Goal: Task Accomplishment & Management: Complete application form

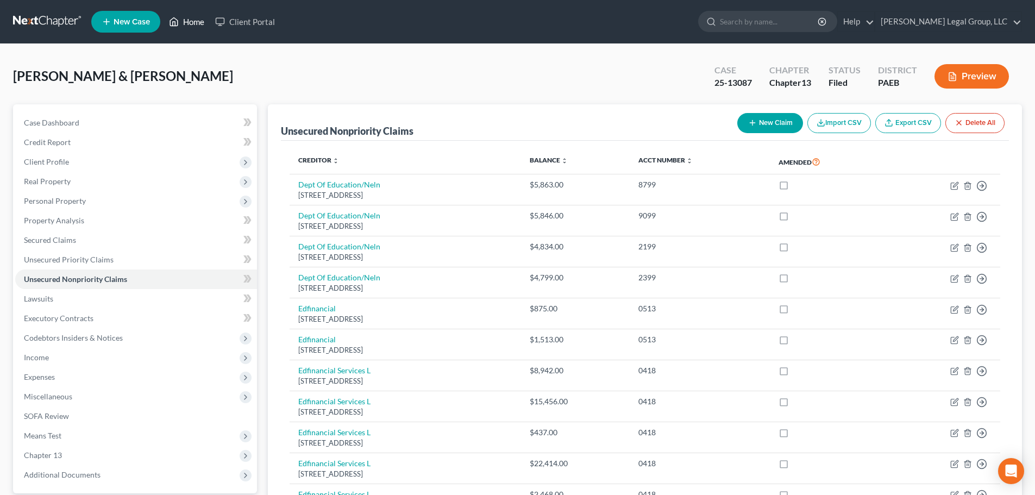
click at [194, 26] on link "Home" at bounding box center [187, 22] width 46 height 20
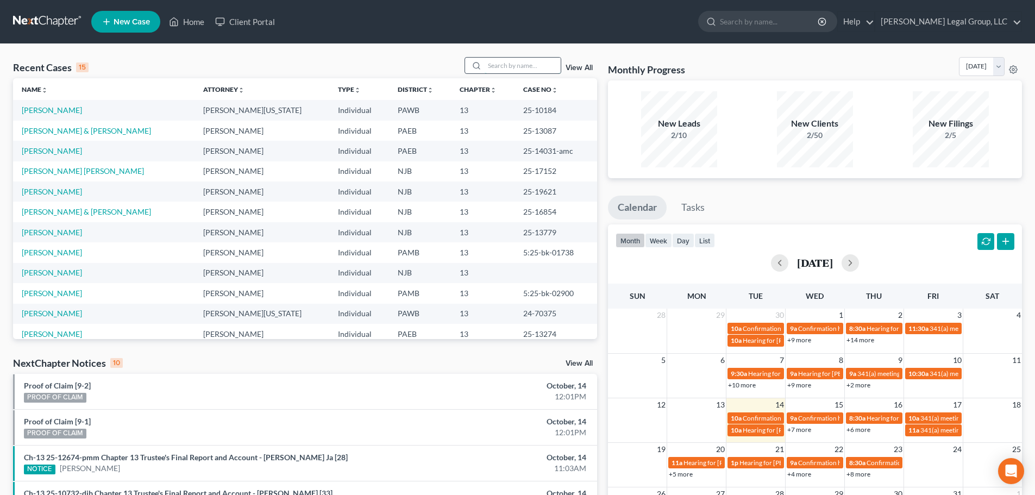
click at [522, 68] on input "search" at bounding box center [523, 66] width 76 height 16
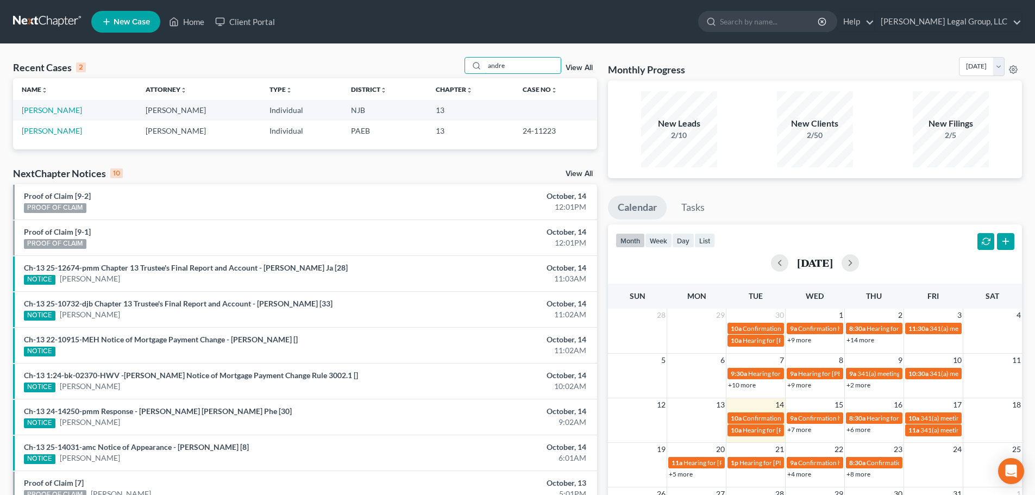
type input "andre"
click at [123, 20] on span "New Case" at bounding box center [132, 22] width 36 height 8
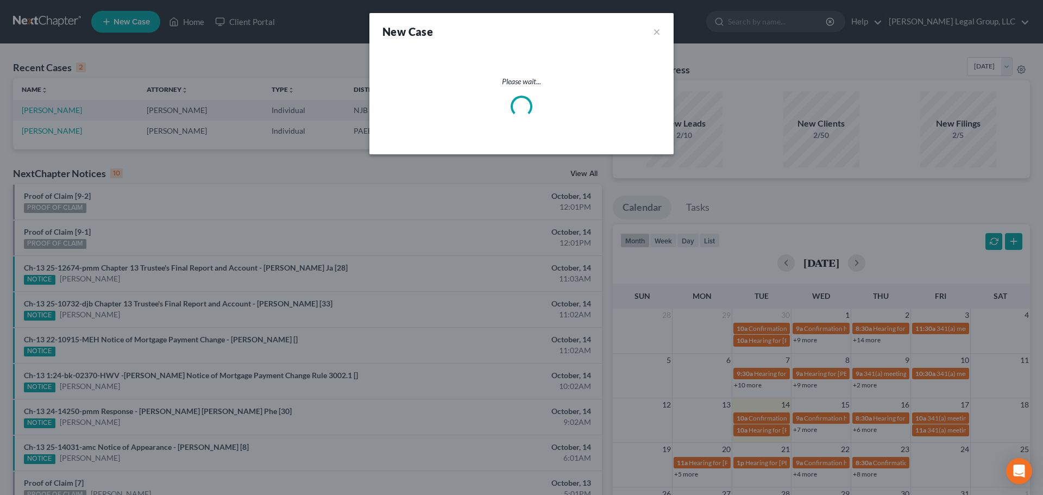
select select "51"
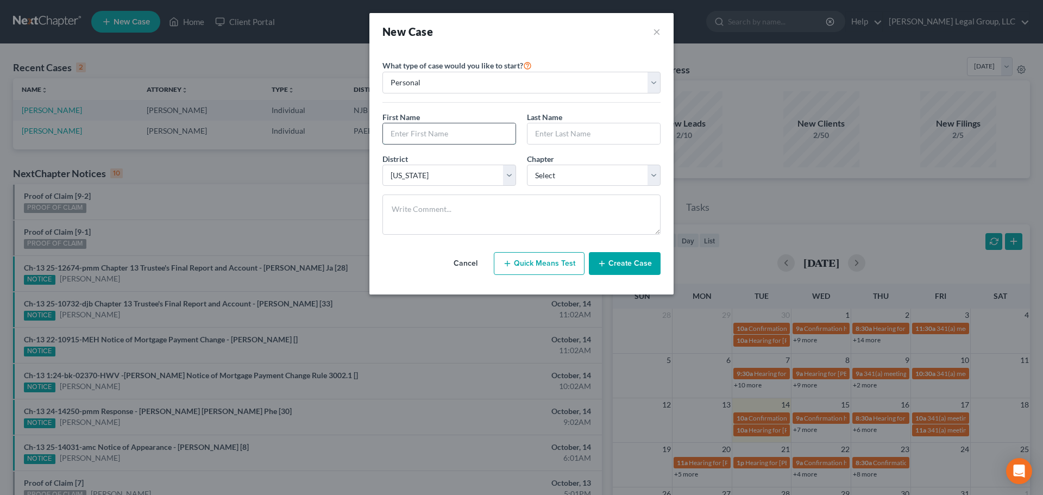
click at [414, 128] on input "text" at bounding box center [449, 133] width 133 height 21
type input "[PERSON_NAME]"
click at [617, 136] on input "text" at bounding box center [594, 133] width 133 height 21
type input "[PERSON_NAME]"
click at [598, 177] on select "Select 7 11 12 13" at bounding box center [594, 176] width 134 height 22
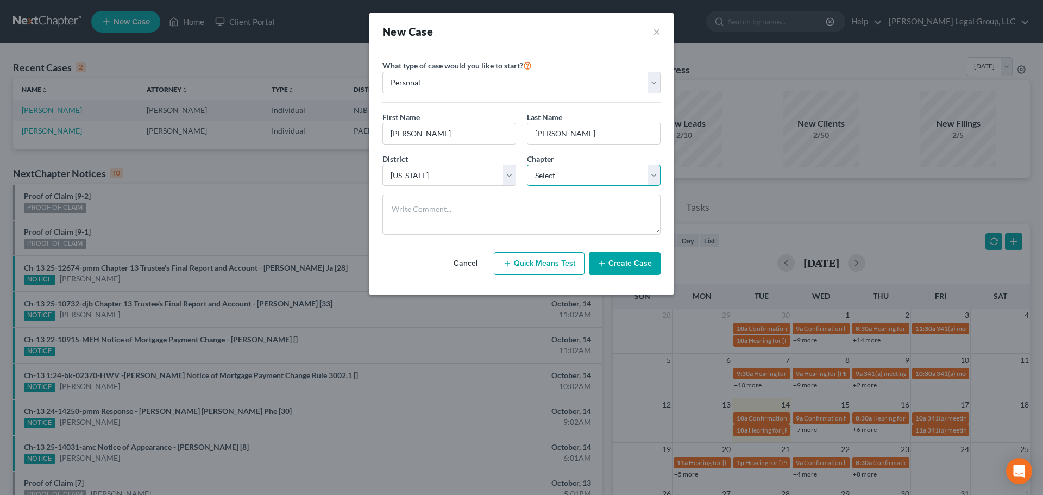
select select "3"
click at [527, 165] on select "Select 7 11 12 13" at bounding box center [594, 176] width 134 height 22
click at [628, 263] on button "Create Case" at bounding box center [625, 263] width 72 height 23
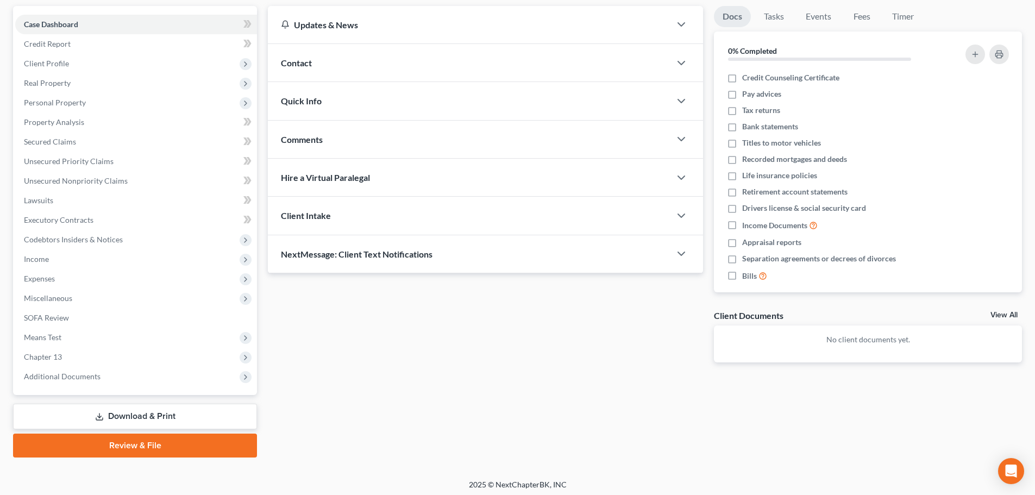
scroll to position [102, 0]
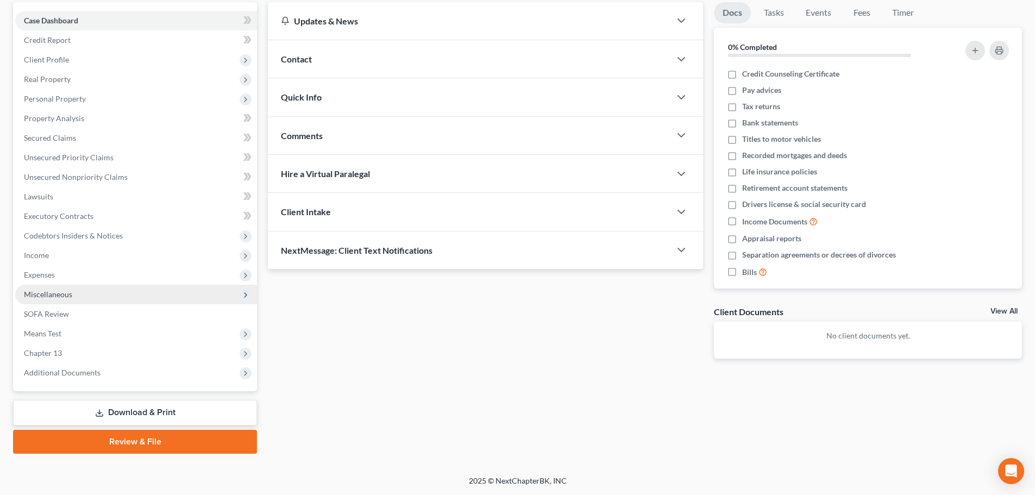
drag, startPoint x: 53, startPoint y: 294, endPoint x: 59, endPoint y: 293, distance: 6.0
click at [53, 293] on span "Miscellaneous" at bounding box center [48, 294] width 48 height 9
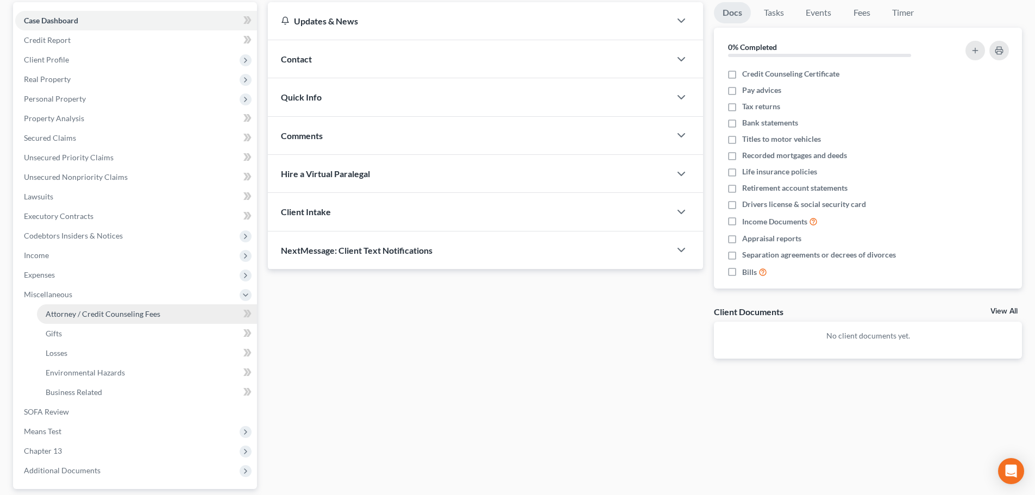
click at [114, 309] on span "Attorney / Credit Counseling Fees" at bounding box center [103, 313] width 115 height 9
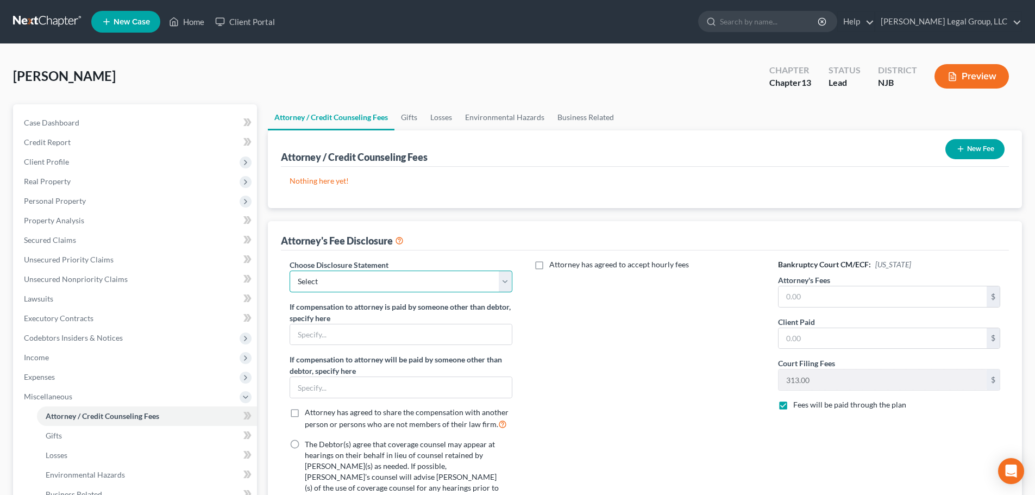
click at [457, 284] on select "Select Chapter 7 Attorney Comp Chapter 13 Attorrney Comp" at bounding box center [401, 282] width 222 height 22
select select "1"
click at [290, 271] on select "Select Chapter 7 Attorney Comp Chapter 13 Attorrney Comp" at bounding box center [401, 282] width 222 height 22
click at [870, 292] on input "text" at bounding box center [883, 296] width 208 height 21
type input "4,750"
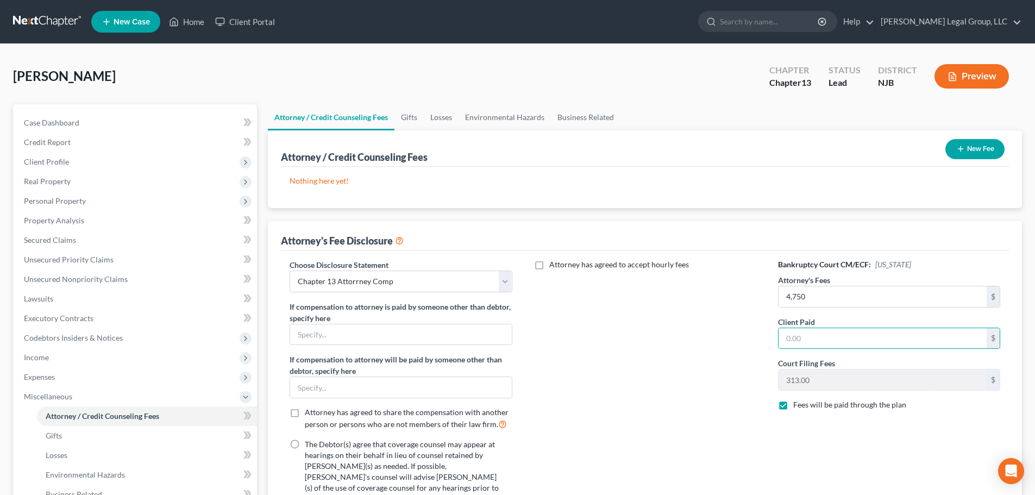
click at [305, 448] on label "The Debtor(s) agree that coverage counsel may appear at hearings on their behal…" at bounding box center [402, 482] width 194 height 87
click at [309, 446] on input "The Debtor(s) agree that coverage counsel may appear at hearings on their behal…" at bounding box center [312, 442] width 7 height 7
radio input "true"
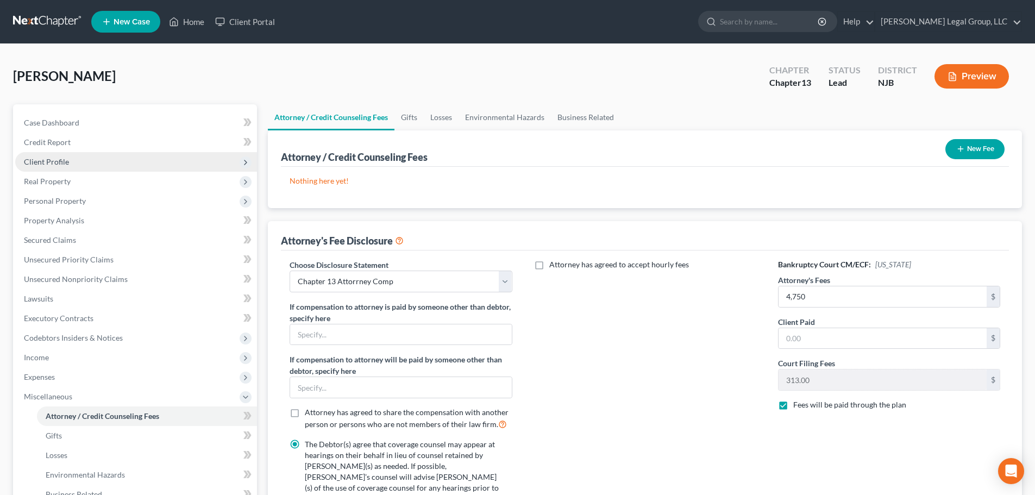
click at [43, 158] on span "Client Profile" at bounding box center [46, 161] width 45 height 9
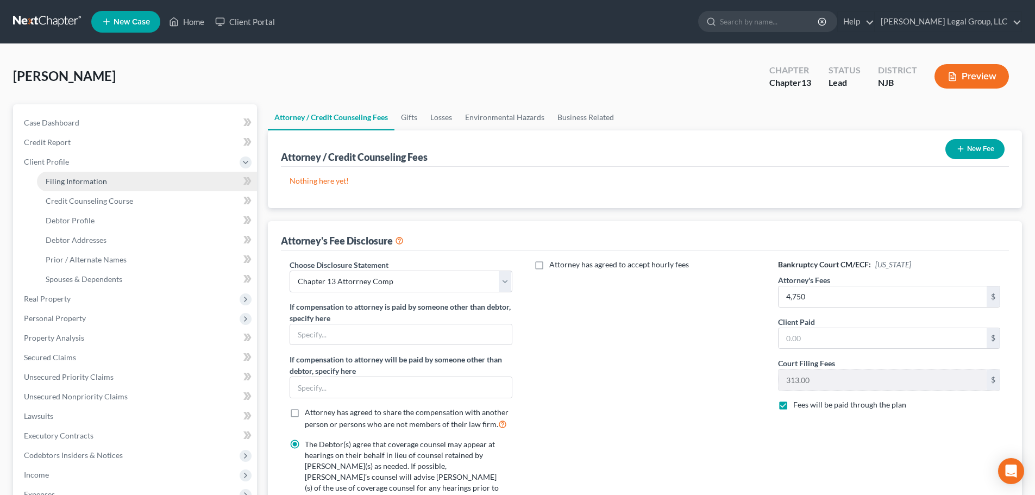
click at [78, 183] on span "Filing Information" at bounding box center [76, 181] width 61 height 9
select select "1"
select select "0"
select select "3"
select select "51"
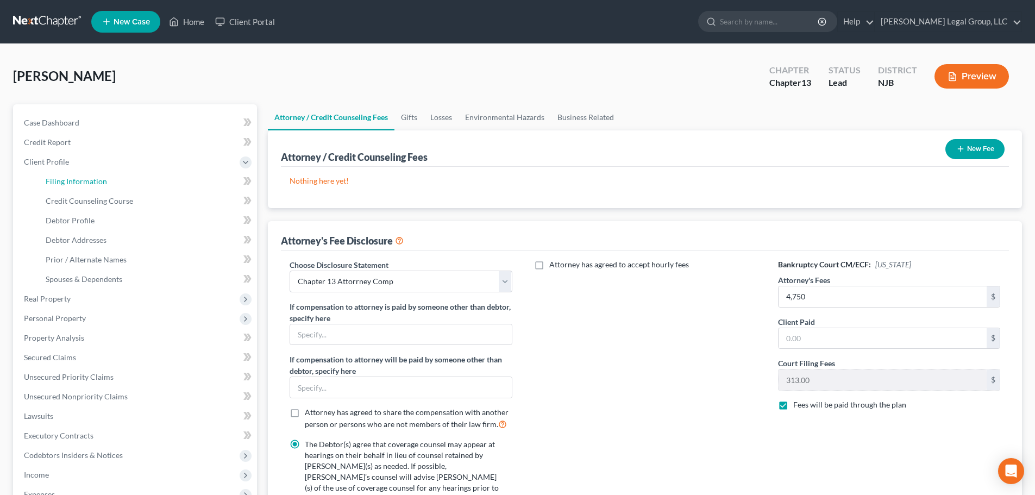
select select "33"
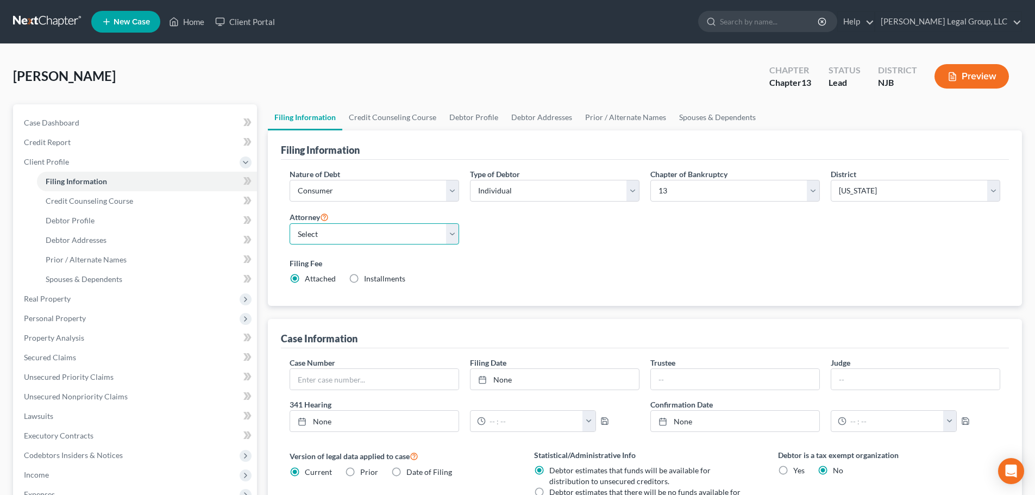
click at [373, 236] on select "Select [PERSON_NAME][US_STATE] - PAWB [PERSON_NAME] - NJB [PERSON_NAME] - PAEB …" at bounding box center [375, 234] width 170 height 22
select select "1"
click at [290, 223] on select "Select [PERSON_NAME][US_STATE] - PAWB [PERSON_NAME] - NJB [PERSON_NAME] - PAEB …" at bounding box center [375, 234] width 170 height 22
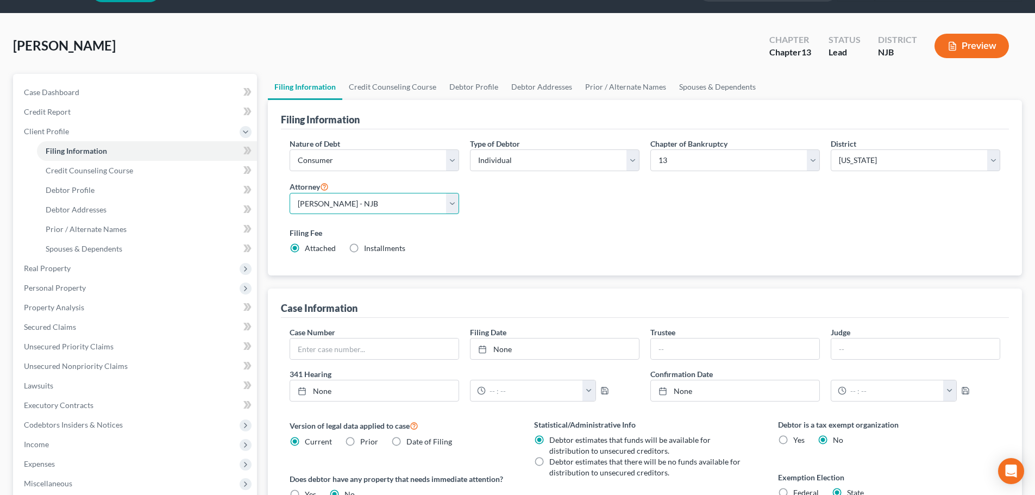
scroll to position [163, 0]
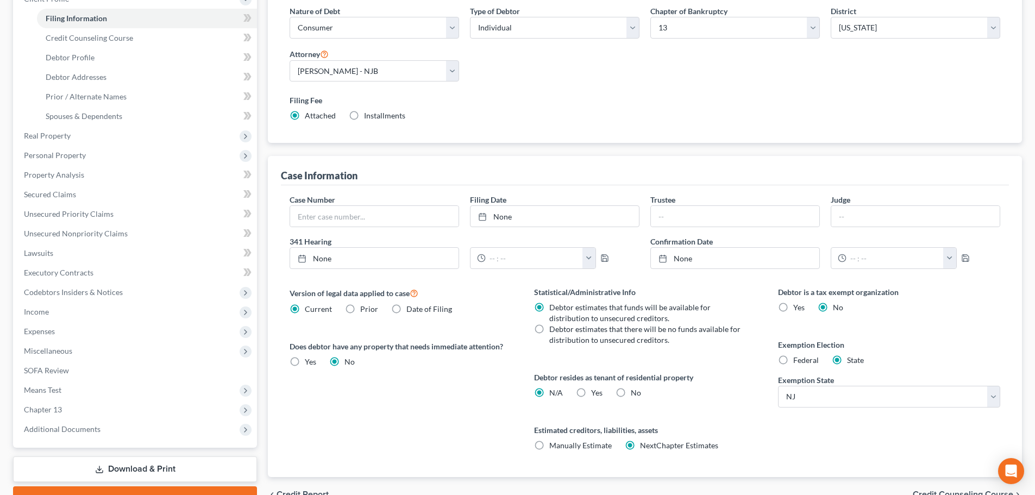
click at [793, 358] on label "Federal" at bounding box center [806, 360] width 26 height 11
click at [798, 358] on input "Federal" at bounding box center [801, 358] width 7 height 7
radio input "true"
radio input "false"
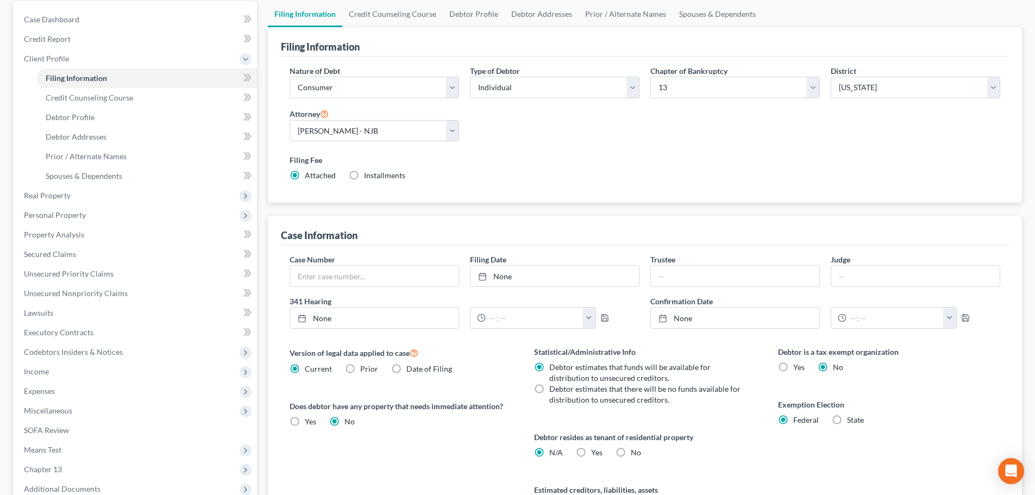
scroll to position [0, 0]
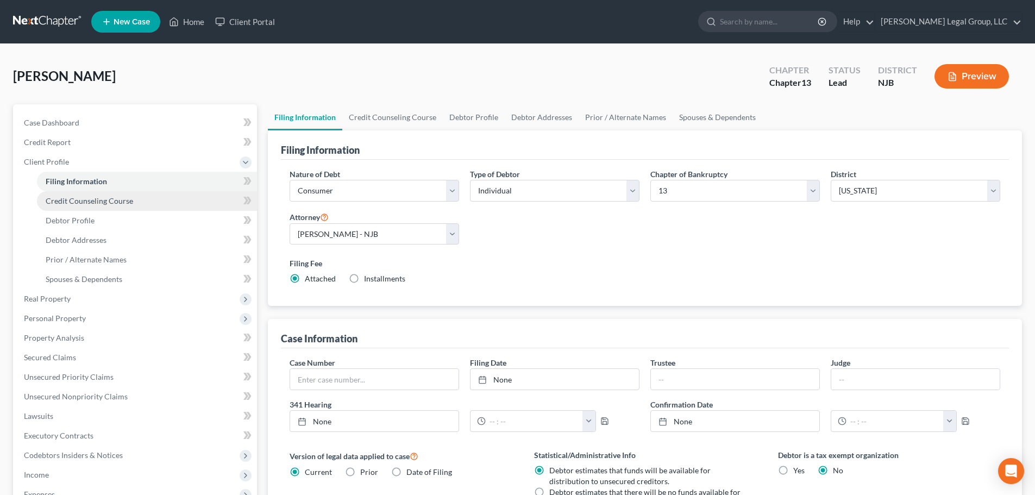
click at [100, 207] on link "Credit Counseling Course" at bounding box center [147, 201] width 220 height 20
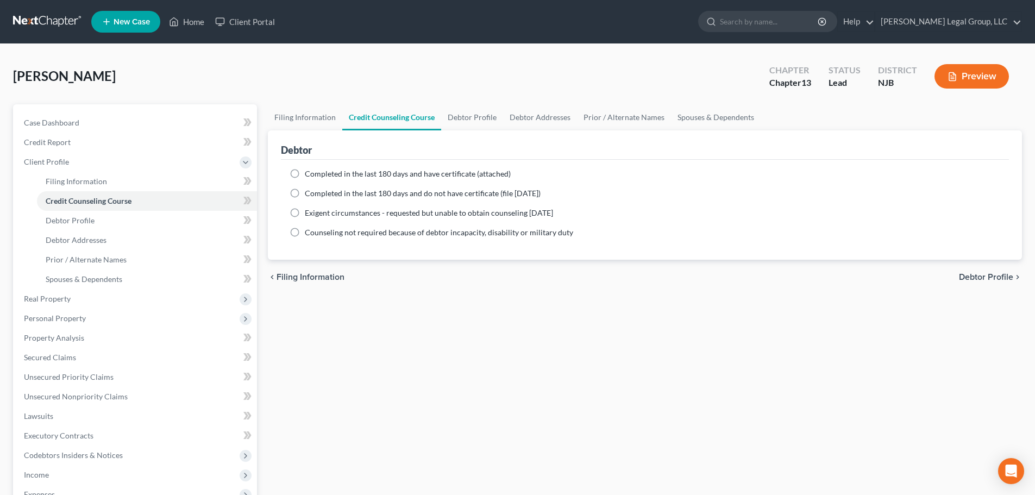
click at [318, 193] on span "Completed in the last 180 days and do not have certificate (file [DATE])" at bounding box center [423, 193] width 236 height 9
click at [316, 193] on input "Completed in the last 180 days and do not have certificate (file [DATE])" at bounding box center [312, 191] width 7 height 7
radio input "true"
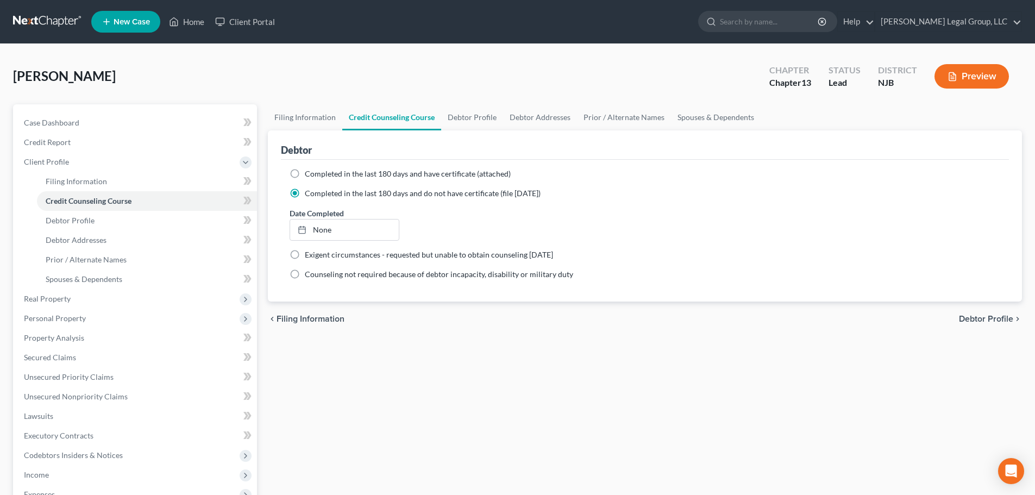
click at [332, 172] on span "Completed in the last 180 days and have certificate (attached)" at bounding box center [408, 173] width 206 height 9
click at [316, 172] on input "Completed in the last 180 days and have certificate (attached)" at bounding box center [312, 171] width 7 height 7
radio input "true"
radio input "false"
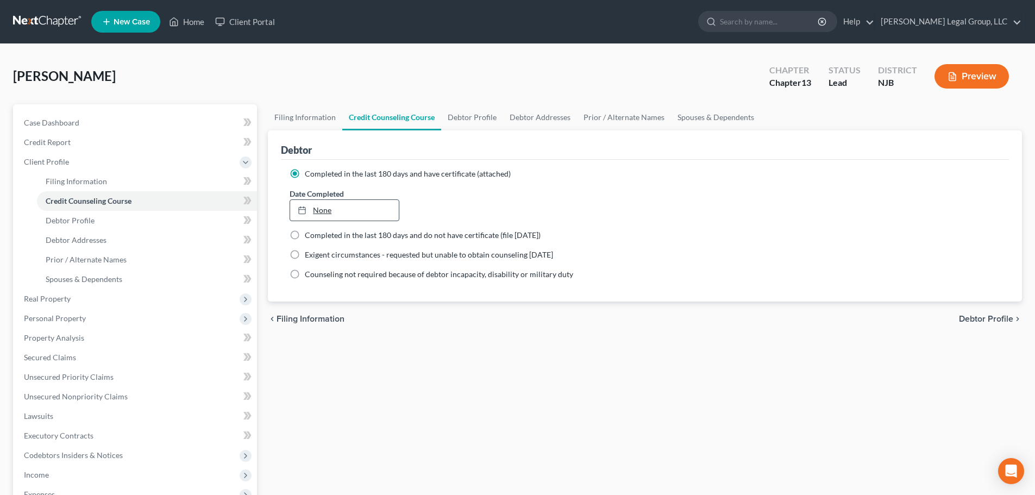
click at [364, 216] on link "None" at bounding box center [344, 210] width 108 height 21
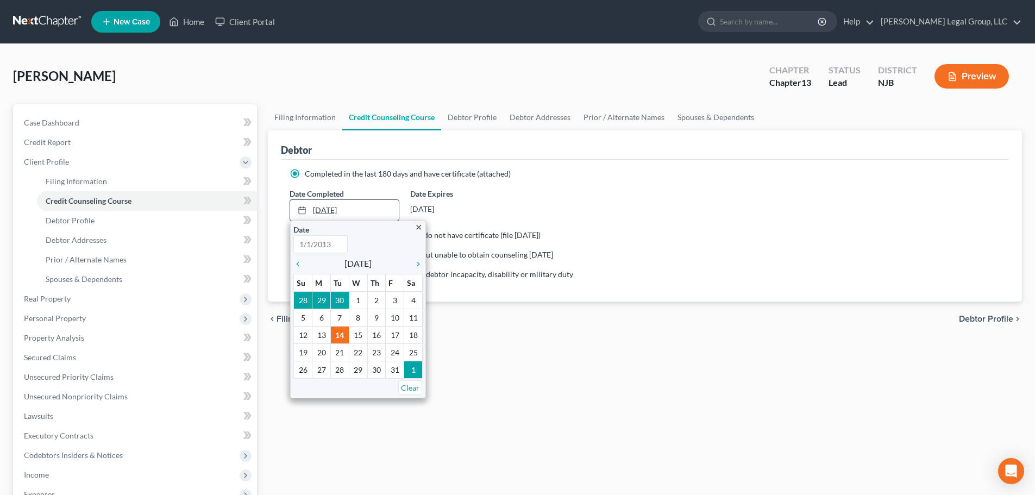
type input "[DATE]"
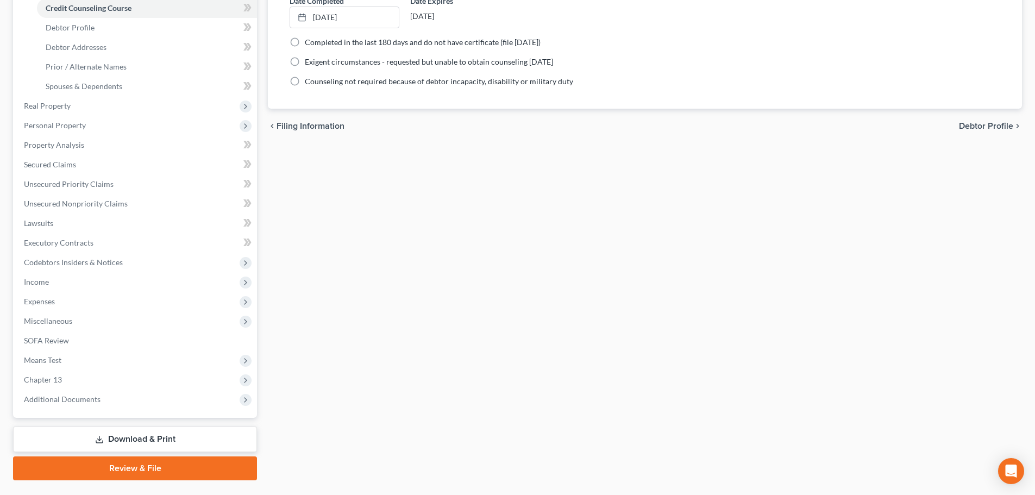
scroll to position [220, 0]
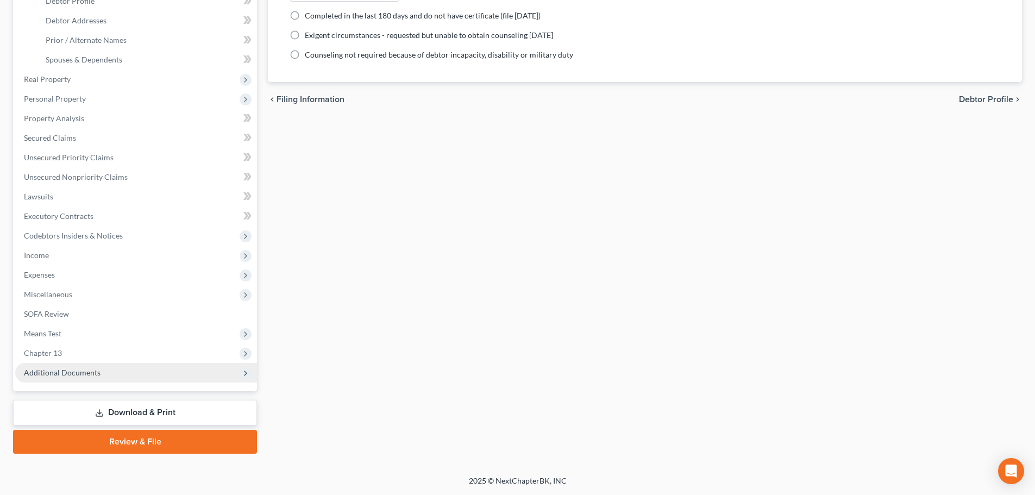
drag, startPoint x: 95, startPoint y: 377, endPoint x: 100, endPoint y: 376, distance: 5.5
click at [95, 376] on span "Additional Documents" at bounding box center [62, 372] width 77 height 9
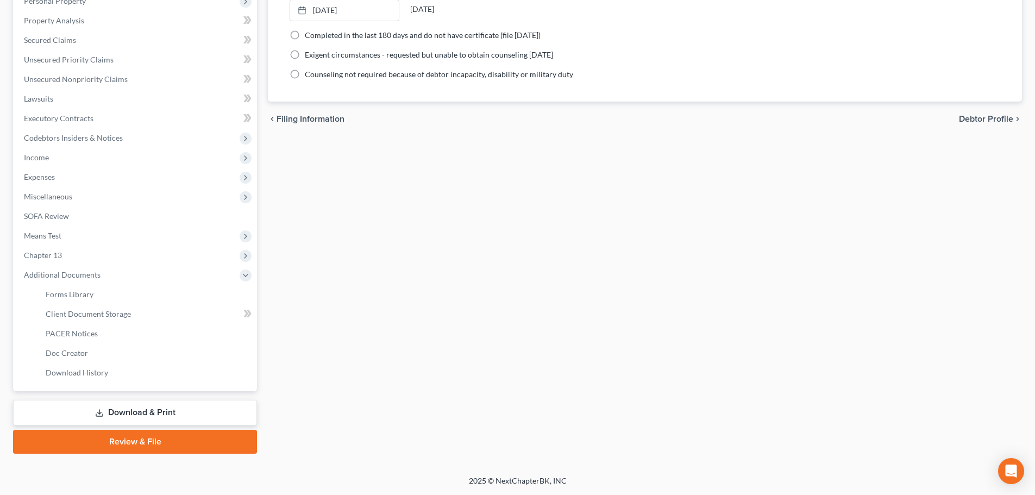
scroll to position [200, 0]
click at [108, 317] on span "Client Document Storage" at bounding box center [88, 313] width 85 height 9
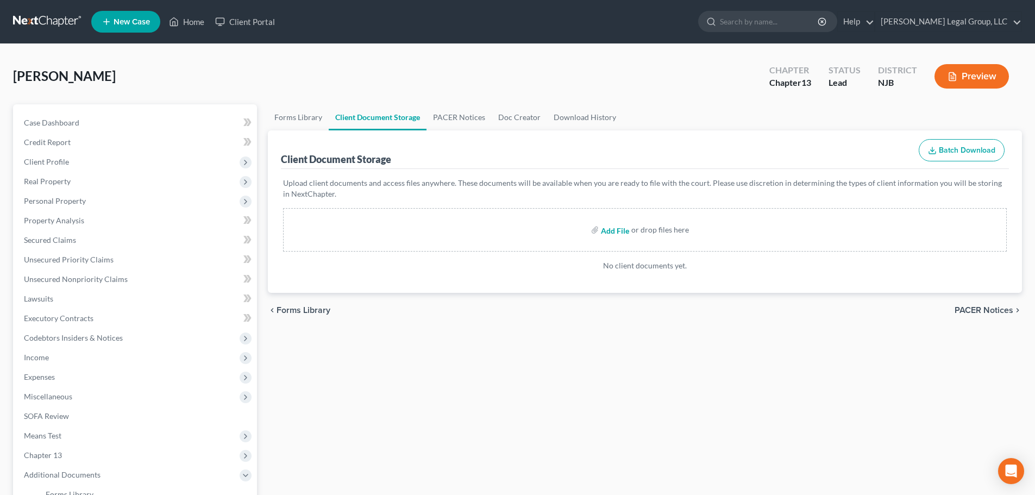
click at [602, 232] on input "file" at bounding box center [614, 230] width 26 height 20
type input "C:\fakepath\13858-NJ-CC-040190378 (1).pdf"
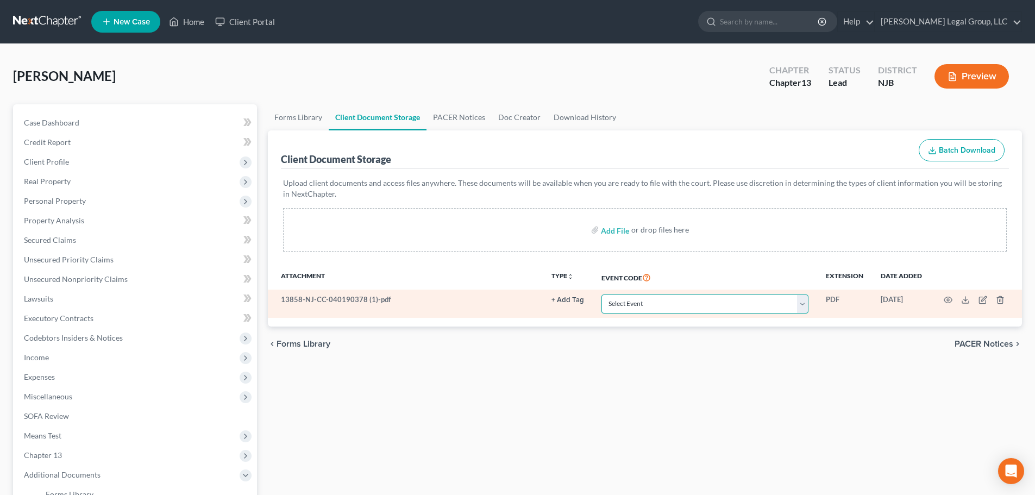
click at [702, 299] on select "Select Event 20 Largest Unsecured Creditors Amended Attorney Compensation State…" at bounding box center [705, 304] width 207 height 19
select select "9"
click at [602, 295] on select "Select Event 20 Largest Unsecured Creditors Amended Attorney Compensation State…" at bounding box center [705, 304] width 207 height 19
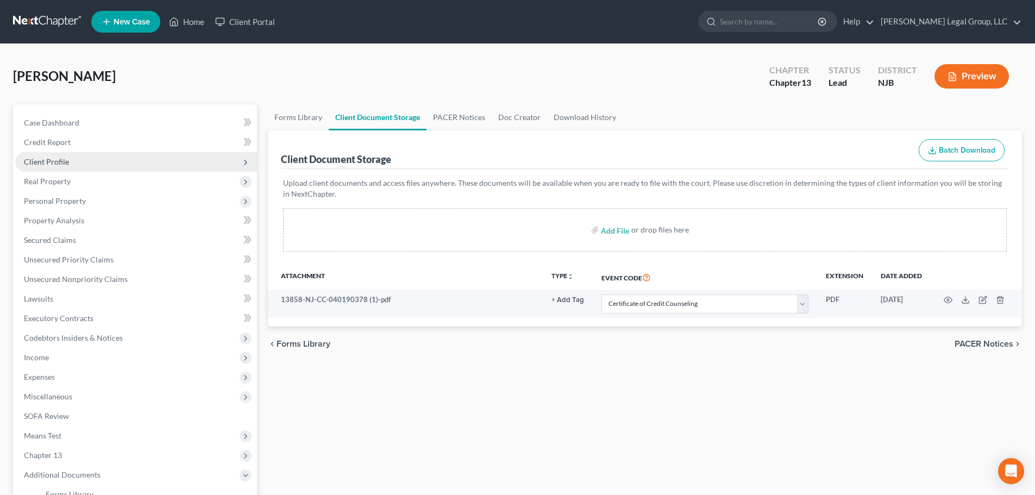
click at [72, 159] on span "Client Profile" at bounding box center [136, 162] width 242 height 20
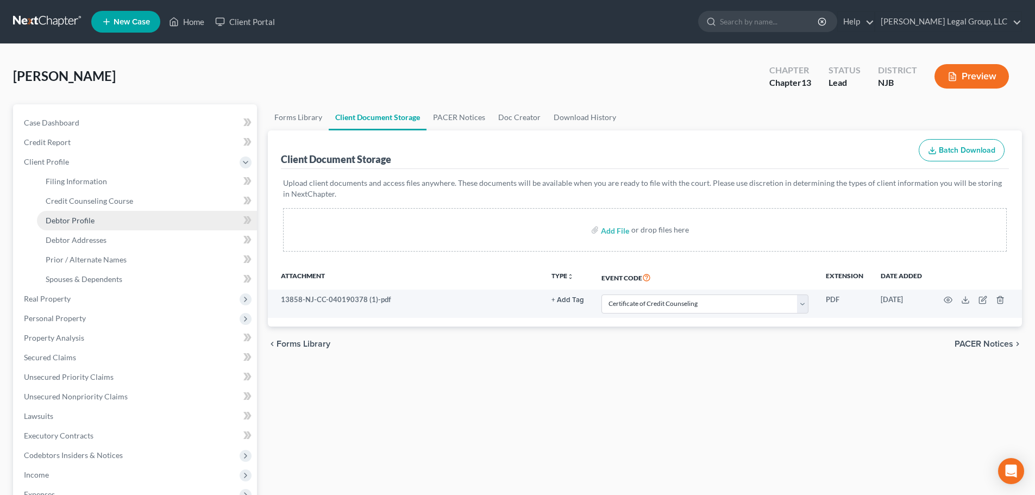
click at [107, 220] on link "Debtor Profile" at bounding box center [147, 221] width 220 height 20
select select "0"
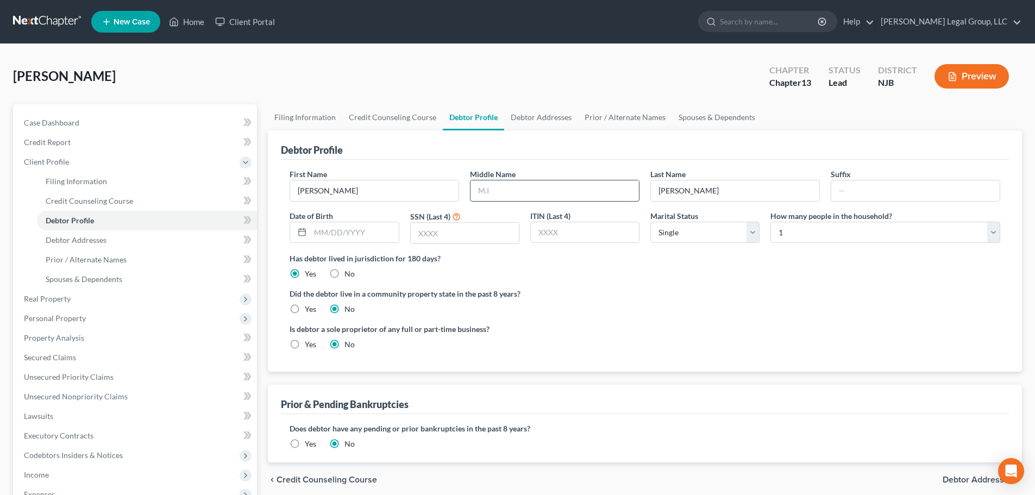
click at [559, 196] on input "text" at bounding box center [555, 190] width 168 height 21
type input "Marques"
click at [461, 230] on input "text" at bounding box center [465, 233] width 108 height 21
type input "6261"
click at [333, 233] on input "text" at bounding box center [354, 232] width 88 height 21
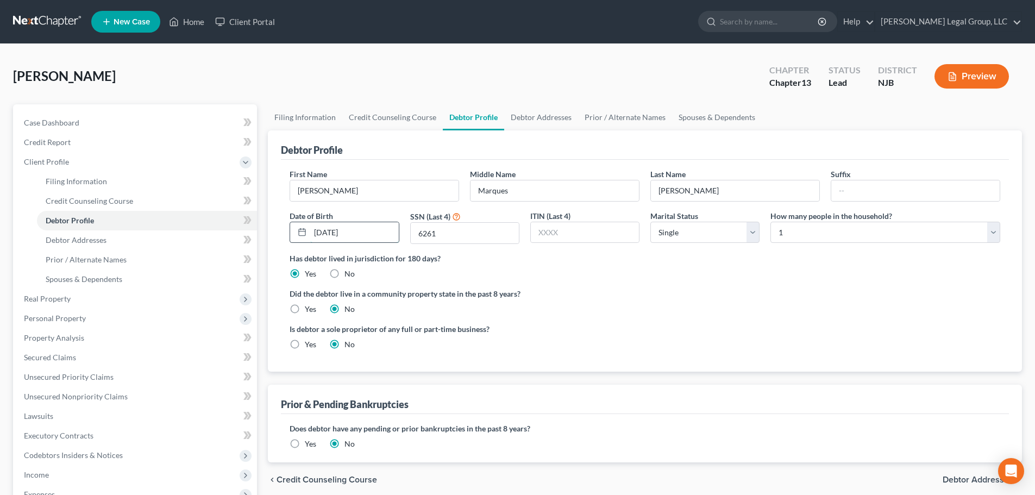
type input "[DATE]"
drag, startPoint x: 694, startPoint y: 235, endPoint x: 695, endPoint y: 242, distance: 7.6
click at [694, 235] on select "Select Single Married Separated Divorced Widowed" at bounding box center [705, 233] width 109 height 22
select select "1"
click at [651, 222] on select "Select Single Married Separated Divorced Widowed" at bounding box center [705, 233] width 109 height 22
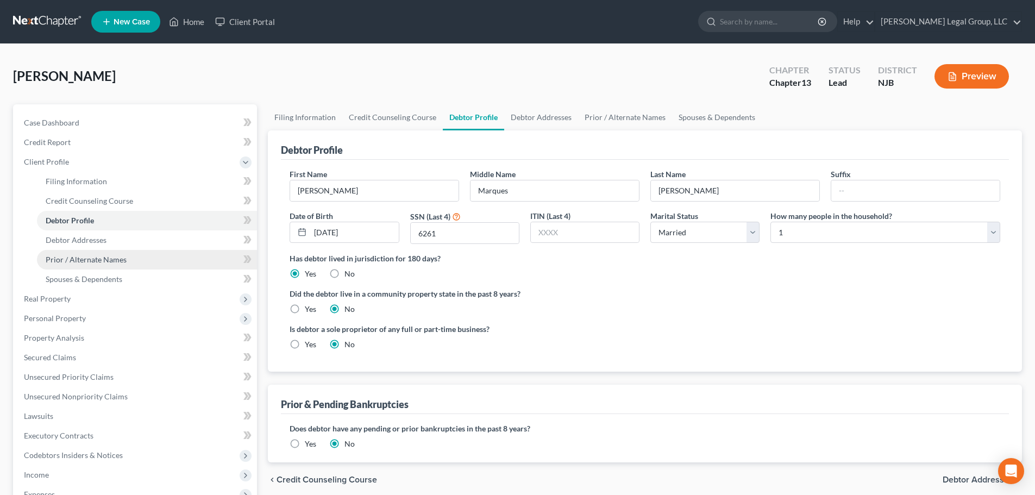
click at [124, 267] on link "Prior / Alternate Names" at bounding box center [147, 260] width 220 height 20
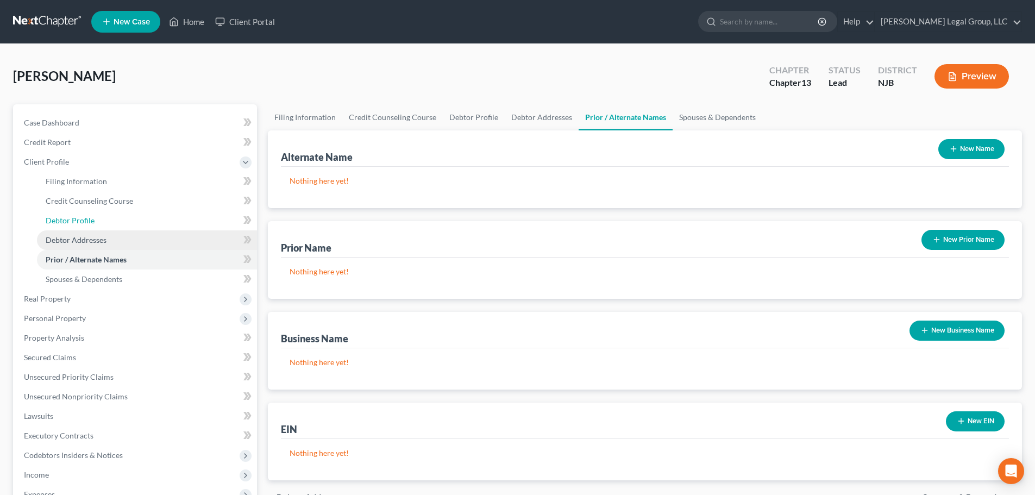
click at [92, 218] on span "Debtor Profile" at bounding box center [70, 220] width 49 height 9
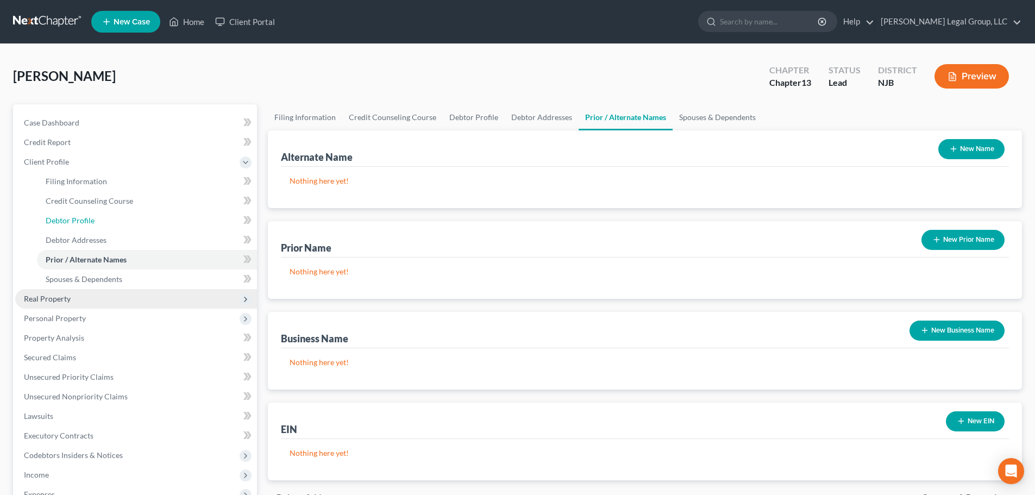
select select "1"
select select "0"
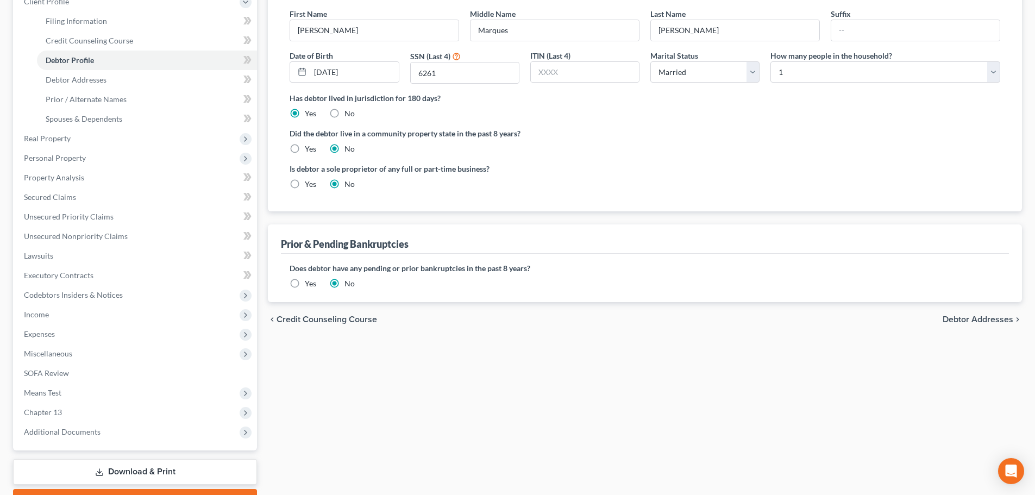
scroll to position [163, 0]
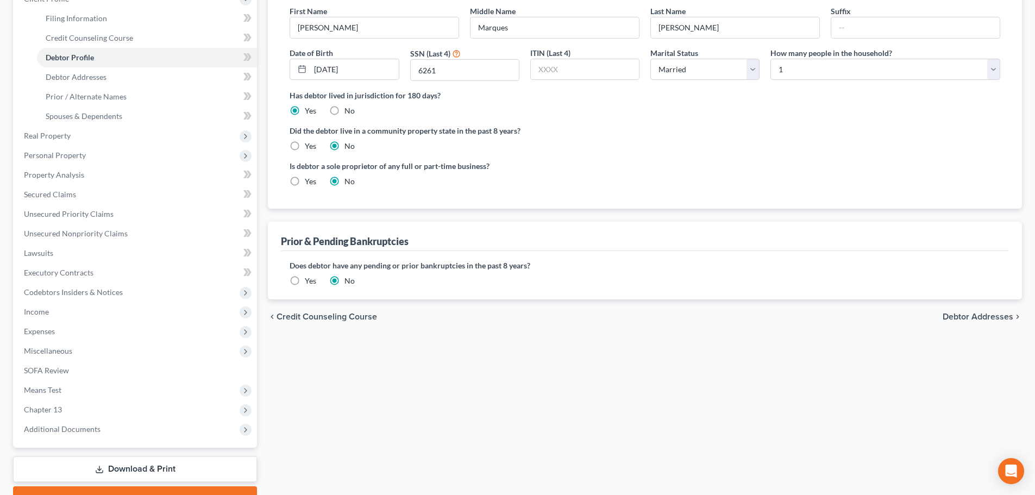
click at [305, 284] on label "Yes" at bounding box center [310, 281] width 11 height 11
click at [309, 283] on input "Yes" at bounding box center [312, 279] width 7 height 7
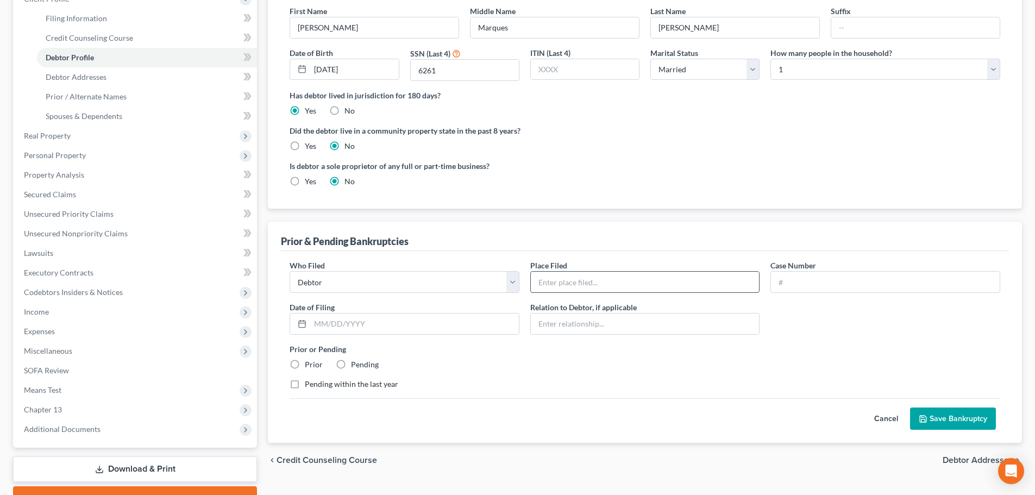
click at [583, 285] on input "text" at bounding box center [645, 282] width 229 height 21
type input "District of [US_STATE]"
type input "2"
type input "18-29356-CMG"
type input "[DATE]"
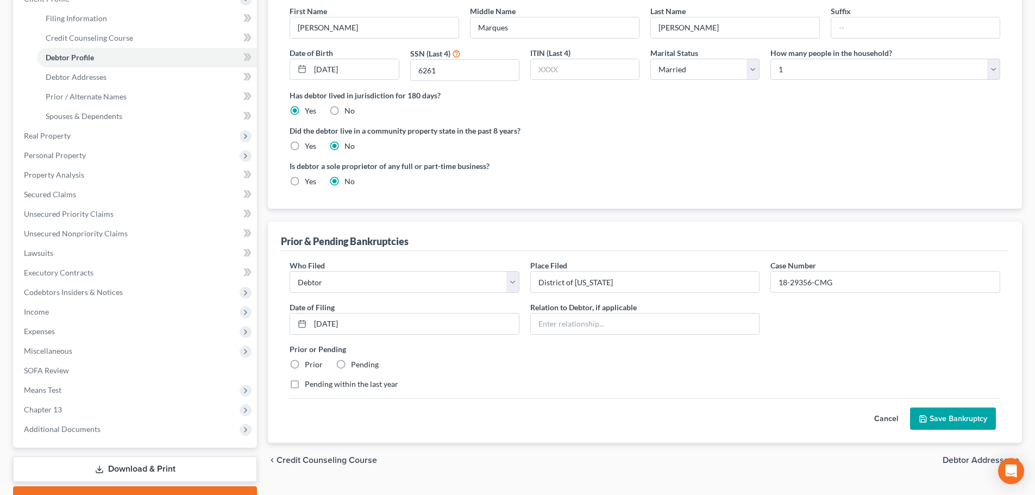
click at [305, 361] on label "Prior" at bounding box center [314, 364] width 18 height 11
click at [309, 361] on input "Prior" at bounding box center [312, 362] width 7 height 7
radio input "true"
click at [942, 419] on button "Save Bankruptcy" at bounding box center [953, 419] width 86 height 23
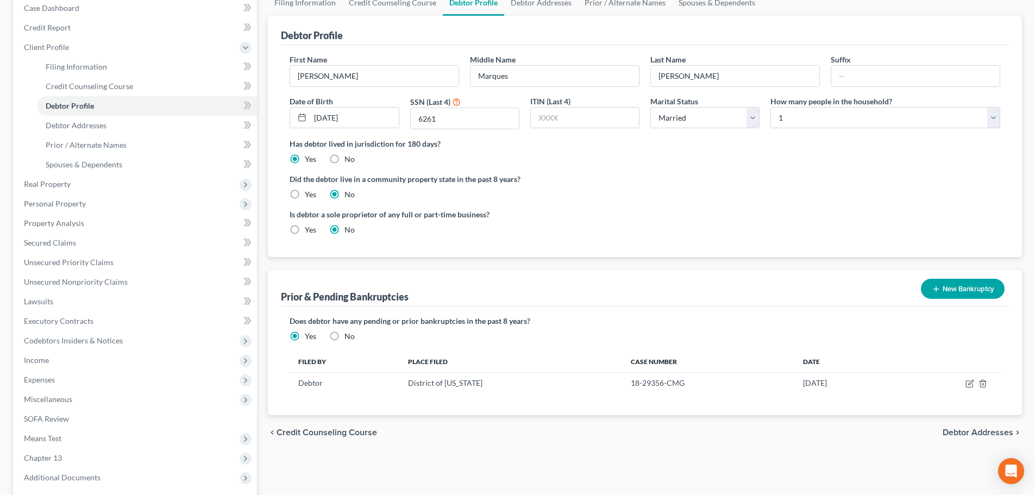
scroll to position [0, 0]
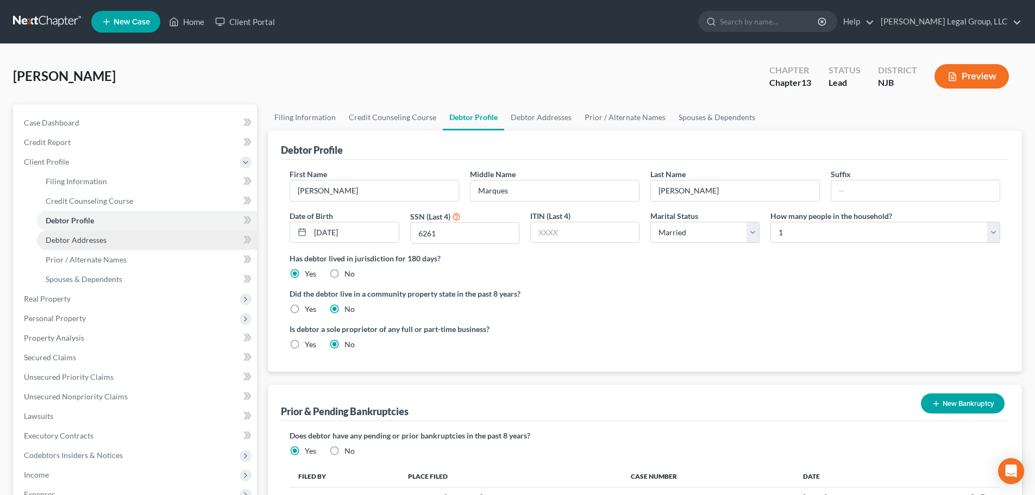
drag, startPoint x: 82, startPoint y: 237, endPoint x: 33, endPoint y: 205, distance: 58.2
click at [83, 237] on span "Debtor Addresses" at bounding box center [76, 239] width 61 height 9
select select "0"
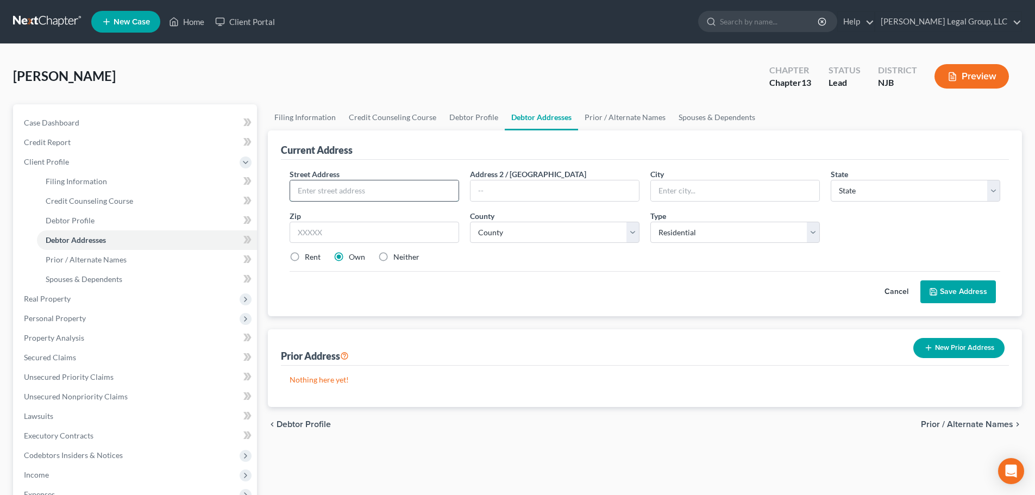
click at [360, 189] on input "text" at bounding box center [374, 190] width 168 height 21
paste input "[STREET_ADDRESS]"
type input "[STREET_ADDRESS]"
click at [338, 230] on input "text" at bounding box center [375, 233] width 170 height 22
type input "07719"
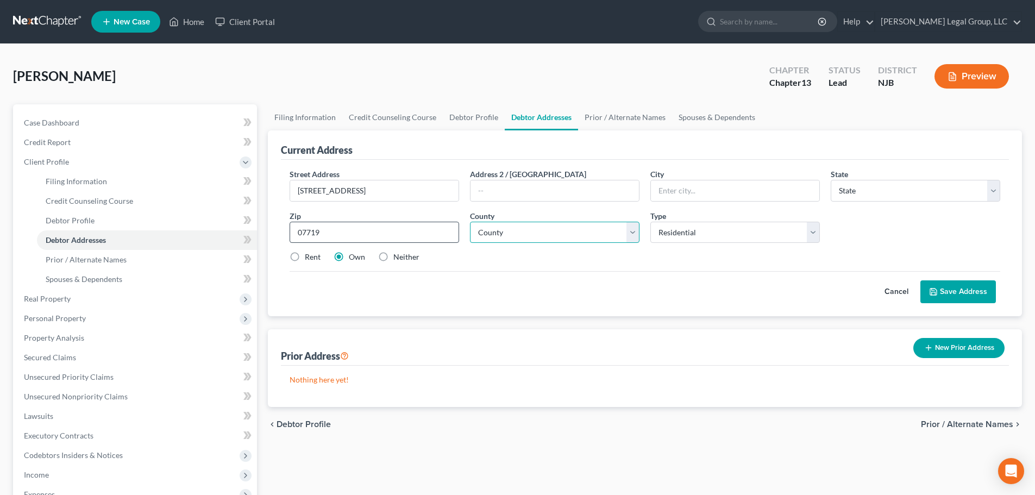
type input "Belmar"
select select "33"
click at [576, 239] on select "County [GEOGRAPHIC_DATA] [GEOGRAPHIC_DATA] [GEOGRAPHIC_DATA] [GEOGRAPHIC_DATA] …" at bounding box center [555, 233] width 170 height 22
select select "12"
click at [470, 222] on select "County [GEOGRAPHIC_DATA] [GEOGRAPHIC_DATA] [GEOGRAPHIC_DATA] [GEOGRAPHIC_DATA] …" at bounding box center [555, 233] width 170 height 22
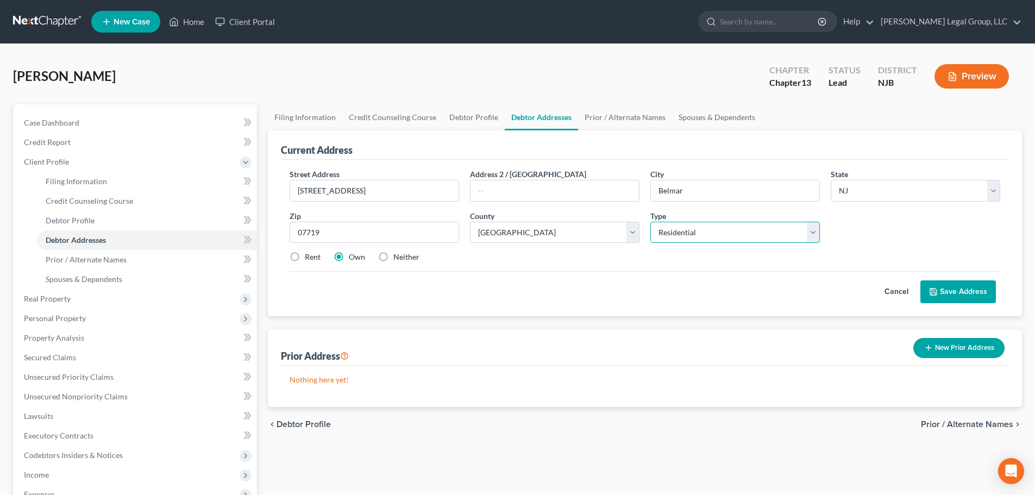
click at [684, 235] on select "Select Residential Mailing Rental Business" at bounding box center [736, 233] width 170 height 22
click at [651, 222] on select "Select Residential Mailing Rental Business" at bounding box center [736, 233] width 170 height 22
click at [967, 288] on button "Save Address" at bounding box center [959, 291] width 76 height 23
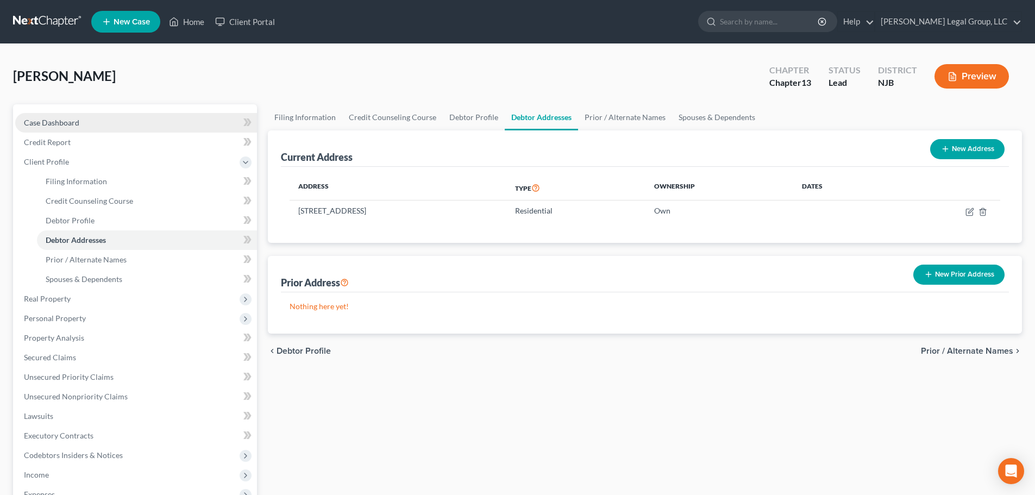
click at [62, 126] on span "Case Dashboard" at bounding box center [51, 122] width 55 height 9
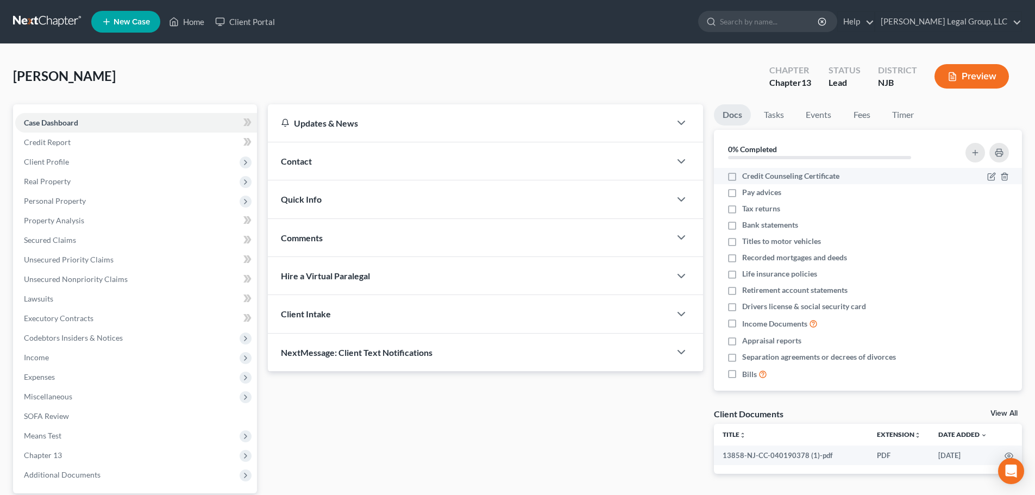
click at [775, 175] on span "Credit Counseling Certificate" at bounding box center [790, 176] width 97 height 11
click at [754, 175] on input "Credit Counseling Certificate" at bounding box center [750, 174] width 7 height 7
checkbox input "true"
click at [770, 308] on span "Drivers license & social security card" at bounding box center [804, 306] width 124 height 11
click at [754, 308] on input "Drivers license & social security card" at bounding box center [750, 304] width 7 height 7
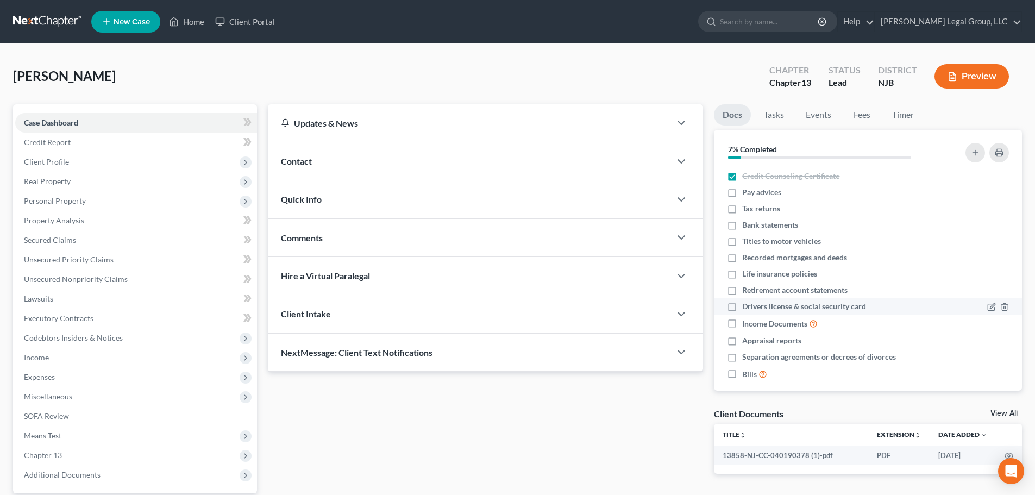
checkbox input "true"
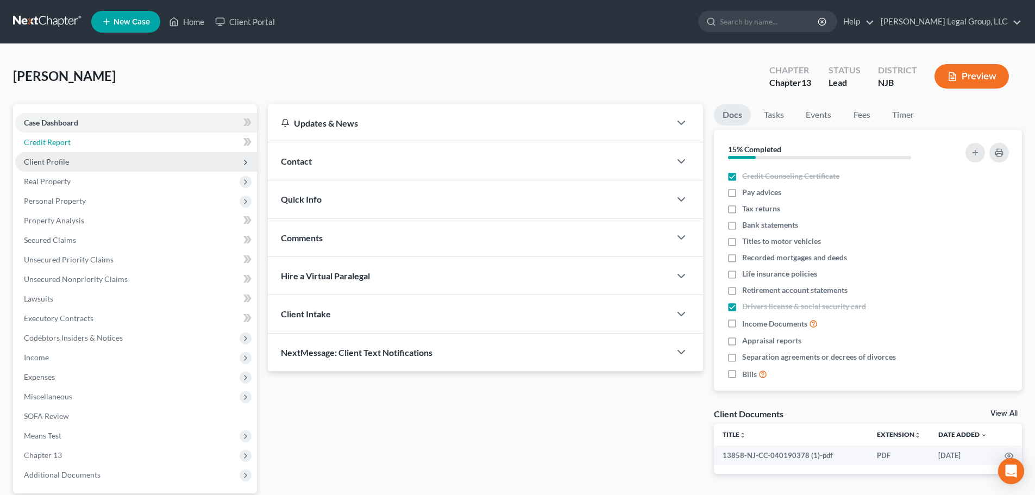
drag, startPoint x: 49, startPoint y: 144, endPoint x: 55, endPoint y: 159, distance: 16.1
click at [51, 143] on span "Credit Report" at bounding box center [47, 141] width 47 height 9
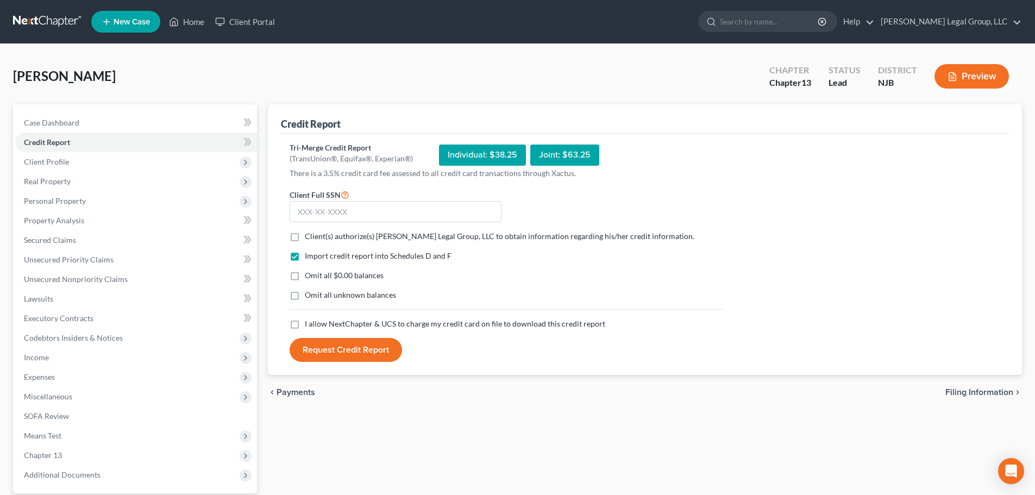
click at [383, 235] on span "Client(s) authorize(s) [PERSON_NAME] Legal Group, LLC to obtain information reg…" at bounding box center [500, 236] width 390 height 9
click at [316, 235] on input "Client(s) authorize(s) [PERSON_NAME] Legal Group, LLC to obtain information reg…" at bounding box center [312, 234] width 7 height 7
checkbox input "true"
click at [391, 329] on label "I allow NextChapter & UCS to charge my credit card on file to download this cre…" at bounding box center [455, 323] width 301 height 11
click at [316, 326] on input "I allow NextChapter & UCS to charge my credit card on file to download this cre…" at bounding box center [312, 321] width 7 height 7
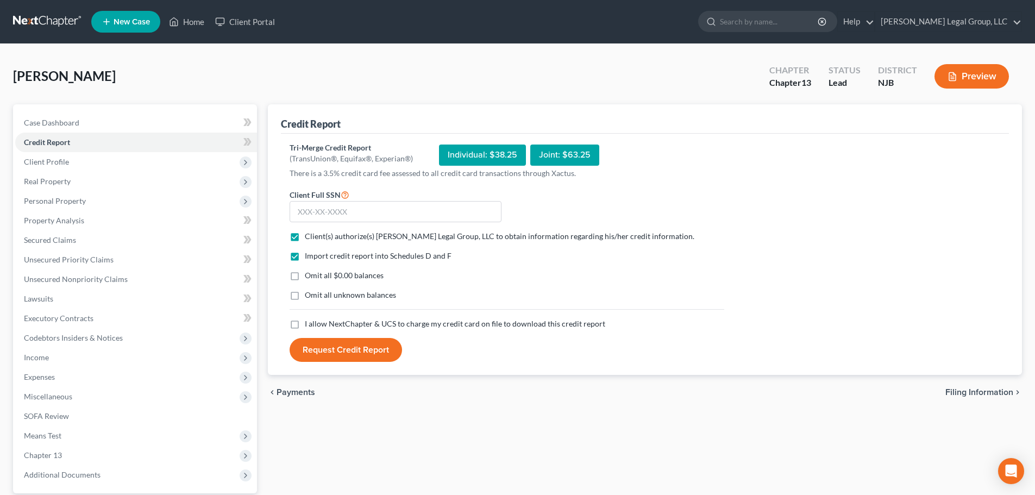
checkbox input "true"
drag, startPoint x: 452, startPoint y: 211, endPoint x: 441, endPoint y: 211, distance: 10.9
click at [452, 211] on input "text" at bounding box center [396, 212] width 212 height 22
type input "246-23-6261"
click at [353, 339] on button "Request Credit Report" at bounding box center [346, 350] width 112 height 24
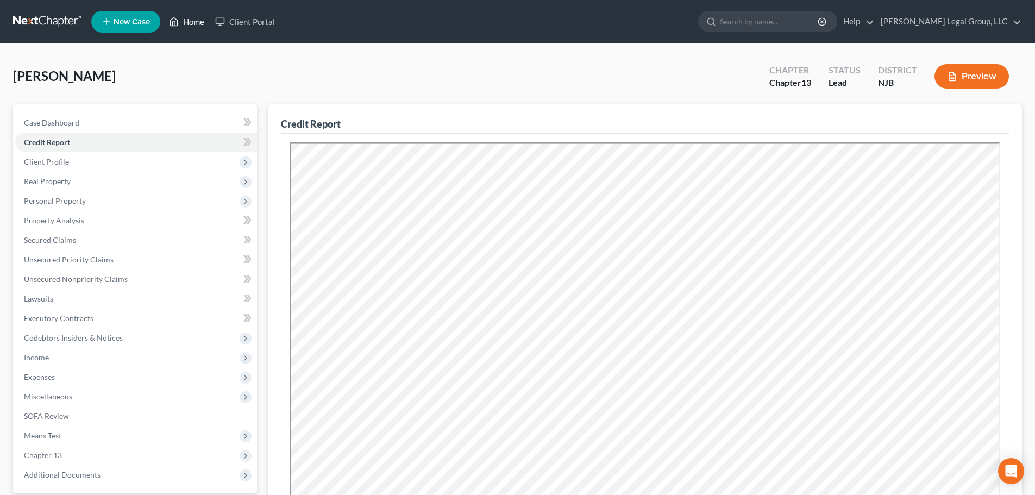
click at [195, 20] on link "Home" at bounding box center [187, 22] width 46 height 20
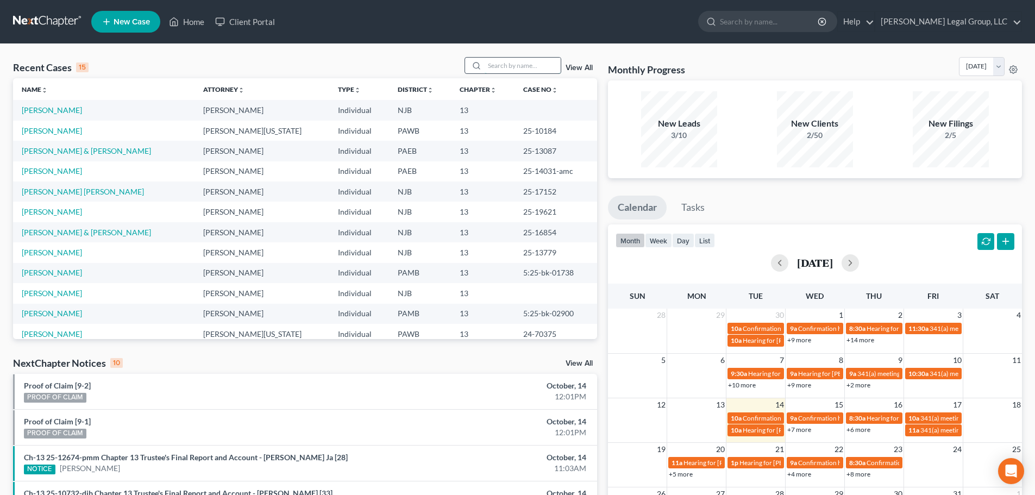
click at [497, 66] on input "search" at bounding box center [523, 66] width 76 height 16
type input "[PERSON_NAME]"
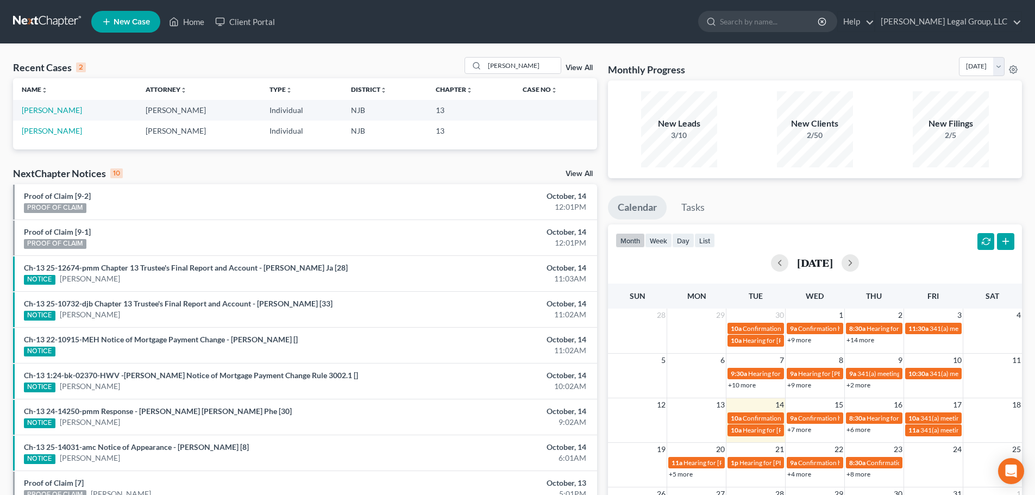
click at [57, 135] on td "[PERSON_NAME]" at bounding box center [75, 131] width 124 height 20
click at [54, 134] on link "[PERSON_NAME]" at bounding box center [52, 130] width 60 height 9
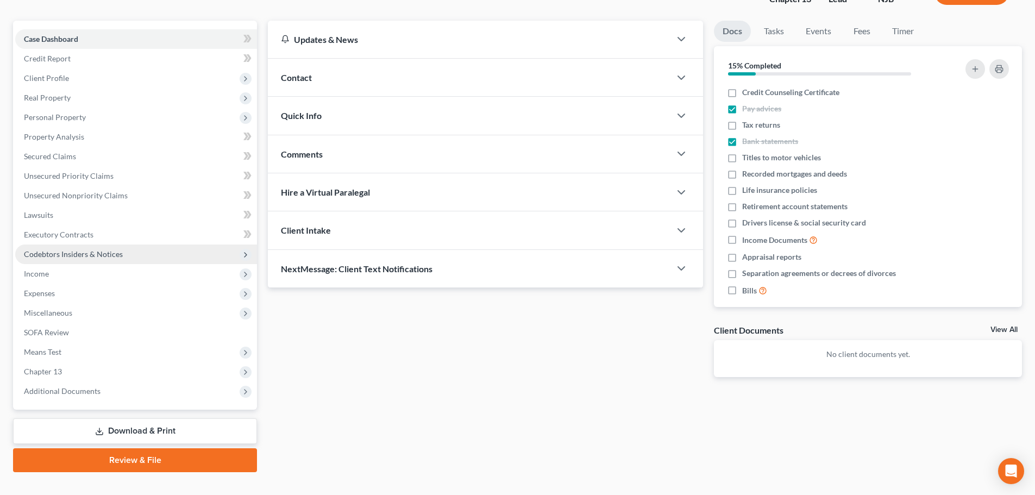
scroll to position [102, 0]
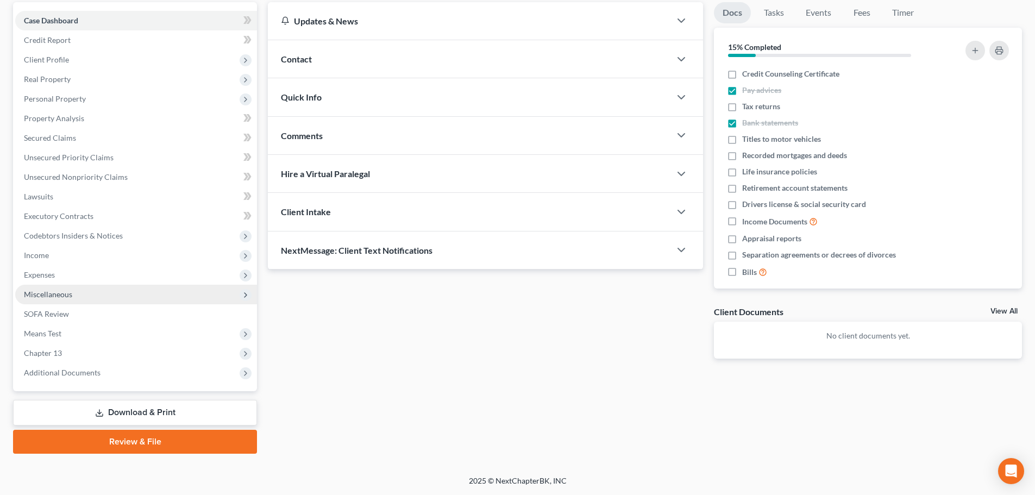
click at [50, 296] on span "Miscellaneous" at bounding box center [48, 294] width 48 height 9
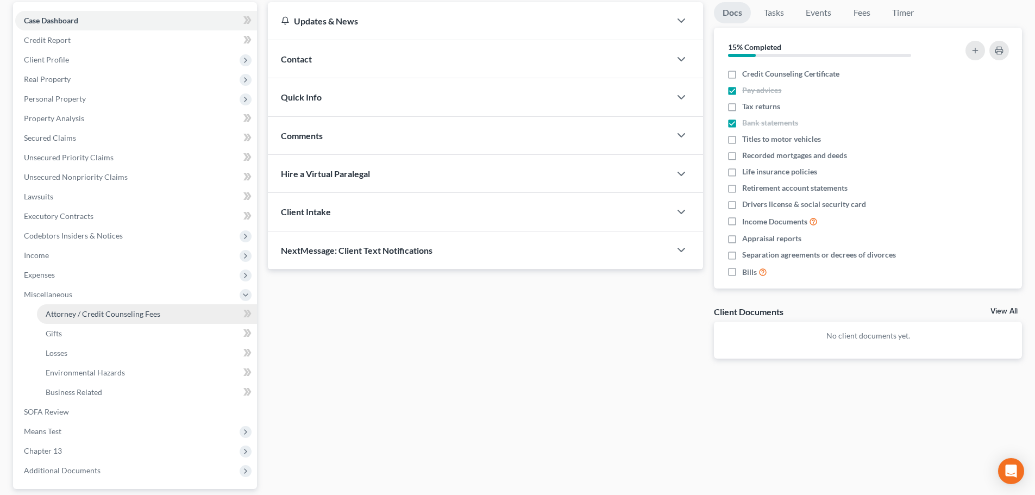
click at [85, 308] on link "Attorney / Credit Counseling Fees" at bounding box center [147, 314] width 220 height 20
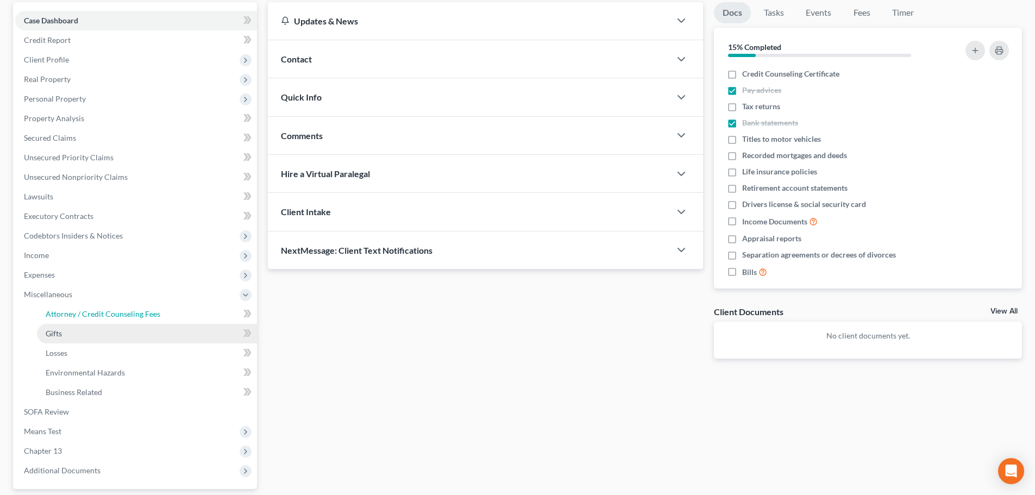
select select "1"
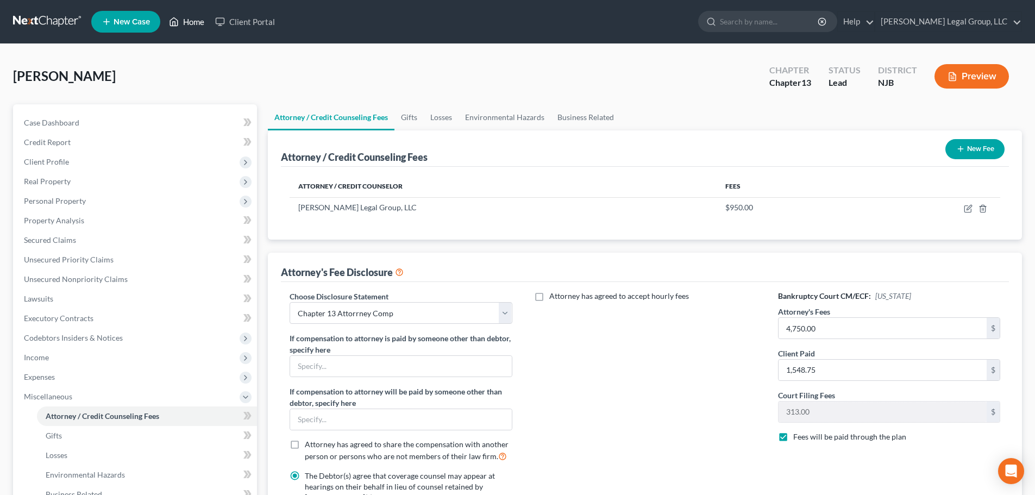
click at [184, 22] on link "Home" at bounding box center [187, 22] width 46 height 20
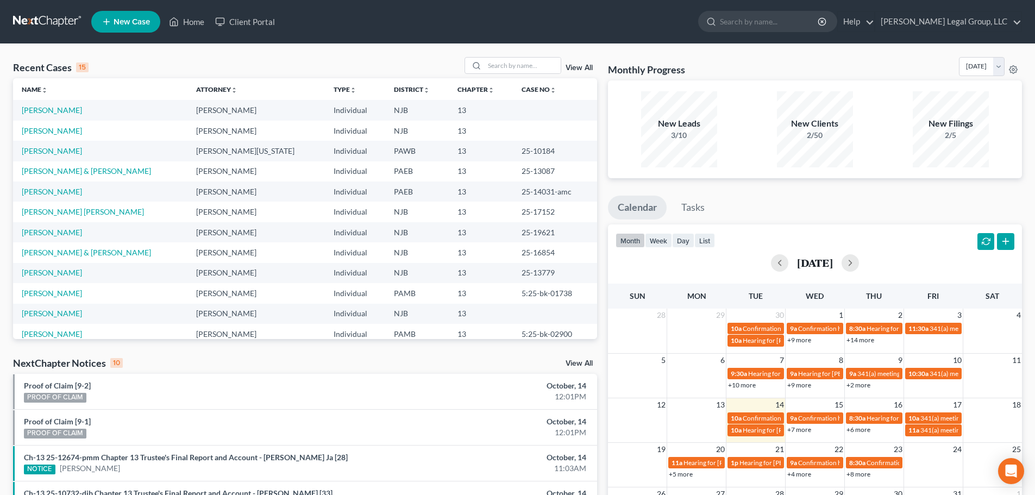
click at [586, 67] on link "View All" at bounding box center [579, 68] width 27 height 8
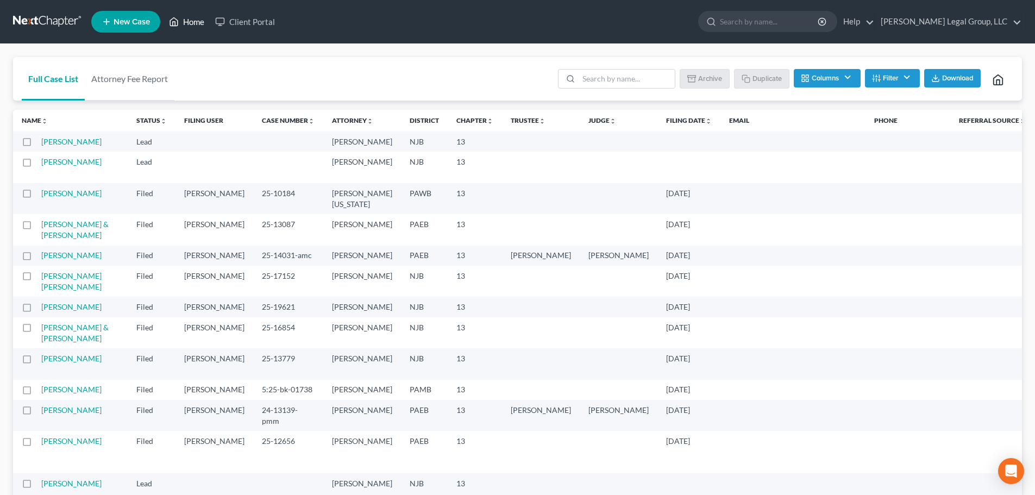
click at [199, 18] on link "Home" at bounding box center [187, 22] width 46 height 20
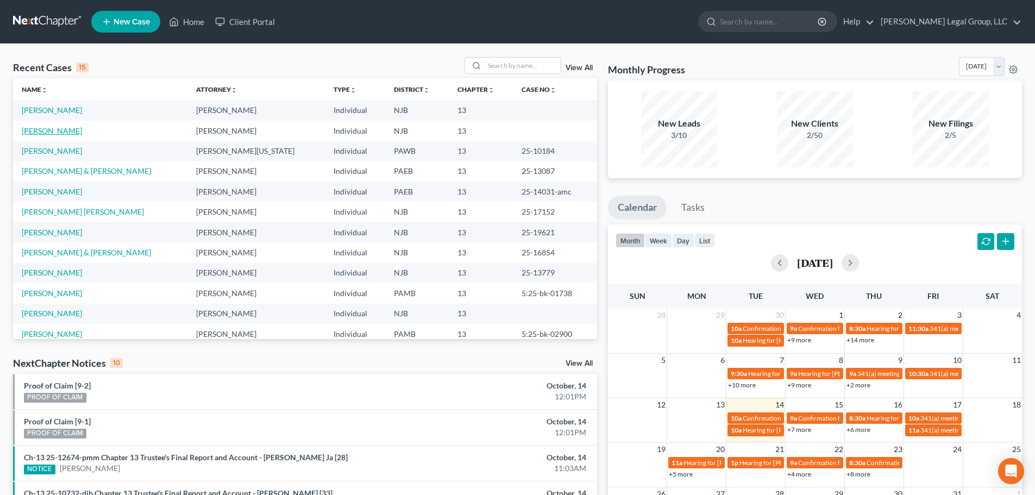
click at [70, 131] on link "[PERSON_NAME]" at bounding box center [52, 130] width 60 height 9
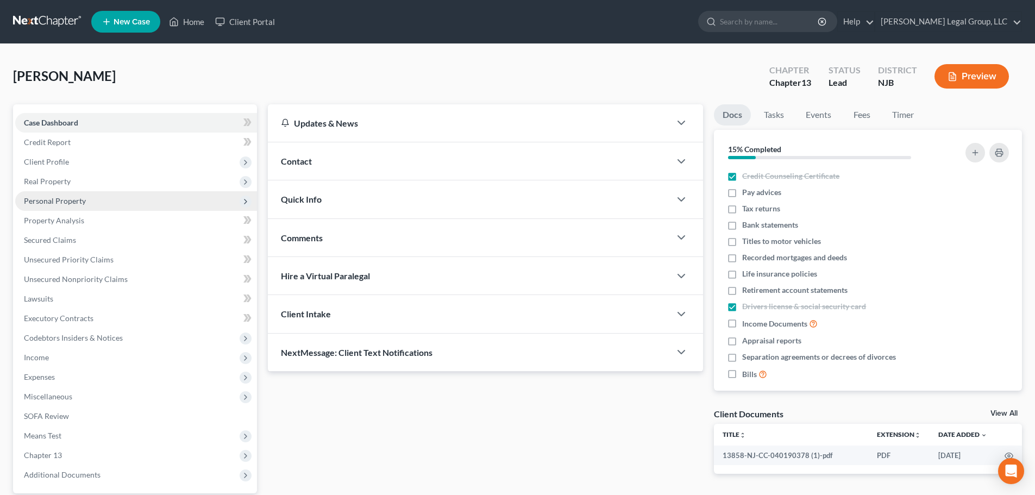
click at [72, 206] on span "Personal Property" at bounding box center [136, 201] width 242 height 20
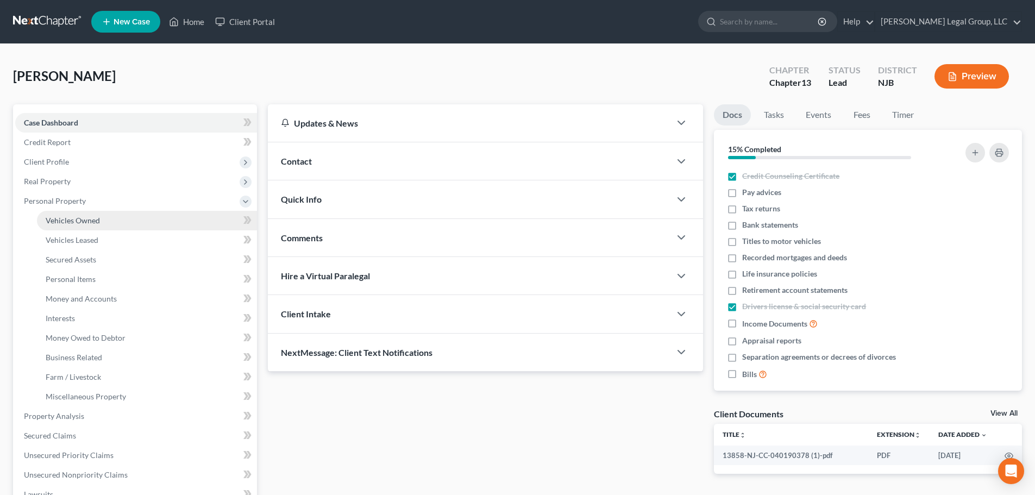
click at [74, 217] on span "Vehicles Owned" at bounding box center [73, 220] width 54 height 9
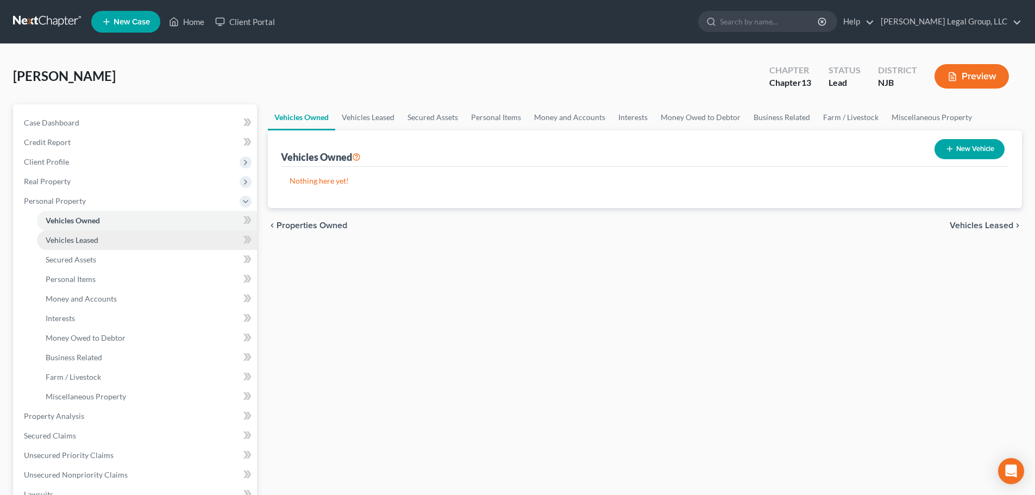
click at [76, 239] on span "Vehicles Leased" at bounding box center [72, 239] width 53 height 9
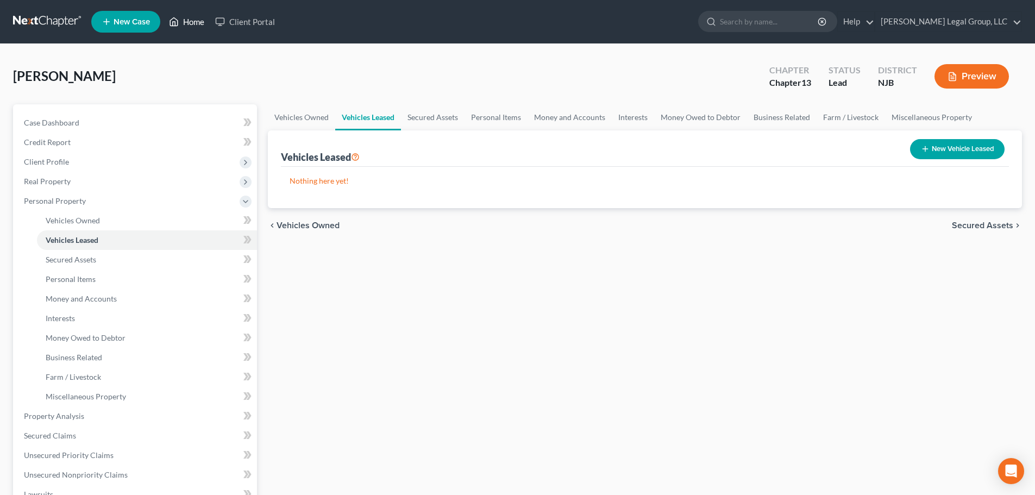
click at [192, 27] on link "Home" at bounding box center [187, 22] width 46 height 20
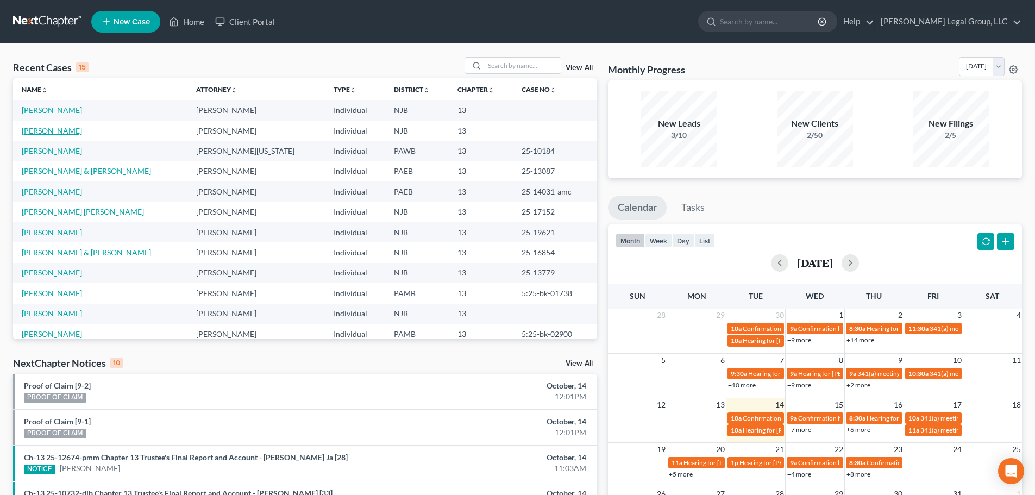
click at [72, 133] on link "[PERSON_NAME]" at bounding box center [52, 130] width 60 height 9
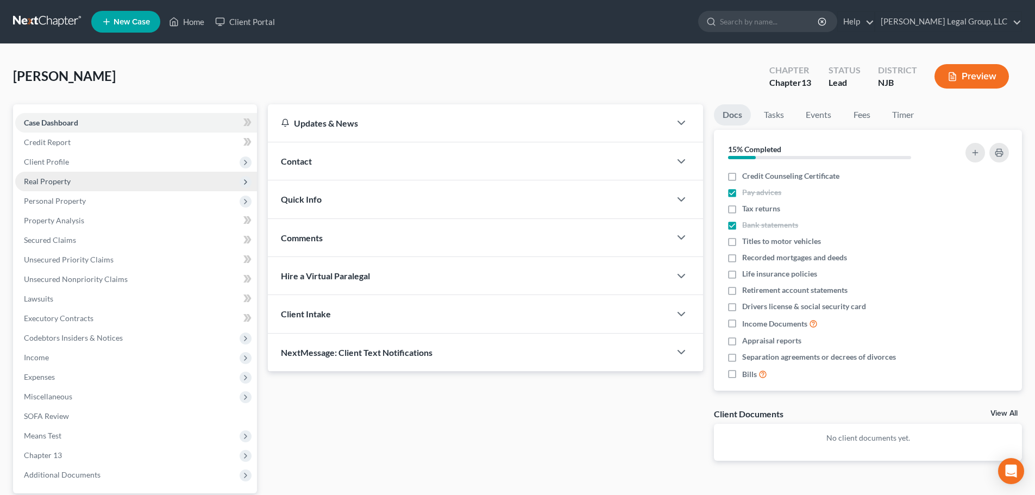
click at [64, 184] on span "Real Property" at bounding box center [47, 181] width 47 height 9
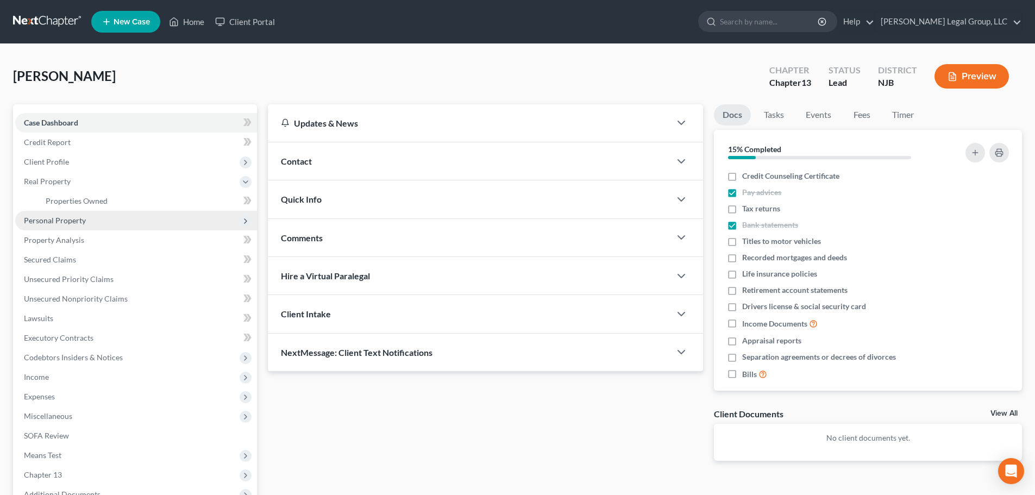
click at [70, 223] on span "Personal Property" at bounding box center [55, 220] width 62 height 9
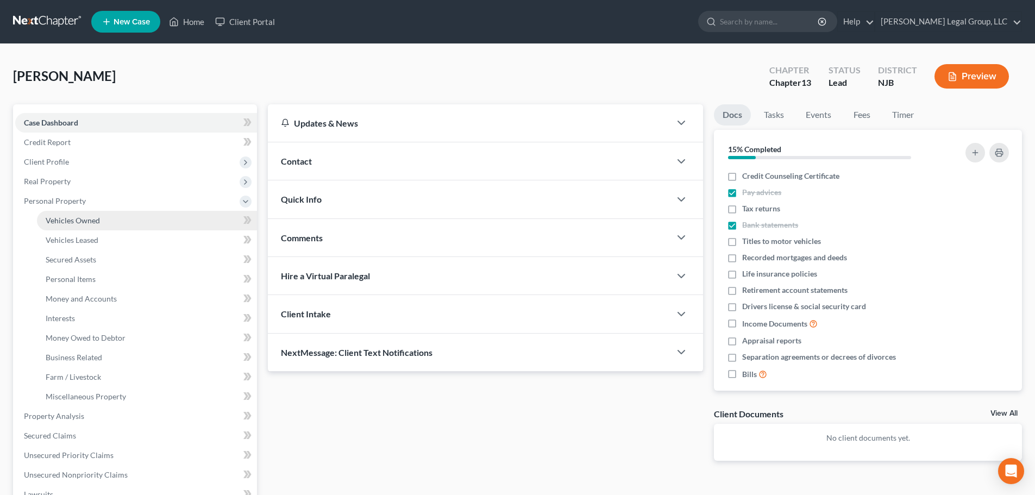
click at [70, 226] on link "Vehicles Owned" at bounding box center [147, 221] width 220 height 20
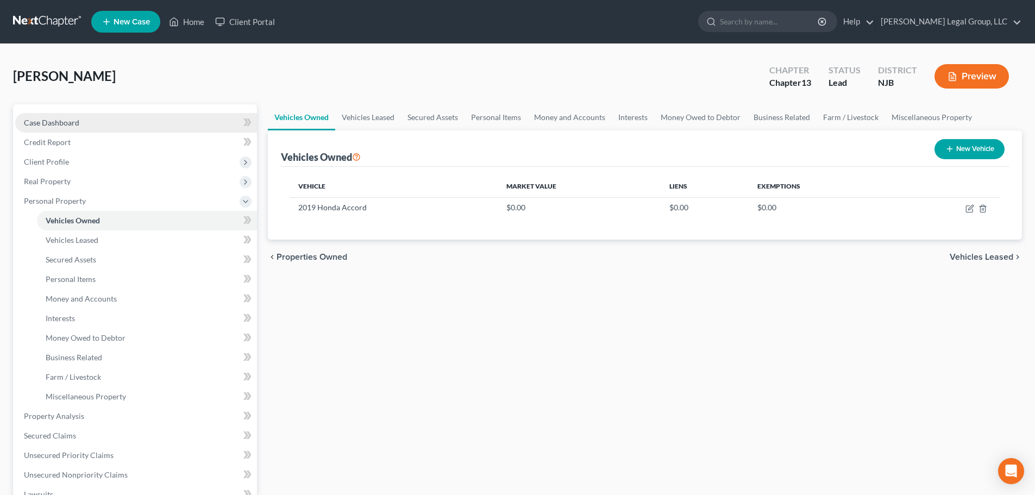
click at [71, 120] on span "Case Dashboard" at bounding box center [51, 122] width 55 height 9
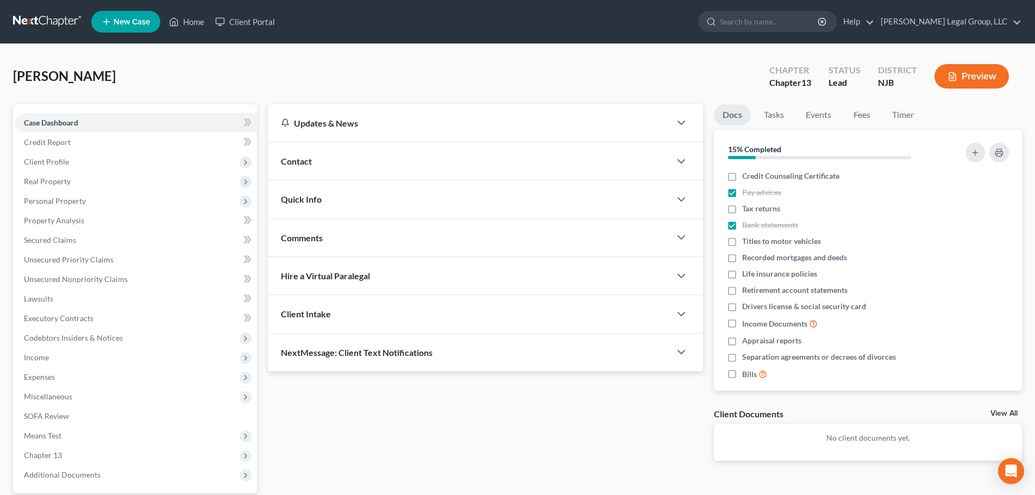
click at [410, 196] on div "Quick Info" at bounding box center [469, 198] width 403 height 37
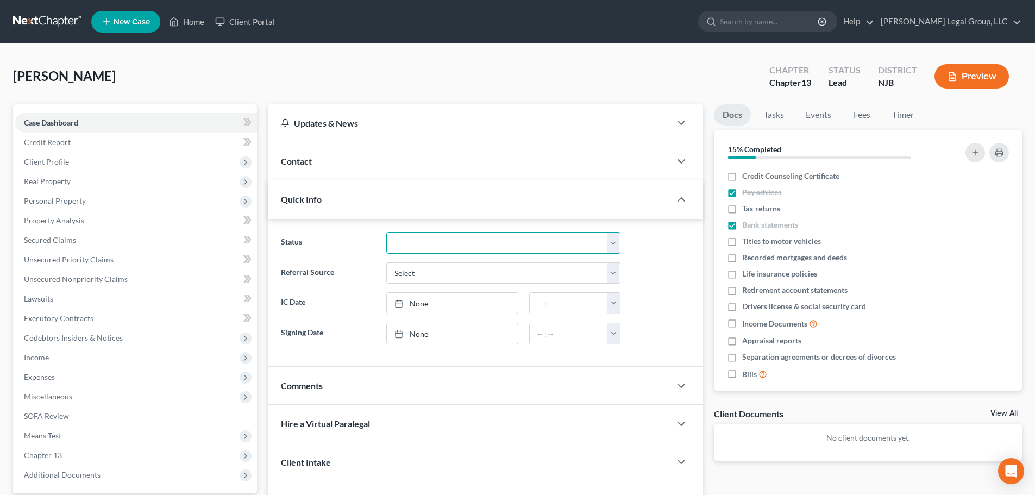
click at [462, 242] on select "Discharged Discharged & Reported Discharge Litigation Dismissal Notice Dismisse…" at bounding box center [503, 243] width 234 height 22
select select "17"
click at [386, 232] on select "Discharged Discharged & Reported Discharge Litigation Dismissal Notice Dismisse…" at bounding box center [503, 243] width 234 height 22
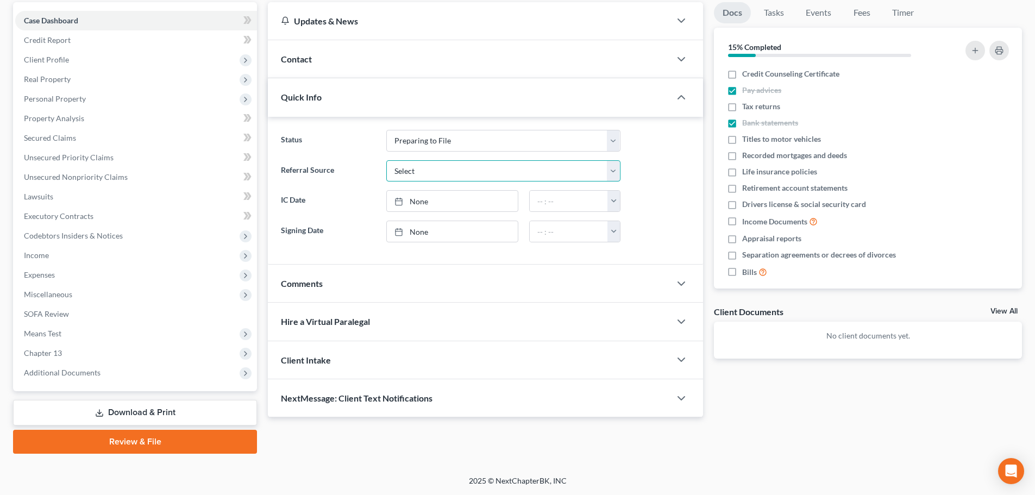
click at [428, 174] on select "Select Word Of Mouth Previous Clients Direct Mail Website Google Search Modern …" at bounding box center [503, 171] width 234 height 22
select select "1"
click at [386, 160] on select "Select Word Of Mouth Previous Clients Direct Mail Website Google Search Modern …" at bounding box center [503, 171] width 234 height 22
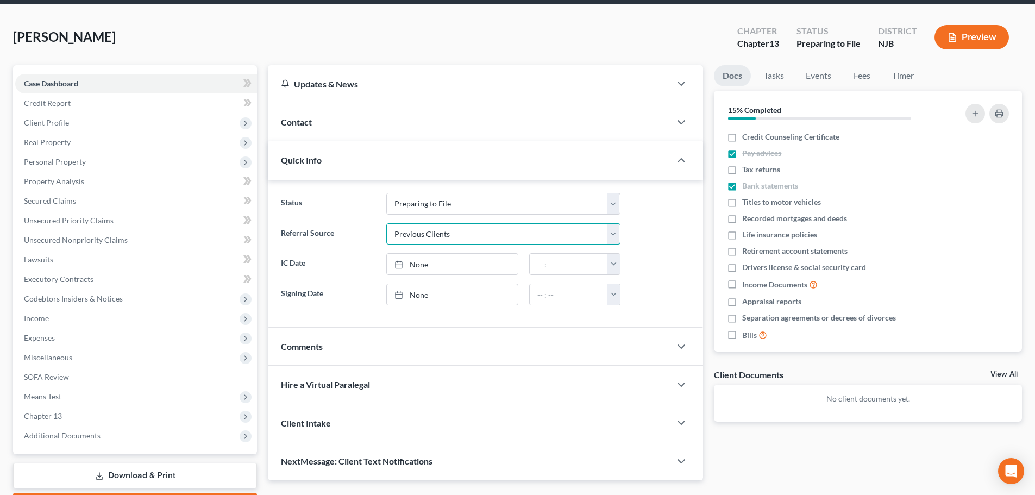
scroll to position [0, 0]
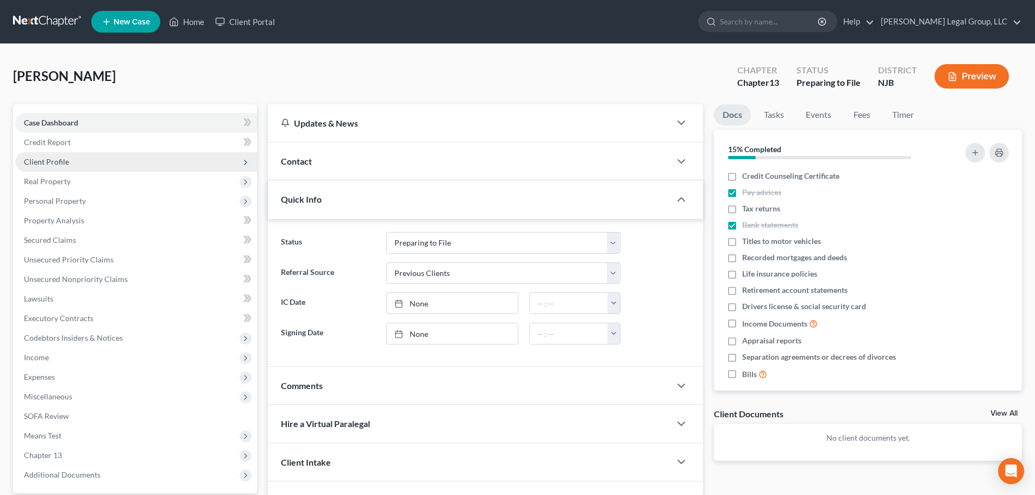
click at [78, 165] on span "Client Profile" at bounding box center [136, 162] width 242 height 20
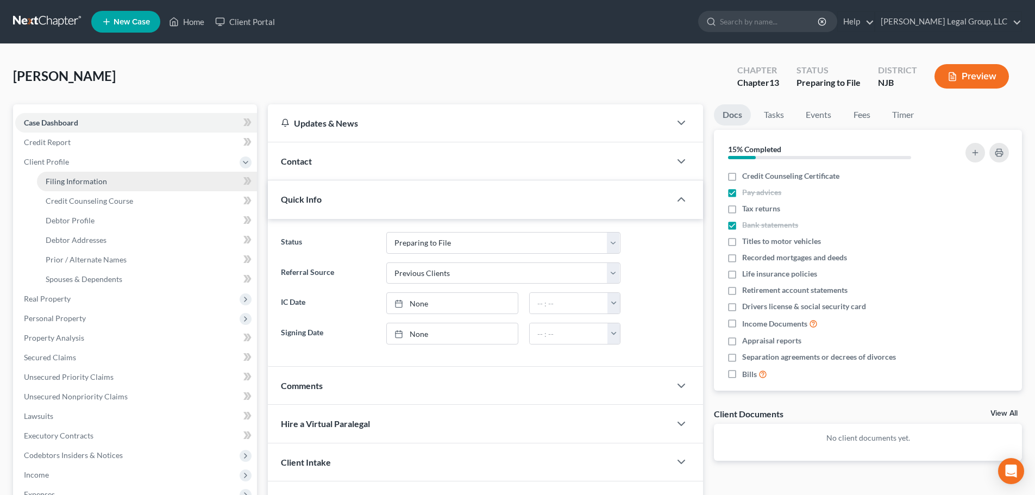
click at [104, 184] on span "Filing Information" at bounding box center [76, 181] width 61 height 9
select select "1"
select select "0"
select select "3"
select select "51"
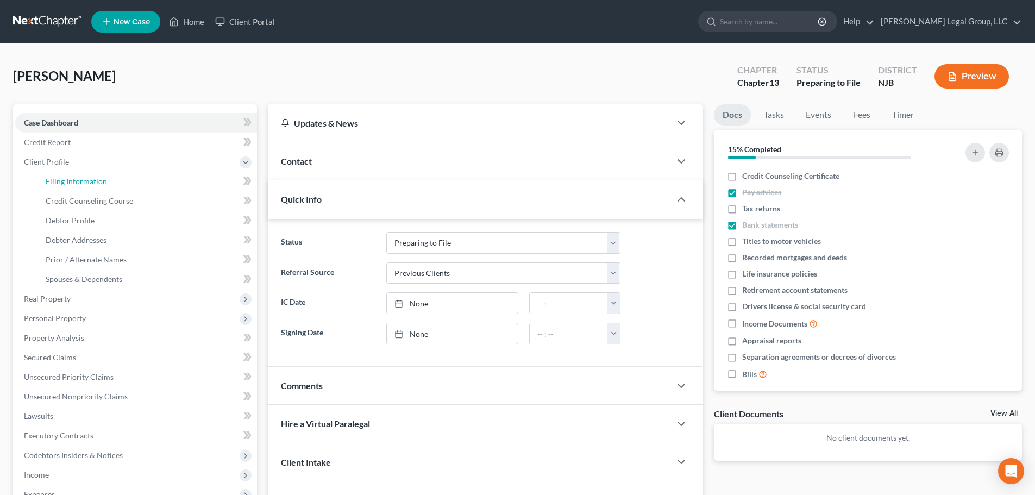
select select "1"
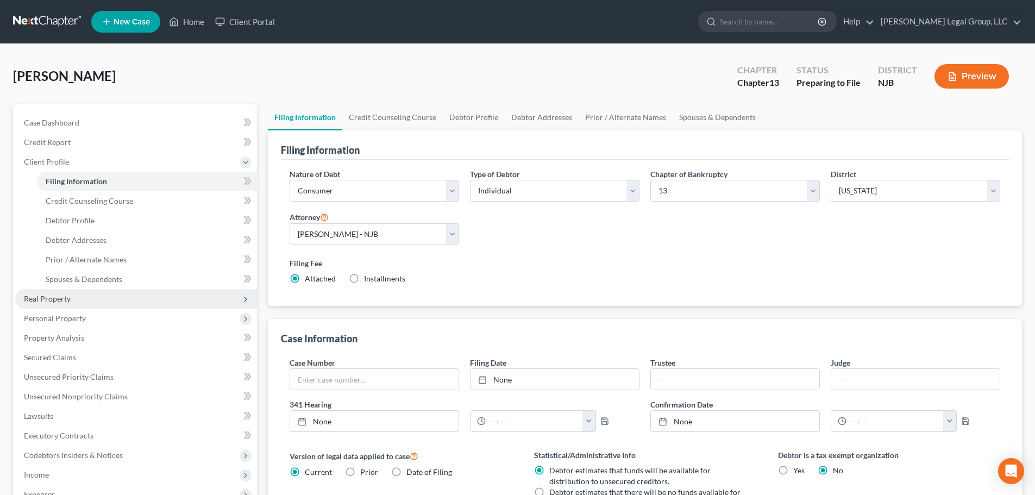
click at [79, 302] on span "Real Property" at bounding box center [136, 299] width 242 height 20
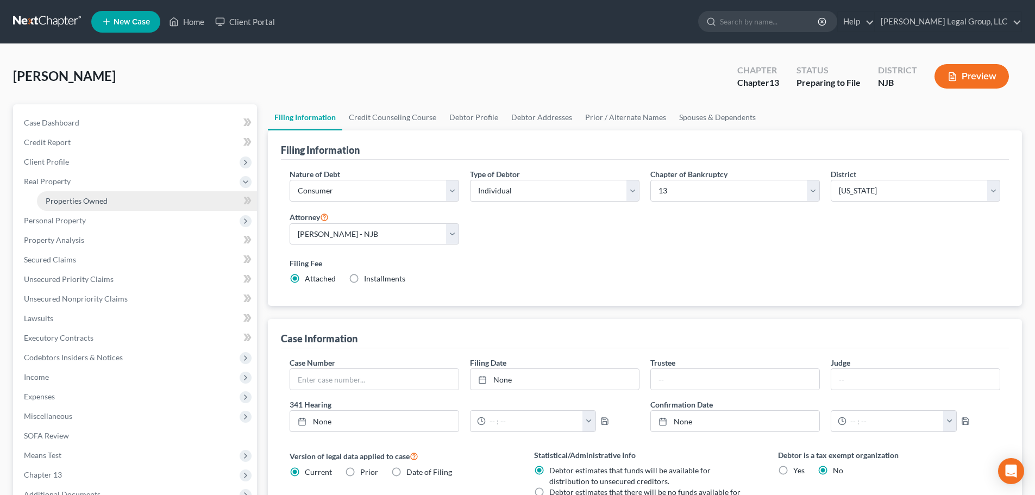
click at [63, 205] on span "Properties Owned" at bounding box center [77, 200] width 62 height 9
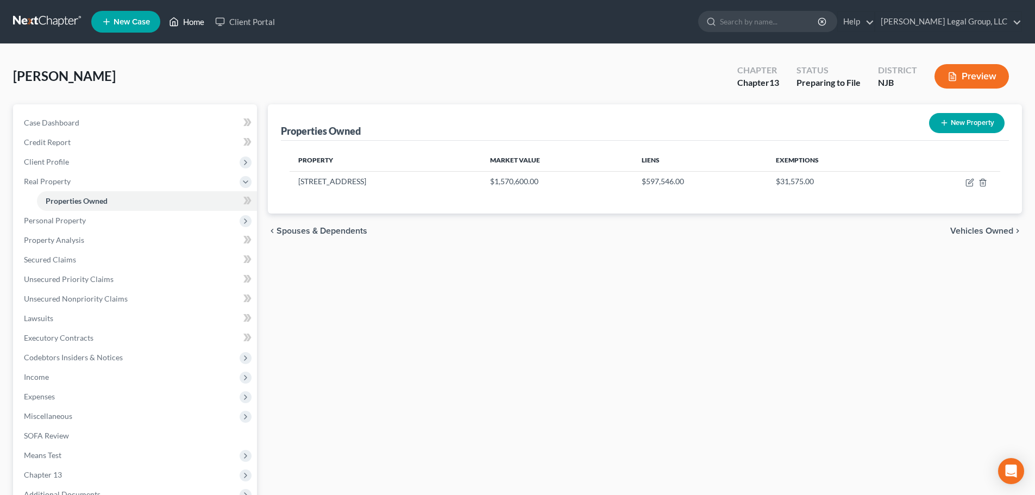
click at [177, 24] on icon at bounding box center [174, 21] width 10 height 13
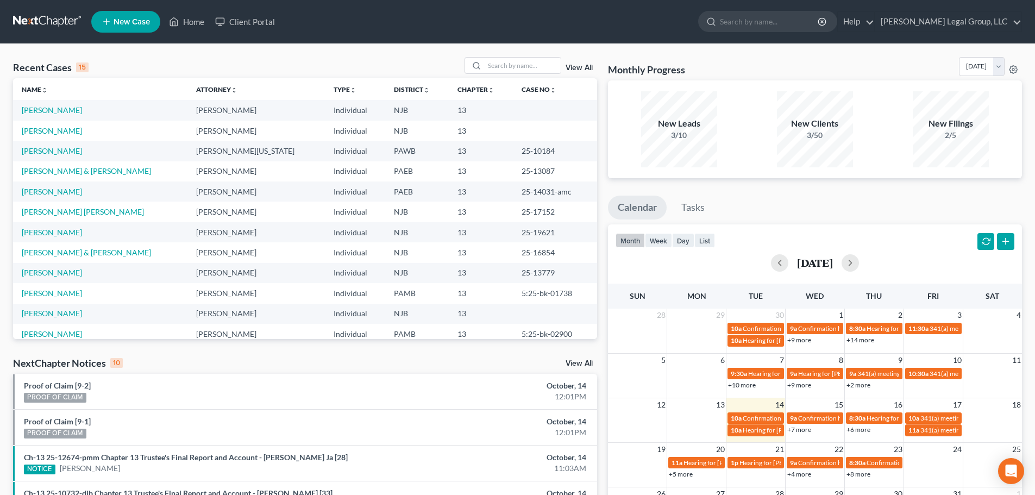
click at [571, 66] on link "View All" at bounding box center [579, 68] width 27 height 8
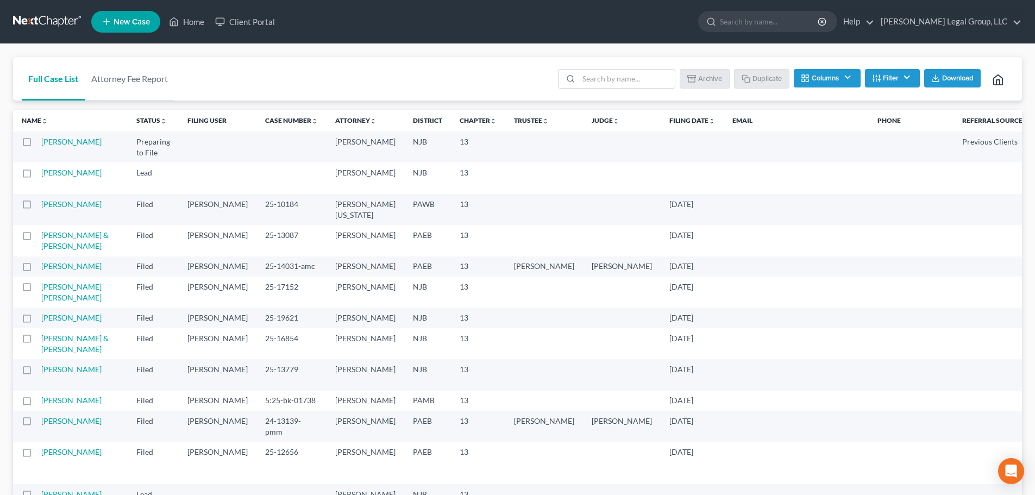
click at [37, 176] on label at bounding box center [37, 176] width 0 height 0
click at [41, 174] on input "checkbox" at bounding box center [44, 170] width 7 height 7
click at [704, 79] on button "Archive" at bounding box center [706, 78] width 49 height 18
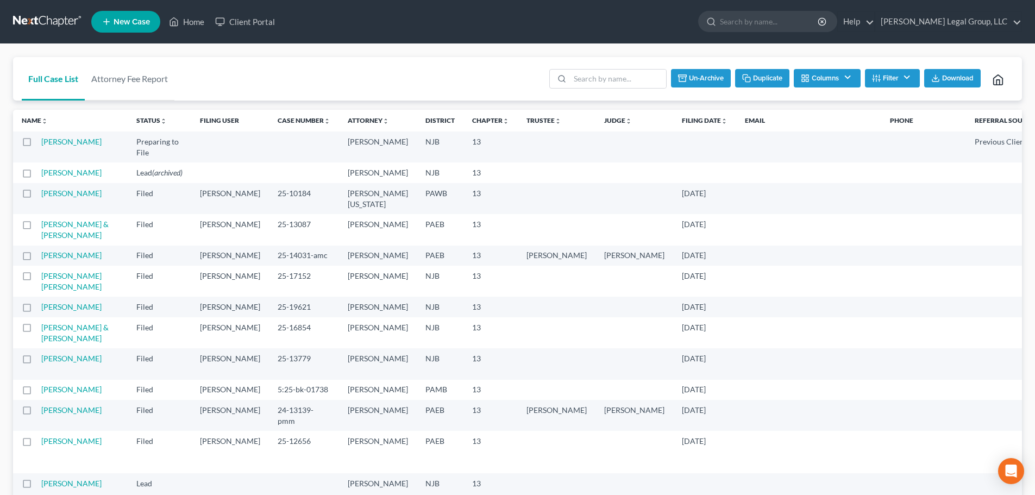
checkbox input "false"
click at [65, 158] on td "[PERSON_NAME]" at bounding box center [84, 147] width 86 height 31
click at [61, 146] on link "[PERSON_NAME]" at bounding box center [71, 141] width 60 height 9
select select "1"
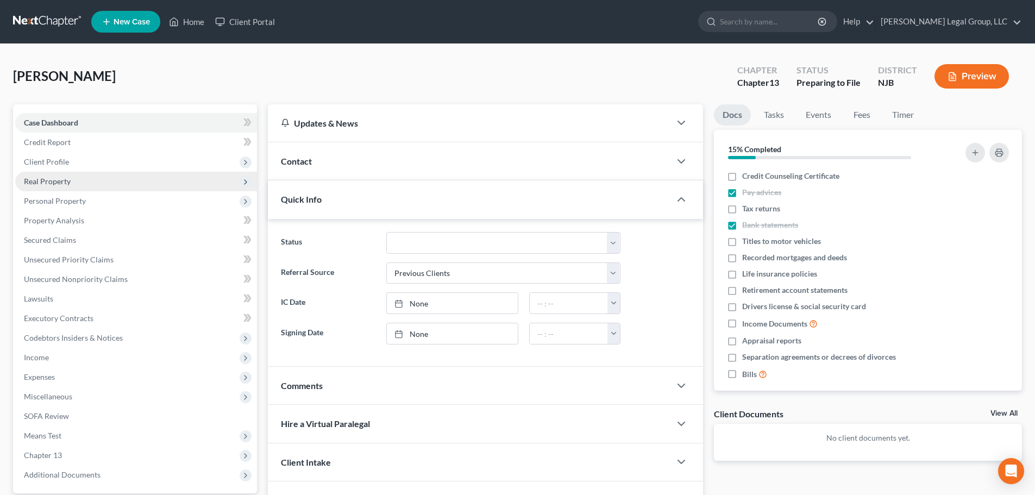
click at [66, 183] on span "Real Property" at bounding box center [47, 181] width 47 height 9
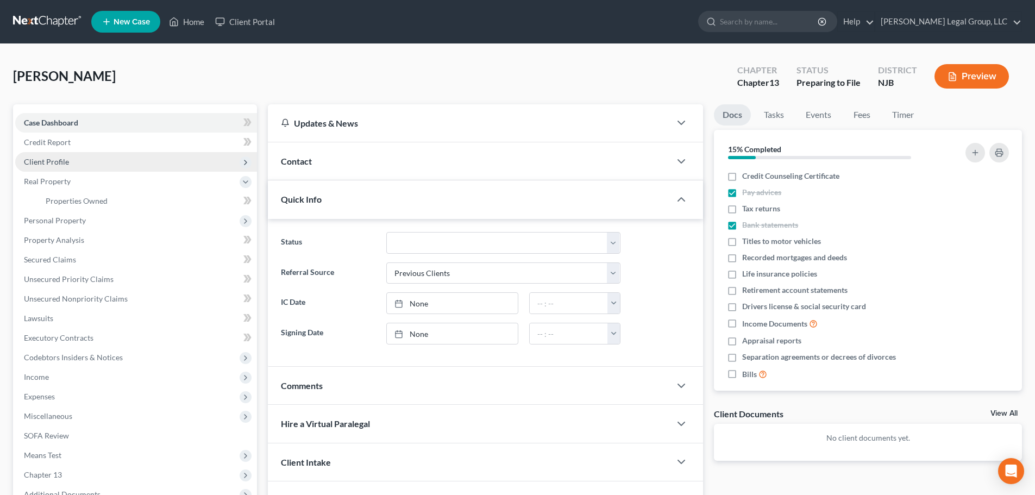
click at [62, 167] on span "Client Profile" at bounding box center [136, 162] width 242 height 20
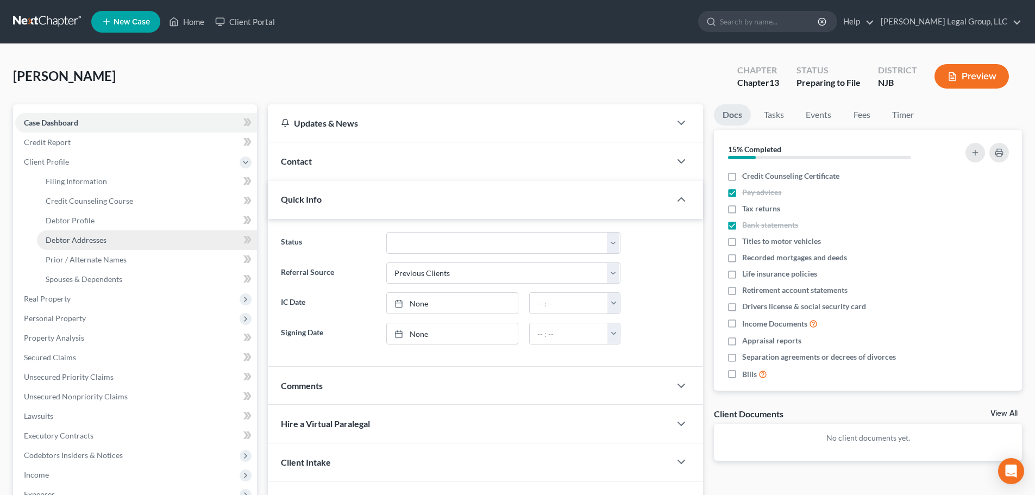
click at [86, 236] on span "Debtor Addresses" at bounding box center [76, 239] width 61 height 9
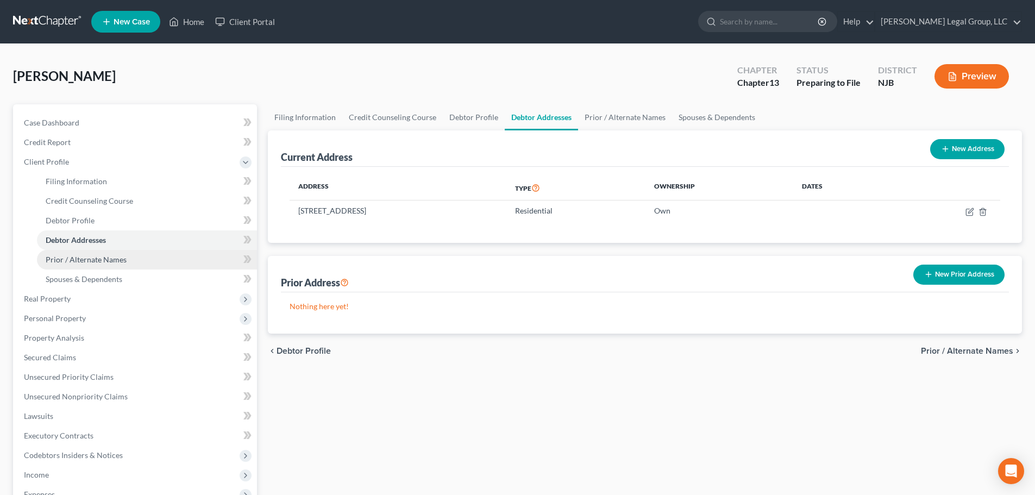
click at [83, 262] on span "Prior / Alternate Names" at bounding box center [86, 259] width 81 height 9
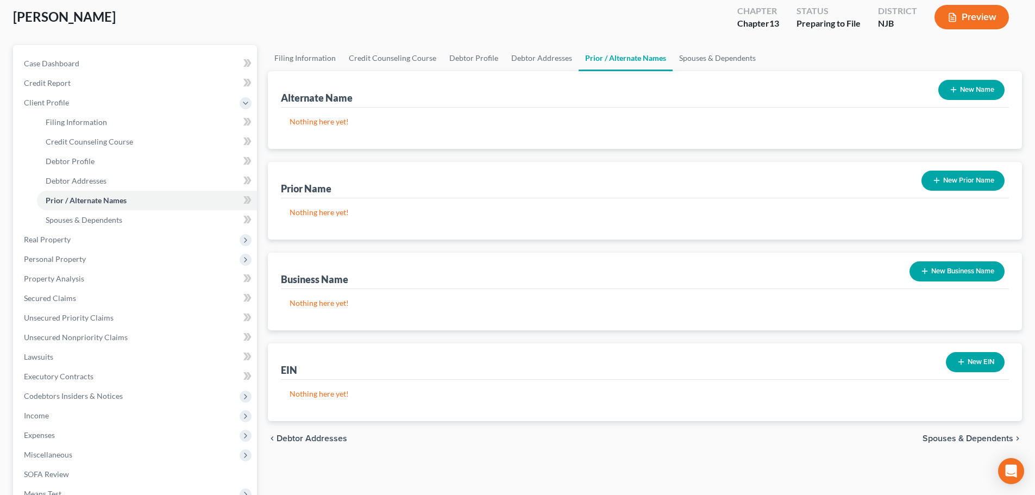
scroll to position [163, 0]
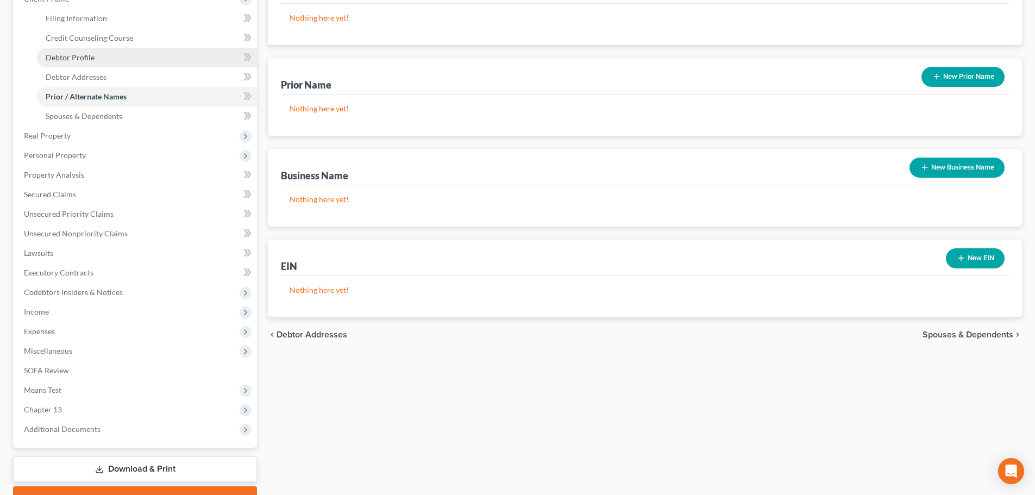
click at [82, 64] on link "Debtor Profile" at bounding box center [147, 58] width 220 height 20
select select "1"
select select "3"
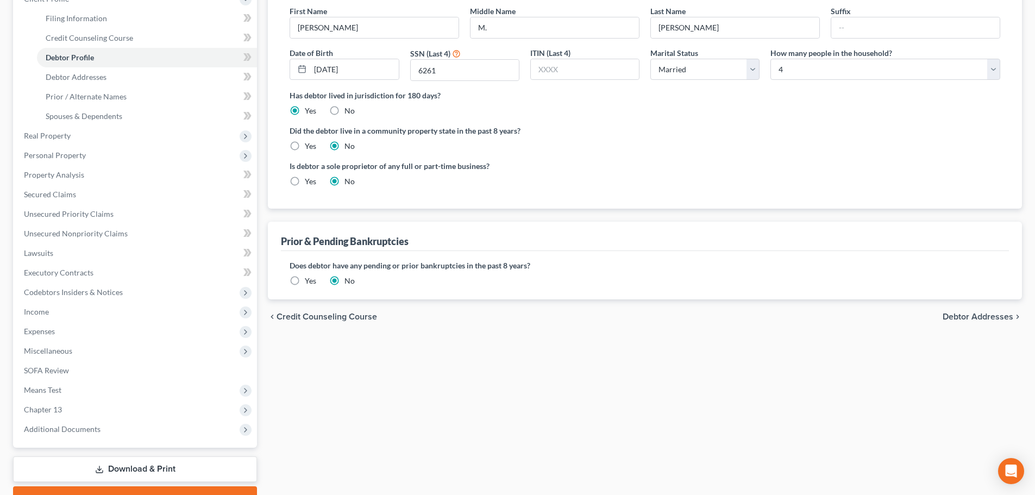
radio input "true"
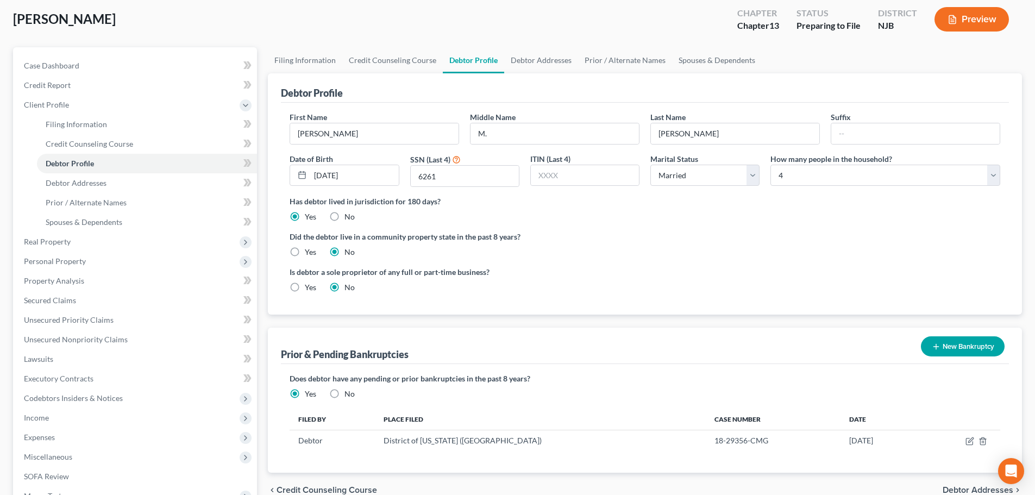
scroll to position [57, 0]
click at [540, 141] on input "M." at bounding box center [555, 134] width 168 height 21
type input "Marques"
click at [130, 151] on link "Credit Counseling Course" at bounding box center [147, 145] width 220 height 20
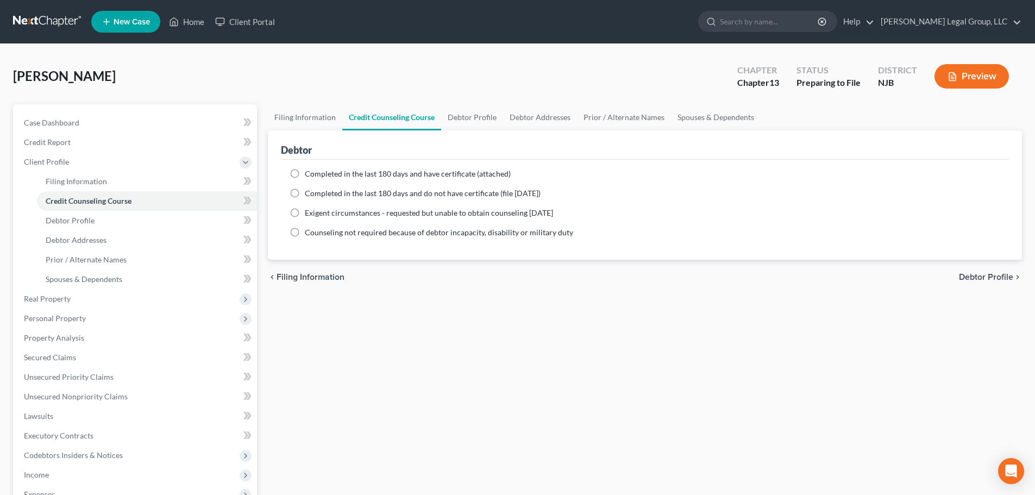
click at [322, 172] on span "Completed in the last 180 days and have certificate (attached)" at bounding box center [408, 173] width 206 height 9
click at [316, 172] on input "Completed in the last 180 days and have certificate (attached)" at bounding box center [312, 171] width 7 height 7
radio input "true"
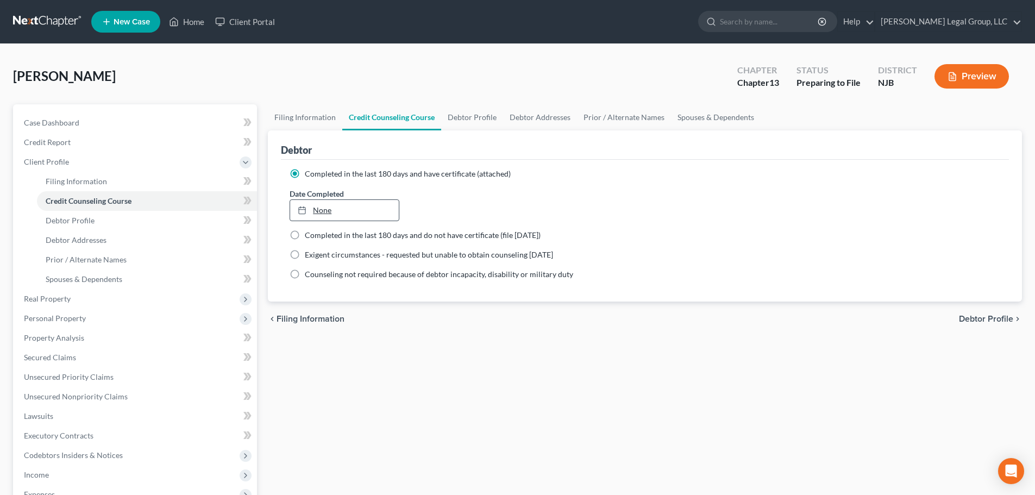
type input "[DATE]"
click at [349, 213] on link "None" at bounding box center [344, 210] width 108 height 21
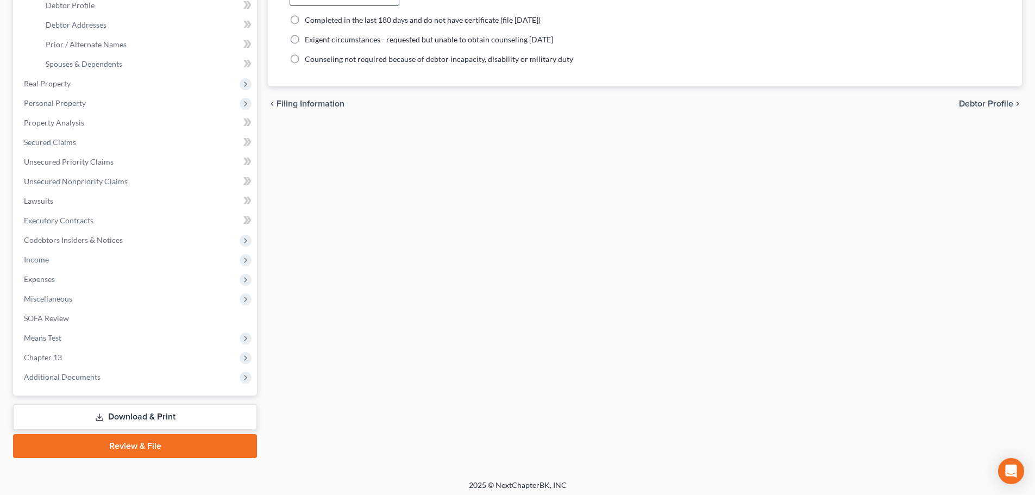
scroll to position [220, 0]
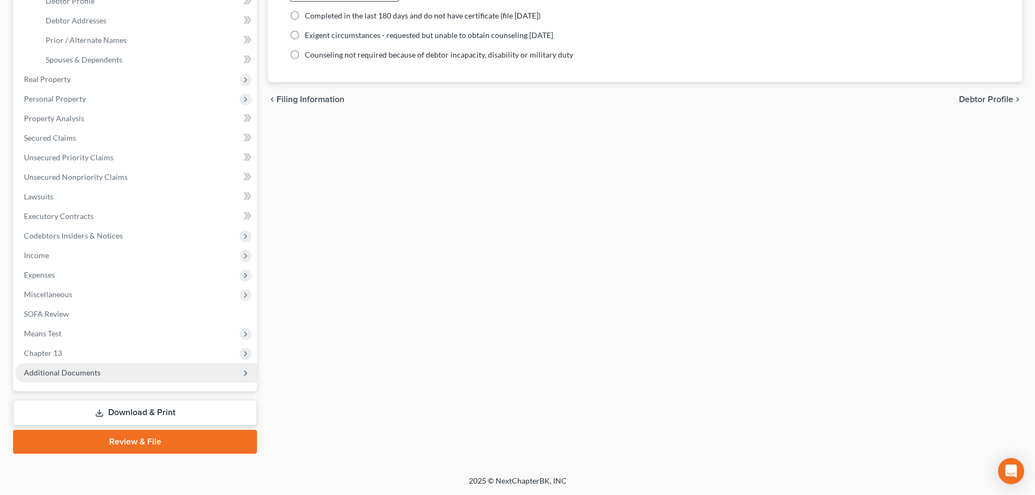
click at [124, 379] on span "Additional Documents" at bounding box center [136, 373] width 242 height 20
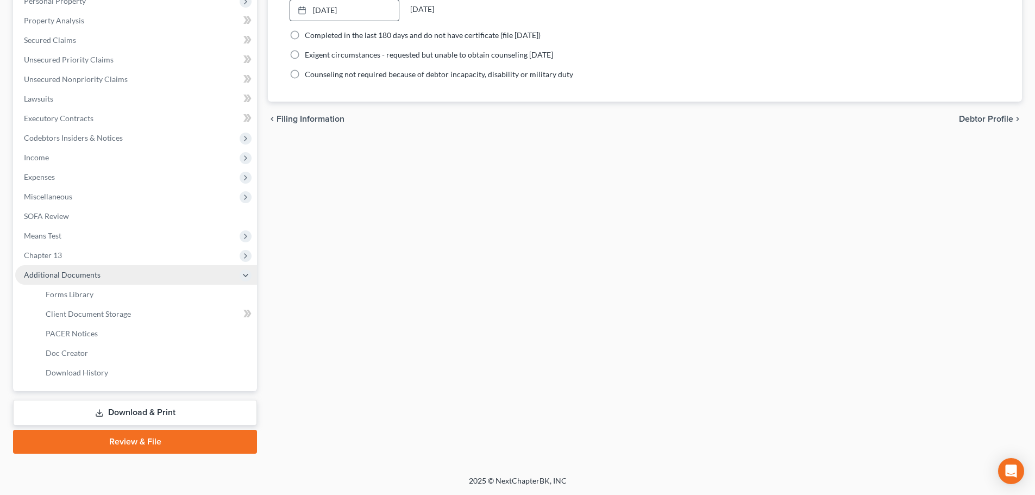
scroll to position [200, 0]
click at [122, 320] on link "Client Document Storage" at bounding box center [147, 314] width 220 height 20
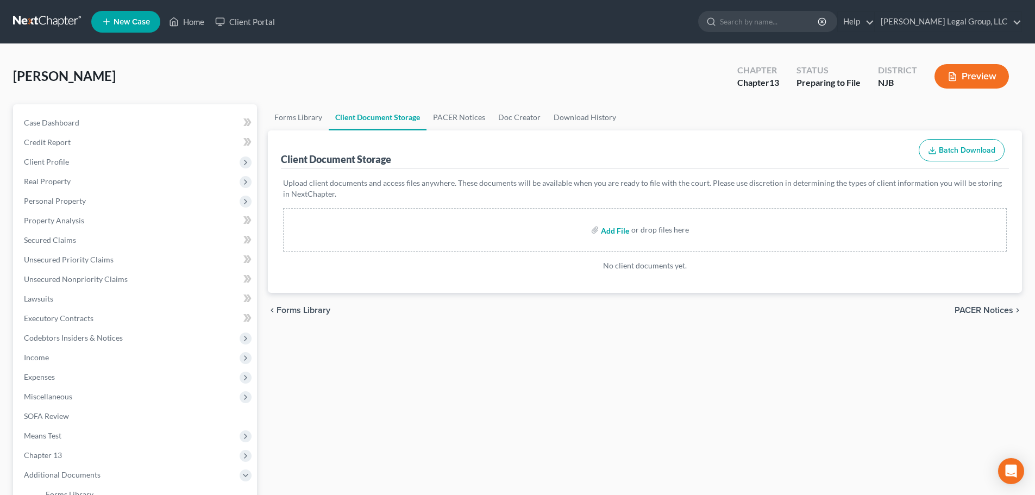
click at [626, 229] on input "file" at bounding box center [614, 230] width 26 height 20
type input "C:\fakepath\13858-NJ-CC-040190378 (1).pdf"
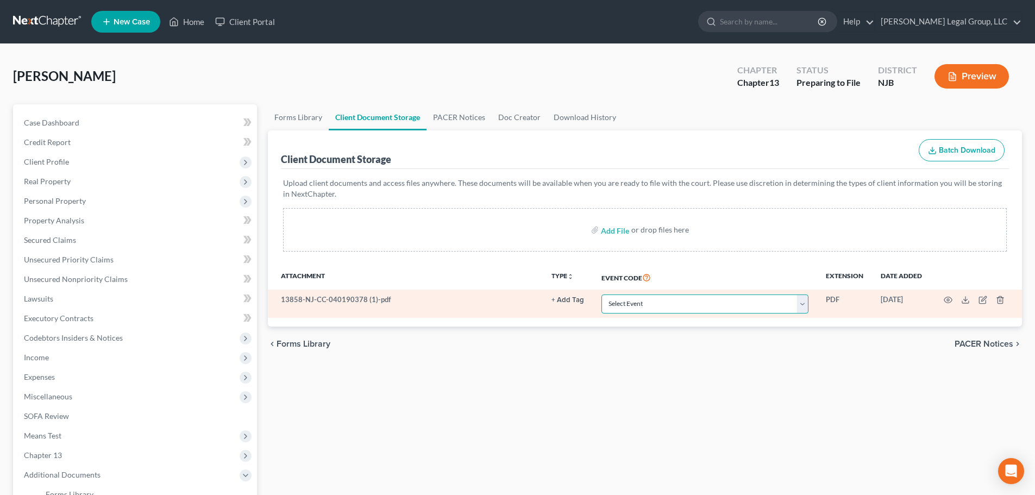
click at [728, 299] on select "Select Event 20 Largest Unsecured Creditors Amended Attorney Compensation State…" at bounding box center [705, 304] width 207 height 19
select select "9"
click at [602, 295] on select "Select Event 20 Largest Unsecured Creditors Amended Attorney Compensation State…" at bounding box center [705, 304] width 207 height 19
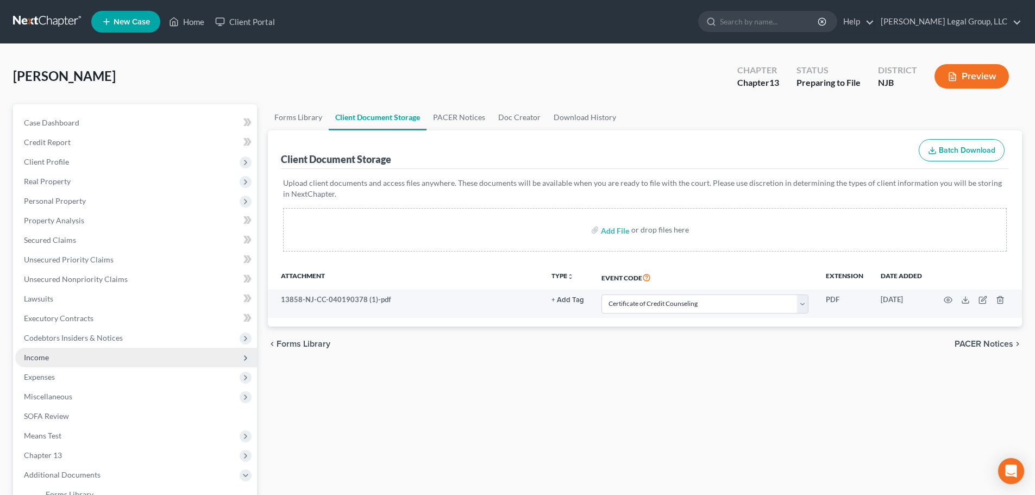
click at [46, 359] on span "Income" at bounding box center [36, 357] width 25 height 9
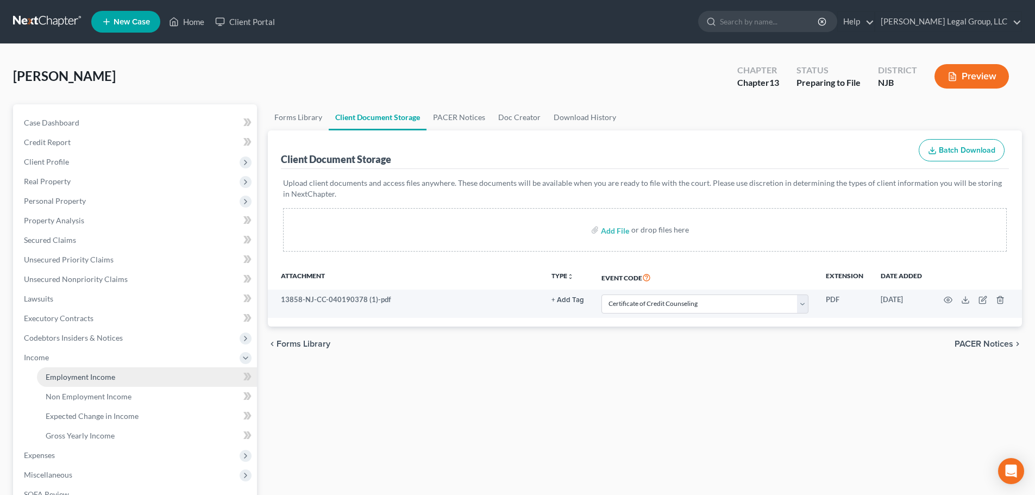
click at [133, 375] on link "Employment Income" at bounding box center [147, 377] width 220 height 20
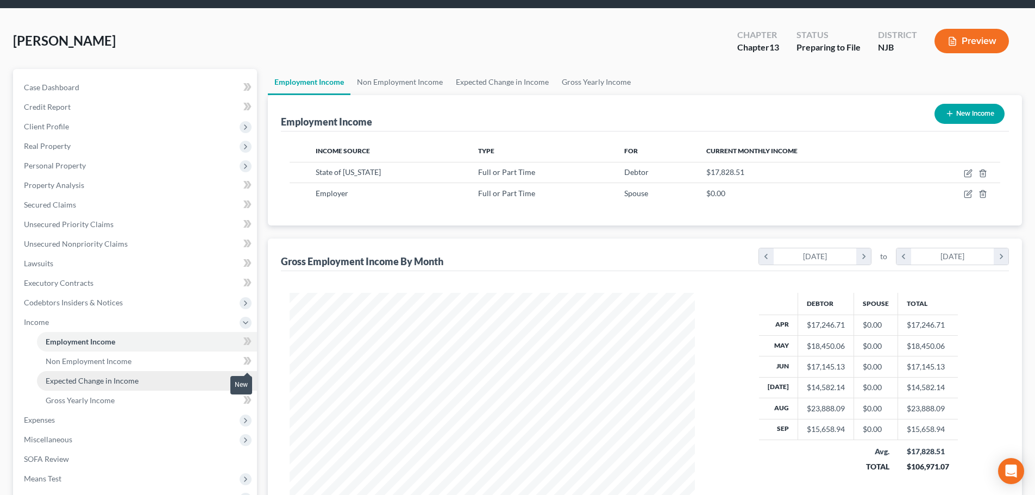
scroll to position [54, 0]
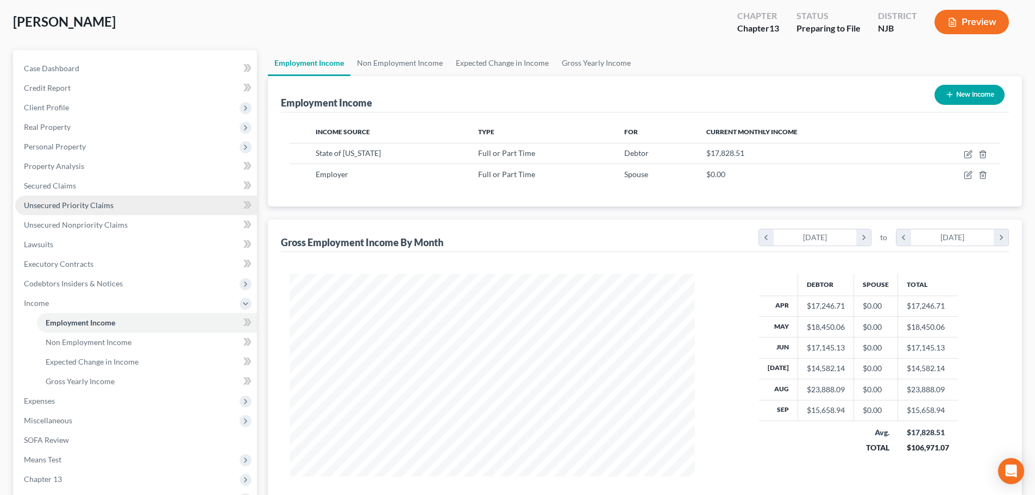
click at [76, 207] on span "Unsecured Priority Claims" at bounding box center [69, 205] width 90 height 9
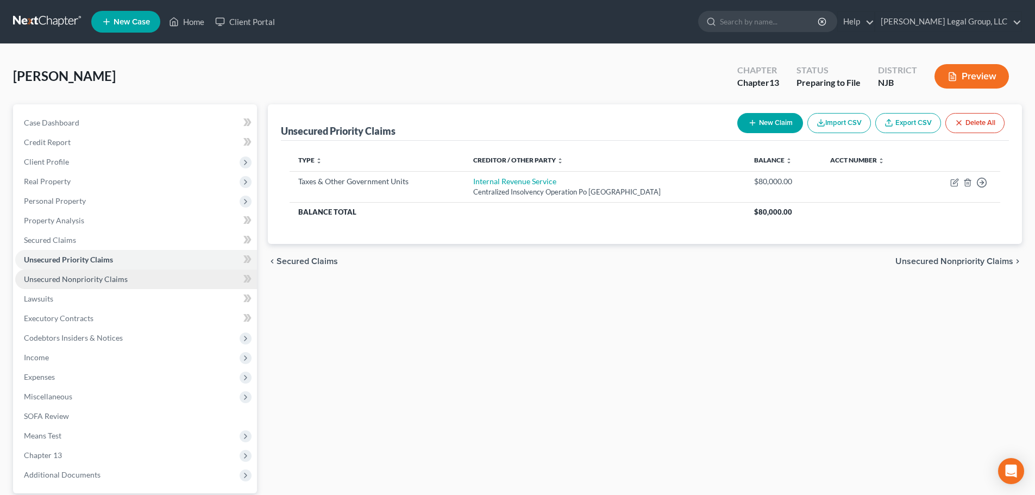
click at [79, 270] on link "Unsecured Nonpriority Claims" at bounding box center [136, 280] width 242 height 20
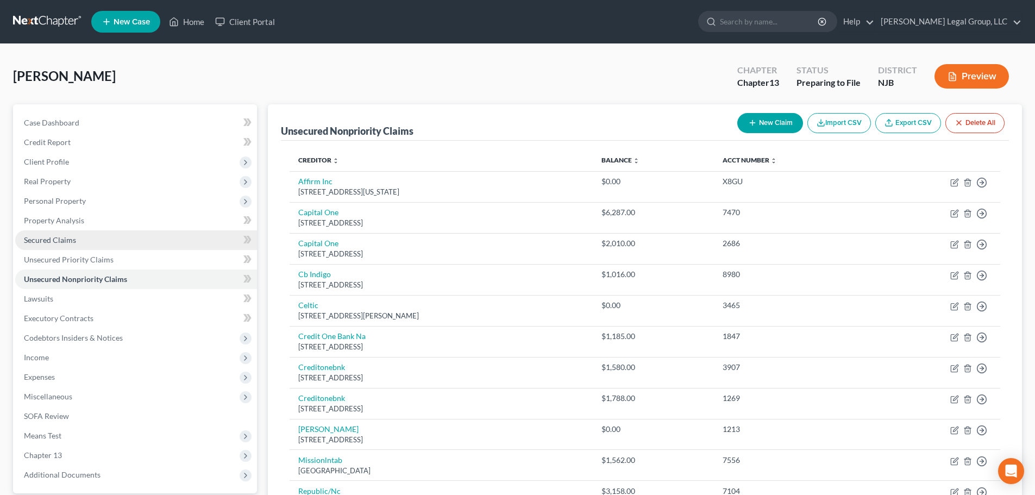
click at [71, 243] on span "Secured Claims" at bounding box center [50, 239] width 52 height 9
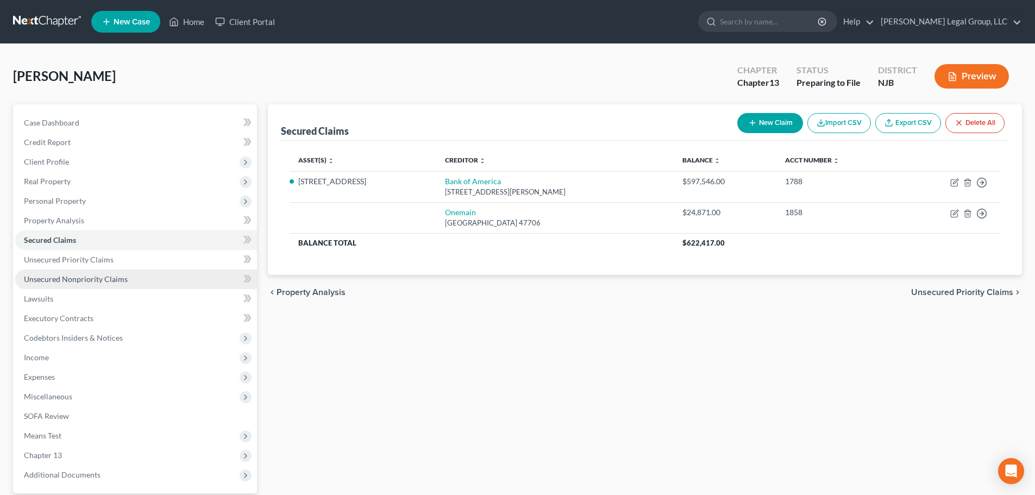
drag, startPoint x: 51, startPoint y: 276, endPoint x: 71, endPoint y: 282, distance: 20.5
click at [52, 277] on span "Unsecured Nonpriority Claims" at bounding box center [76, 278] width 104 height 9
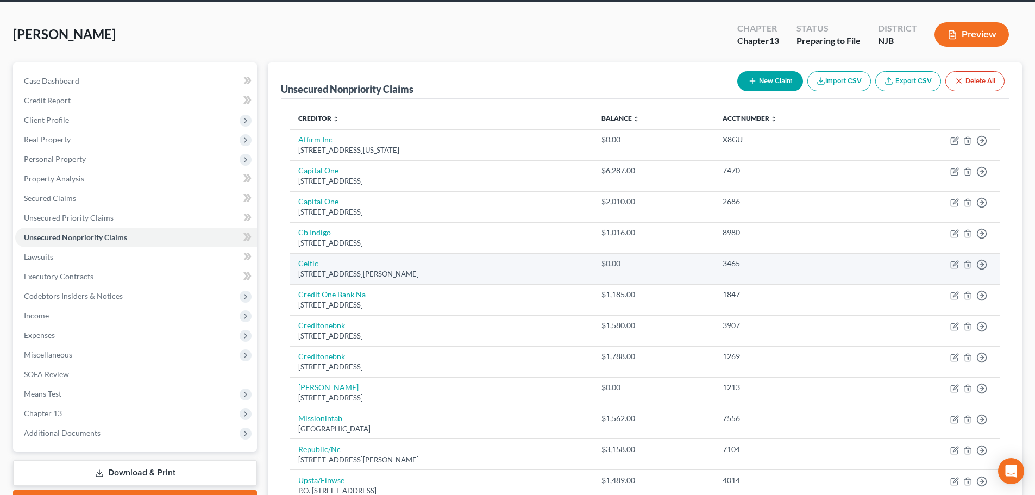
scroll to position [165, 0]
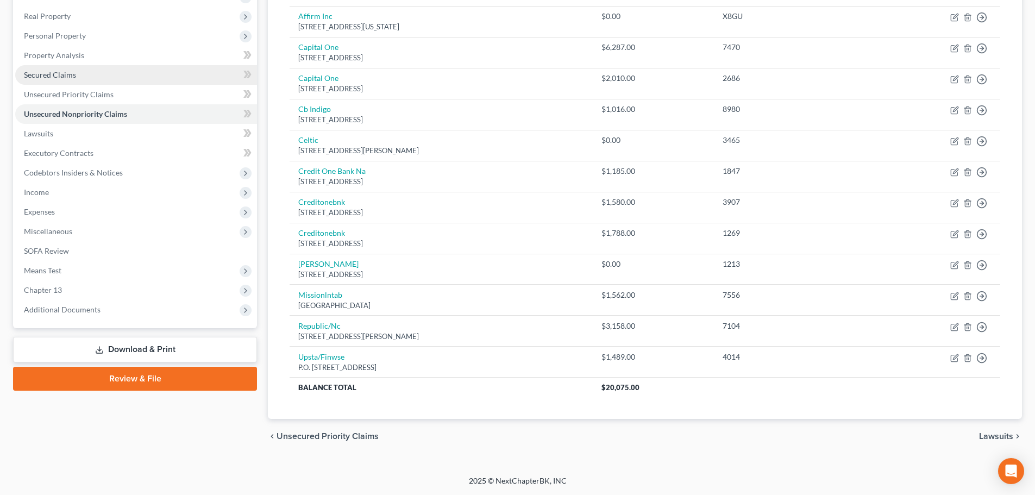
click at [34, 67] on link "Secured Claims" at bounding box center [136, 75] width 242 height 20
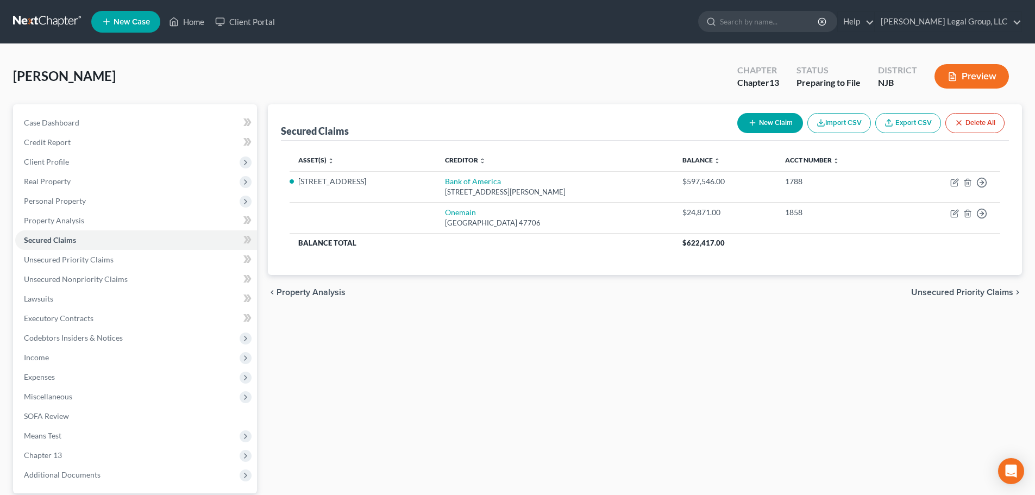
drag, startPoint x: 39, startPoint y: 189, endPoint x: 47, endPoint y: 193, distance: 9.5
click at [39, 189] on span "Real Property" at bounding box center [136, 182] width 242 height 20
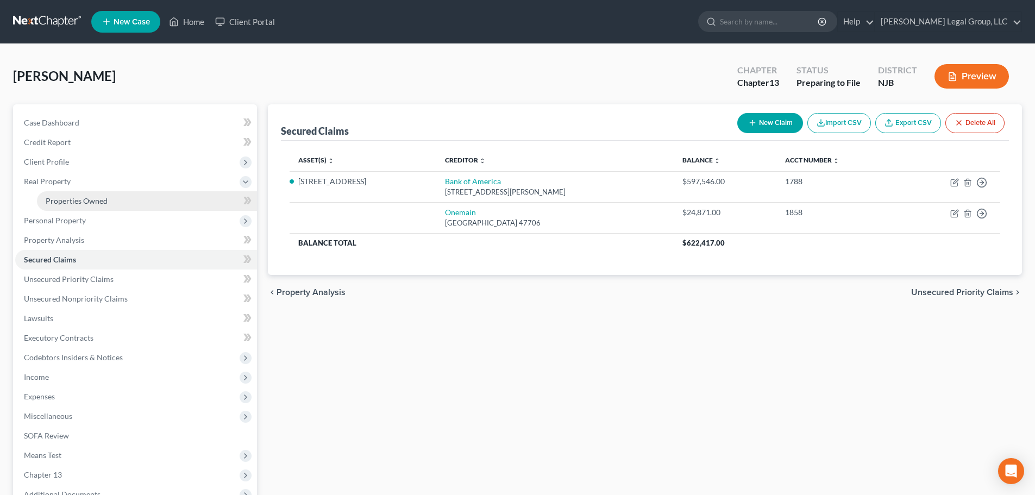
click at [87, 204] on span "Properties Owned" at bounding box center [77, 200] width 62 height 9
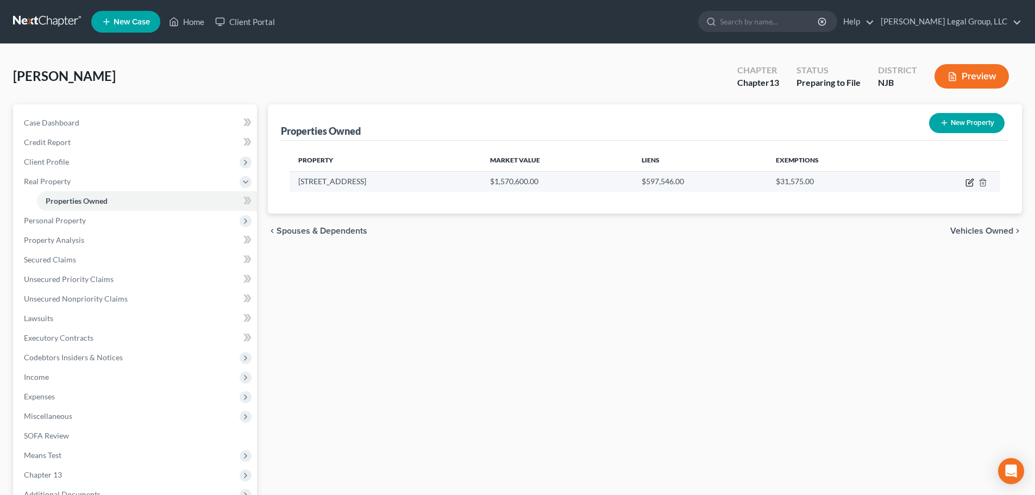
click at [967, 186] on icon "button" at bounding box center [969, 183] width 7 height 7
select select "33"
select select "12"
select select "3"
select select "0"
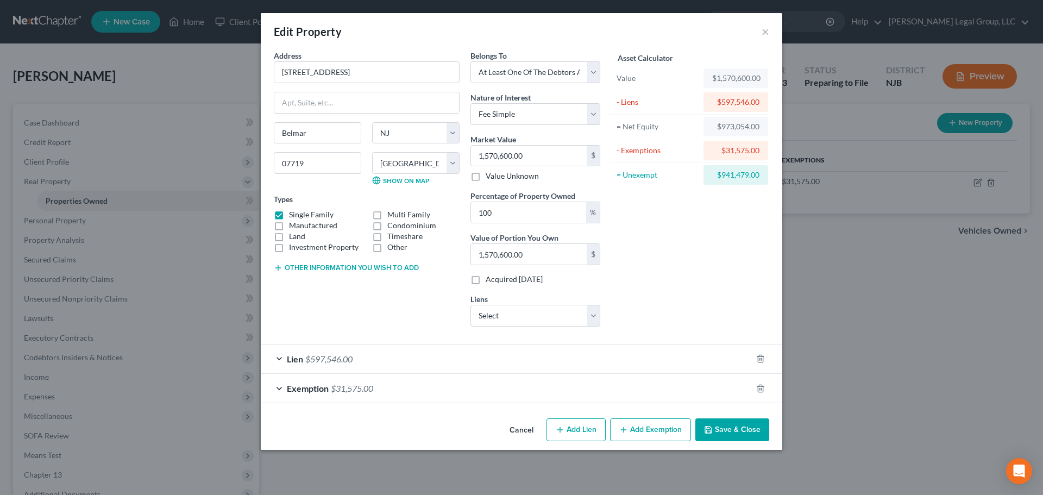
click at [567, 428] on button "Add Lien" at bounding box center [576, 429] width 59 height 23
select select "3"
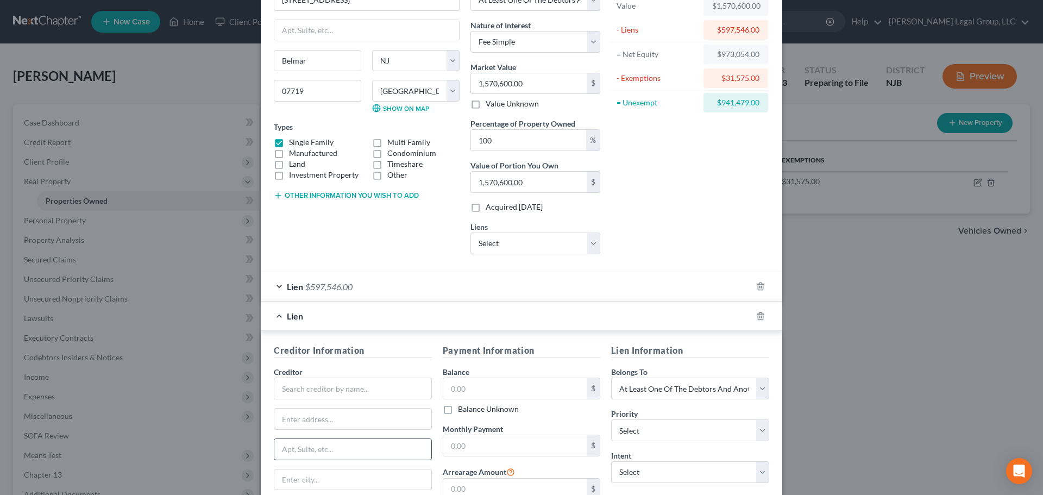
scroll to position [217, 0]
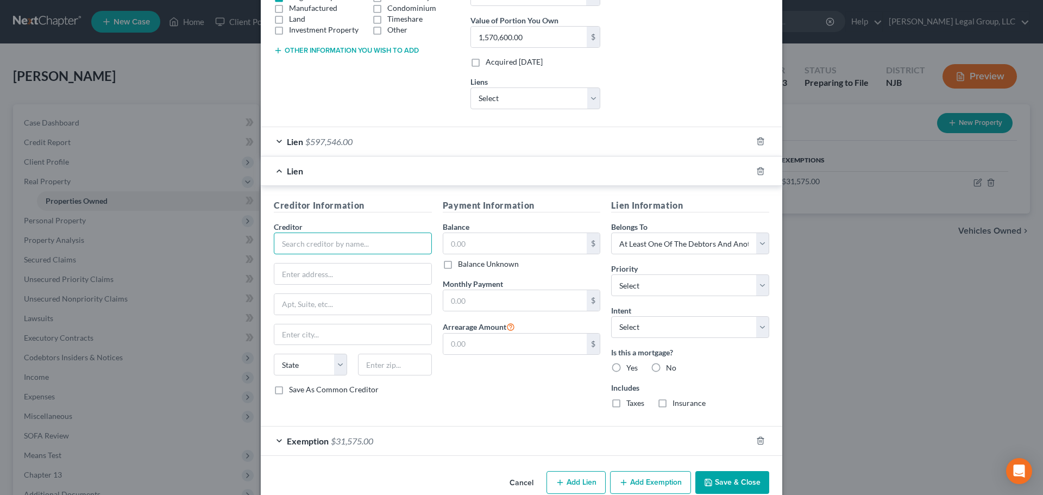
click at [324, 243] on input "text" at bounding box center [353, 244] width 158 height 22
type input "Belmar"
click at [495, 242] on input "text" at bounding box center [515, 243] width 144 height 21
type input "6,418.03"
click at [665, 329] on select "Select Surrender Redeem Reaffirm Avoid Other" at bounding box center [690, 327] width 158 height 22
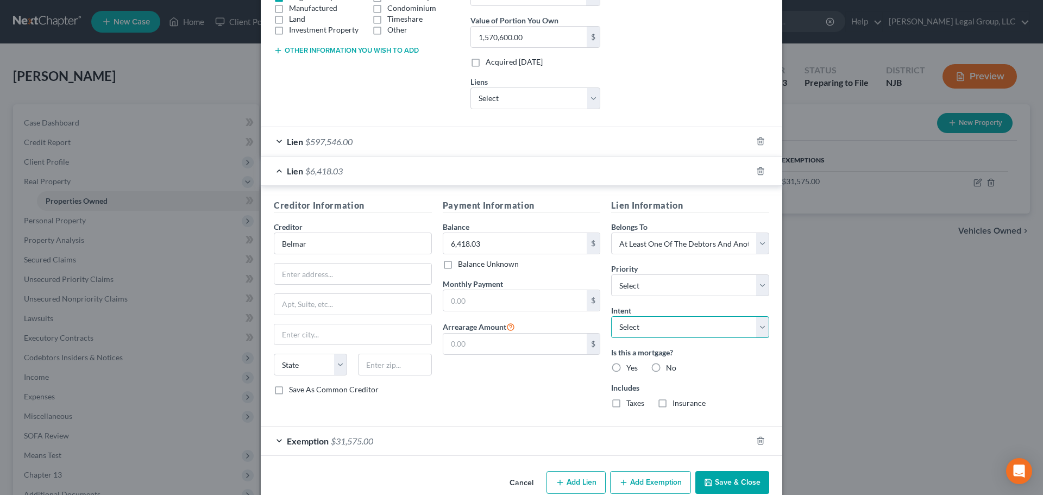
click at [665, 329] on select "Select Surrender Redeem Reaffirm Avoid Other" at bounding box center [690, 327] width 158 height 22
click at [666, 363] on label "No" at bounding box center [671, 367] width 10 height 11
click at [671, 363] on input "No" at bounding box center [674, 365] width 7 height 7
radio input "true"
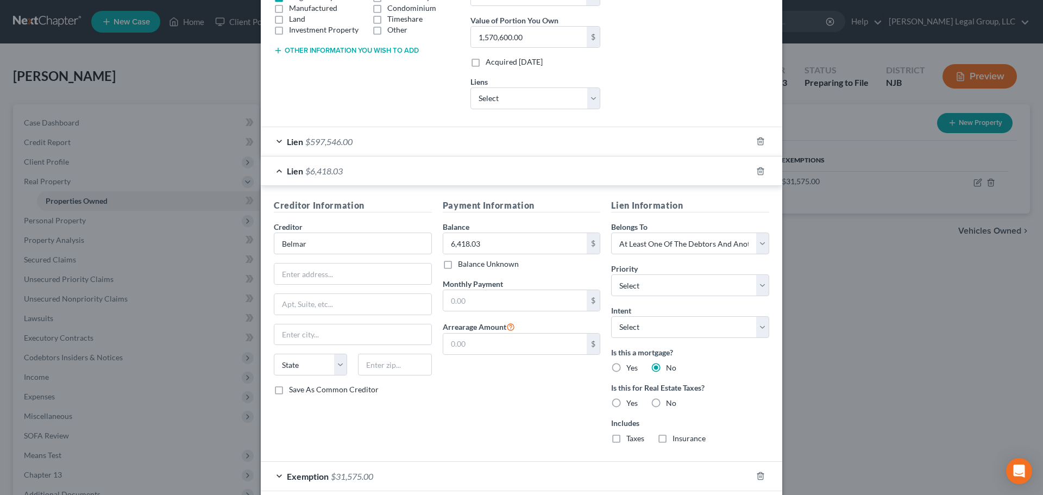
click at [666, 401] on label "No" at bounding box center [671, 403] width 10 height 11
click at [671, 401] on input "No" at bounding box center [674, 401] width 7 height 7
radio input "true"
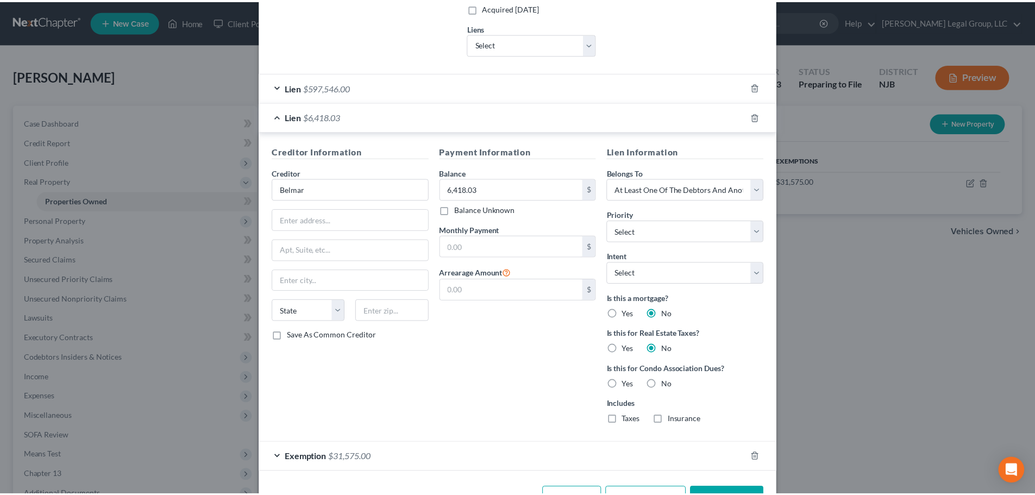
scroll to position [309, 0]
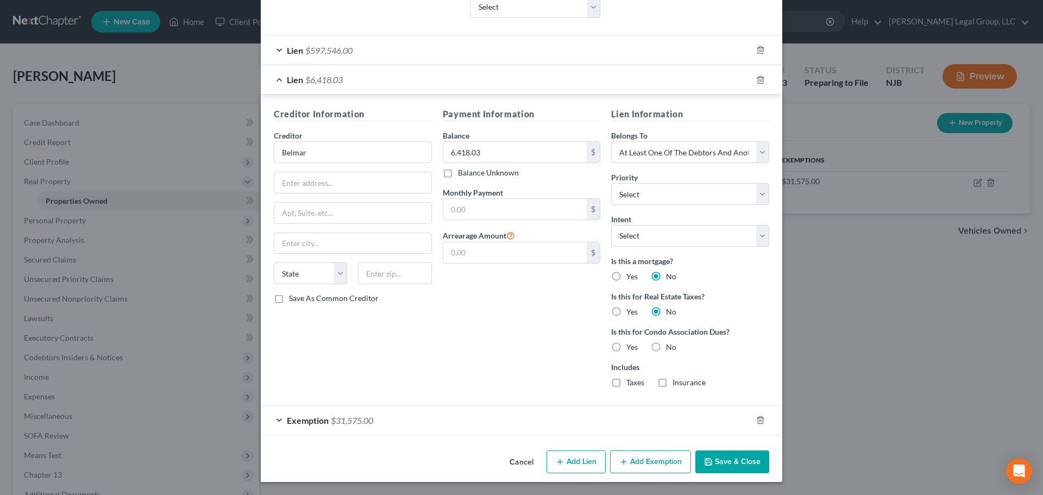
click at [666, 346] on label "No" at bounding box center [671, 347] width 10 height 11
click at [671, 346] on input "No" at bounding box center [674, 345] width 7 height 7
radio input "true"
click at [655, 199] on select "Select 1st 2nd 3rd 4th 5th 6th 7th 8th 9th 10th 11th 12th 13th 14th 15th 16th 1…" at bounding box center [690, 194] width 158 height 22
drag, startPoint x: 655, startPoint y: 198, endPoint x: 655, endPoint y: 189, distance: 9.2
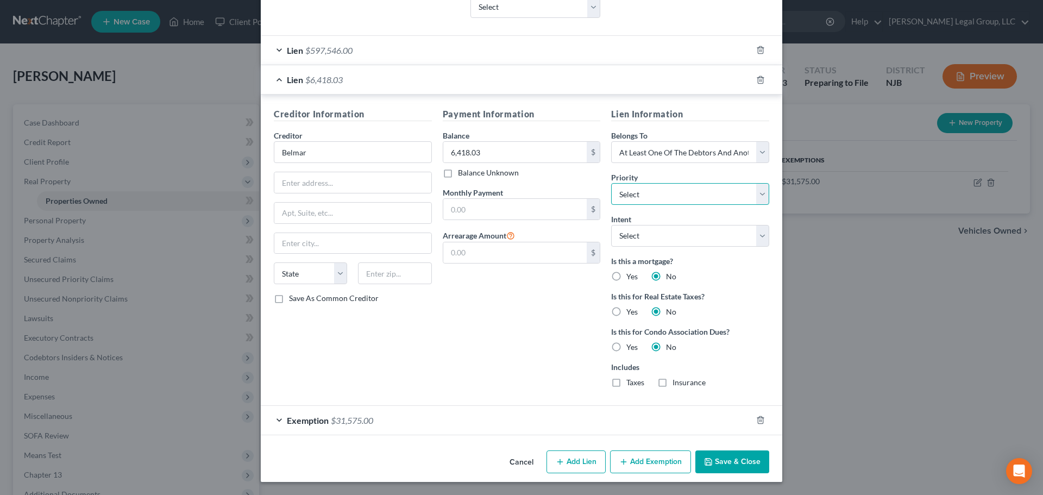
click at [655, 198] on select "Select 1st 2nd 3rd 4th 5th 6th 7th 8th 9th 10th 11th 12th 13th 14th 15th 16th 1…" at bounding box center [690, 194] width 158 height 22
click at [662, 155] on select "Select Debtor 1 Only Debtor 2 Only Debtor 1 And Debtor 2 Only At Least One Of T…" at bounding box center [690, 152] width 158 height 22
click at [611, 141] on select "Select Debtor 1 Only Debtor 2 Only Debtor 1 And Debtor 2 Only At Least One Of T…" at bounding box center [690, 152] width 158 height 22
click at [321, 182] on input "text" at bounding box center [352, 182] width 157 height 21
paste input "[STREET_ADDRESS],"
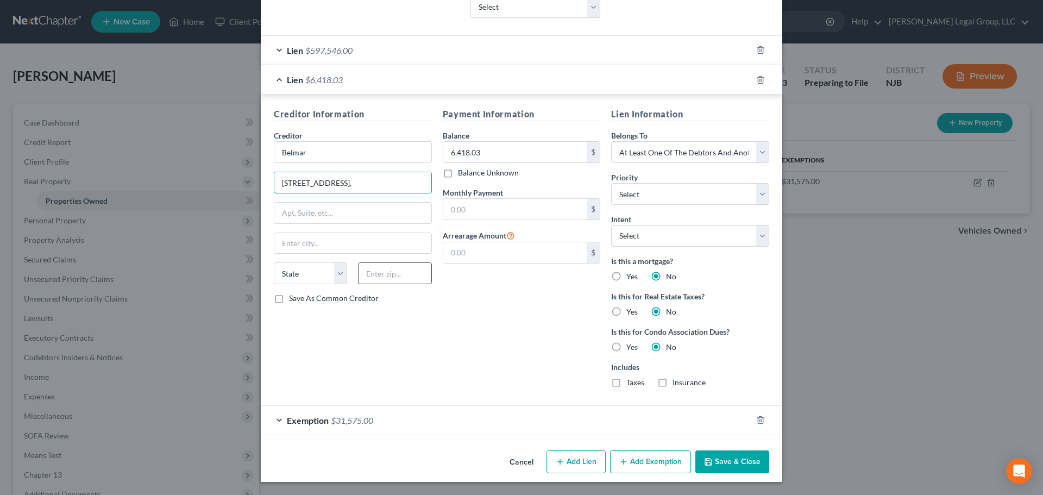
type input "[STREET_ADDRESS],"
click at [379, 269] on input "text" at bounding box center [394, 273] width 73 height 22
type input "07719"
type input "Belmar"
select select "33"
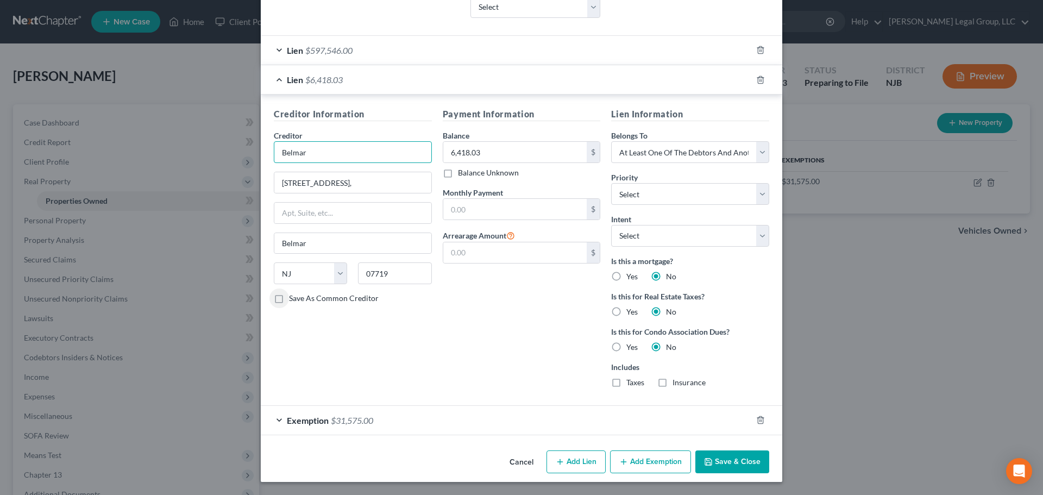
click at [386, 155] on input "Belmar" at bounding box center [353, 152] width 158 height 22
type input "Belmar County Water Dept"
click at [722, 462] on button "Save & Close" at bounding box center [733, 462] width 74 height 23
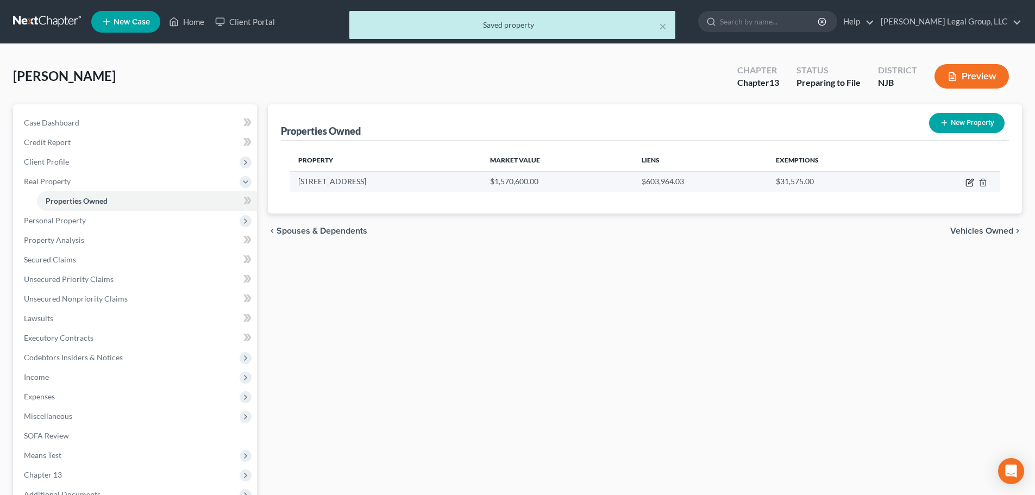
click at [969, 185] on icon "button" at bounding box center [970, 182] width 9 height 9
select select "33"
select select "12"
select select "3"
select select "0"
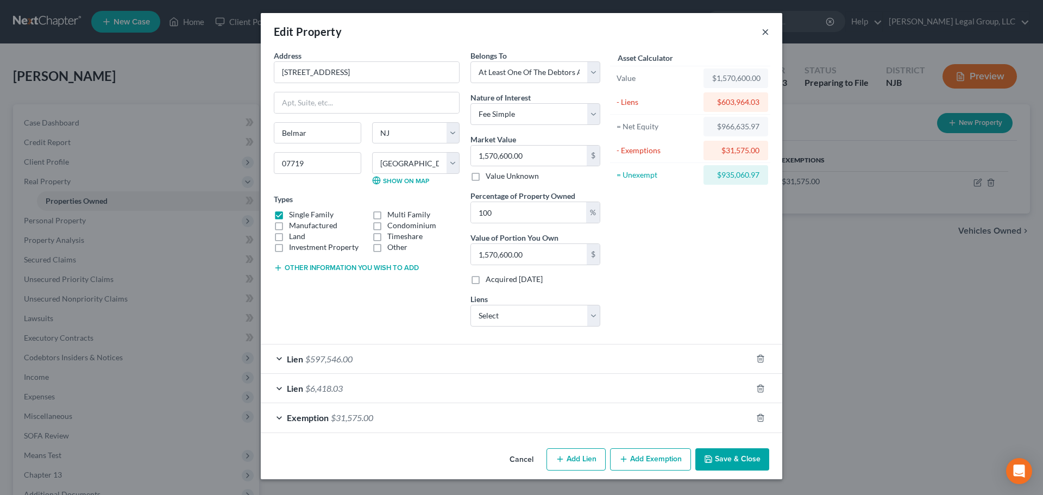
click at [766, 32] on button "×" at bounding box center [766, 31] width 8 height 13
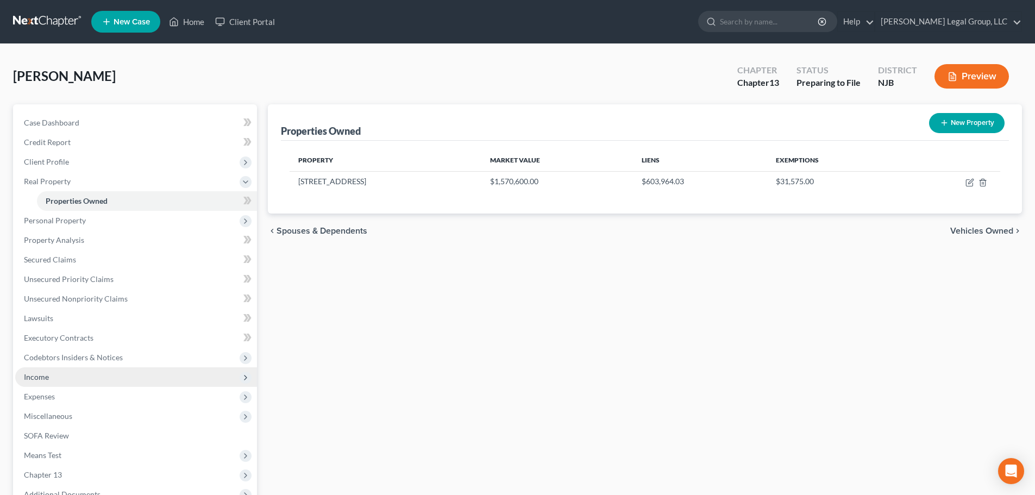
click at [60, 376] on span "Income" at bounding box center [136, 377] width 242 height 20
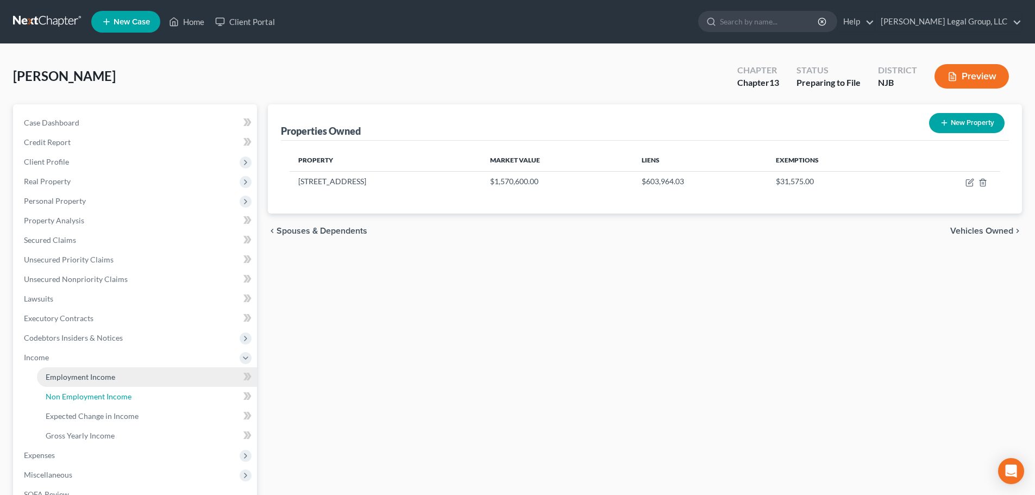
click at [67, 388] on link "Non Employment Income" at bounding box center [147, 397] width 220 height 20
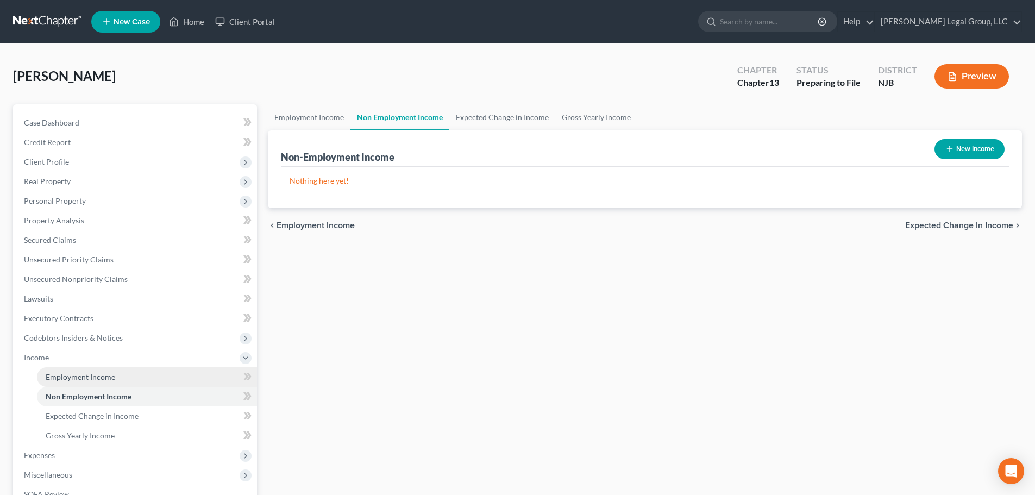
click at [80, 379] on span "Employment Income" at bounding box center [81, 376] width 70 height 9
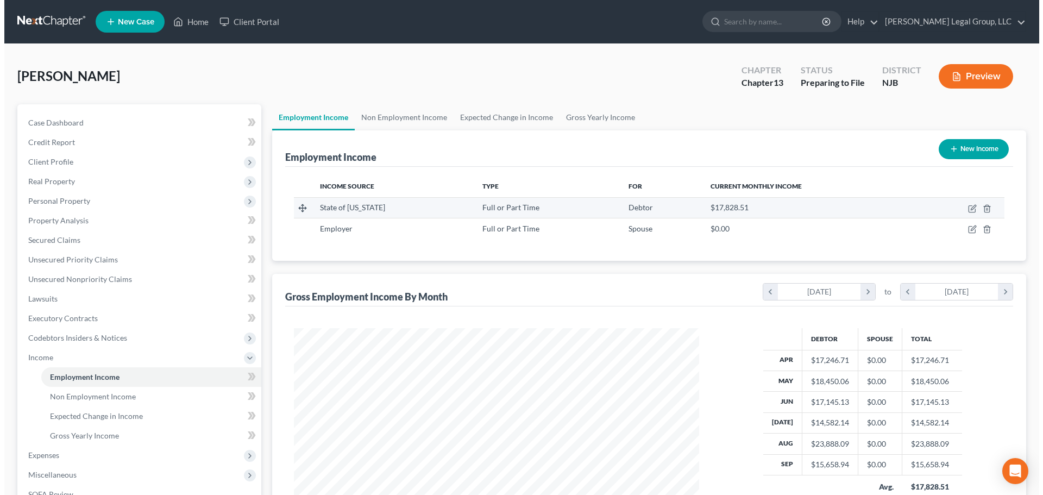
scroll to position [203, 427]
click at [966, 209] on icon "button" at bounding box center [968, 208] width 9 height 9
select select "0"
select select "33"
select select "1"
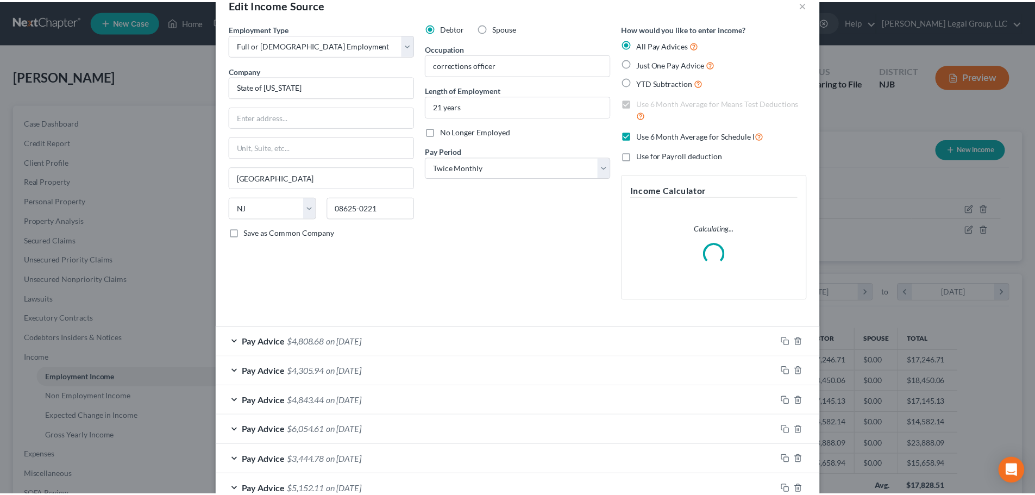
scroll to position [0, 0]
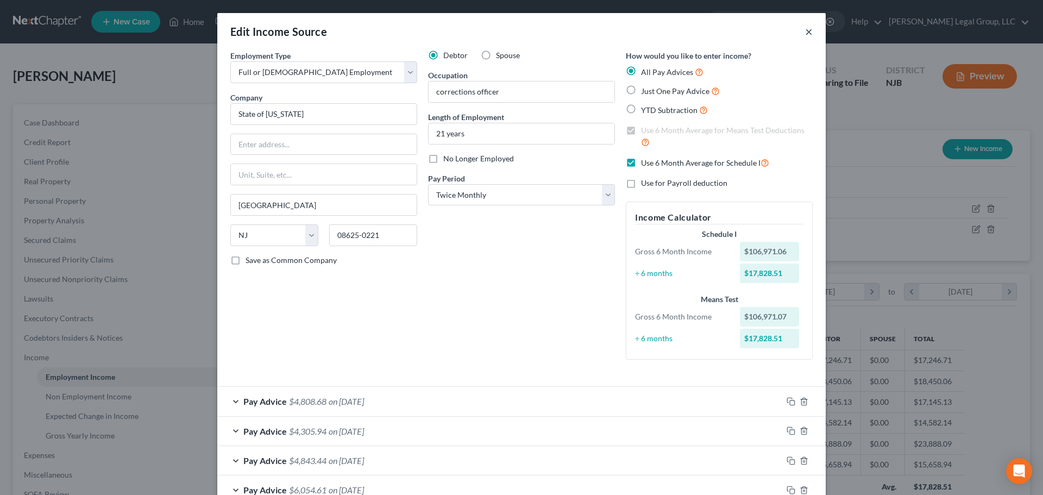
click at [805, 33] on button "×" at bounding box center [809, 31] width 8 height 13
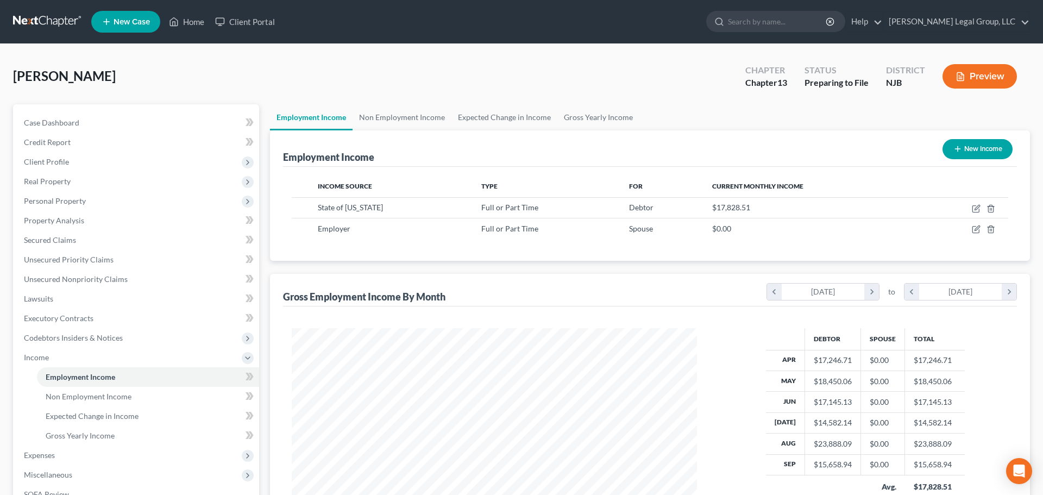
scroll to position [543265, 543041]
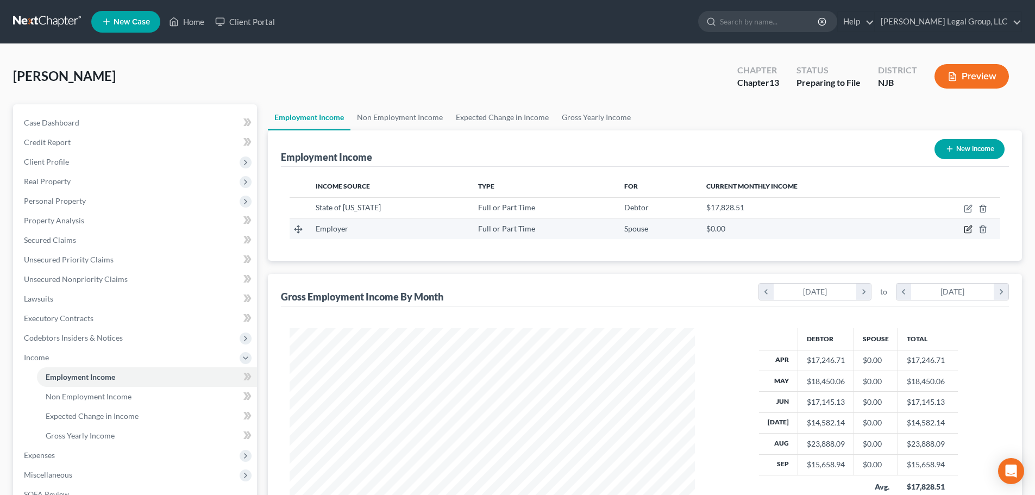
click at [968, 228] on icon "button" at bounding box center [969, 228] width 5 height 5
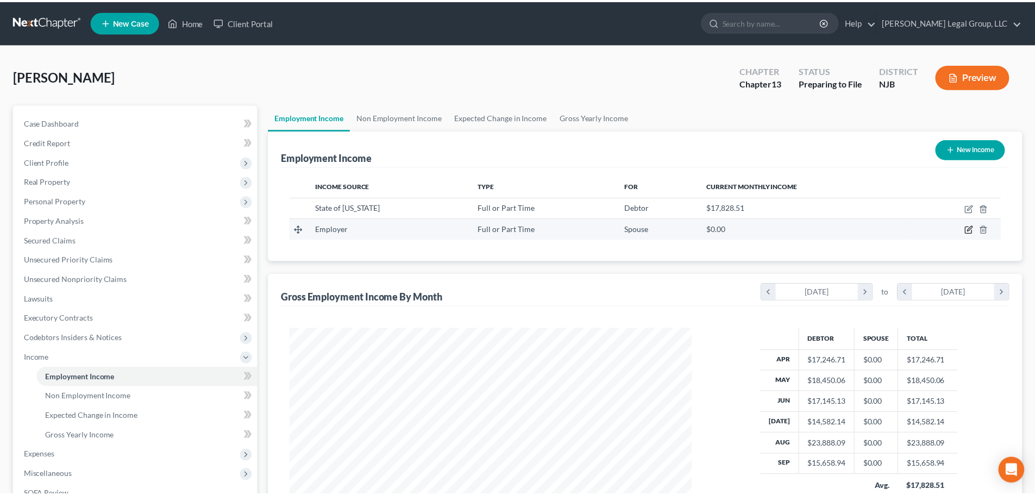
scroll to position [204, 431]
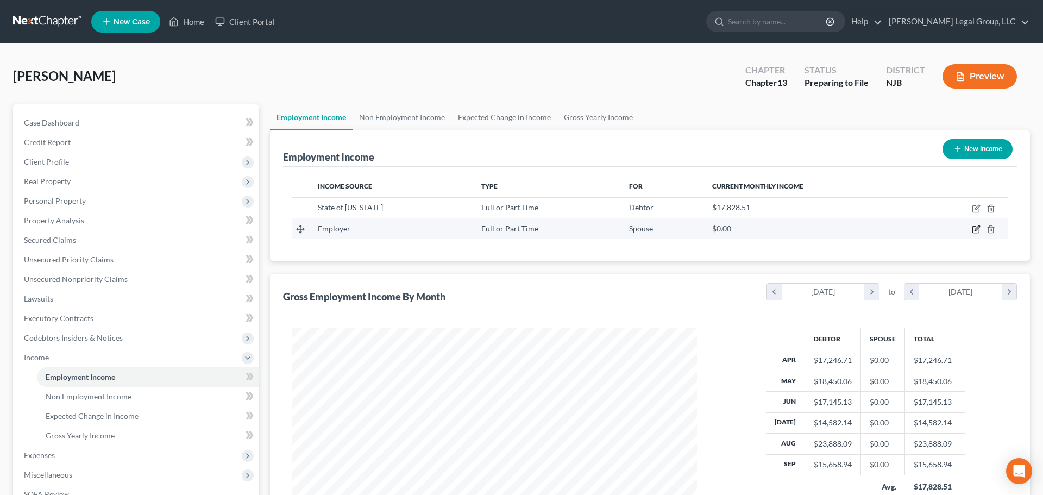
select select "0"
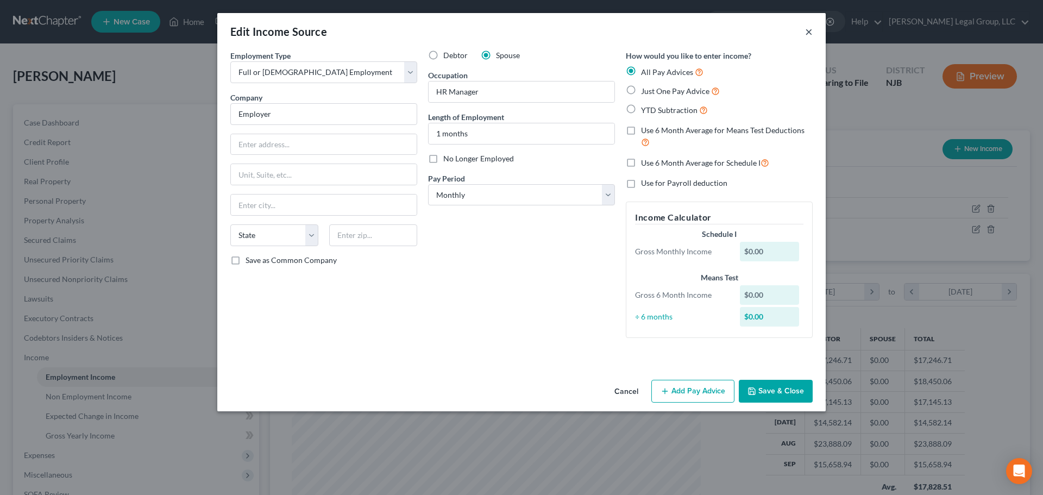
click at [809, 30] on button "×" at bounding box center [809, 31] width 8 height 13
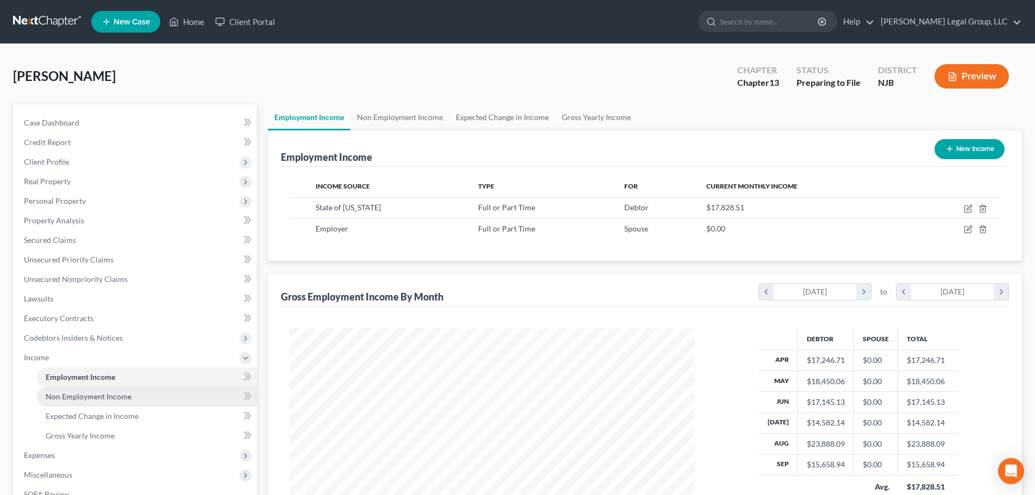
click at [71, 397] on span "Non Employment Income" at bounding box center [89, 396] width 86 height 9
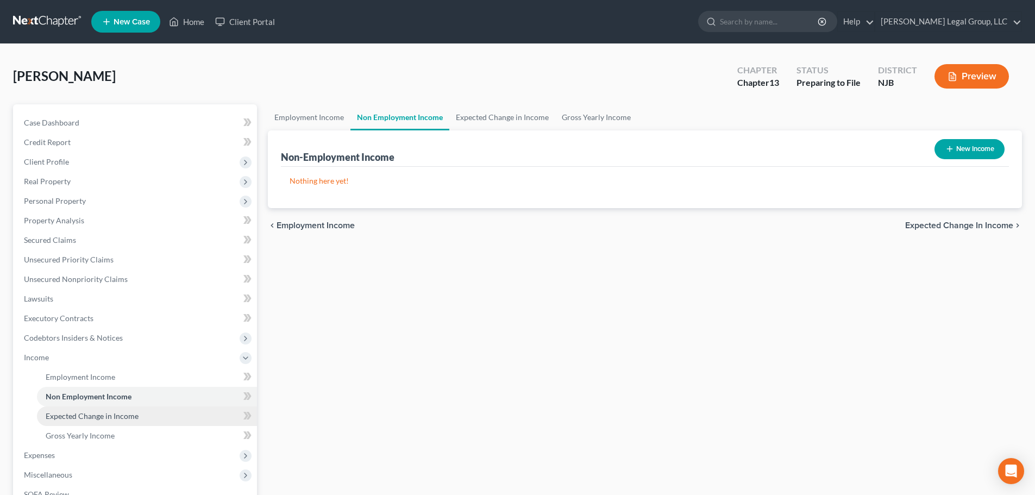
click at [88, 413] on span "Expected Change in Income" at bounding box center [92, 415] width 93 height 9
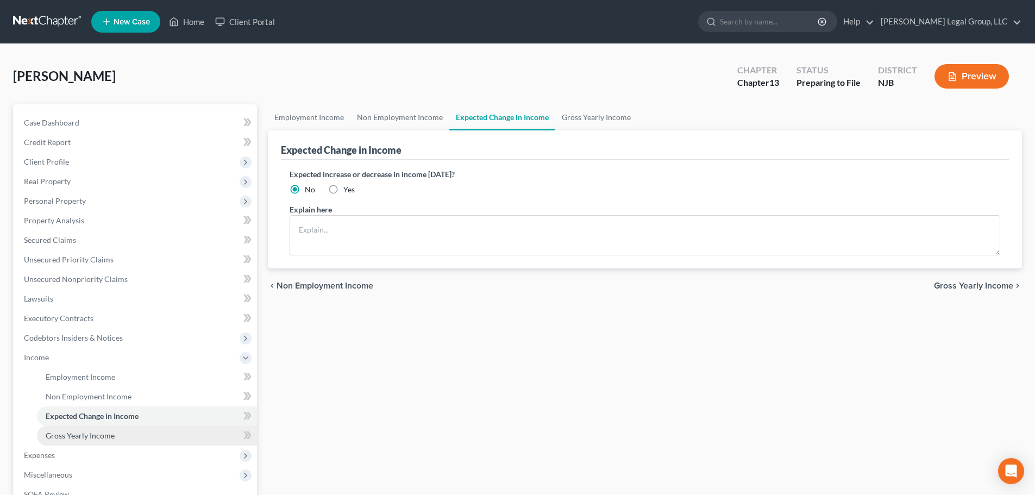
click at [88, 435] on span "Gross Yearly Income" at bounding box center [80, 435] width 69 height 9
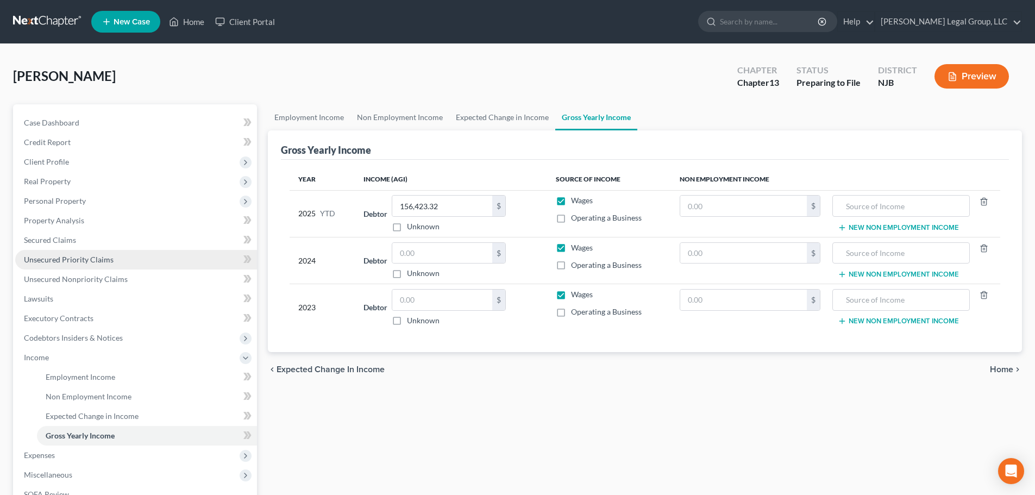
click at [96, 259] on span "Unsecured Priority Claims" at bounding box center [69, 259] width 90 height 9
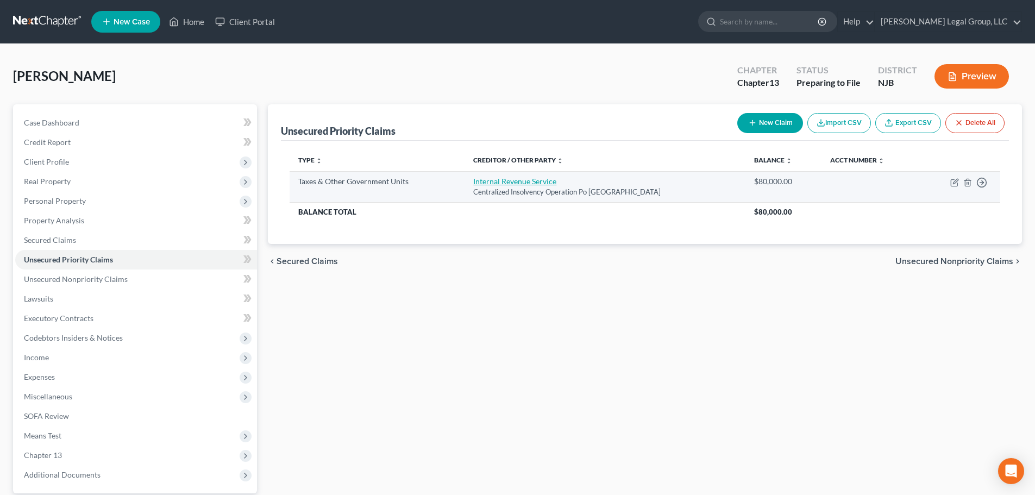
click at [520, 179] on link "Internal Revenue Service" at bounding box center [514, 181] width 83 height 9
select select "0"
select select "39"
select select "0"
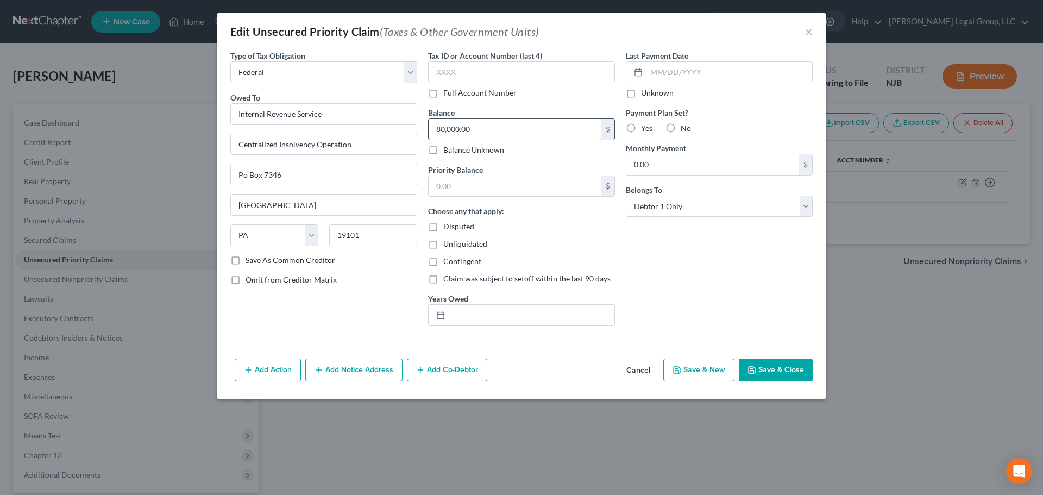
click at [512, 127] on input "80,000.00" at bounding box center [515, 129] width 173 height 21
type input "2"
type input "28,713.51"
click at [497, 321] on input "text" at bounding box center [532, 315] width 166 height 21
type input "2023"
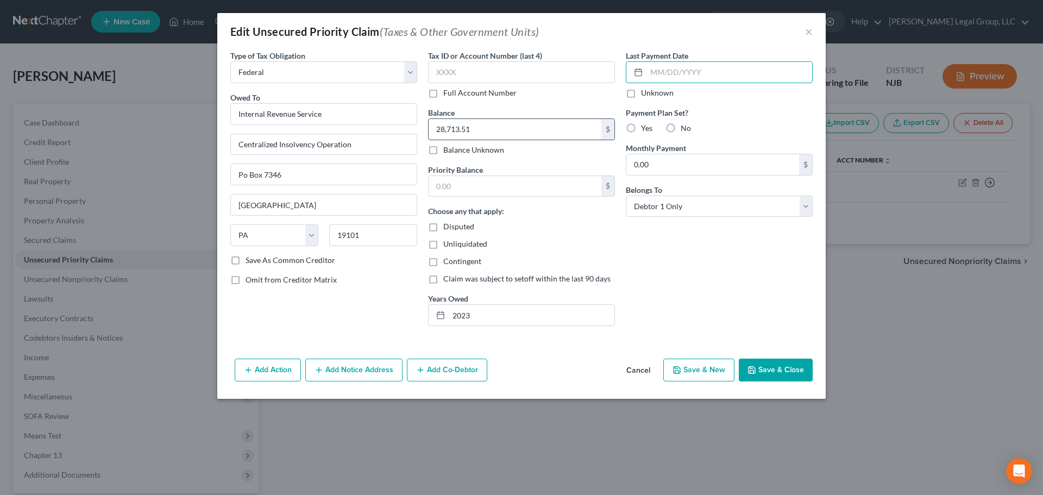
click at [515, 126] on input "28,713.51" at bounding box center [515, 129] width 173 height 21
click at [501, 184] on input "text" at bounding box center [515, 186] width 173 height 21
paste input "28,713.51"
type input "28,713.51"
click at [761, 368] on button "Save & Close" at bounding box center [776, 370] width 74 height 23
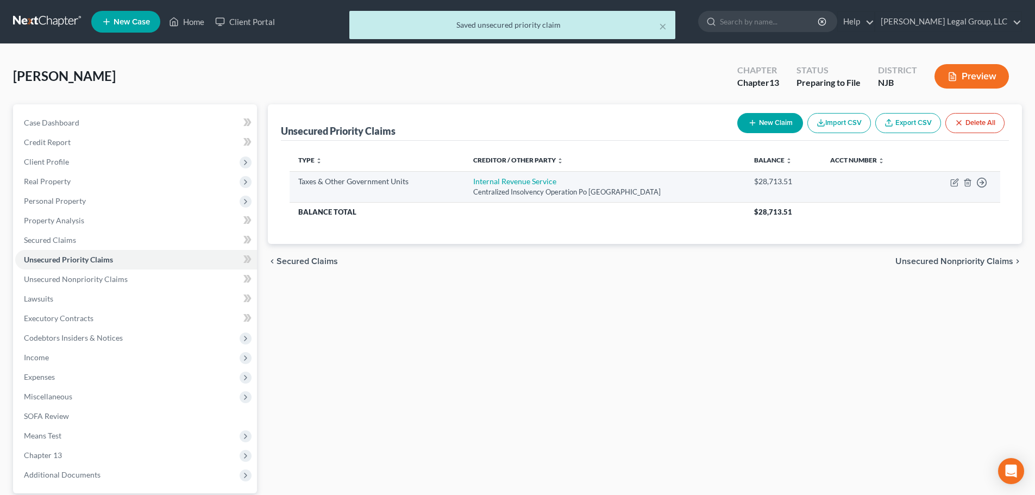
click at [531, 174] on td "Internal Revenue Service Centralized Insolvency Operation Po [GEOGRAPHIC_DATA]" at bounding box center [605, 186] width 281 height 31
click at [531, 178] on link "Internal Revenue Service" at bounding box center [514, 181] width 83 height 9
select select "0"
select select "39"
select select "0"
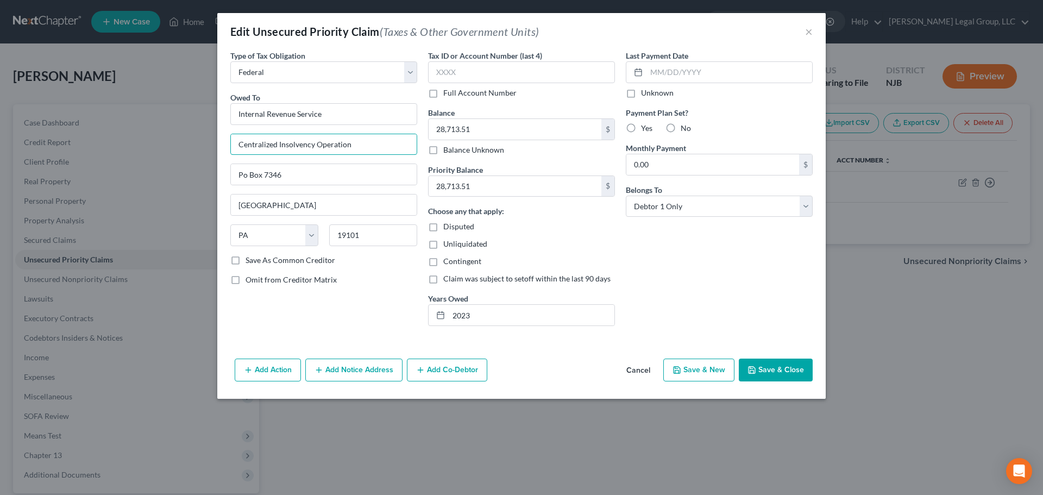
drag, startPoint x: 380, startPoint y: 151, endPoint x: 0, endPoint y: 139, distance: 380.1
click at [0, 139] on div "Edit Unsecured Priority Claim (Taxes & Other Government Units) × Type of Tax Ob…" at bounding box center [521, 247] width 1043 height 495
click at [807, 30] on button "×" at bounding box center [809, 31] width 8 height 13
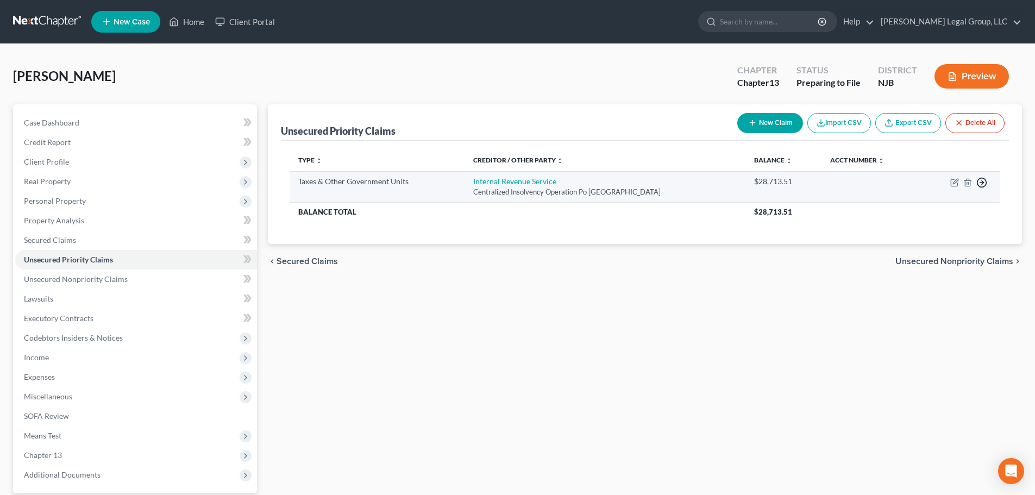
click at [984, 183] on line "button" at bounding box center [982, 183] width 4 height 0
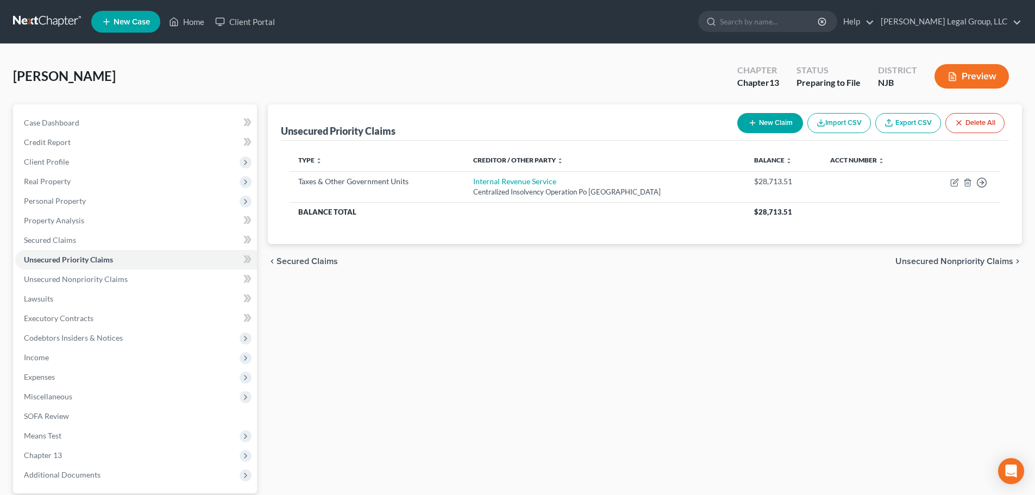
click at [777, 128] on button "New Claim" at bounding box center [770, 123] width 66 height 20
select select "0"
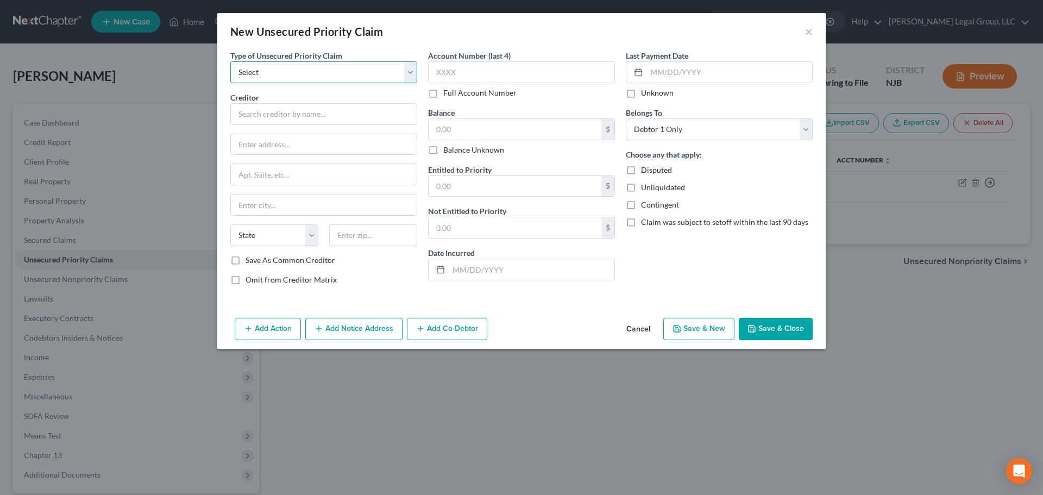
click at [357, 79] on select "Select Taxes & Other Government Units Domestic Support Obligations Extensions o…" at bounding box center [323, 72] width 187 height 22
select select "0"
click at [230, 61] on select "Select Taxes & Other Government Units Domestic Support Obligations Extensions o…" at bounding box center [323, 72] width 187 height 22
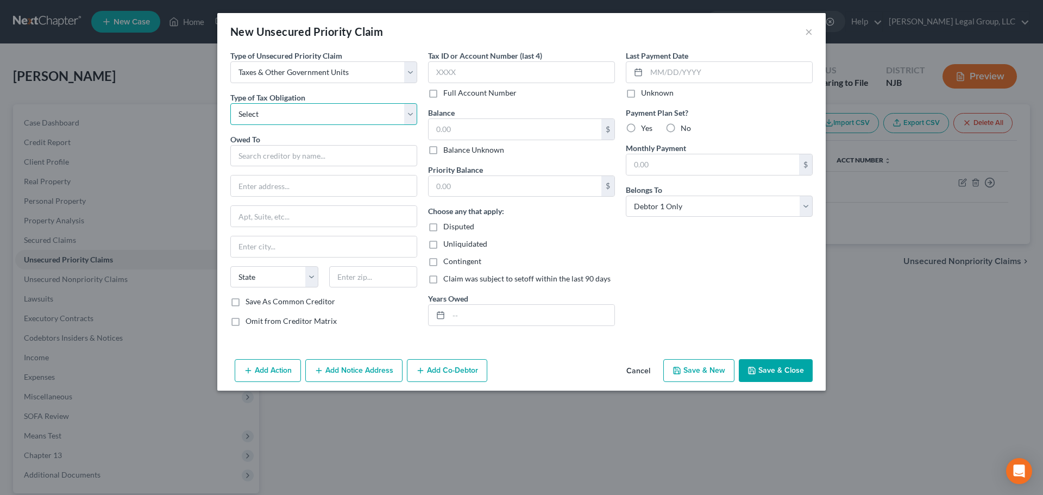
drag, startPoint x: 354, startPoint y: 81, endPoint x: 329, endPoint y: 116, distance: 42.5
click at [329, 116] on select "Select Federal City State Franchise Tax Board Other" at bounding box center [323, 114] width 187 height 22
select select "0"
click at [230, 103] on select "Select Federal City State Franchise Tax Board Other" at bounding box center [323, 114] width 187 height 22
click at [324, 146] on input "text" at bounding box center [323, 156] width 187 height 22
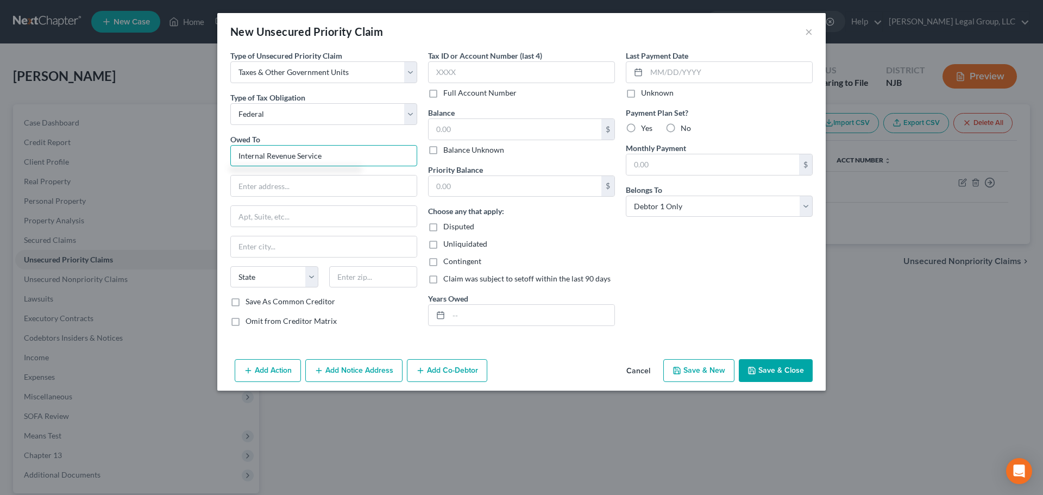
type input "Internal Revenue Service"
paste input "Centralized Insolvency Operation"
type input "Centralized Insolvency Operation"
click at [303, 216] on input "text" at bounding box center [324, 216] width 186 height 21
type input "Po Box 7346"
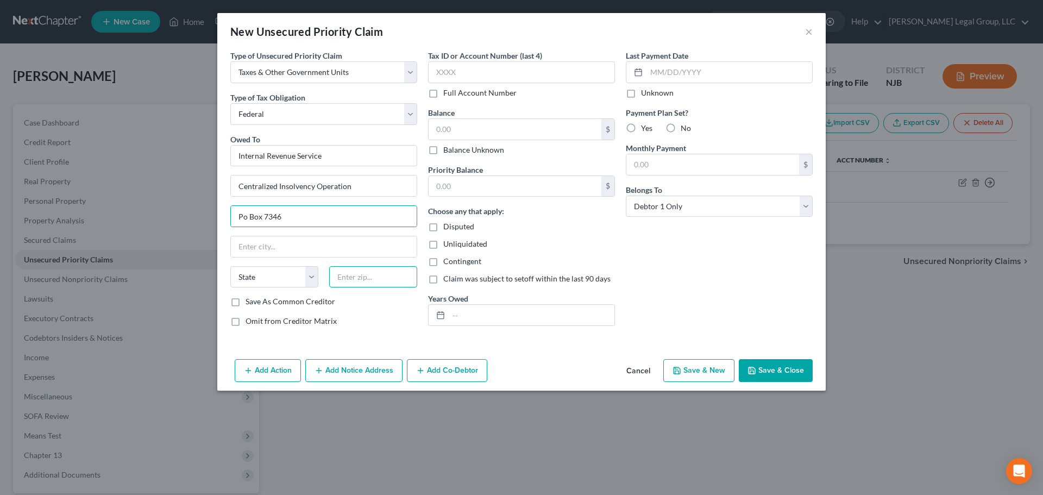
click at [364, 285] on input "text" at bounding box center [373, 277] width 88 height 22
type input "19101"
type input "[GEOGRAPHIC_DATA]"
select select "39"
click at [485, 314] on input "text" at bounding box center [532, 315] width 166 height 21
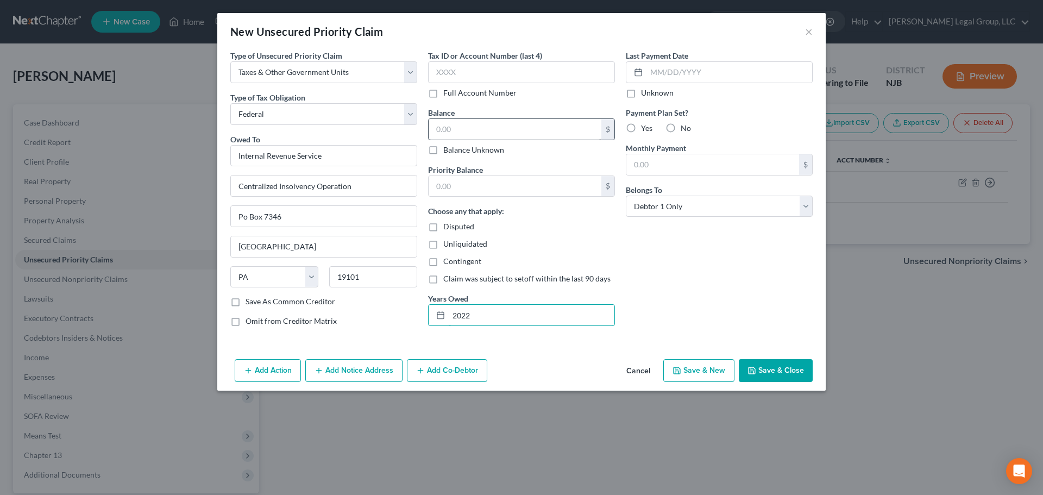
type input "2022"
drag, startPoint x: 467, startPoint y: 123, endPoint x: 475, endPoint y: 119, distance: 8.8
click at [467, 123] on input "text" at bounding box center [515, 129] width 173 height 21
type input "32,337.38"
click at [661, 125] on div "Payment Plan Set? Yes No" at bounding box center [719, 120] width 187 height 27
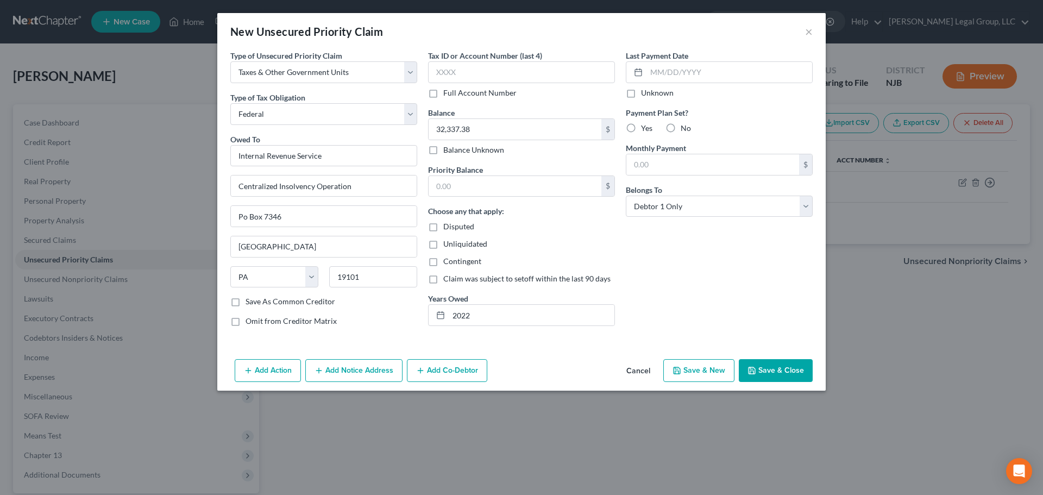
click at [681, 124] on label "No" at bounding box center [686, 128] width 10 height 11
click at [685, 124] on input "No" at bounding box center [688, 126] width 7 height 7
radio input "true"
click at [501, 128] on input "32,337.38" at bounding box center [515, 129] width 173 height 21
click at [490, 186] on input "text" at bounding box center [515, 186] width 173 height 21
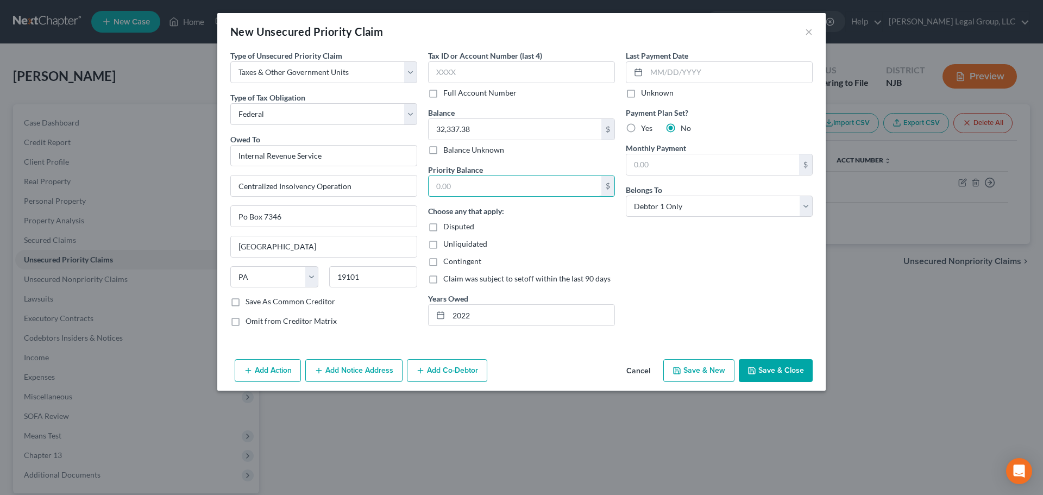
paste input "32,337.38"
type input "32,337.38"
click at [773, 367] on button "Save & Close" at bounding box center [776, 370] width 74 height 23
type input "0.00"
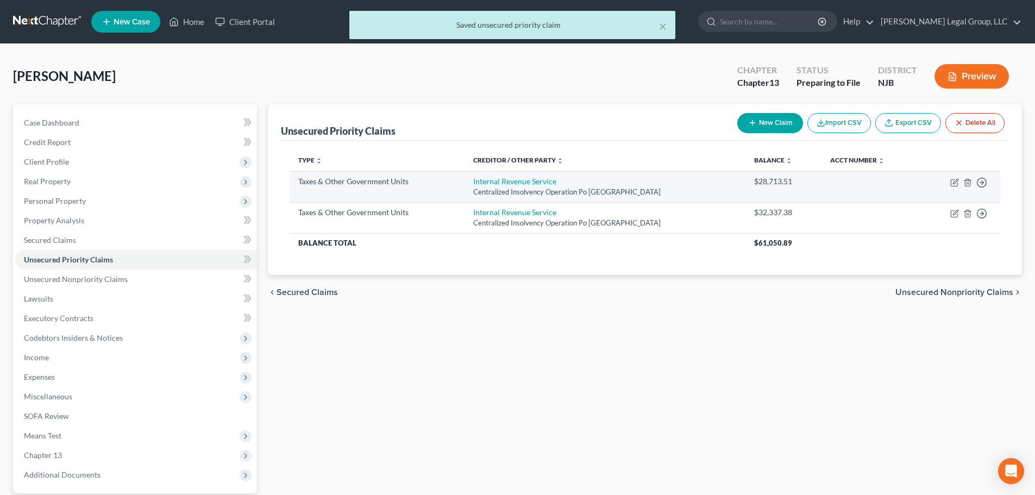
click at [521, 186] on td "Internal Revenue Service Centralized Insolvency Operation Po [GEOGRAPHIC_DATA]" at bounding box center [605, 186] width 281 height 31
click at [524, 180] on link "Internal Revenue Service" at bounding box center [514, 181] width 83 height 9
select select "0"
select select "39"
select select "0"
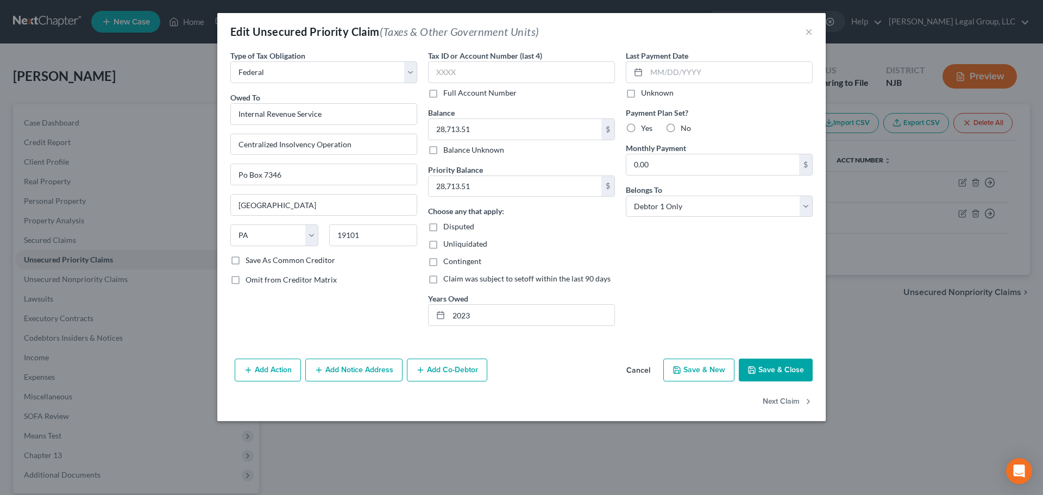
click at [804, 29] on div "Edit Unsecured Priority Claim (Taxes & Other Government Units) ×" at bounding box center [521, 31] width 609 height 37
click at [804, 35] on div "Edit Unsecured Priority Claim (Taxes & Other Government Units) ×" at bounding box center [521, 31] width 609 height 37
click at [809, 34] on button "×" at bounding box center [809, 31] width 8 height 13
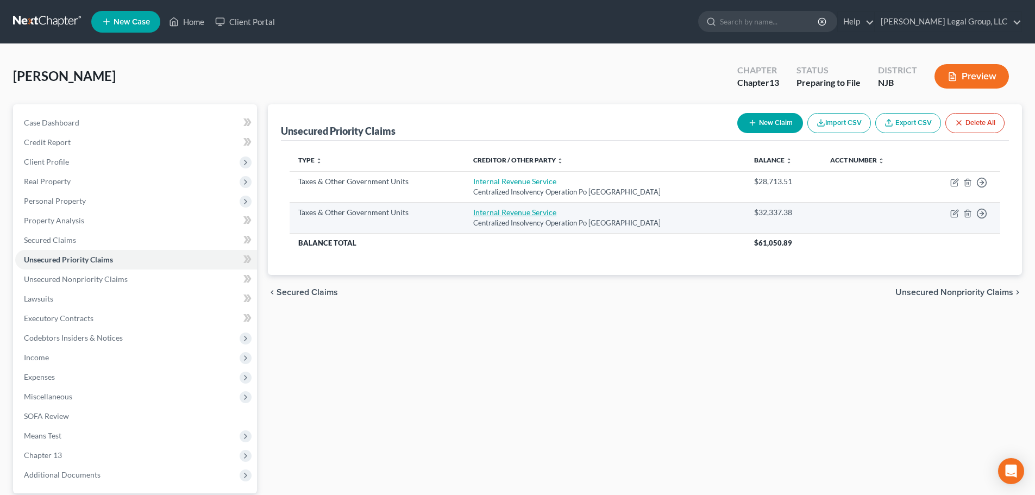
click at [528, 215] on link "Internal Revenue Service" at bounding box center [514, 212] width 83 height 9
select select "0"
select select "39"
select select "0"
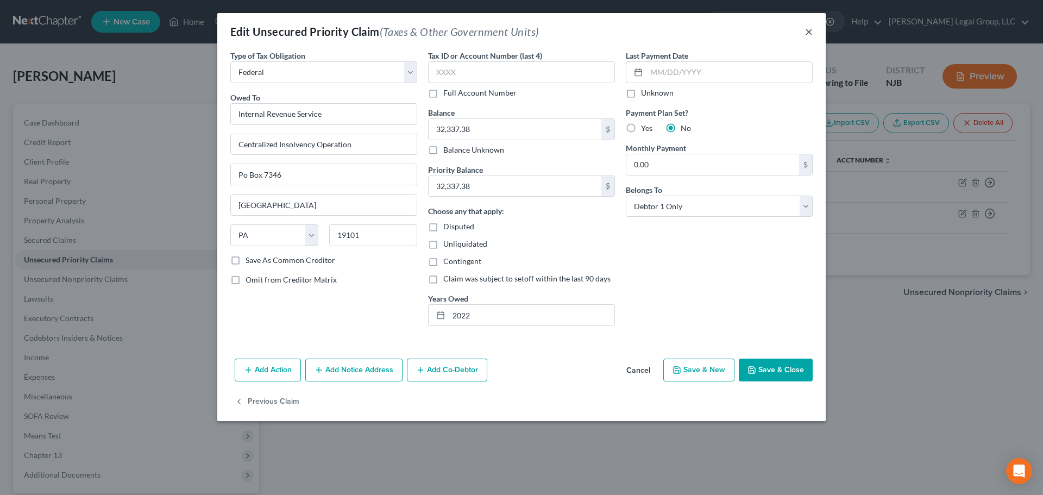
click at [807, 34] on button "×" at bounding box center [809, 31] width 8 height 13
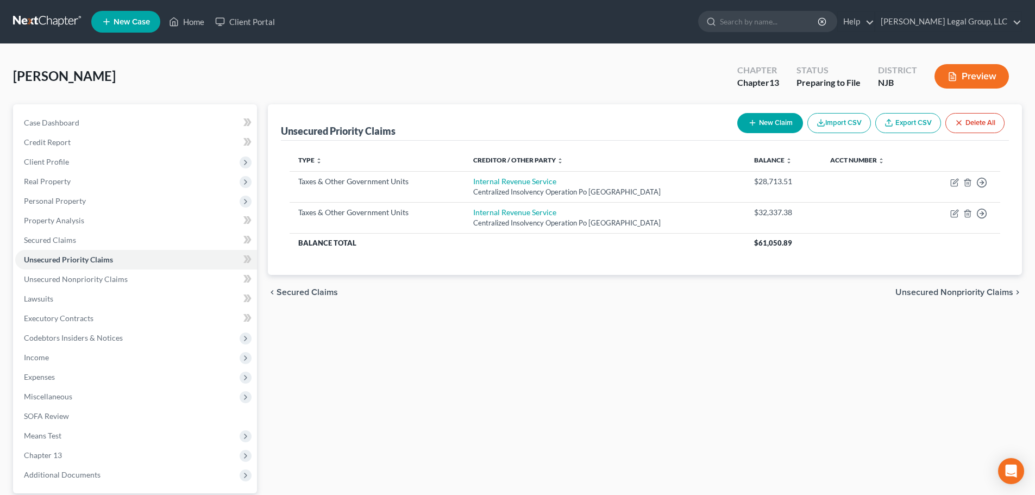
click at [771, 110] on div "New Claim Import CSV Export CSV Delete All" at bounding box center [871, 123] width 276 height 29
click at [769, 119] on button "New Claim" at bounding box center [770, 123] width 66 height 20
select select "0"
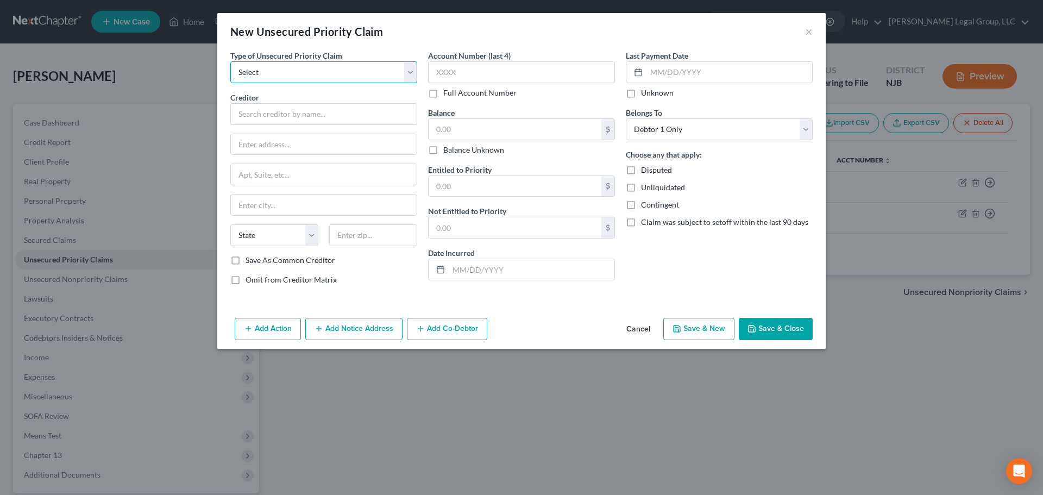
drag, startPoint x: 274, startPoint y: 68, endPoint x: 277, endPoint y: 82, distance: 13.9
click at [274, 68] on select "Select Taxes & Other Government Units Domestic Support Obligations Extensions o…" at bounding box center [323, 72] width 187 height 22
select select "0"
click at [230, 61] on select "Select Taxes & Other Government Units Domestic Support Obligations Extensions o…" at bounding box center [323, 72] width 187 height 22
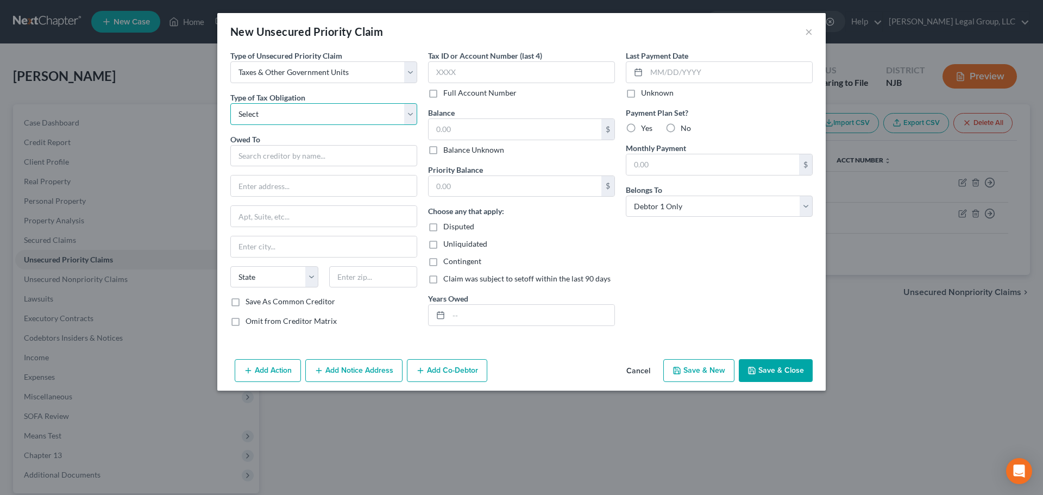
click at [270, 119] on select "Select Federal City State Franchise Tax Board Other" at bounding box center [323, 114] width 187 height 22
select select "0"
click at [230, 103] on select "Select Federal City State Franchise Tax Board Other" at bounding box center [323, 114] width 187 height 22
click at [269, 145] on input "text" at bounding box center [323, 156] width 187 height 22
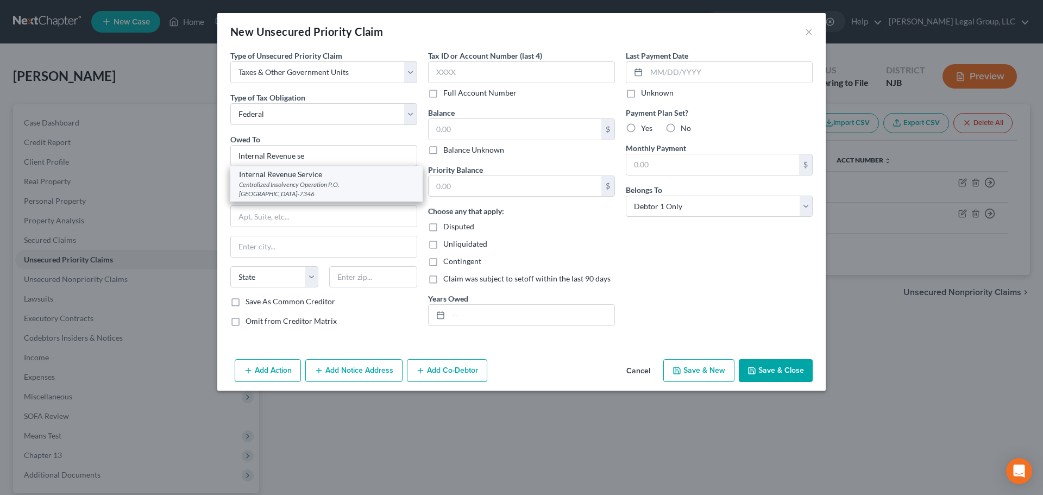
click at [276, 186] on div "Centralized Insolvency Operation P.O. [GEOGRAPHIC_DATA]-7346" at bounding box center [326, 189] width 175 height 18
type input "Internal Revenue Service"
type input "Centralized Insolvency Operation"
type input "P.O. Box 7346"
type input "[GEOGRAPHIC_DATA]"
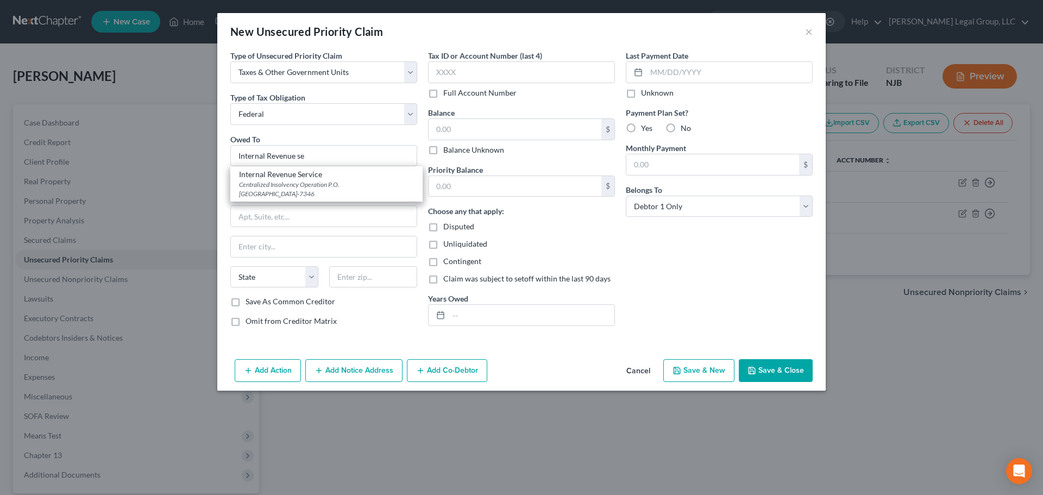
select select "39"
type input "19101-7346"
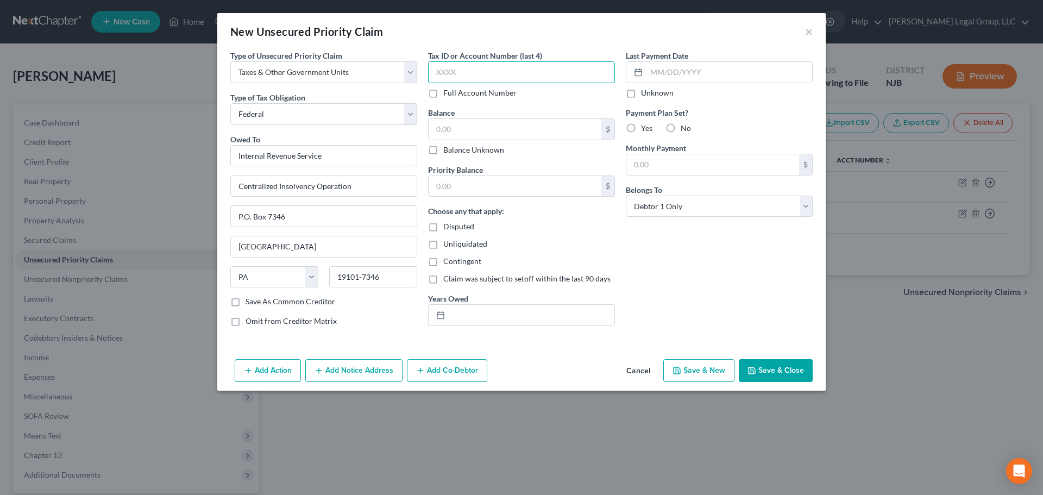
click at [477, 74] on input "text" at bounding box center [521, 72] width 187 height 22
click at [488, 136] on input "text" at bounding box center [515, 129] width 173 height 21
type input "13,139.49"
click at [491, 306] on input "text" at bounding box center [532, 315] width 166 height 21
type input "2021"
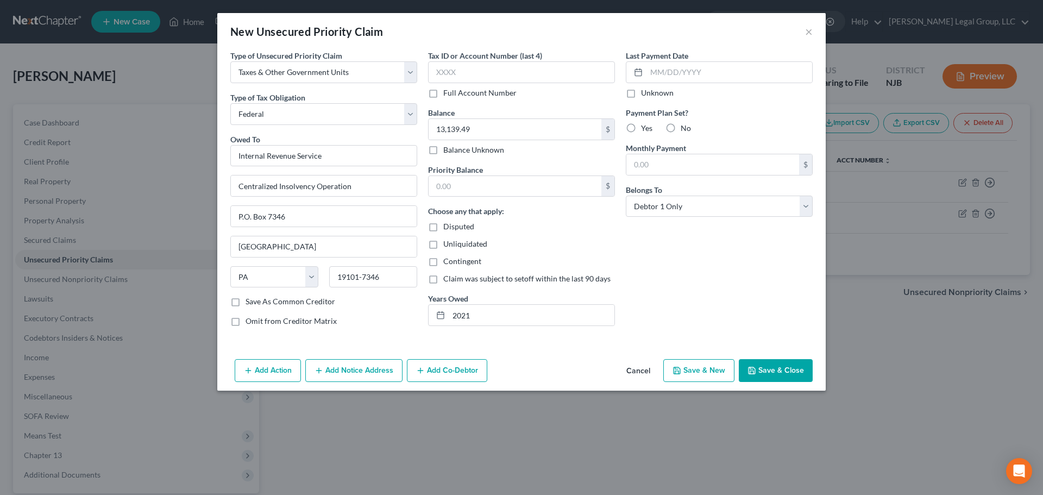
click at [681, 131] on label "No" at bounding box center [686, 128] width 10 height 11
click at [685, 130] on input "No" at bounding box center [688, 126] width 7 height 7
radio input "true"
click at [690, 203] on select "Select Debtor 1 Only Debtor 2 Only Debtor 1 And Debtor 2 Only At Least One Of T…" at bounding box center [719, 207] width 187 height 22
select select "3"
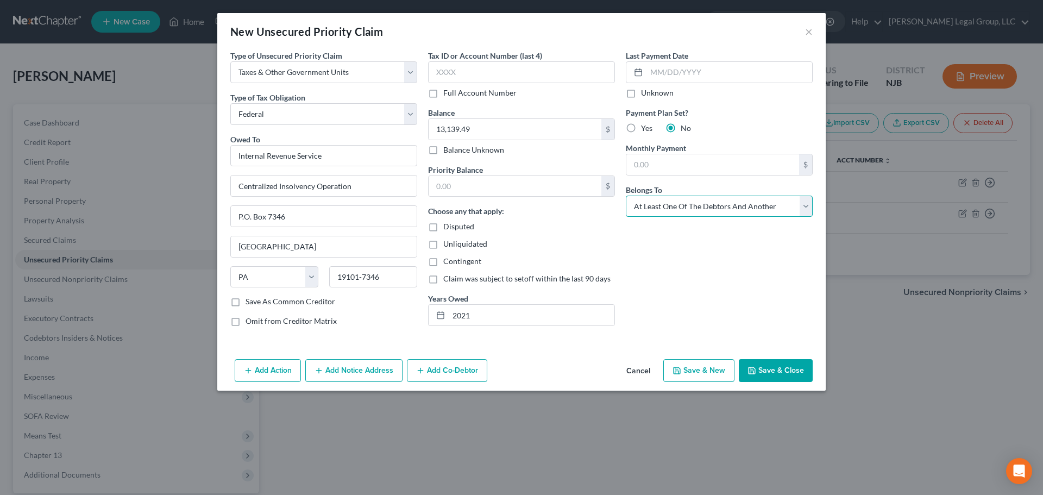
click at [626, 196] on select "Select Debtor 1 Only Debtor 2 Only Debtor 1 And Debtor 2 Only At Least One Of T…" at bounding box center [719, 207] width 187 height 22
click at [792, 373] on button "Save & Close" at bounding box center [776, 370] width 74 height 23
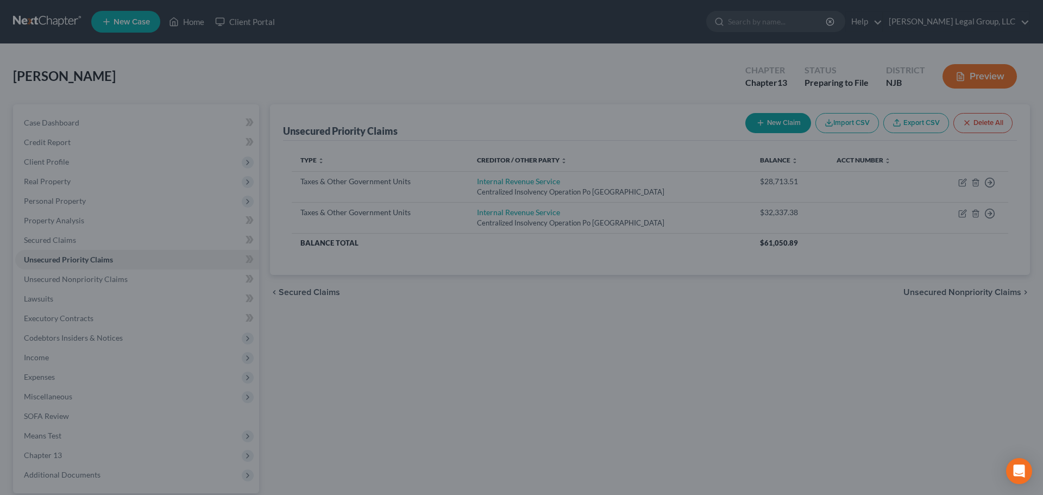
type input "0.00"
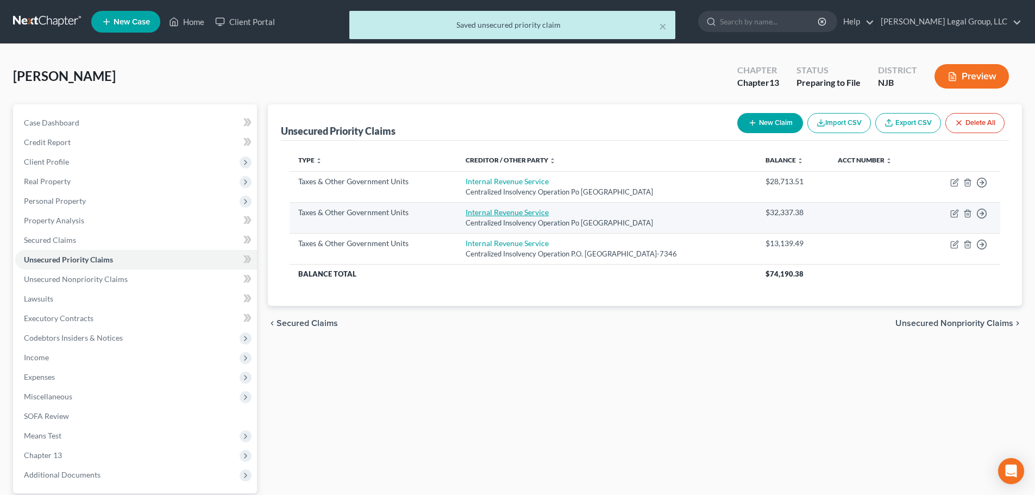
click at [493, 215] on link "Internal Revenue Service" at bounding box center [507, 212] width 83 height 9
select select "0"
select select "39"
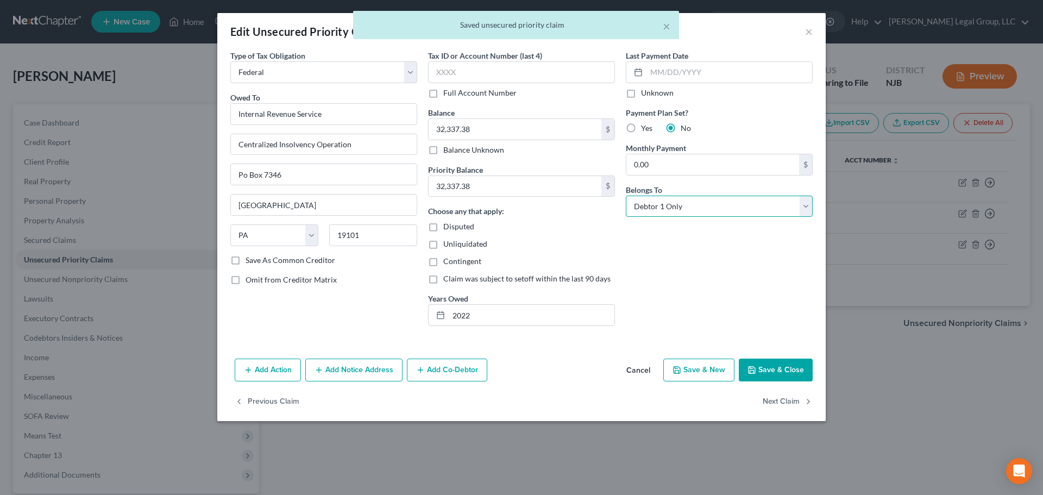
click at [673, 212] on select "Select Debtor 1 Only Debtor 2 Only Debtor 1 And Debtor 2 Only At Least One Of T…" at bounding box center [719, 207] width 187 height 22
select select "3"
click at [626, 196] on select "Select Debtor 1 Only Debtor 2 Only Debtor 1 And Debtor 2 Only At Least One Of T…" at bounding box center [719, 207] width 187 height 22
click at [778, 370] on button "Save & Close" at bounding box center [776, 370] width 74 height 23
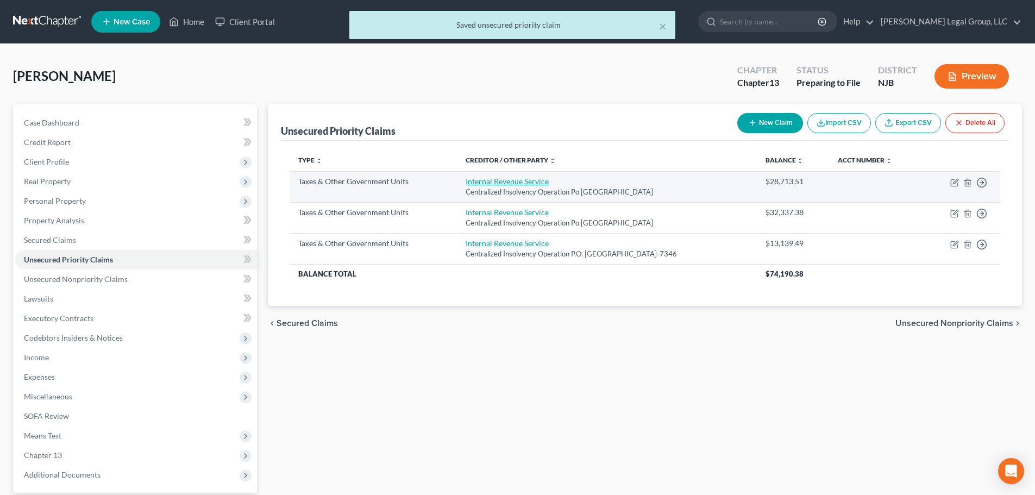
click at [527, 181] on link "Internal Revenue Service" at bounding box center [507, 181] width 83 height 9
select select "0"
select select "39"
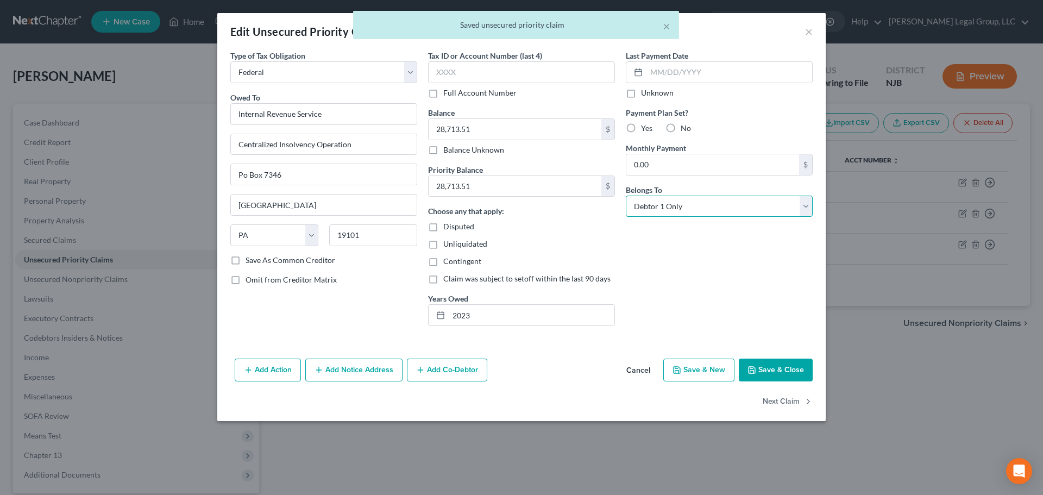
drag, startPoint x: 685, startPoint y: 203, endPoint x: 686, endPoint y: 209, distance: 6.2
click at [685, 203] on select "Select Debtor 1 Only Debtor 2 Only Debtor 1 And Debtor 2 Only At Least One Of T…" at bounding box center [719, 207] width 187 height 22
select select "3"
click at [626, 196] on select "Select Debtor 1 Only Debtor 2 Only Debtor 1 And Debtor 2 Only At Least One Of T…" at bounding box center [719, 207] width 187 height 22
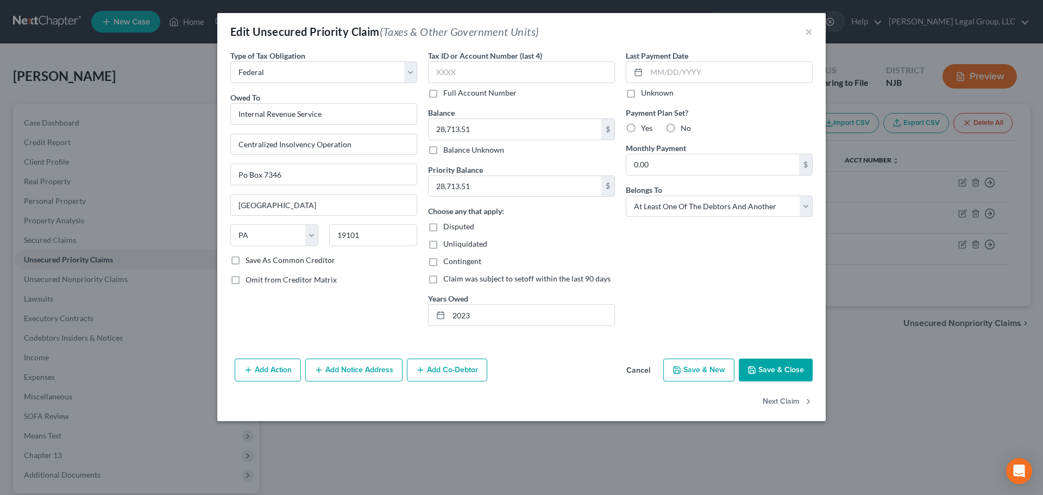
click at [440, 373] on button "Add Co-Debtor" at bounding box center [447, 370] width 80 height 23
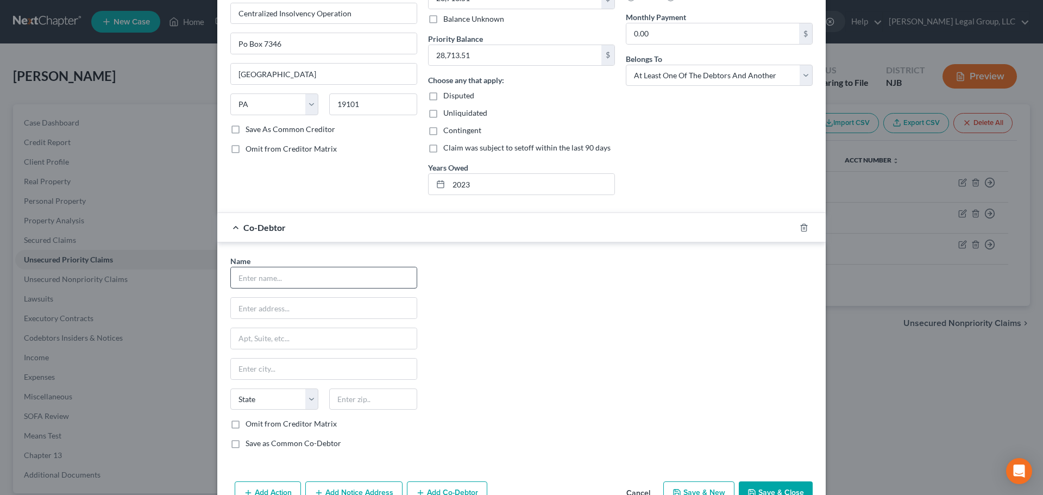
scroll to position [193, 0]
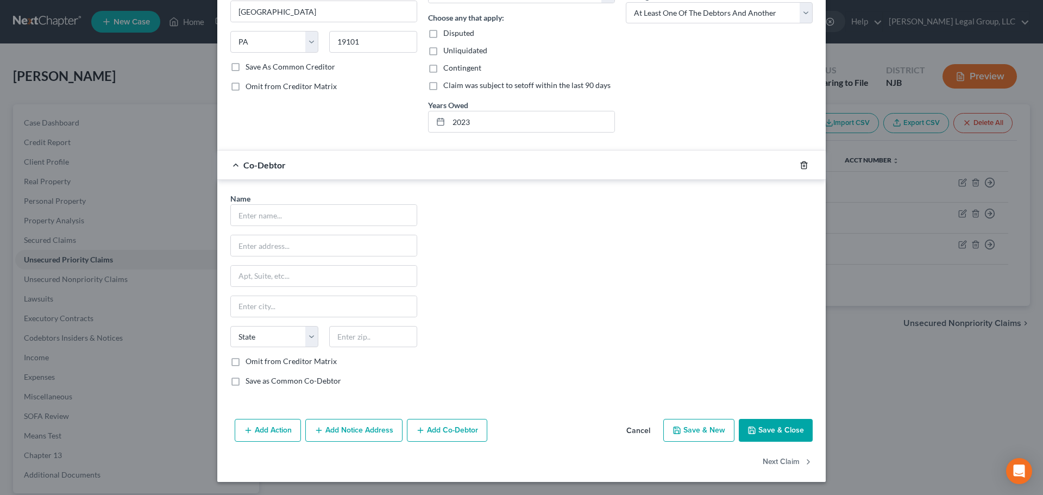
click at [804, 163] on polyline "button" at bounding box center [804, 163] width 7 height 0
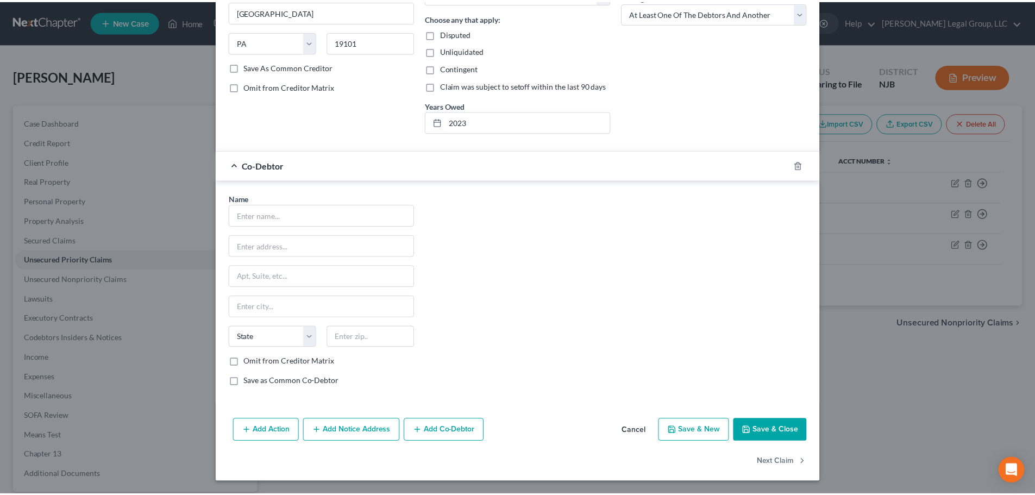
scroll to position [0, 0]
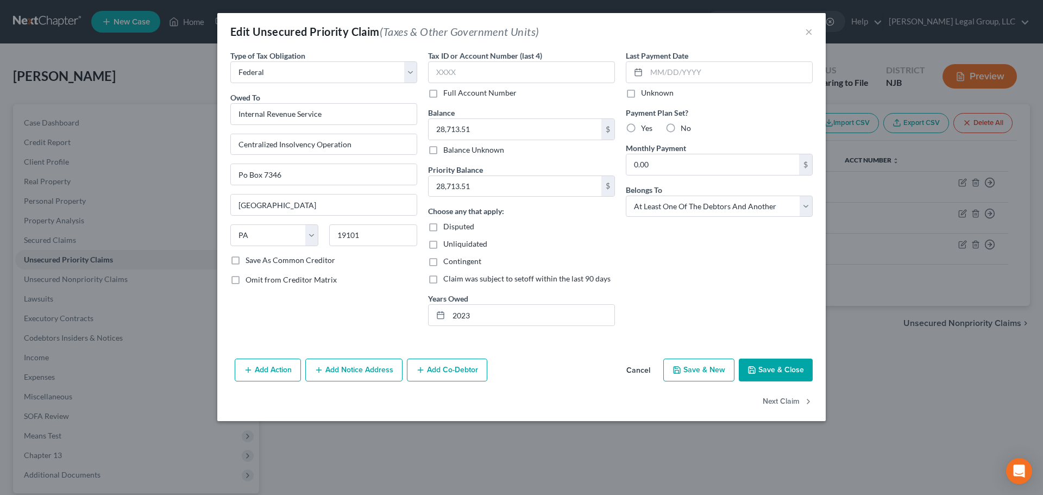
drag, startPoint x: 762, startPoint y: 371, endPoint x: 767, endPoint y: 376, distance: 6.5
click at [762, 371] on button "Save & Close" at bounding box center [776, 370] width 74 height 23
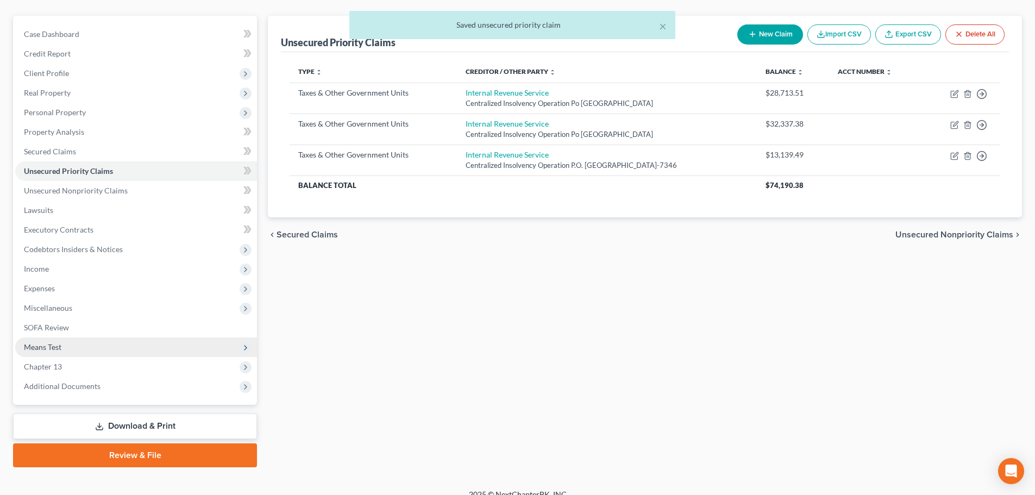
scroll to position [102, 0]
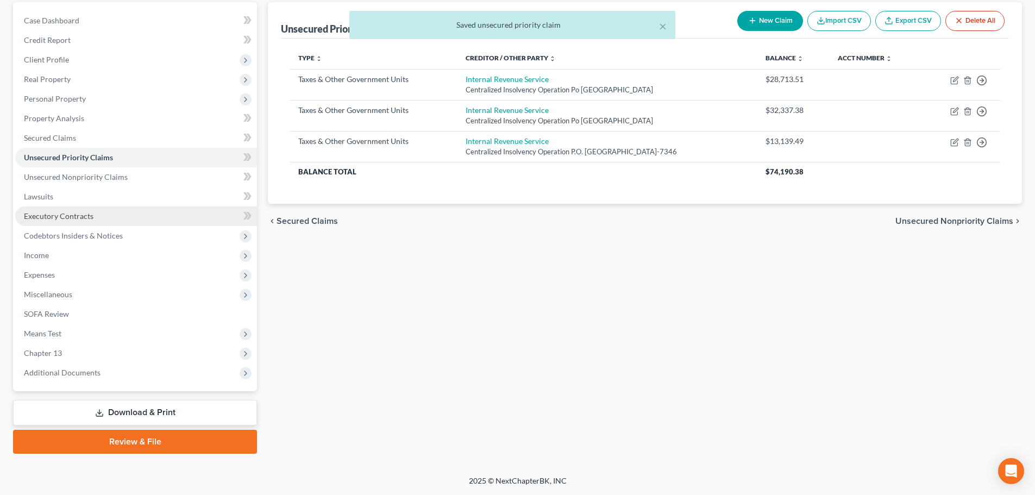
click at [72, 221] on link "Executory Contracts" at bounding box center [136, 217] width 242 height 20
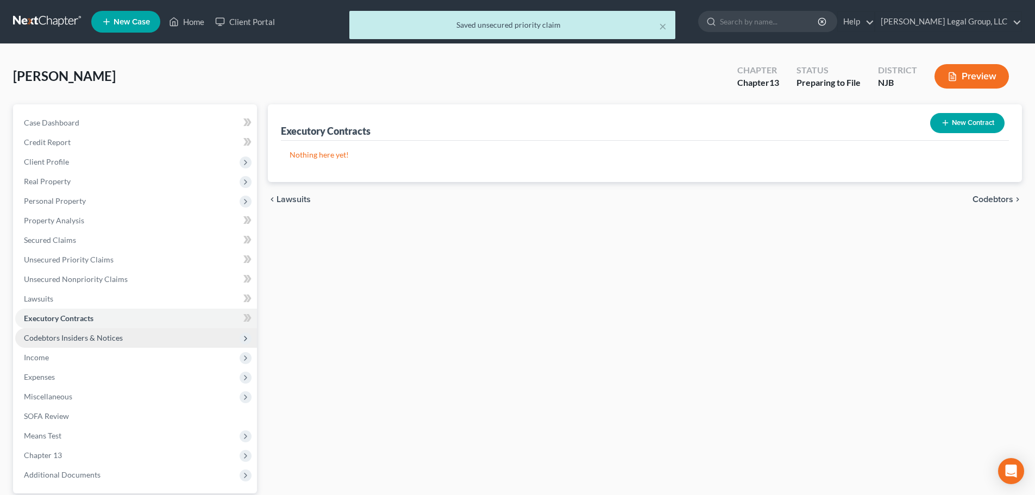
click at [69, 340] on span "Codebtors Insiders & Notices" at bounding box center [73, 337] width 99 height 9
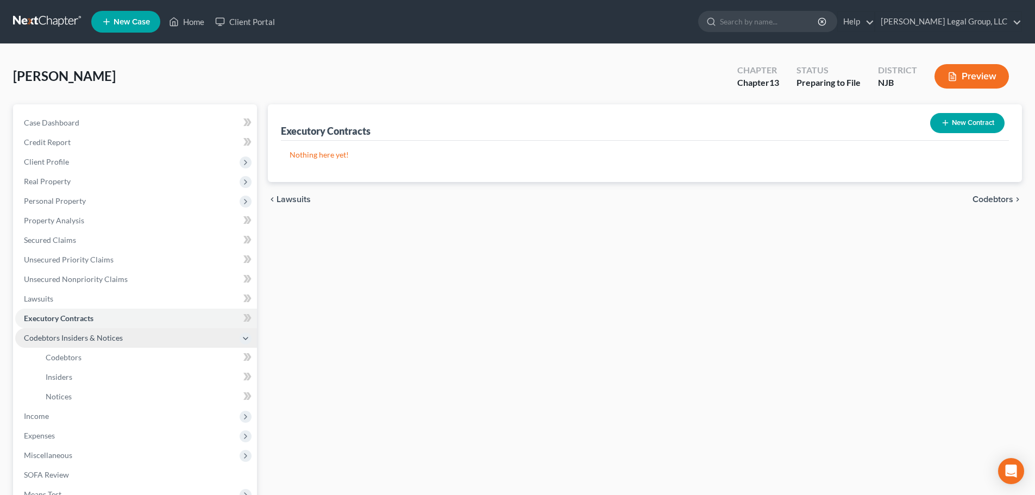
click at [104, 336] on span "Codebtors Insiders & Notices" at bounding box center [73, 337] width 99 height 9
click at [115, 333] on span "Codebtors Insiders & Notices" at bounding box center [73, 337] width 99 height 9
click at [78, 364] on link "Codebtors" at bounding box center [147, 358] width 220 height 20
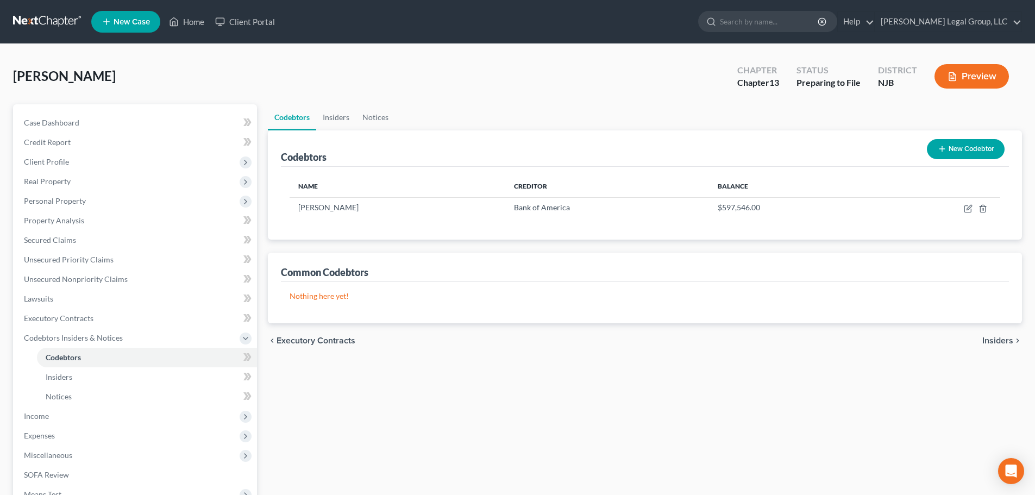
click at [983, 148] on button "New Codebtor" at bounding box center [966, 149] width 78 height 20
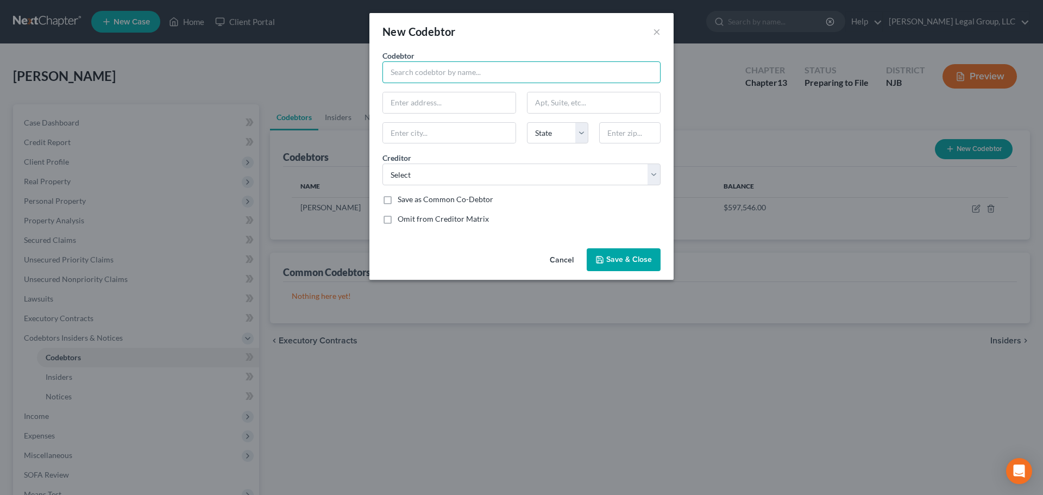
click at [516, 76] on input "text" at bounding box center [522, 72] width 278 height 22
click at [654, 31] on button "×" at bounding box center [657, 31] width 8 height 13
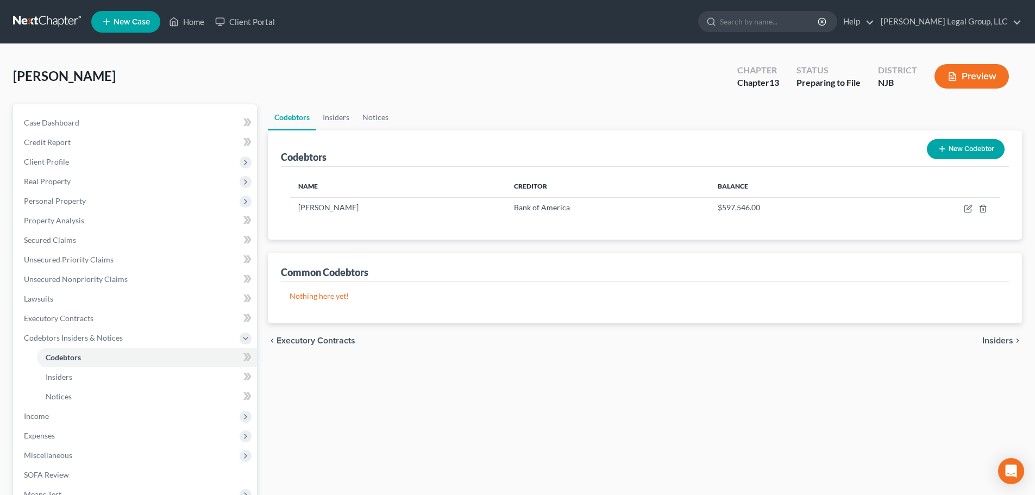
click at [958, 149] on button "New Codebtor" at bounding box center [966, 149] width 78 height 20
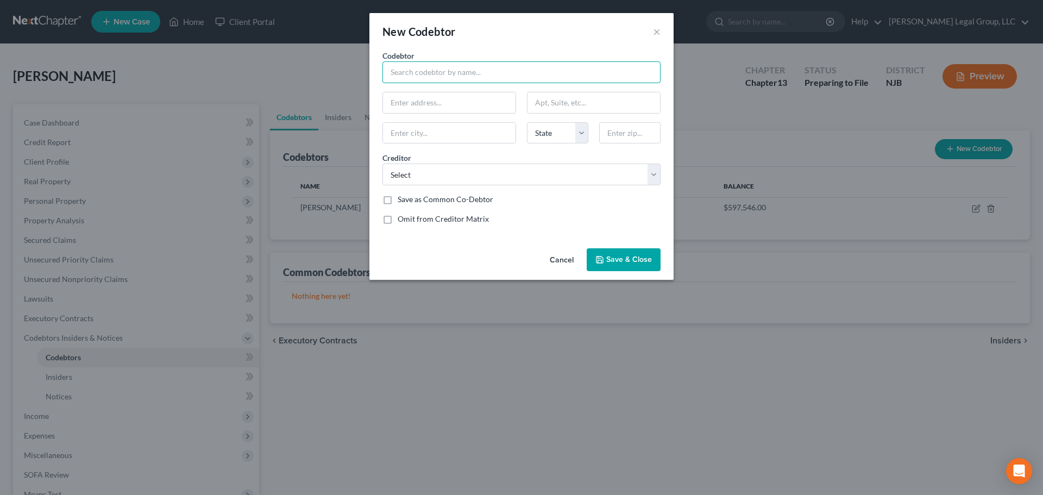
click at [489, 64] on input "text" at bounding box center [522, 72] width 278 height 22
type input "[PERSON_NAME]"
click at [446, 107] on input "text" at bounding box center [449, 102] width 133 height 21
paste input "[STREET_ADDRESS]"
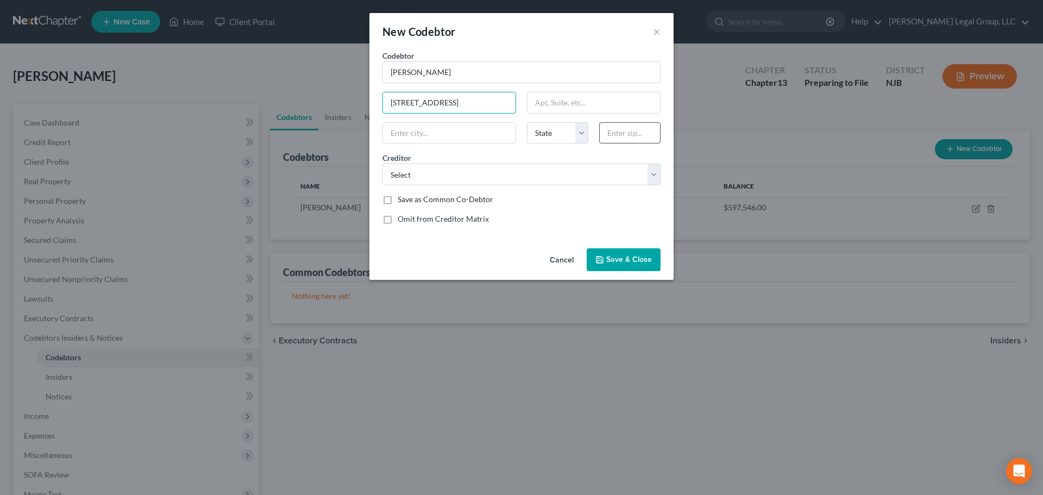
type input "[STREET_ADDRESS]"
click at [629, 135] on input "text" at bounding box center [629, 133] width 61 height 22
type input "07719"
type input "Belmar"
select select "33"
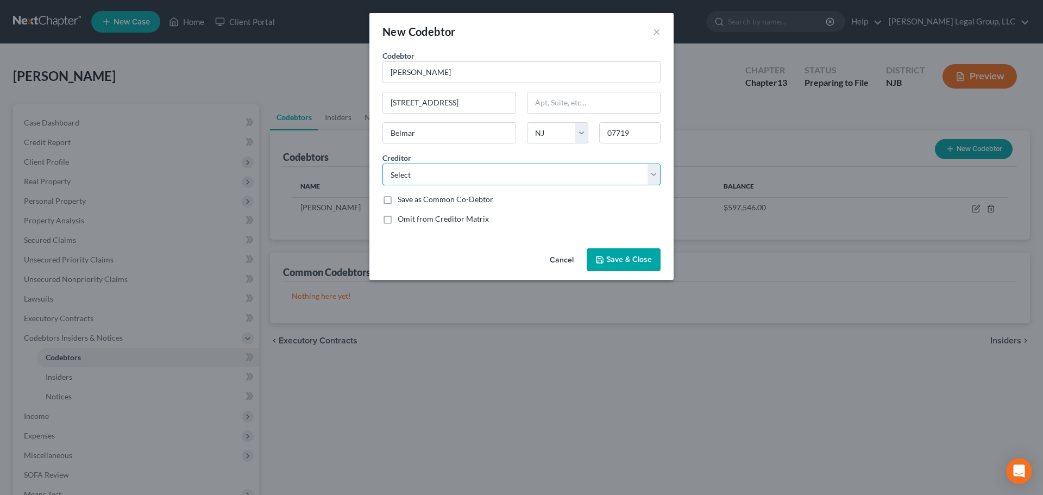
click at [485, 184] on select "Select Onemain Capital [PERSON_NAME]/Nc Capital One Creditonebnk Creditonebnk M…" at bounding box center [522, 175] width 278 height 22
select select "15"
click at [383, 164] on select "Select Onemain Capital [PERSON_NAME]/Nc Capital One Creditonebnk Creditonebnk M…" at bounding box center [522, 175] width 278 height 22
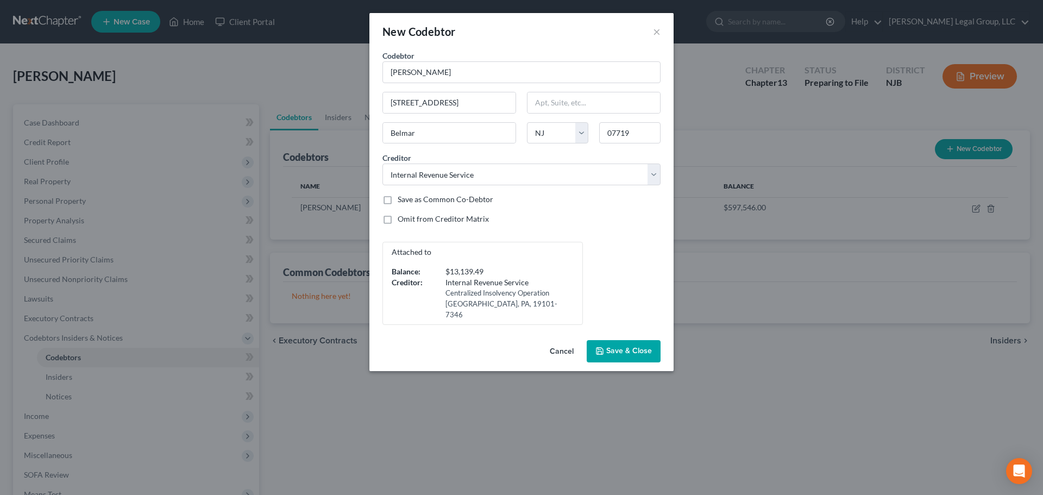
click at [608, 347] on span "Save & Close" at bounding box center [630, 351] width 46 height 9
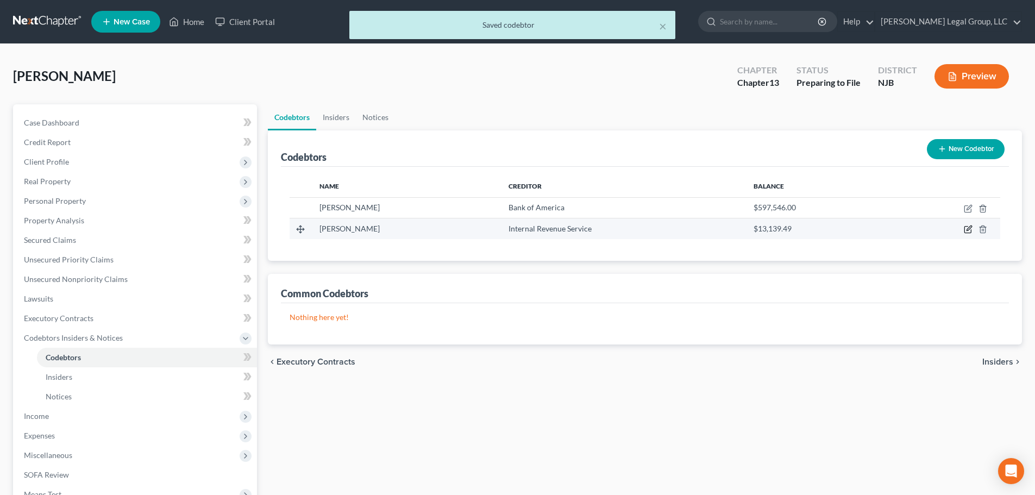
click at [971, 230] on icon "button" at bounding box center [968, 229] width 9 height 9
select select "33"
select select "15"
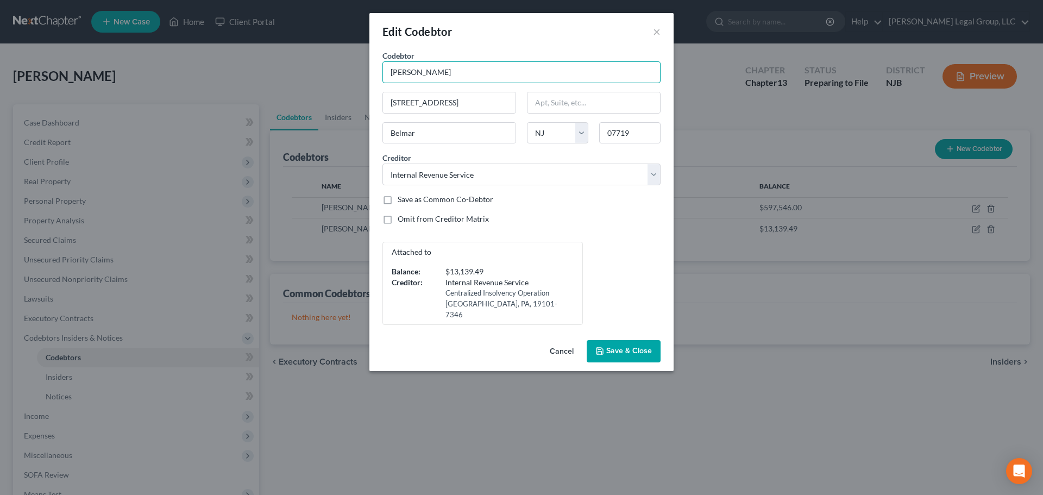
click at [402, 74] on input "[PERSON_NAME]" at bounding box center [522, 72] width 278 height 22
type input "[PERSON_NAME]"
click at [623, 347] on span "Save & Close" at bounding box center [630, 351] width 46 height 9
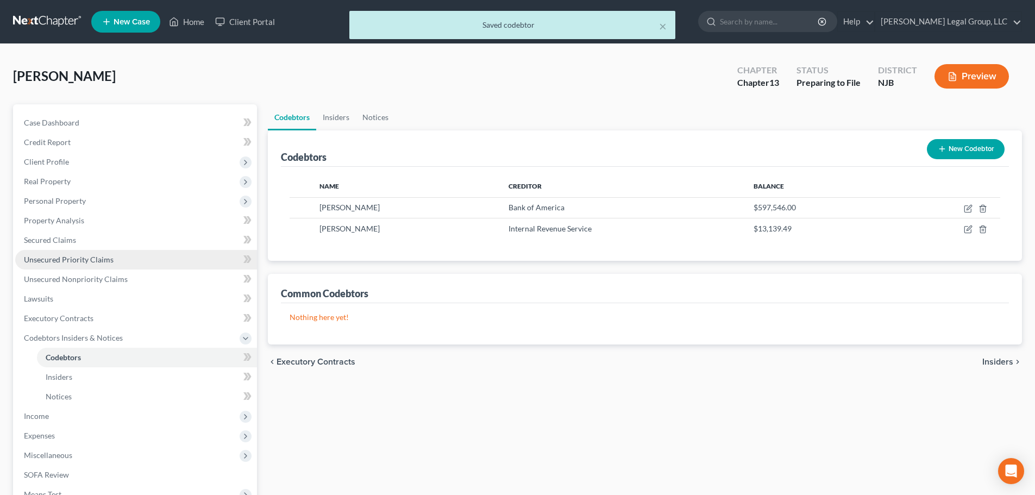
click at [62, 262] on span "Unsecured Priority Claims" at bounding box center [69, 259] width 90 height 9
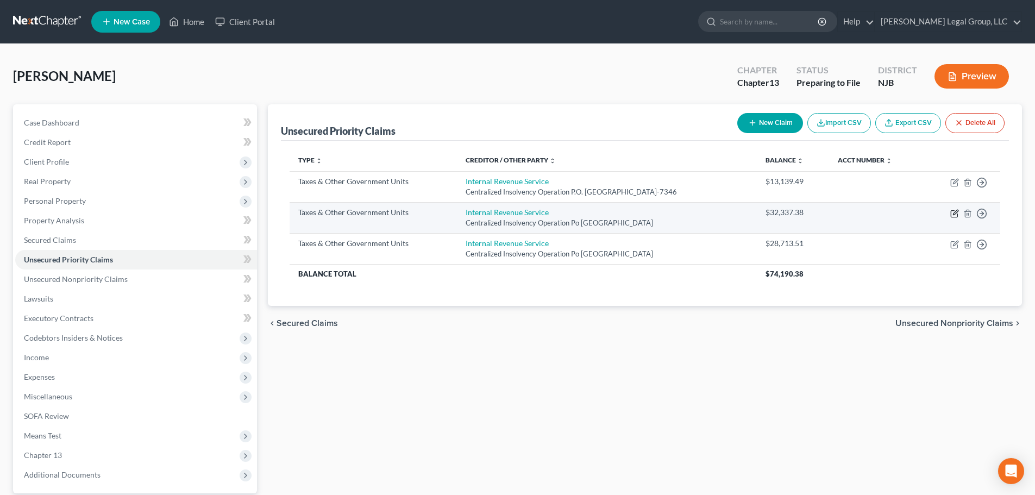
click at [956, 214] on icon "button" at bounding box center [955, 212] width 5 height 5
select select "0"
select select "39"
select select "3"
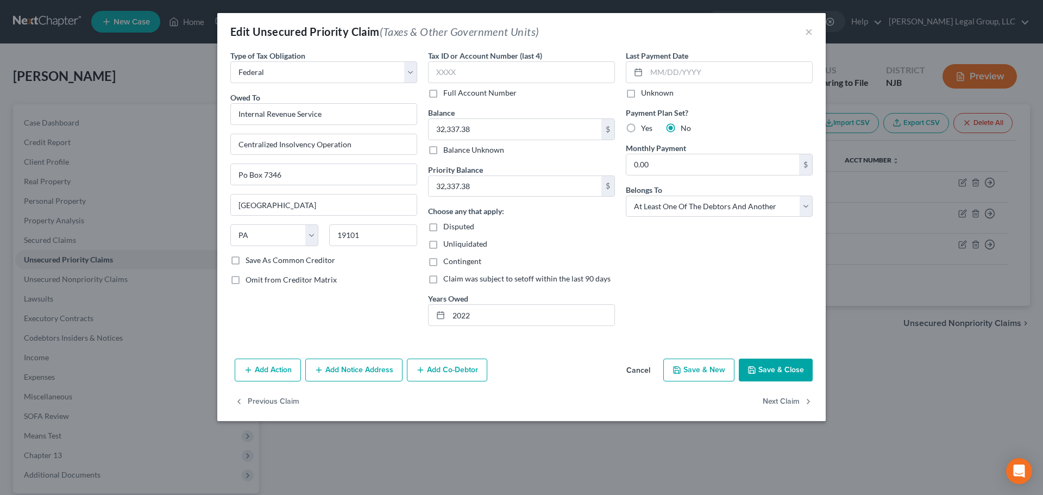
click at [437, 379] on button "Add Co-Debtor" at bounding box center [447, 370] width 80 height 23
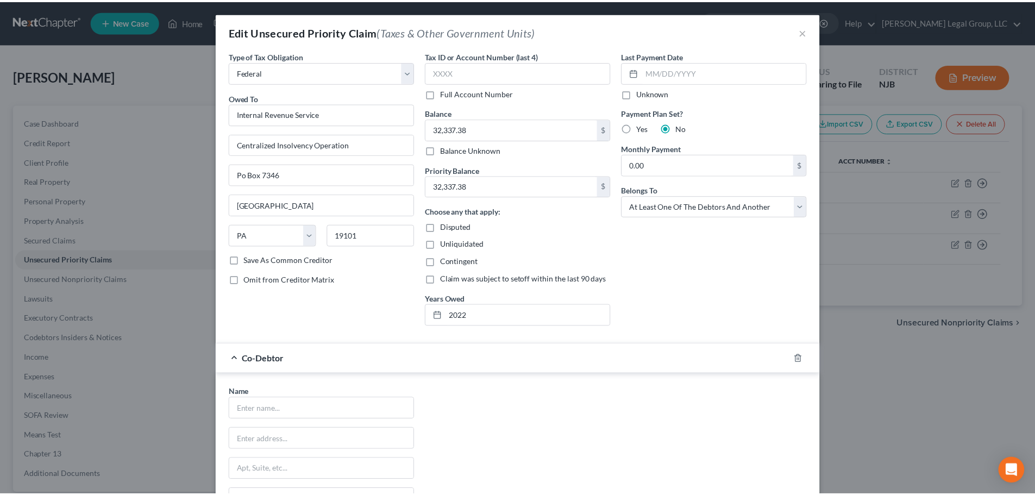
scroll to position [193, 0]
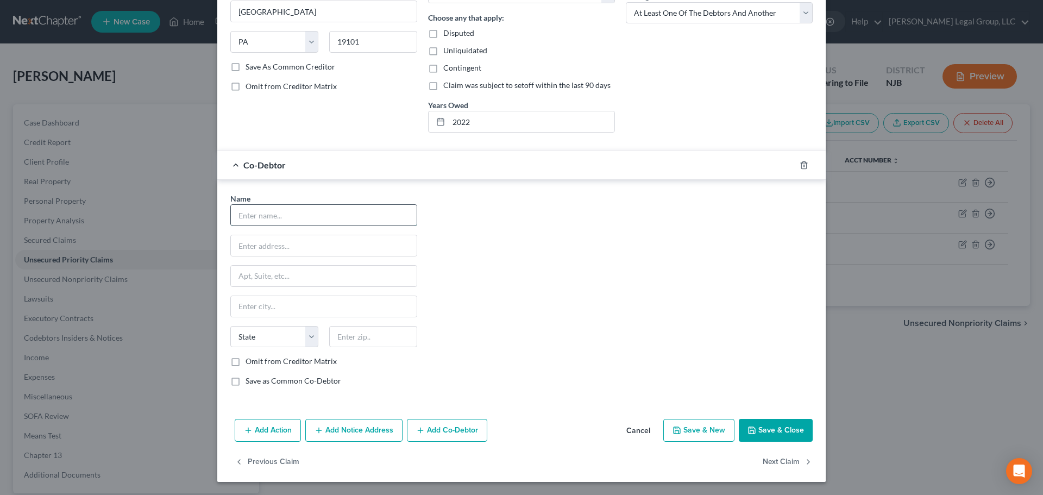
click at [339, 208] on input "text" at bounding box center [324, 215] width 186 height 21
type input "[PERSON_NAME]"
type input "[STREET_ADDRESS]"
type input "07719"
type input "Belmar"
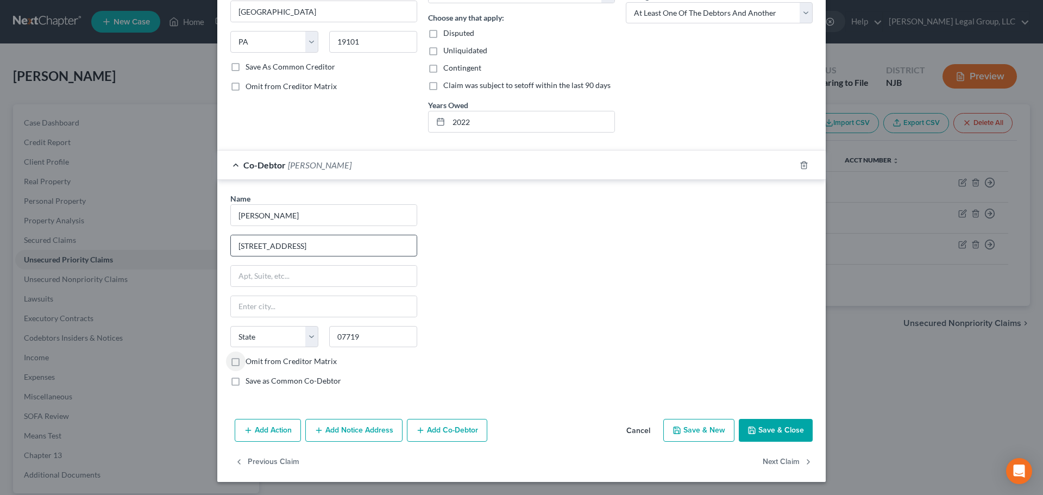
select select "33"
click at [782, 435] on button "Save & Close" at bounding box center [776, 430] width 74 height 23
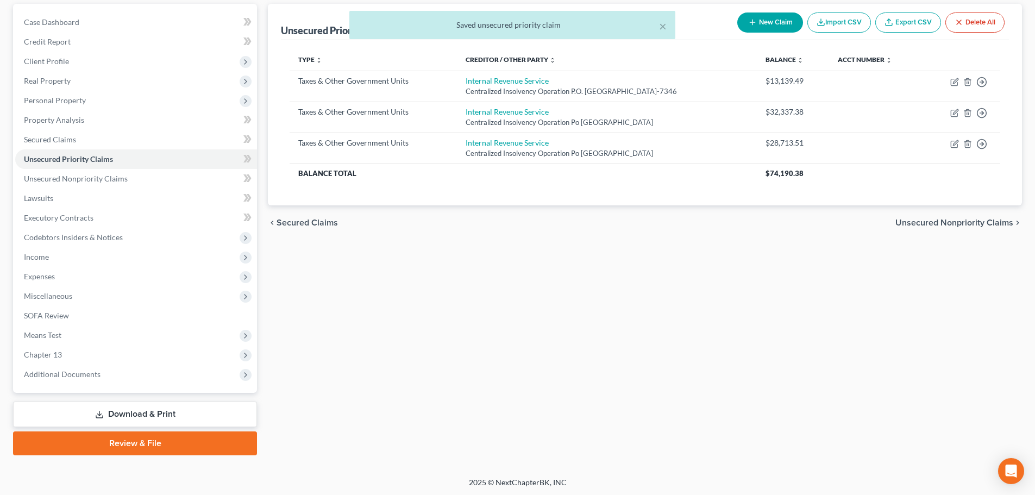
scroll to position [102, 0]
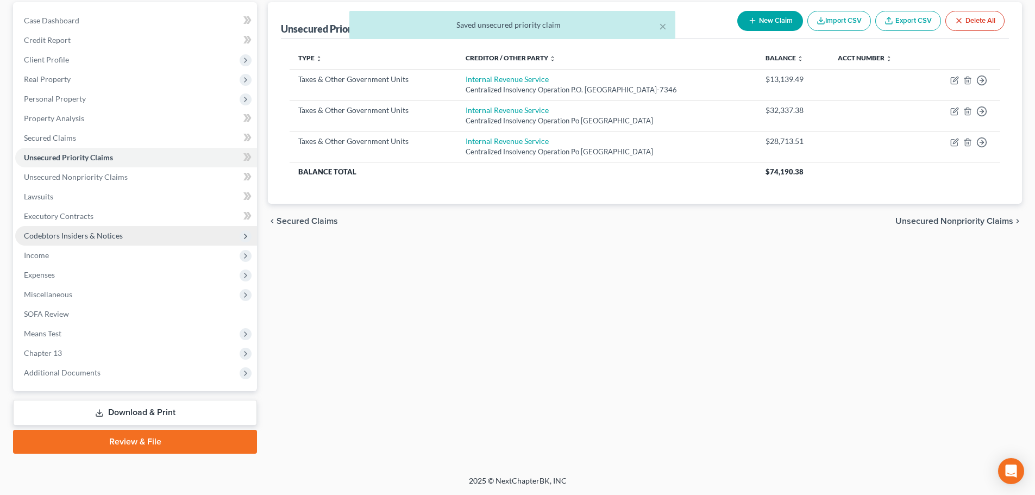
click at [73, 238] on span "Codebtors Insiders & Notices" at bounding box center [73, 235] width 99 height 9
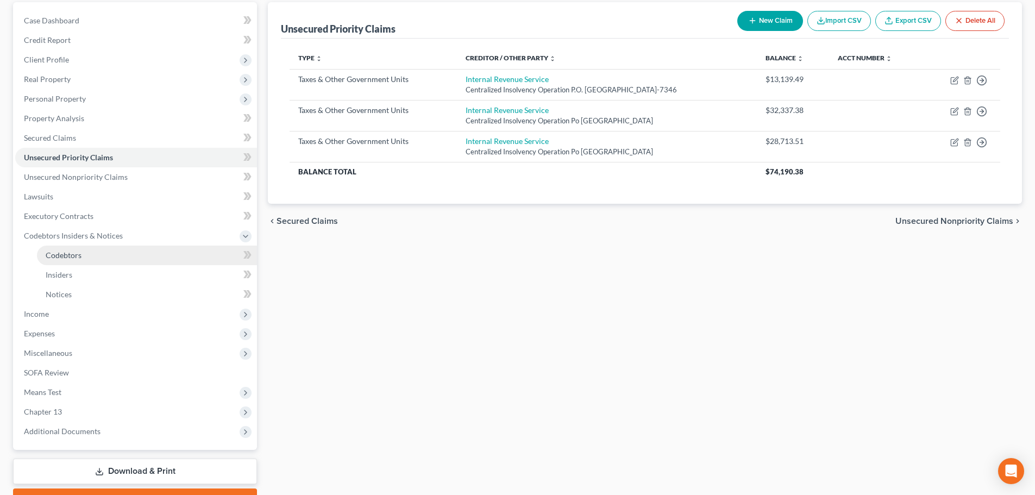
click at [83, 255] on link "Codebtors" at bounding box center [147, 256] width 220 height 20
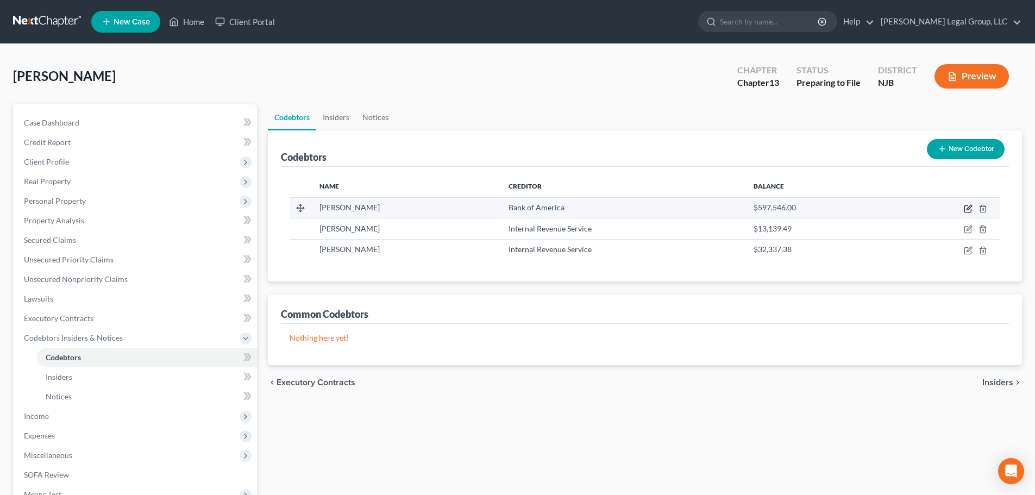
click at [972, 206] on icon "button" at bounding box center [969, 207] width 5 height 5
select select "33"
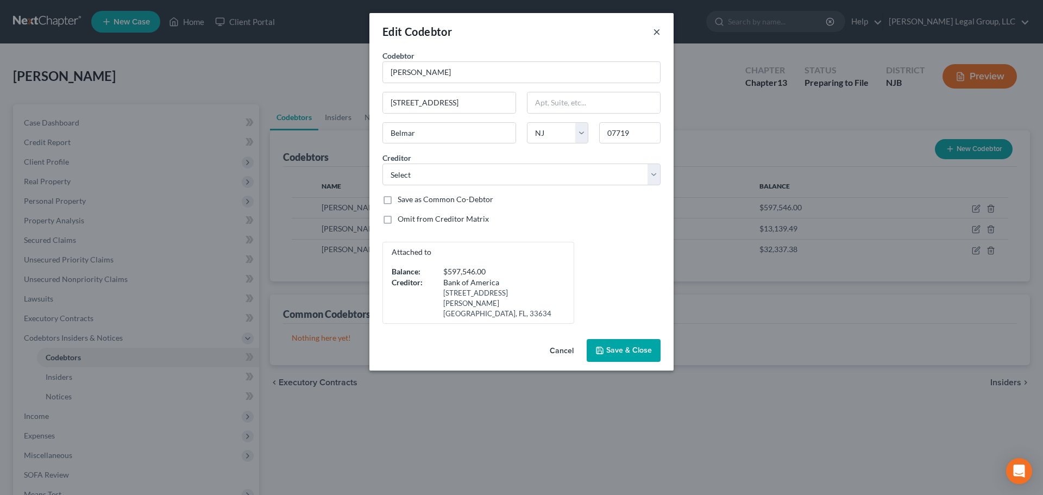
drag, startPoint x: 655, startPoint y: 31, endPoint x: 667, endPoint y: 28, distance: 11.7
click at [656, 30] on button "×" at bounding box center [657, 31] width 8 height 13
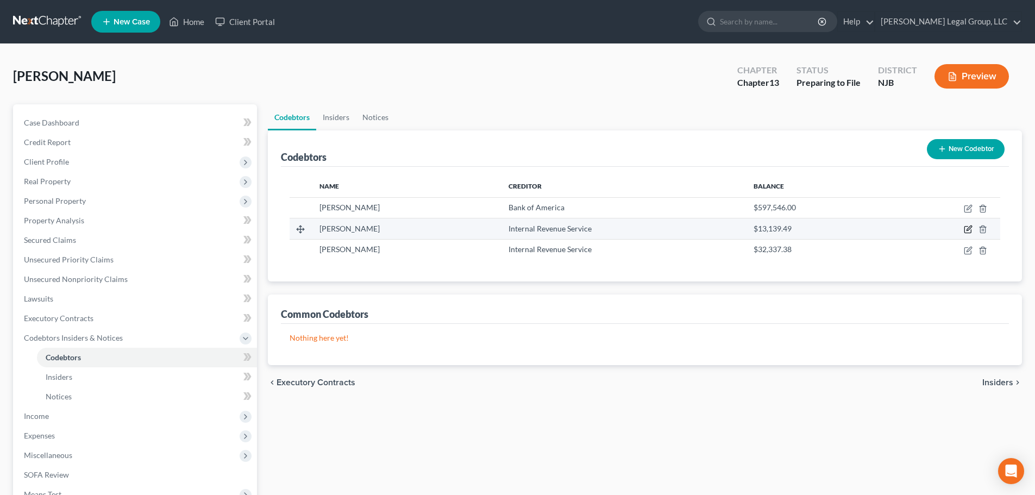
click at [968, 226] on icon "button" at bounding box center [968, 229] width 9 height 9
select select "33"
select select "15"
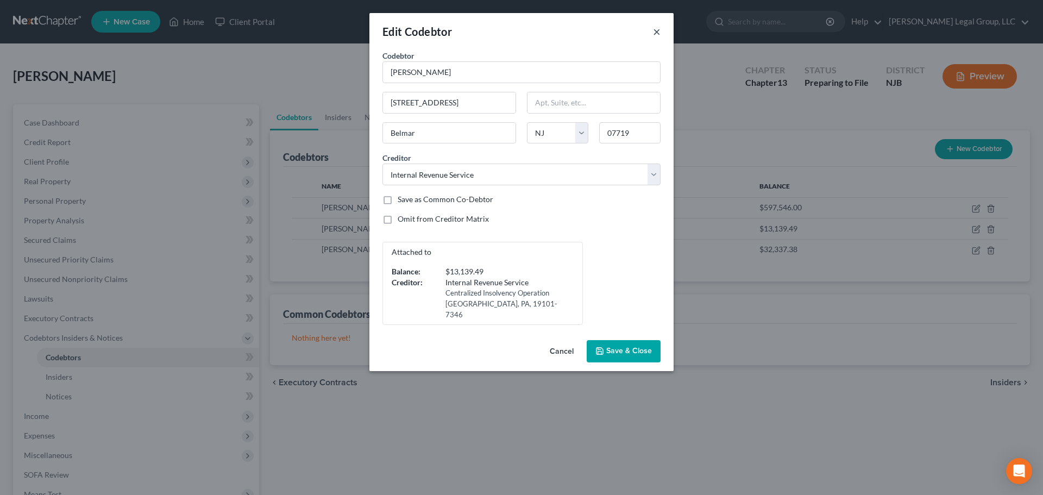
click at [658, 34] on button "×" at bounding box center [657, 31] width 8 height 13
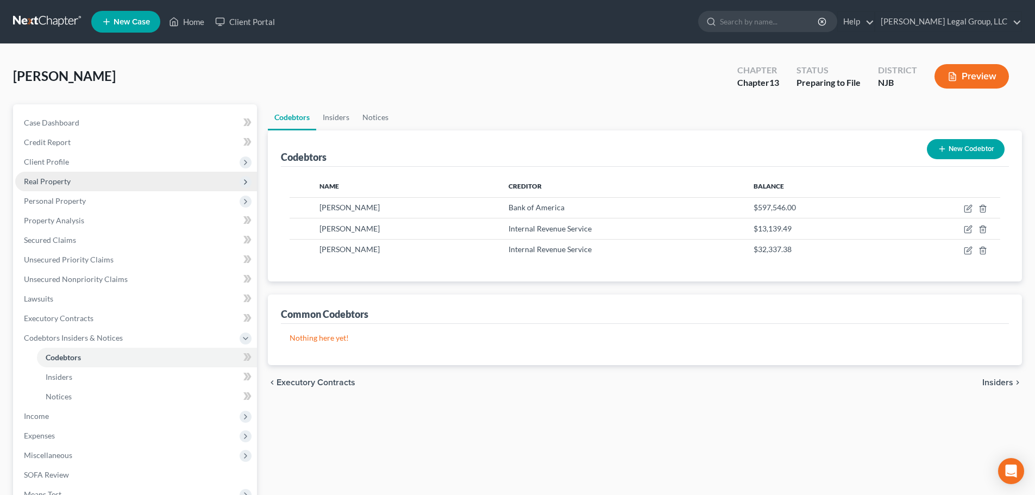
click at [94, 177] on span "Real Property" at bounding box center [136, 182] width 242 height 20
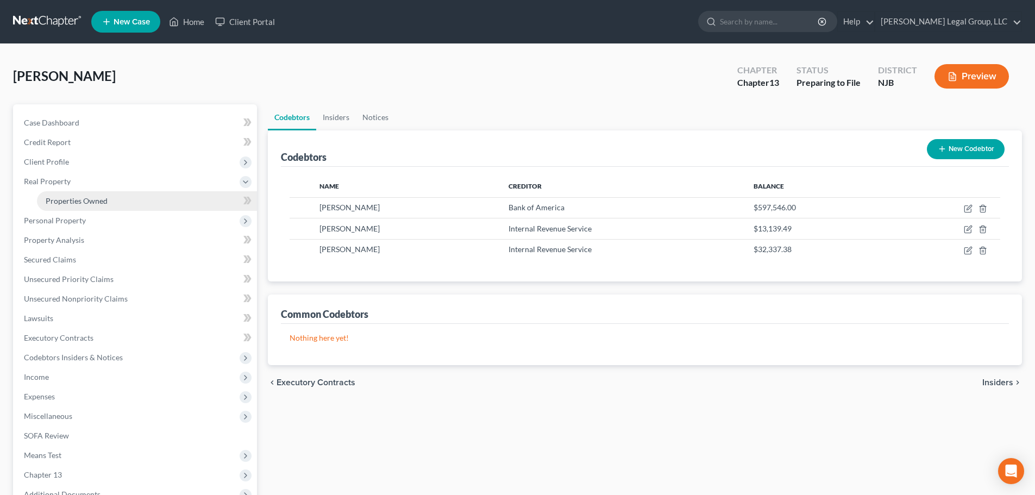
click at [102, 198] on span "Properties Owned" at bounding box center [77, 200] width 62 height 9
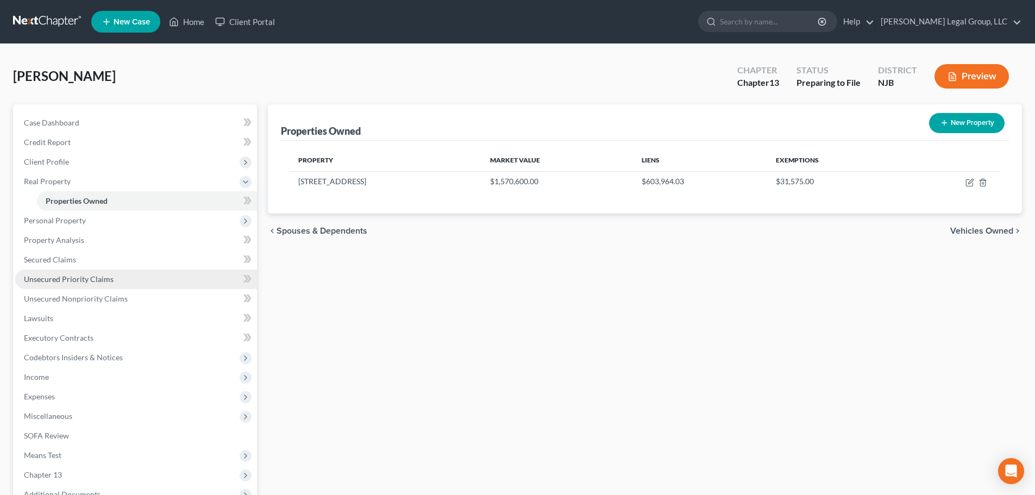
click at [73, 284] on link "Unsecured Priority Claims" at bounding box center [136, 280] width 242 height 20
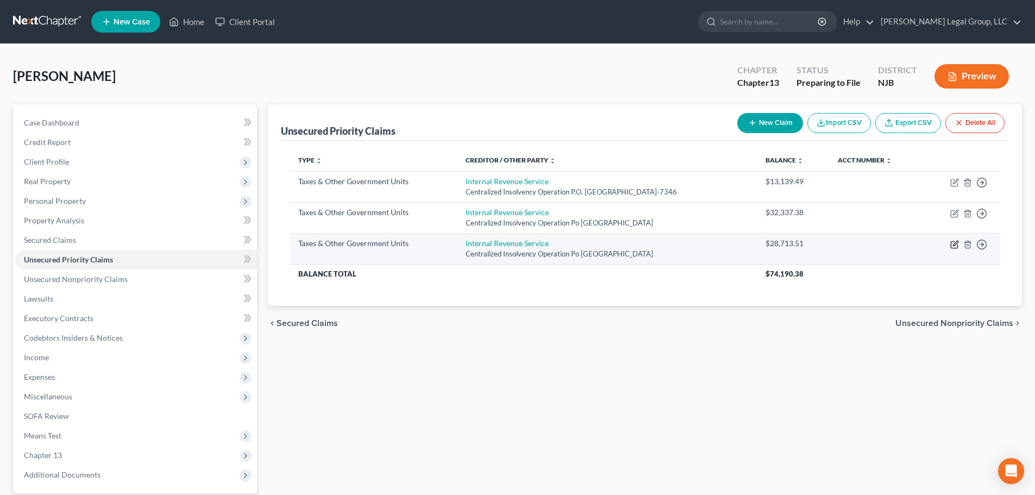
click at [958, 245] on icon "button" at bounding box center [954, 245] width 7 height 7
select select "0"
select select "39"
select select "3"
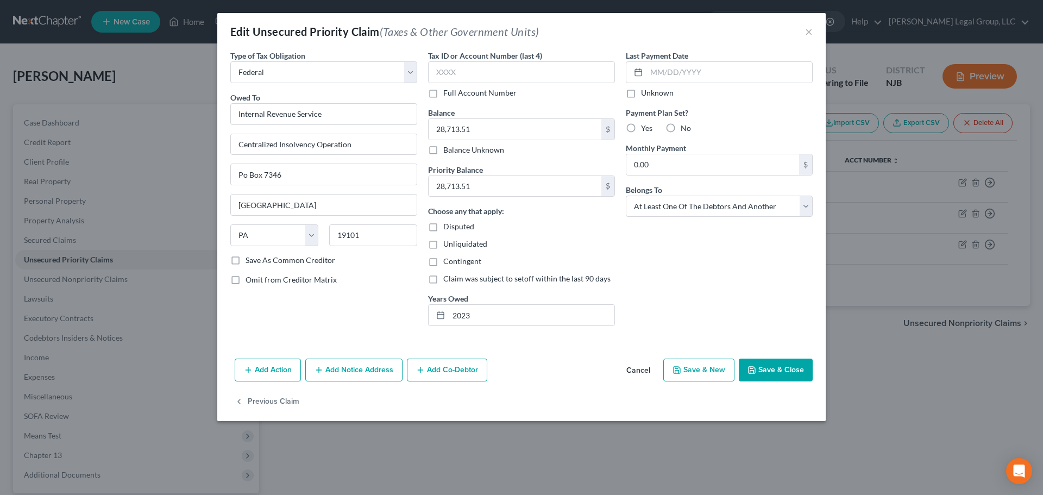
click at [468, 369] on button "Add Co-Debtor" at bounding box center [447, 370] width 80 height 23
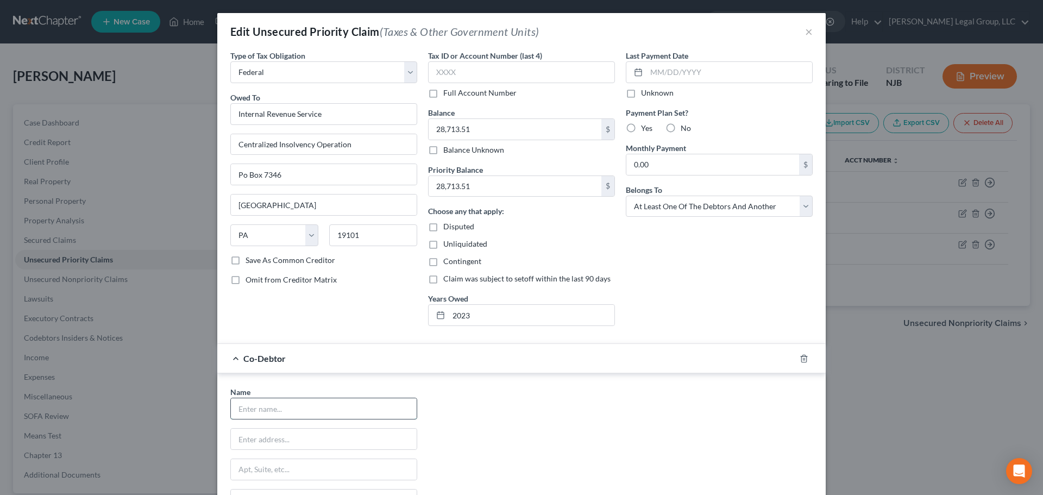
click at [305, 408] on input "text" at bounding box center [324, 408] width 186 height 21
type input "[PERSON_NAME]"
click at [323, 435] on input "text" at bounding box center [324, 439] width 186 height 21
type input "[STREET_ADDRESS]"
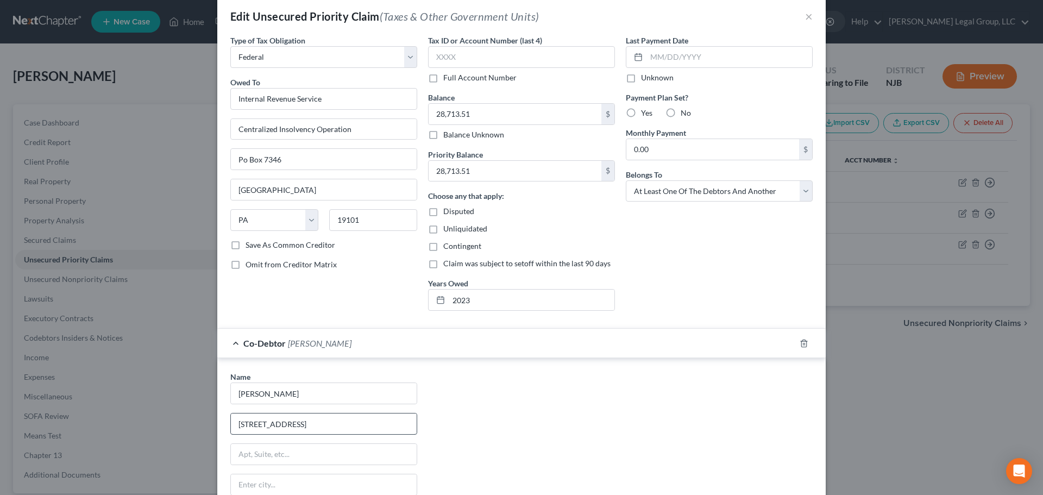
scroll to position [193, 0]
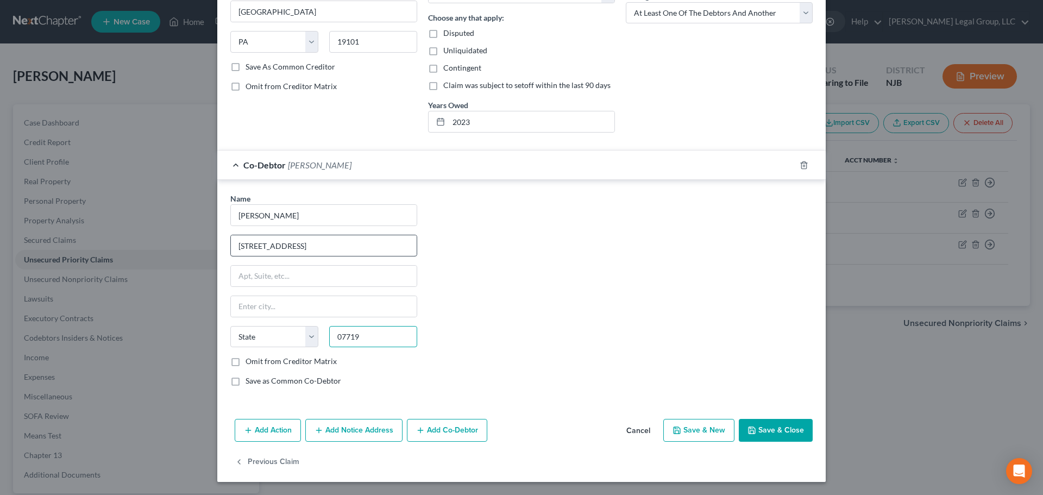
type input "07719"
type input "Belmar"
select select "33"
click at [767, 420] on button "Save & Close" at bounding box center [776, 430] width 74 height 23
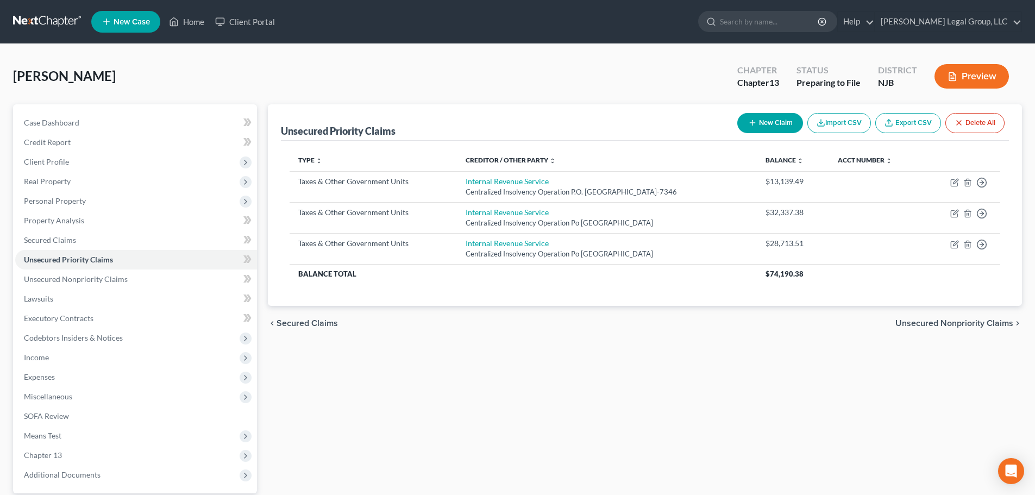
click at [761, 120] on button "New Claim" at bounding box center [770, 123] width 66 height 20
select select "0"
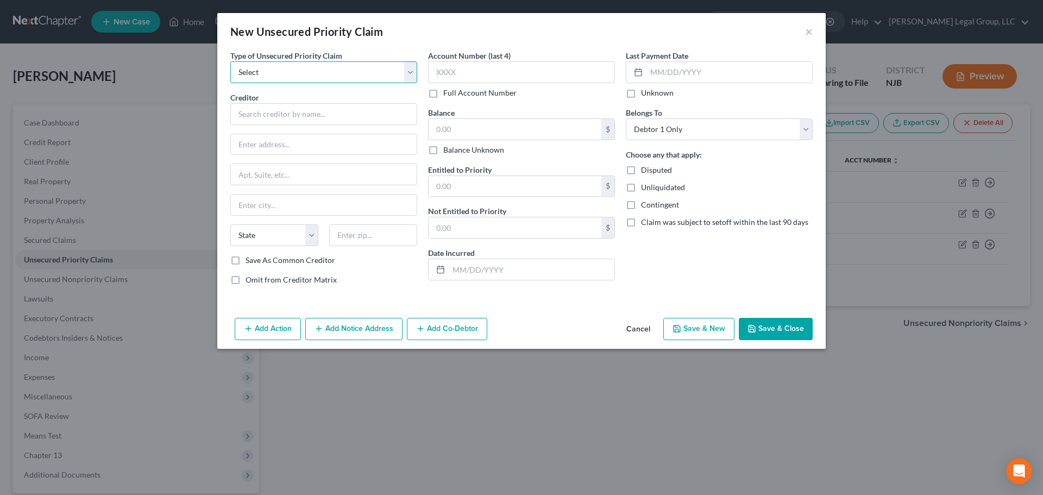
click at [304, 82] on select "Select Taxes & Other Government Units Domestic Support Obligations Extensions o…" at bounding box center [323, 72] width 187 height 22
select select "0"
click at [230, 61] on select "Select Taxes & Other Government Units Domestic Support Obligations Extensions o…" at bounding box center [323, 72] width 187 height 22
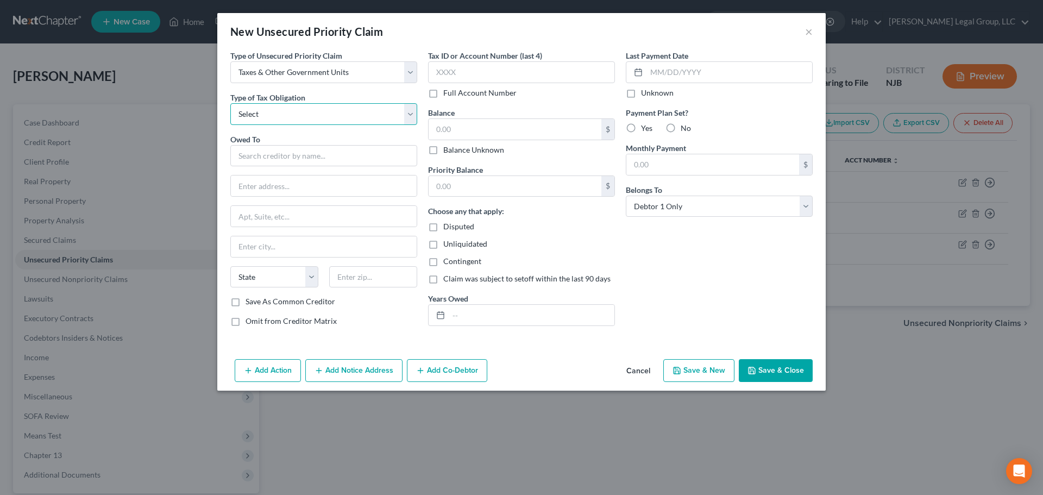
drag, startPoint x: 299, startPoint y: 108, endPoint x: 299, endPoint y: 123, distance: 15.2
click at [299, 108] on select "Select Federal City State Franchise Tax Board Other" at bounding box center [323, 114] width 187 height 22
select select "0"
click at [230, 103] on select "Select Federal City State Franchise Tax Board Other" at bounding box center [323, 114] width 187 height 22
click at [295, 148] on input "text" at bounding box center [323, 156] width 187 height 22
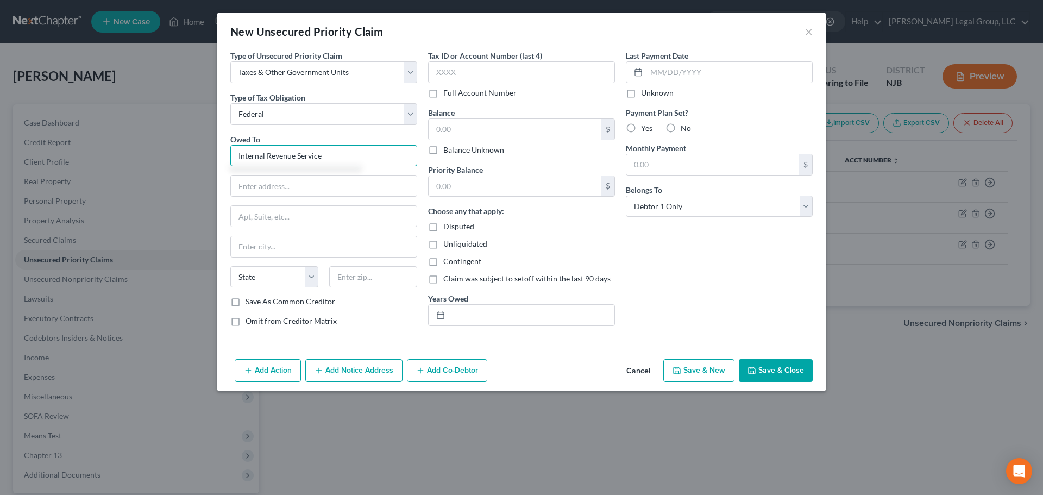
type input "Internal Revenue Service"
type input "Centralized Insolvency Operation"
click at [286, 219] on input "text" at bounding box center [324, 216] width 186 height 21
type input "Po Box 7346"
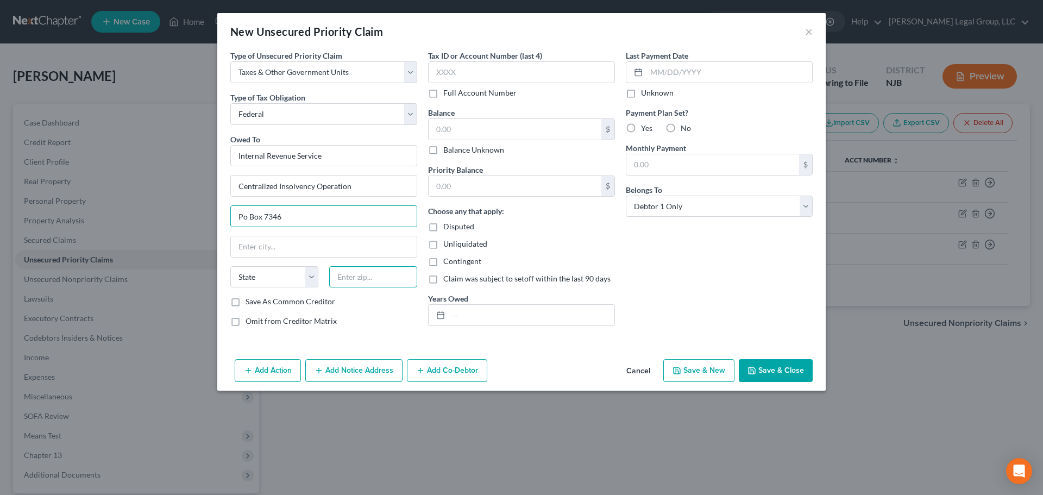
click at [359, 278] on input "text" at bounding box center [373, 277] width 88 height 22
type input "19101"
type input "[GEOGRAPHIC_DATA]"
select select "39"
click at [521, 71] on input "text" at bounding box center [521, 72] width 187 height 22
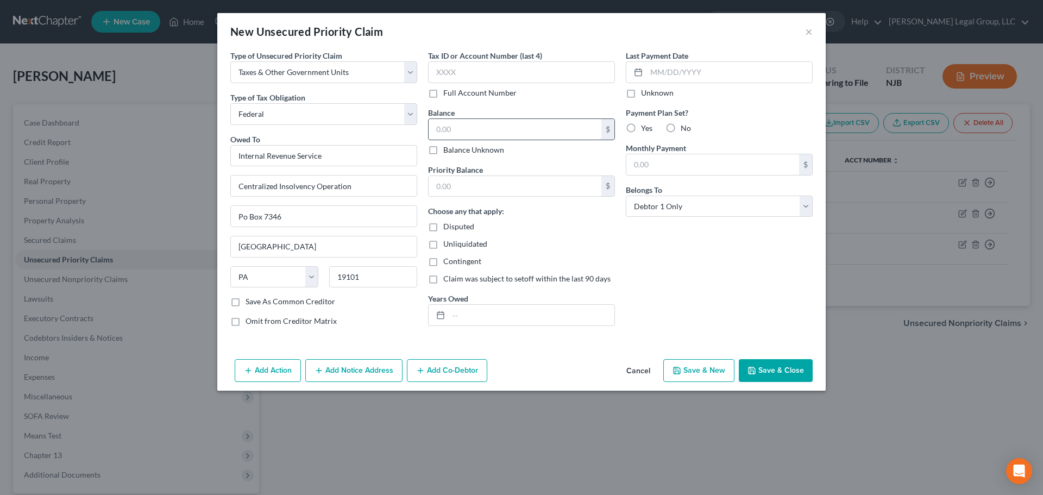
click at [535, 137] on input "text" at bounding box center [515, 129] width 173 height 21
type input "10,407.34"
click at [510, 304] on div "Years Owed" at bounding box center [521, 309] width 187 height 33
click at [509, 316] on input "text" at bounding box center [532, 315] width 166 height 21
type input "2019"
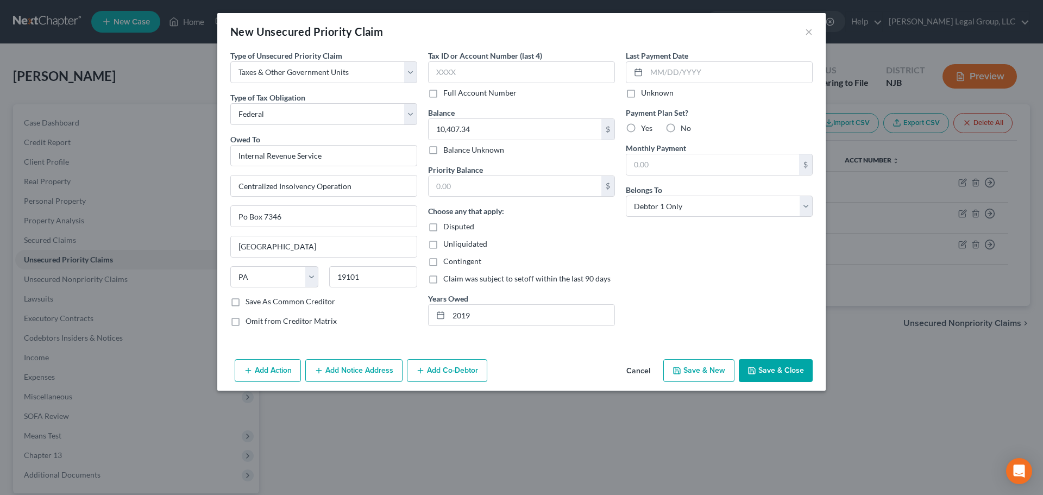
click at [681, 124] on label "No" at bounding box center [686, 128] width 10 height 11
click at [685, 124] on input "No" at bounding box center [688, 126] width 7 height 7
radio input "true"
drag, startPoint x: 708, startPoint y: 196, endPoint x: 720, endPoint y: 213, distance: 20.7
click at [708, 196] on select "Select Debtor 1 Only Debtor 2 Only Debtor 1 And Debtor 2 Only At Least One Of T…" at bounding box center [719, 207] width 187 height 22
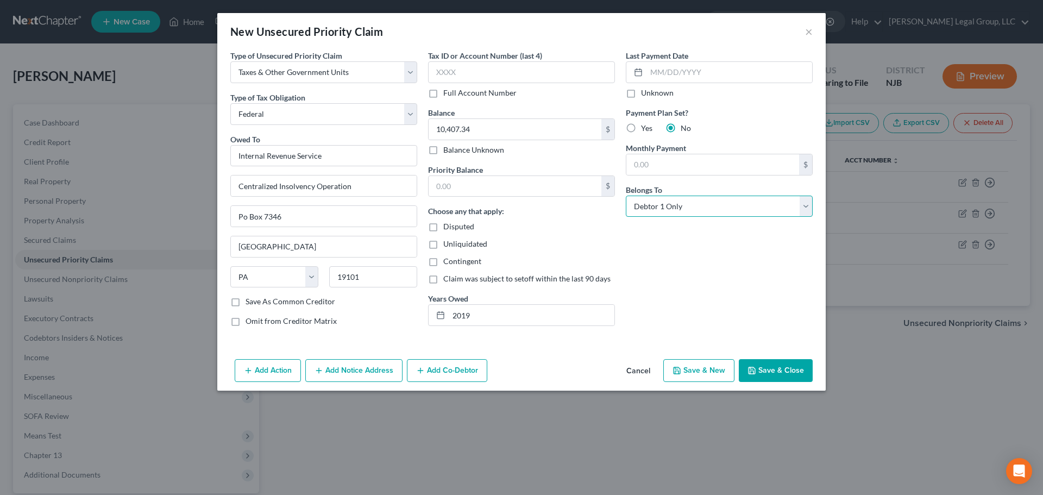
select select "3"
click at [626, 196] on select "Select Debtor 1 Only Debtor 2 Only Debtor 1 And Debtor 2 Only At Least One Of T…" at bounding box center [719, 207] width 187 height 22
click at [274, 376] on button "Add Action" at bounding box center [268, 370] width 66 height 23
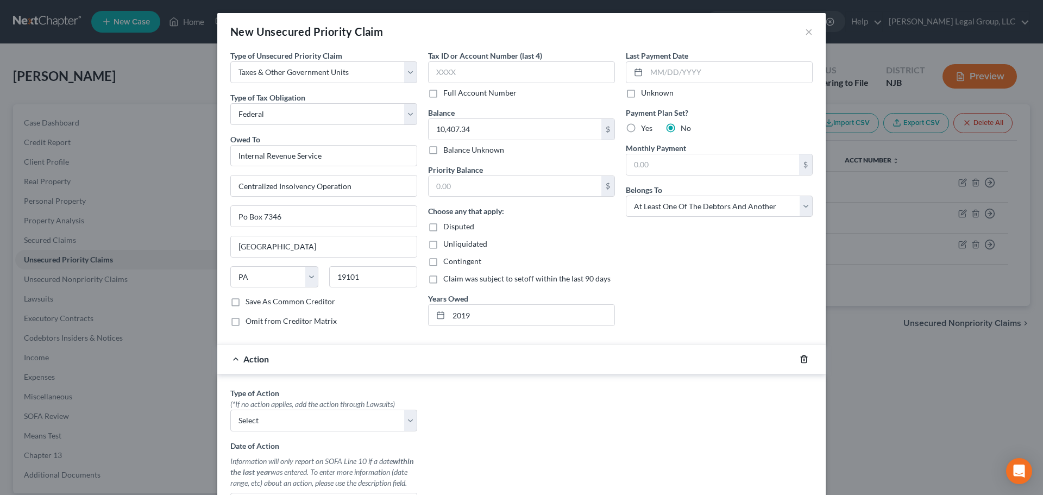
click at [800, 361] on icon "button" at bounding box center [804, 359] width 9 height 9
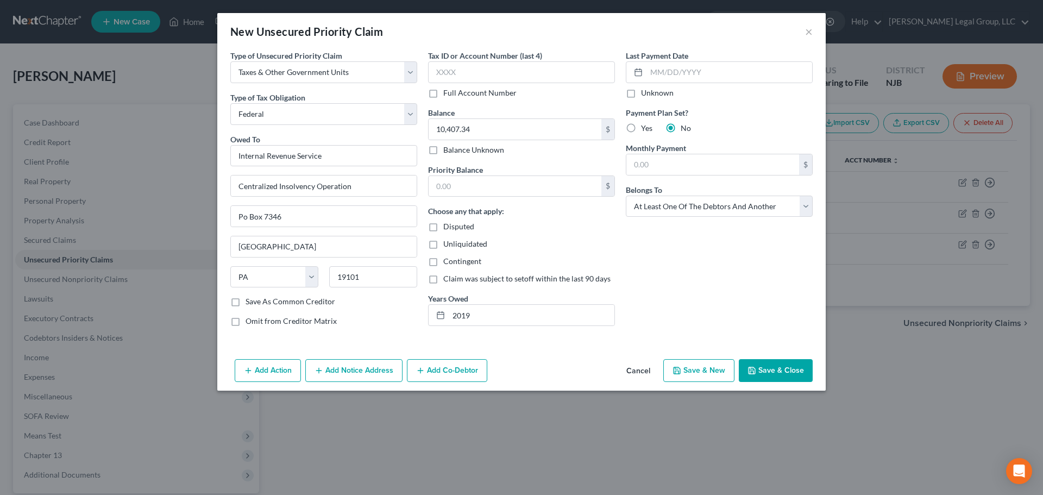
click at [466, 370] on button "Add Co-Debtor" at bounding box center [447, 370] width 80 height 23
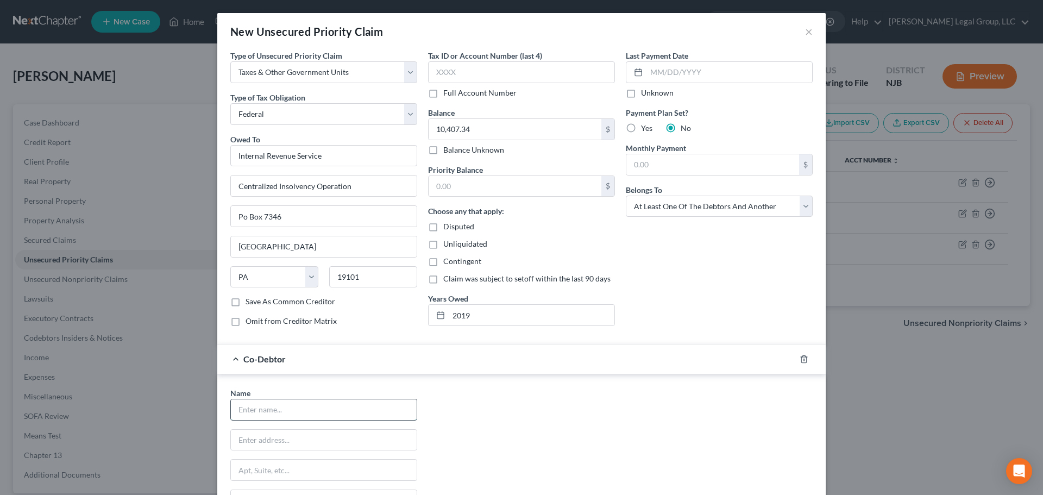
drag, startPoint x: 343, startPoint y: 409, endPoint x: 337, endPoint y: 406, distance: 7.3
click at [343, 409] on input "text" at bounding box center [324, 409] width 186 height 21
type input "[PERSON_NAME]"
click at [341, 434] on input "text" at bounding box center [324, 440] width 186 height 21
type input "[STREET_ADDRESS]"
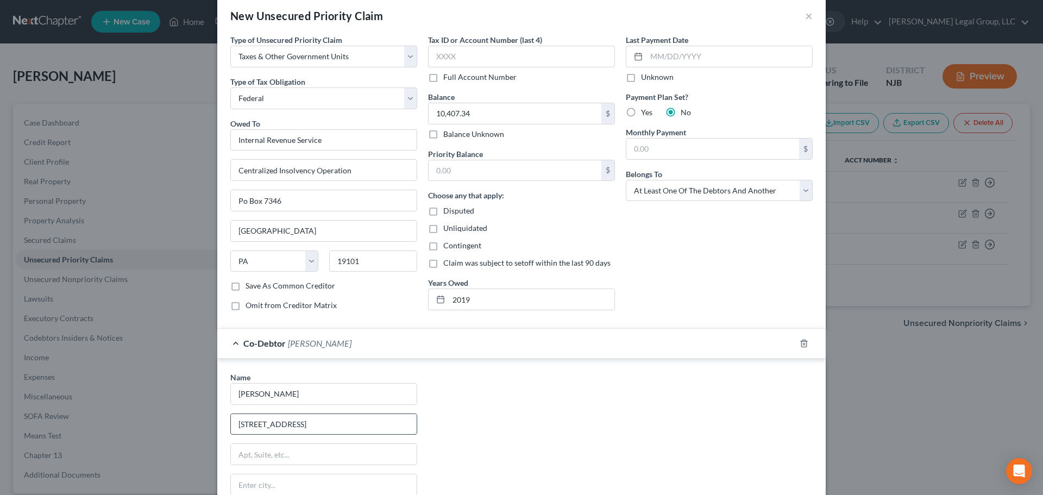
scroll to position [162, 0]
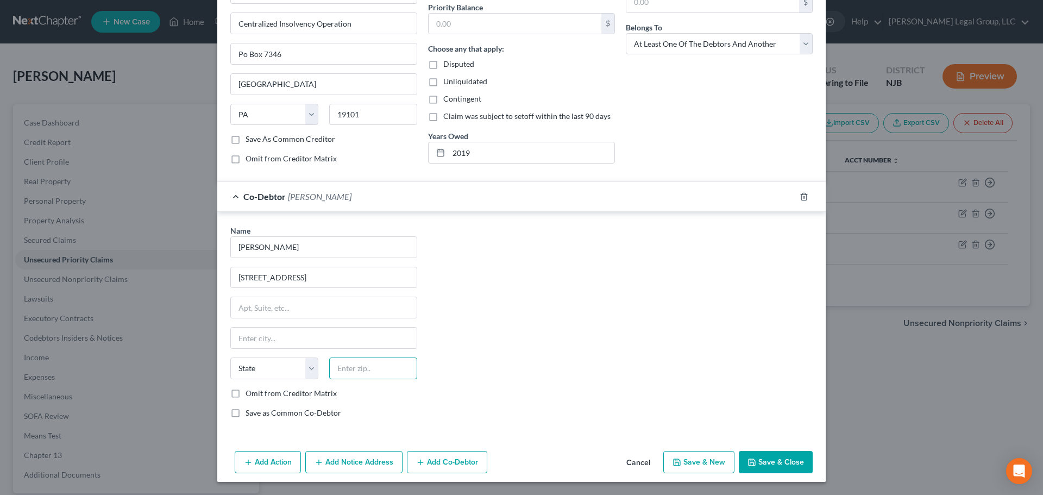
click at [370, 368] on input "text" at bounding box center [373, 369] width 88 height 22
type input "07719"
type input "Belmar"
select select "33"
click at [778, 455] on button "Save & Close" at bounding box center [776, 462] width 74 height 23
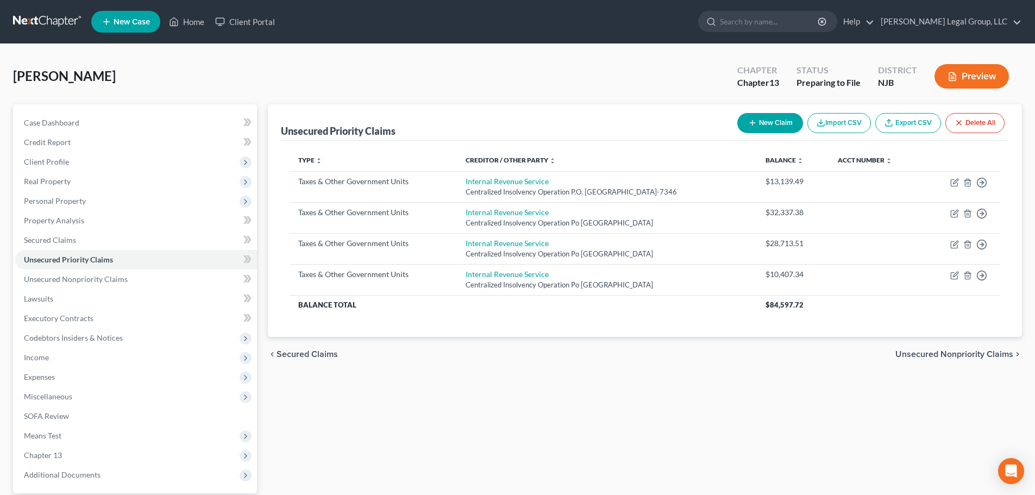
click at [766, 114] on button "New Claim" at bounding box center [770, 123] width 66 height 20
select select "0"
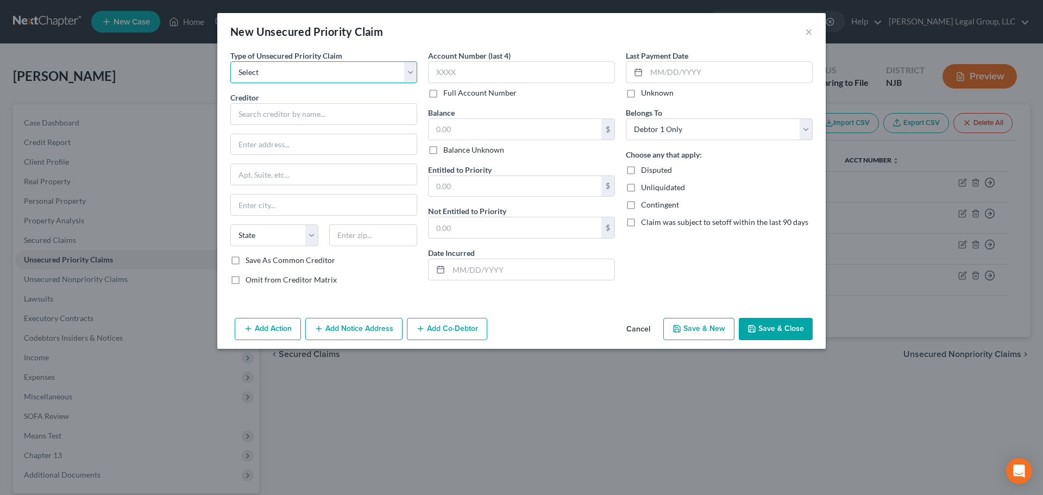
click at [334, 76] on select "Select Taxes & Other Government Units Domestic Support Obligations Extensions o…" at bounding box center [323, 72] width 187 height 22
select select "0"
click at [230, 61] on select "Select Taxes & Other Government Units Domestic Support Obligations Extensions o…" at bounding box center [323, 72] width 187 height 22
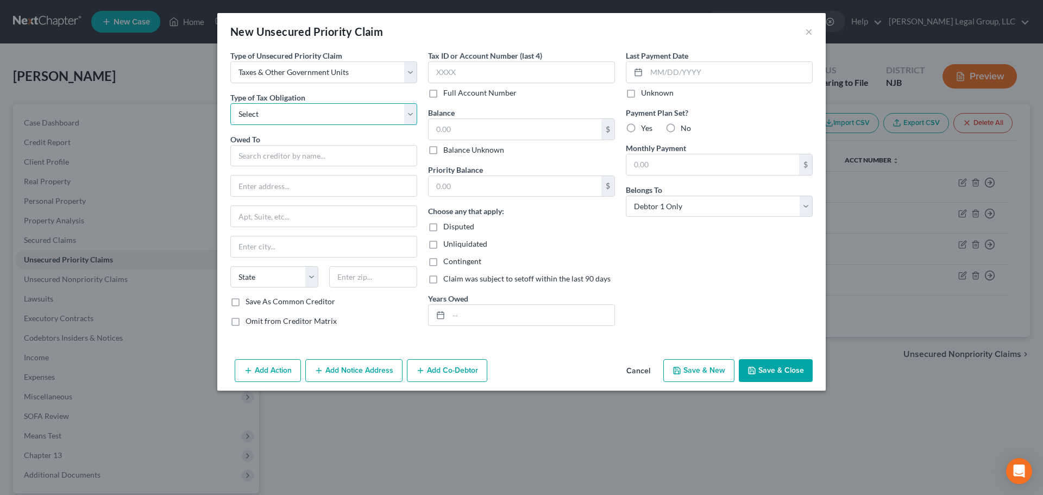
drag, startPoint x: 334, startPoint y: 80, endPoint x: 332, endPoint y: 122, distance: 41.9
click at [332, 115] on select "Select Federal City State Franchise Tax Board Other" at bounding box center [323, 114] width 187 height 22
select select "0"
click at [230, 103] on select "Select Federal City State Franchise Tax Board Other" at bounding box center [323, 114] width 187 height 22
click at [318, 157] on input "text" at bounding box center [323, 156] width 187 height 22
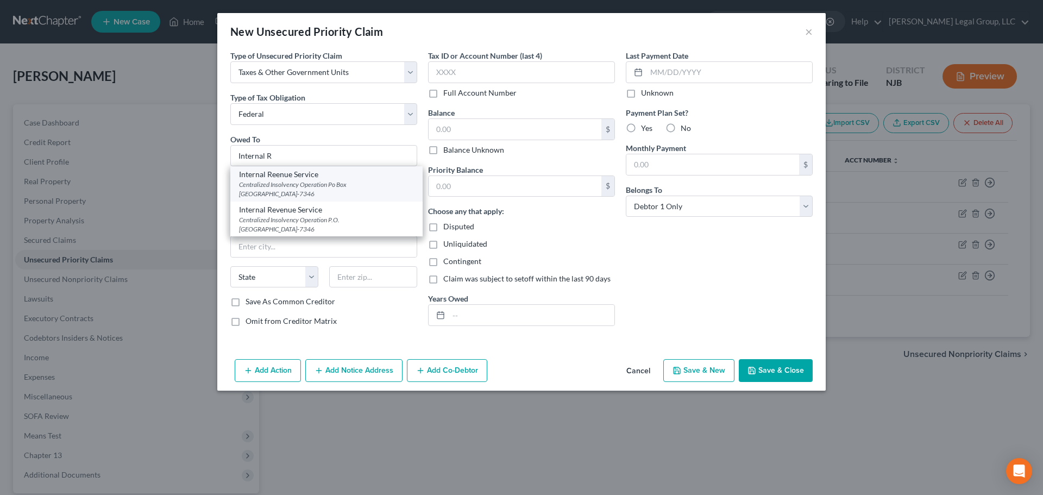
click at [307, 186] on div "Centralized Insolvency Operation Po Box [GEOGRAPHIC_DATA]-7346" at bounding box center [326, 189] width 175 height 18
type input "Internal Reenue Service"
type input "Centralized Insolvency Operation"
type input "Po Box 7346"
type input "[GEOGRAPHIC_DATA]"
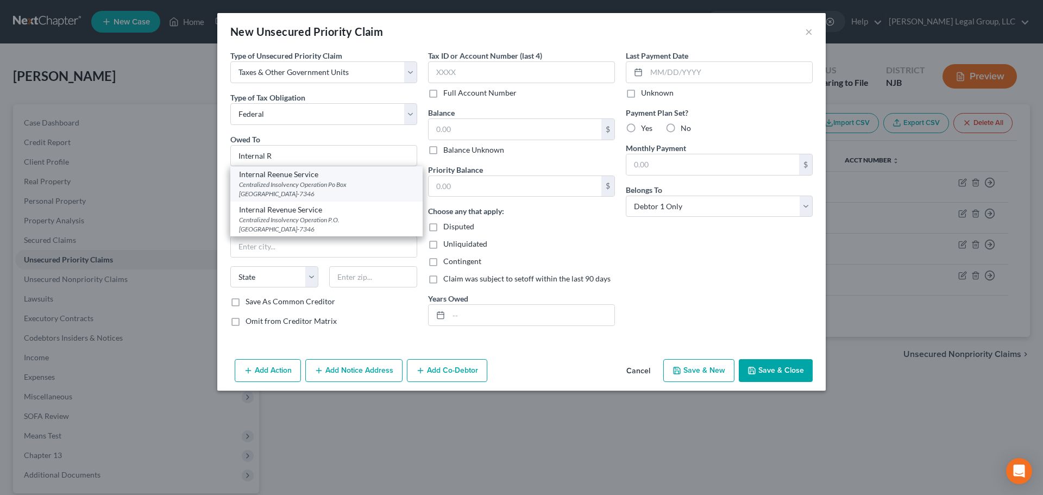
select select "39"
type input "19101-7346"
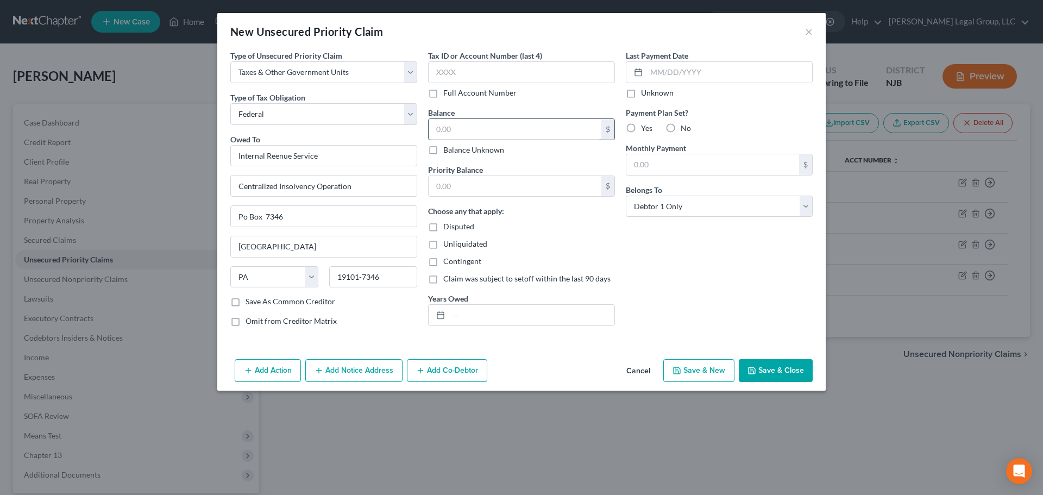
click at [494, 131] on input "text" at bounding box center [515, 129] width 173 height 21
type input "6,274.85"
click at [492, 316] on input "text" at bounding box center [532, 315] width 166 height 21
type input "2018"
click at [681, 128] on label "No" at bounding box center [686, 128] width 10 height 11
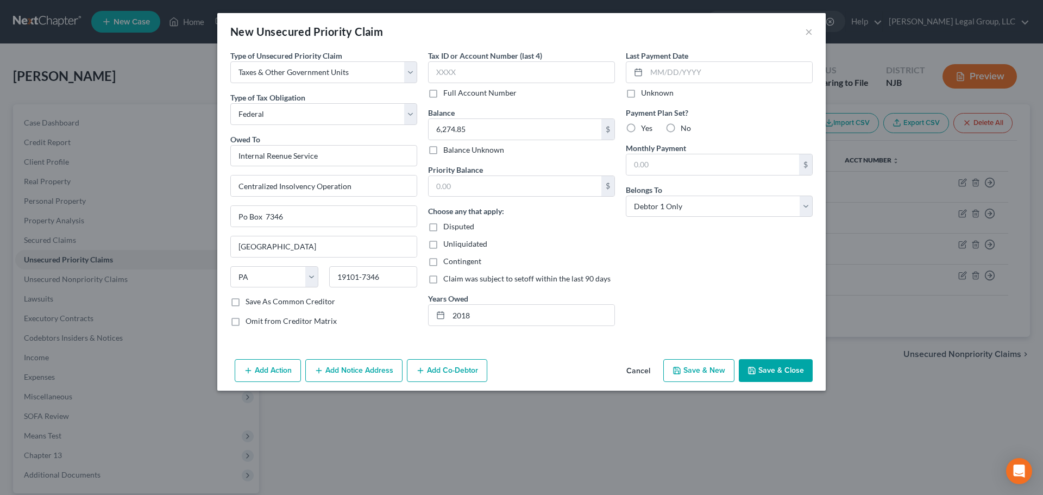
click at [685, 128] on input "No" at bounding box center [688, 126] width 7 height 7
radio input "true"
click at [767, 368] on button "Save & Close" at bounding box center [776, 370] width 74 height 23
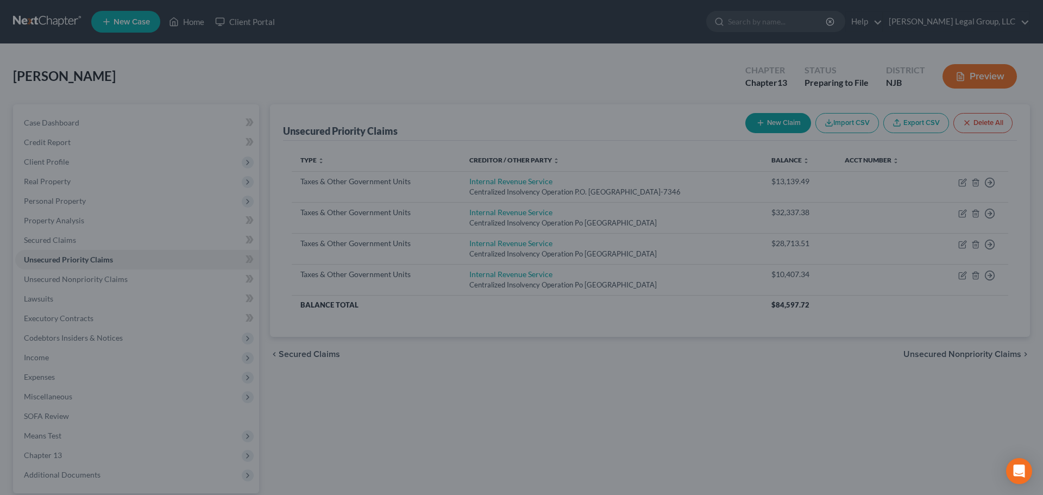
type input "0.00"
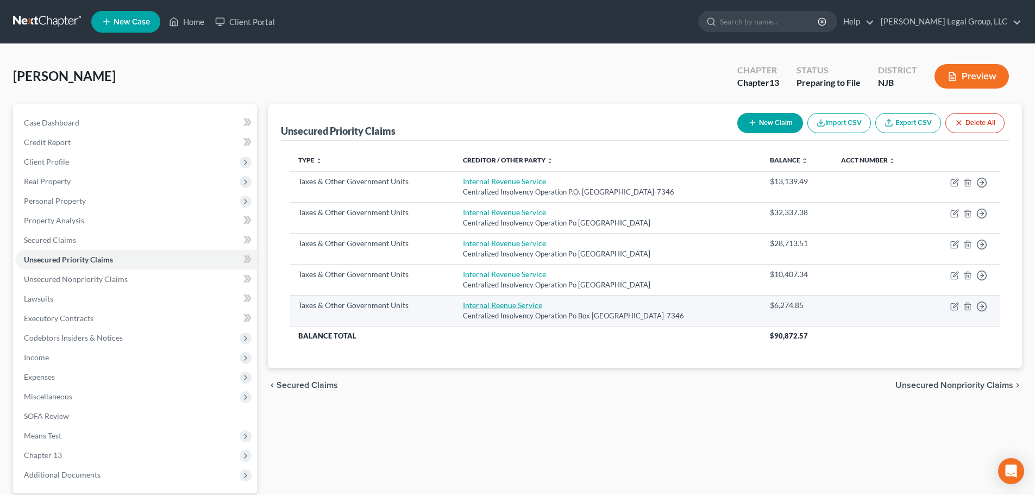
click at [505, 308] on link "Internal Reenue Service" at bounding box center [502, 305] width 79 height 9
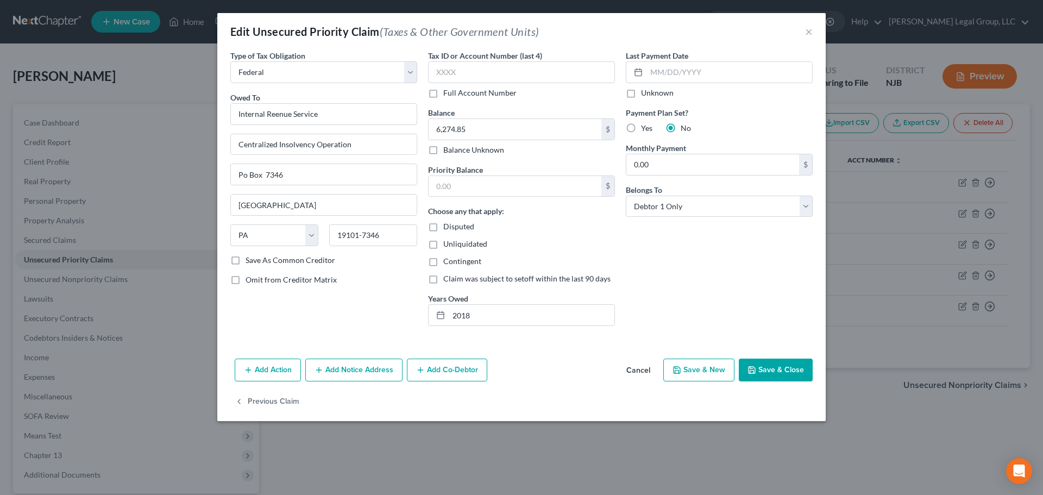
click at [277, 364] on button "Add Action" at bounding box center [268, 370] width 66 height 23
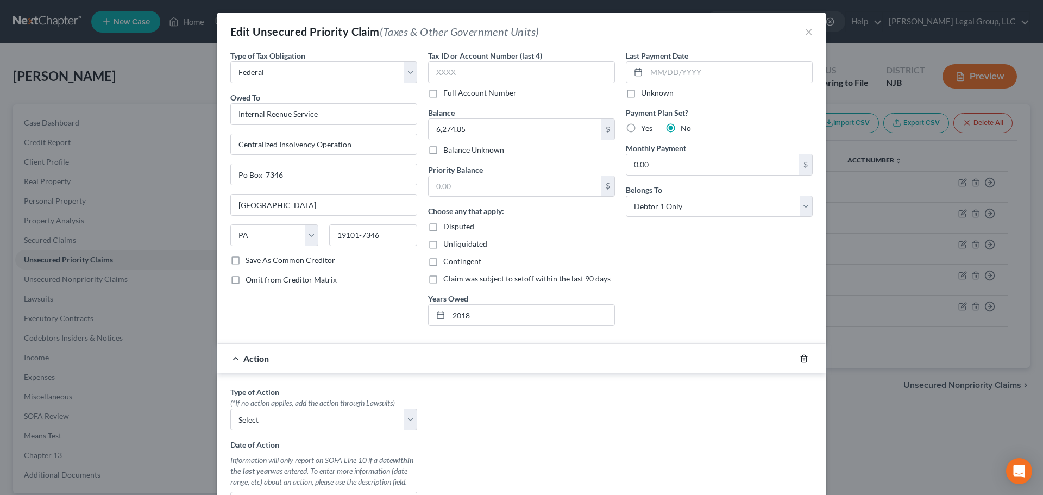
click at [802, 359] on icon "button" at bounding box center [804, 358] width 9 height 9
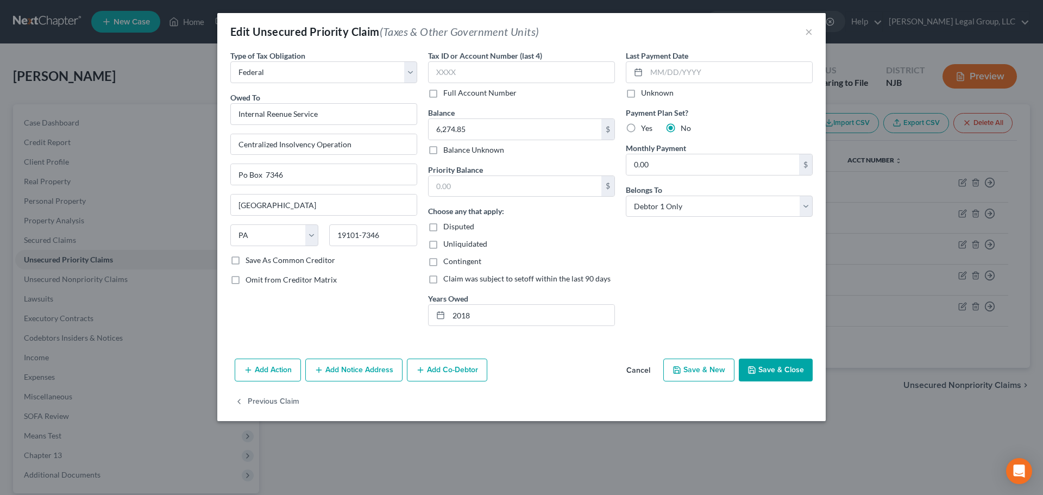
click at [440, 372] on button "Add Co-Debtor" at bounding box center [447, 370] width 80 height 23
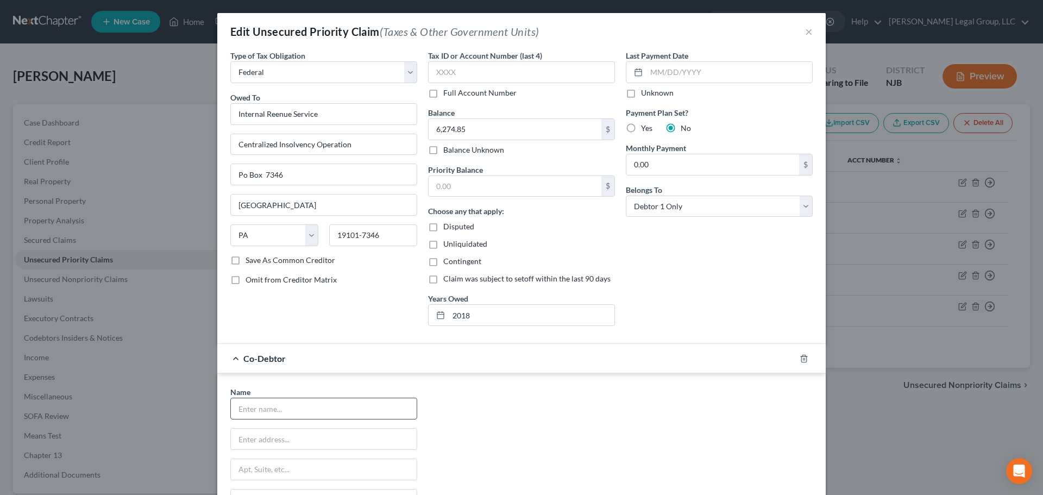
drag, startPoint x: 373, startPoint y: 416, endPoint x: 364, endPoint y: 409, distance: 12.0
click at [373, 416] on input "text" at bounding box center [324, 408] width 186 height 21
click at [329, 437] on input "text" at bounding box center [324, 439] width 186 height 21
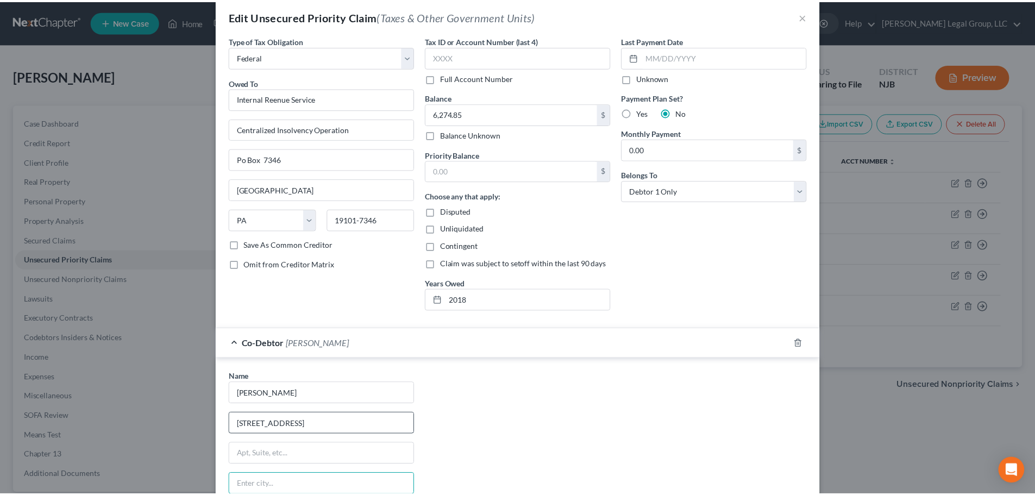
scroll to position [193, 0]
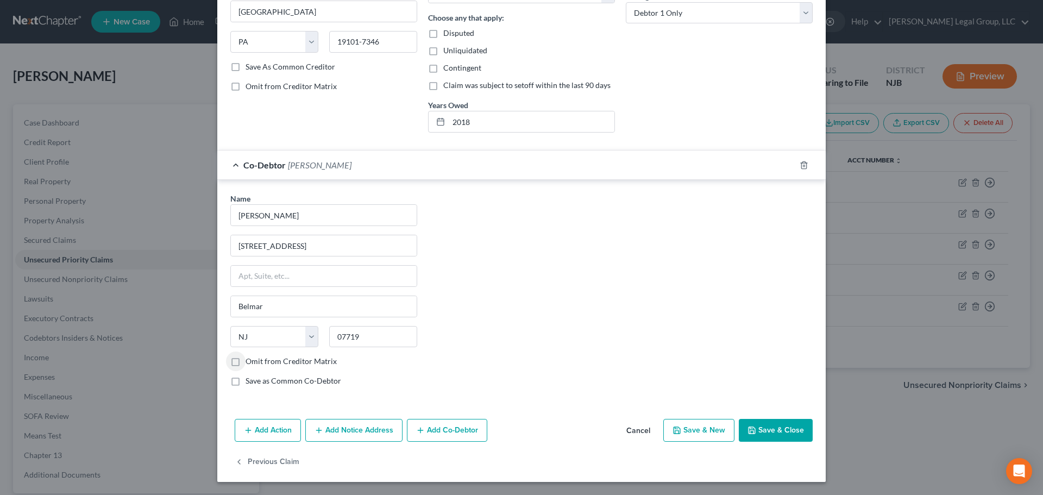
click at [763, 440] on button "Save & Close" at bounding box center [776, 430] width 74 height 23
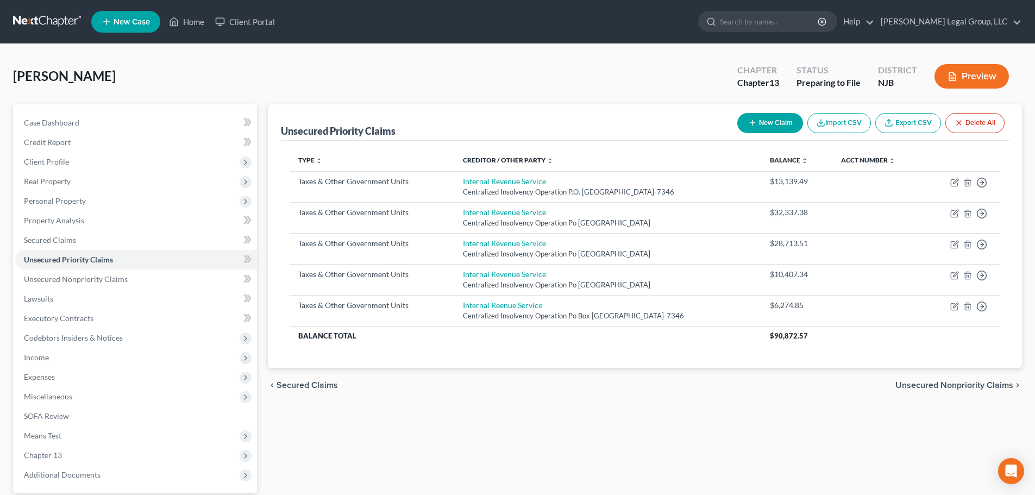
click at [753, 128] on button "New Claim" at bounding box center [770, 123] width 66 height 20
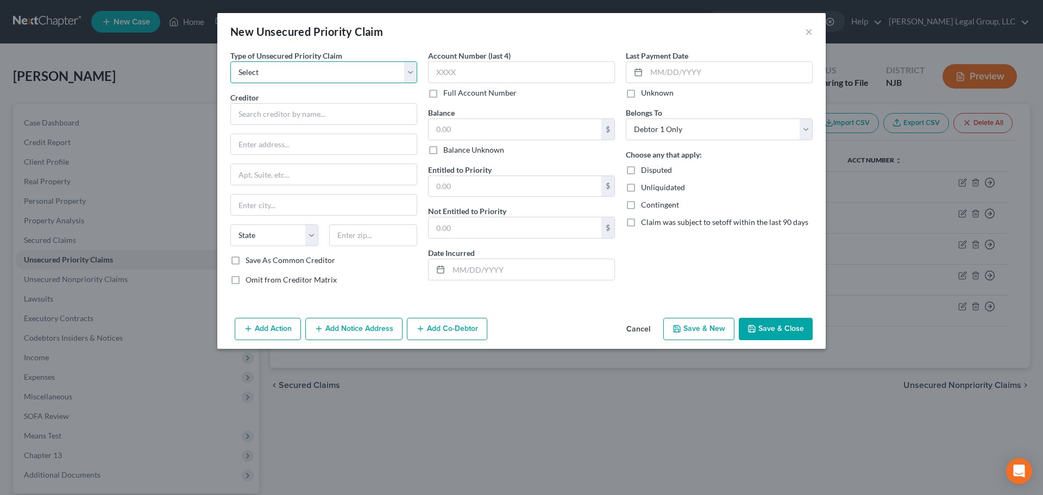
drag, startPoint x: 297, startPoint y: 68, endPoint x: 297, endPoint y: 81, distance: 12.5
click at [297, 68] on select "Select Taxes & Other Government Units Domestic Support Obligations Extensions o…" at bounding box center [323, 72] width 187 height 22
click at [230, 61] on select "Select Taxes & Other Government Units Domestic Support Obligations Extensions o…" at bounding box center [323, 72] width 187 height 22
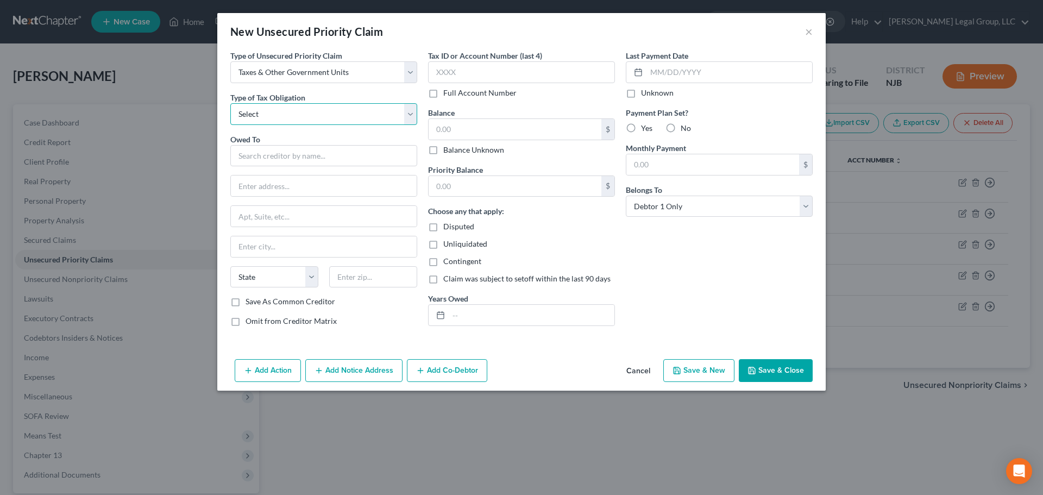
drag, startPoint x: 297, startPoint y: 81, endPoint x: 295, endPoint y: 122, distance: 40.8
click at [295, 109] on select "Select Federal City State Franchise Tax Board Other" at bounding box center [323, 114] width 187 height 22
click at [230, 103] on select "Select Federal City State Franchise Tax Board Other" at bounding box center [323, 114] width 187 height 22
click at [288, 145] on input "text" at bounding box center [323, 156] width 187 height 22
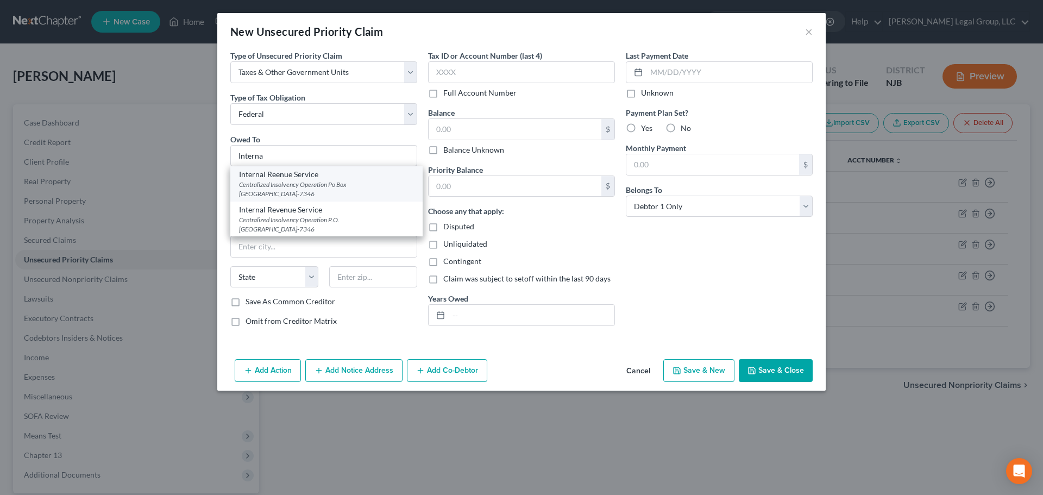
click at [282, 174] on div "Internal Reenue Service" at bounding box center [326, 174] width 175 height 11
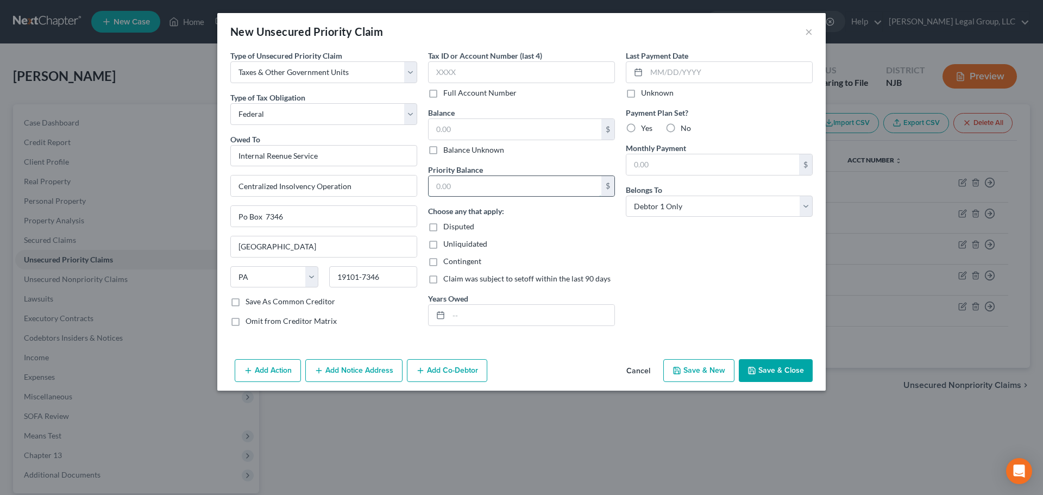
click at [487, 189] on input "text" at bounding box center [515, 186] width 173 height 21
click at [476, 314] on input "text" at bounding box center [532, 315] width 166 height 21
click at [498, 182] on input "11,660.95" at bounding box center [515, 186] width 173 height 21
click at [492, 111] on div "Balance $ Balance Unknown Balance Undetermined $ Balance Unknown" at bounding box center [521, 131] width 187 height 48
click at [499, 124] on input "text" at bounding box center [515, 129] width 173 height 21
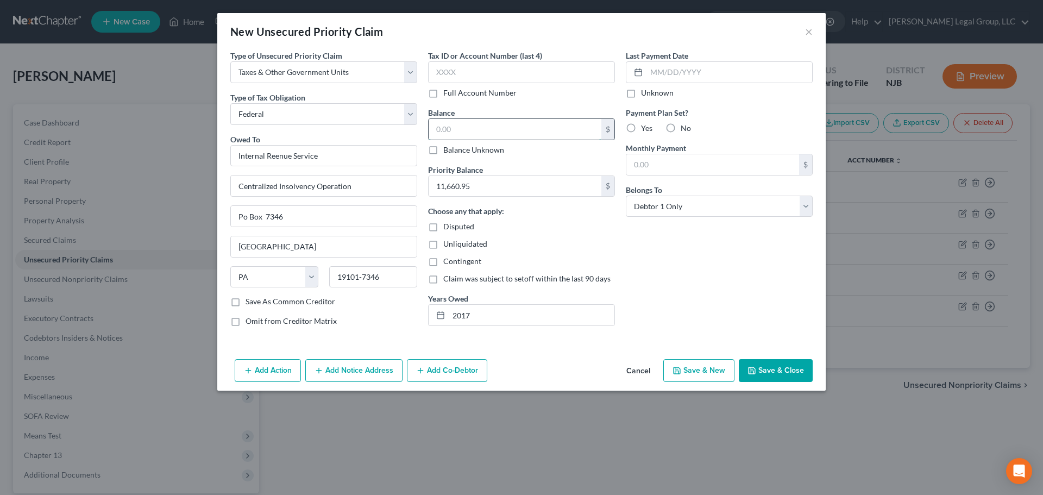
paste input "11,660.95"
click at [759, 372] on button "Save & Close" at bounding box center [776, 370] width 74 height 23
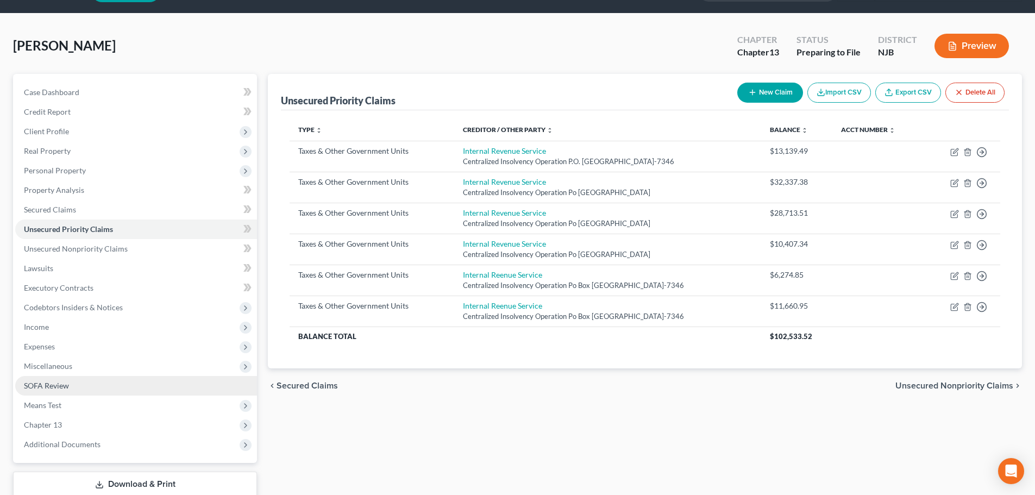
scroll to position [54, 0]
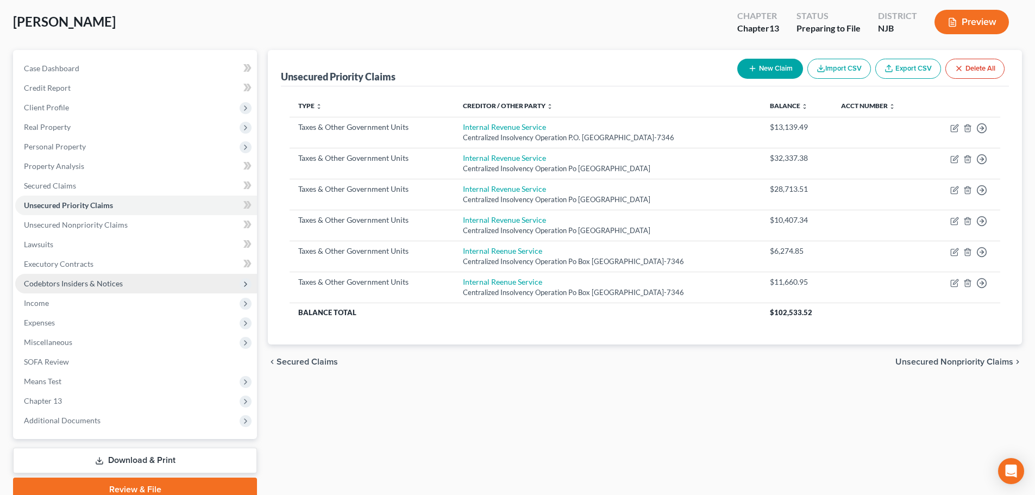
click at [95, 286] on span "Codebtors Insiders & Notices" at bounding box center [73, 283] width 99 height 9
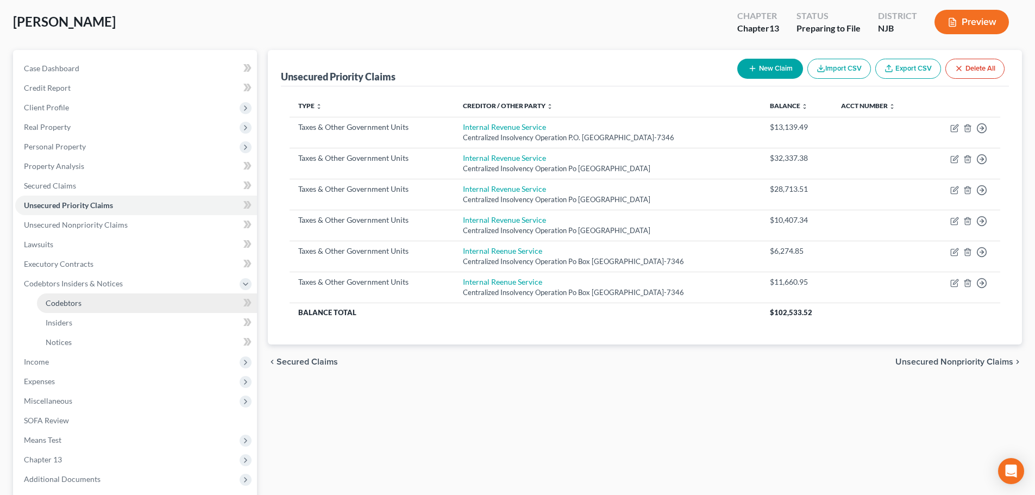
click at [103, 308] on link "Codebtors" at bounding box center [147, 303] width 220 height 20
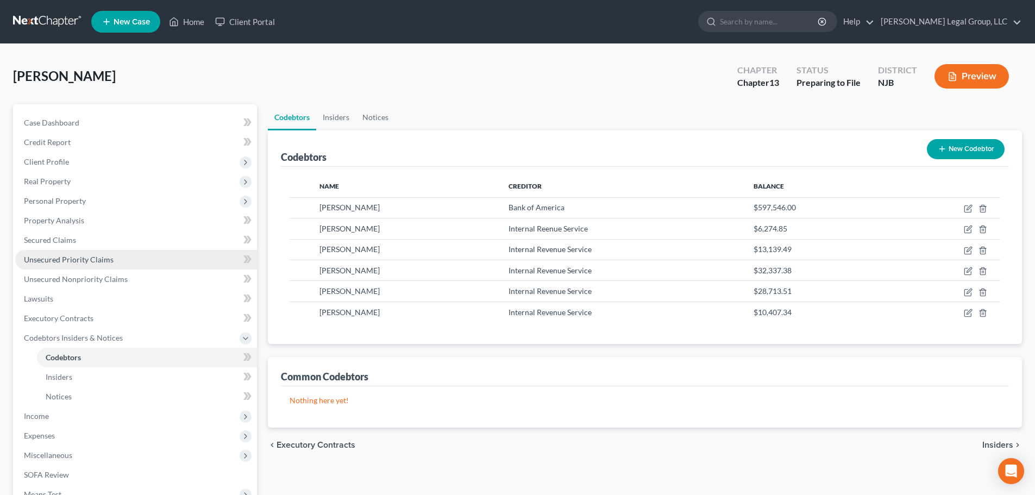
click at [74, 264] on link "Unsecured Priority Claims" at bounding box center [136, 260] width 242 height 20
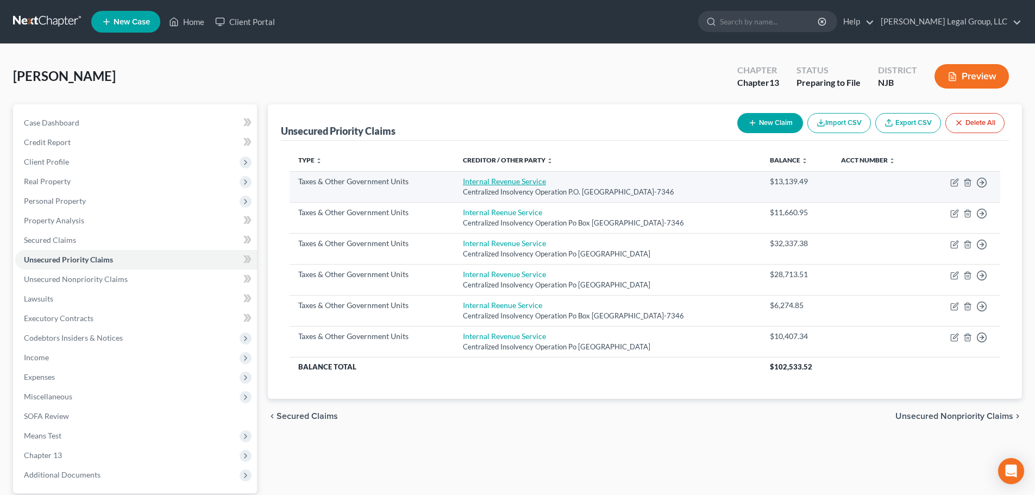
click at [510, 183] on link "Internal Revenue Service" at bounding box center [504, 181] width 83 height 9
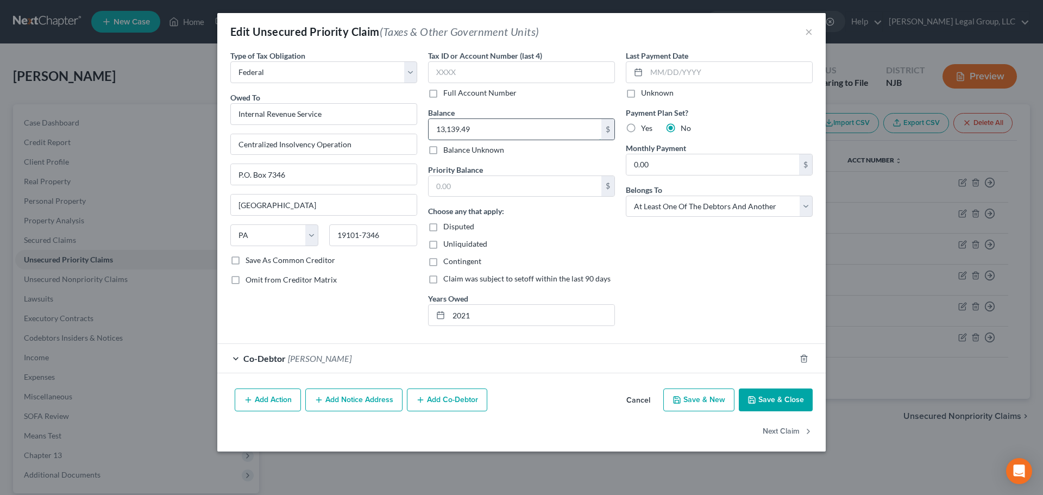
click at [495, 130] on input "13,139.49" at bounding box center [515, 129] width 173 height 21
click at [497, 190] on input "text" at bounding box center [515, 186] width 173 height 21
paste input "13,139.49"
click at [766, 394] on button "Save & Close" at bounding box center [776, 400] width 74 height 23
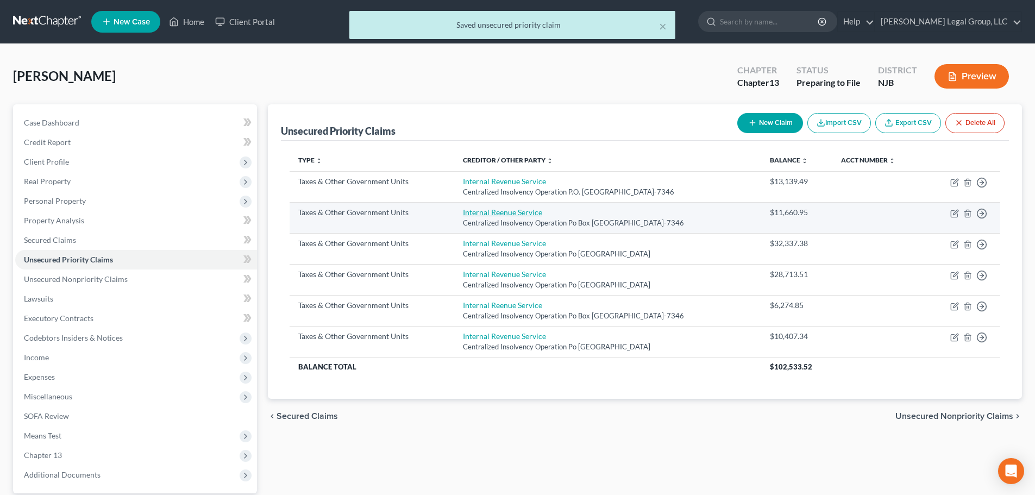
click at [484, 216] on link "Internal Reenue Service" at bounding box center [502, 212] width 79 height 9
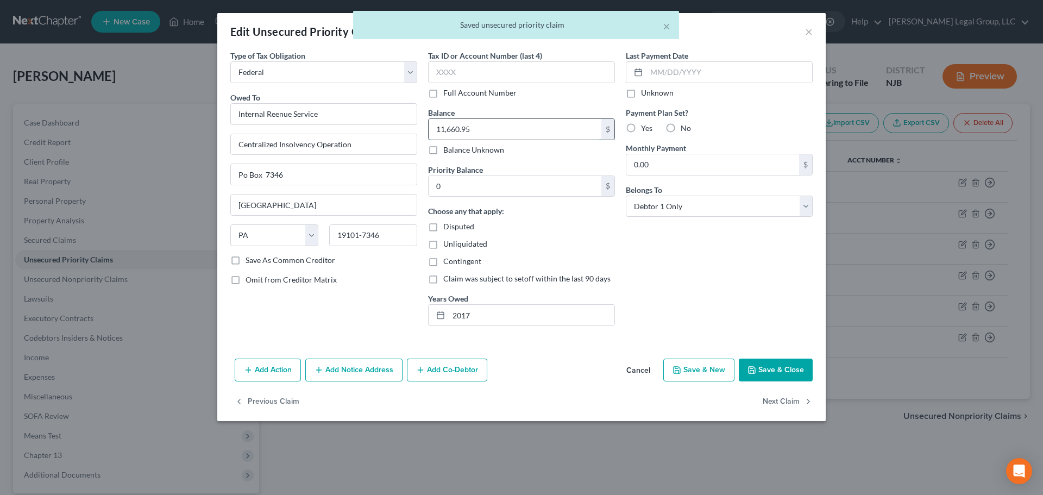
click at [502, 132] on input "11,660.95" at bounding box center [515, 129] width 173 height 21
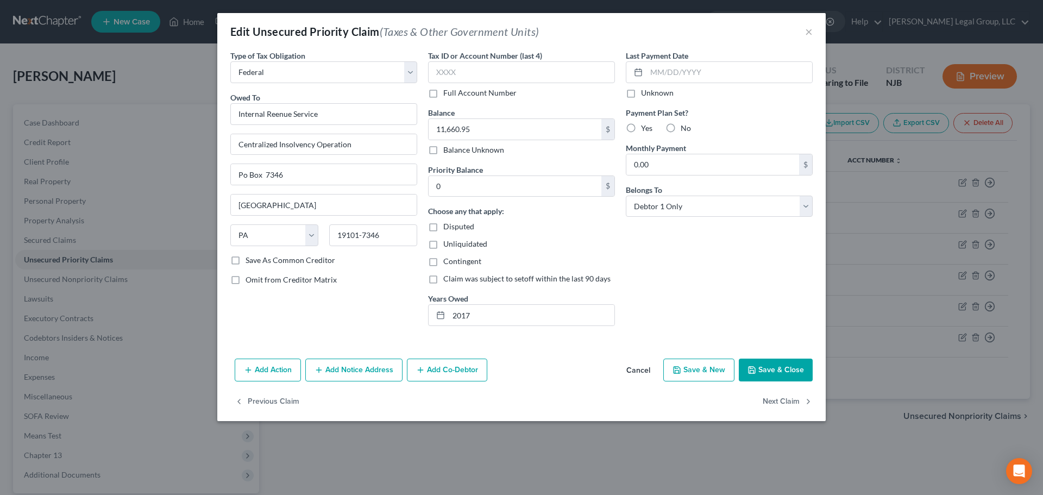
click at [449, 375] on button "Add Co-Debtor" at bounding box center [447, 370] width 80 height 23
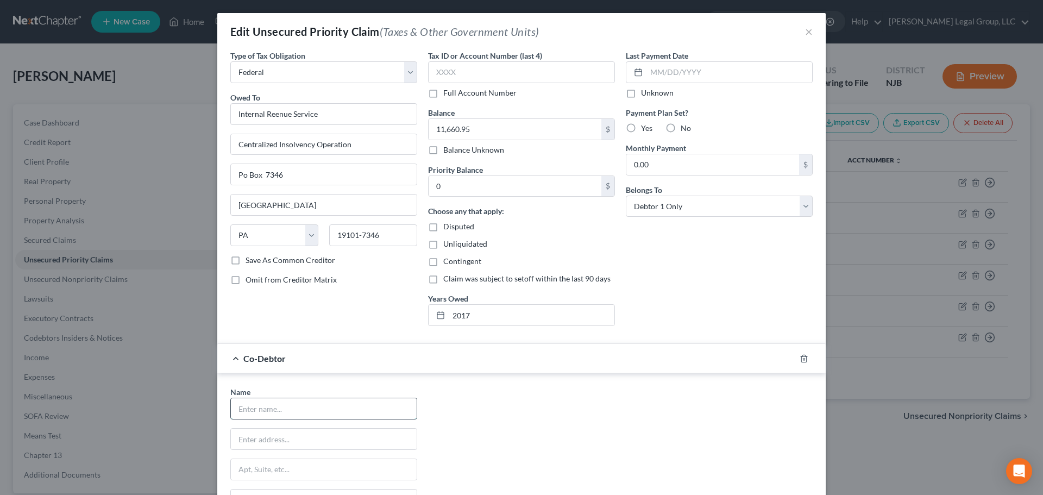
click at [328, 417] on input "text" at bounding box center [324, 408] width 186 height 21
click at [312, 446] on input "text" at bounding box center [324, 439] width 186 height 21
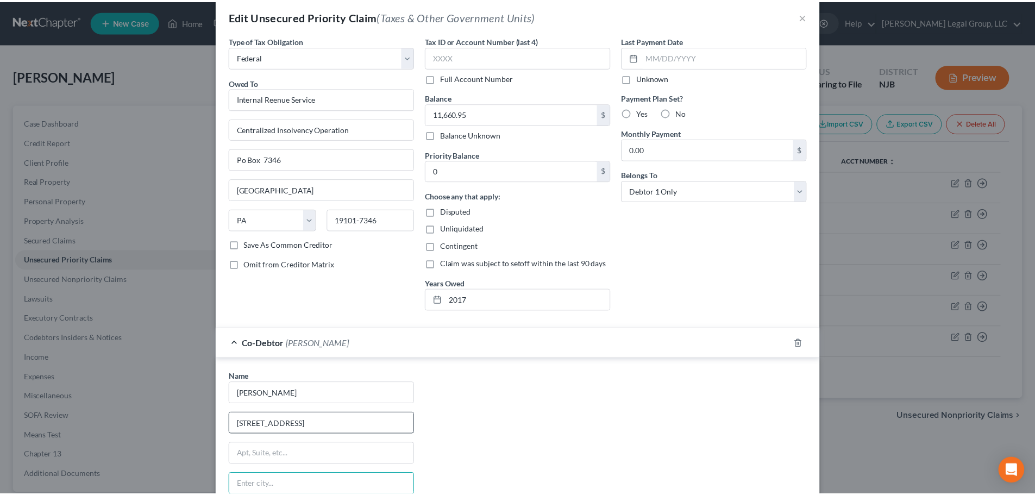
scroll to position [193, 0]
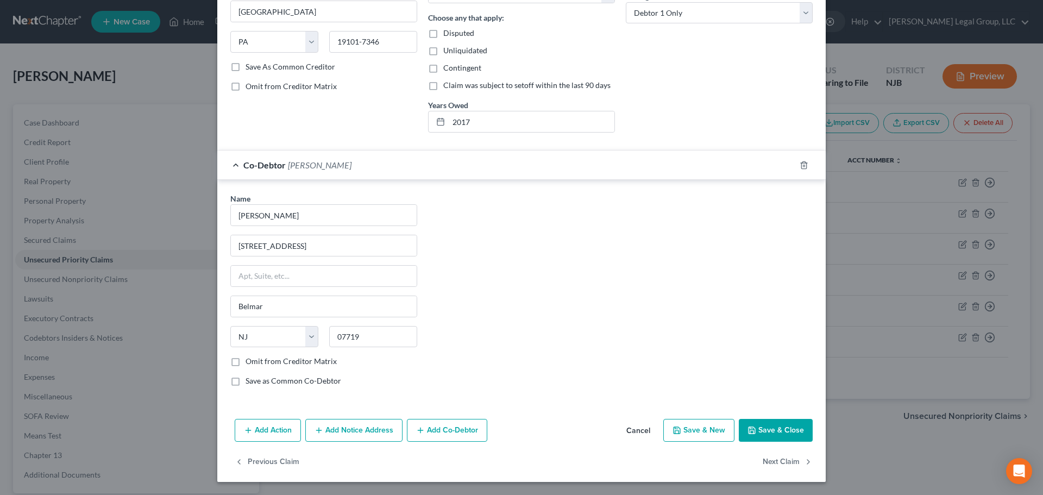
click at [780, 434] on button "Save & Close" at bounding box center [776, 430] width 74 height 23
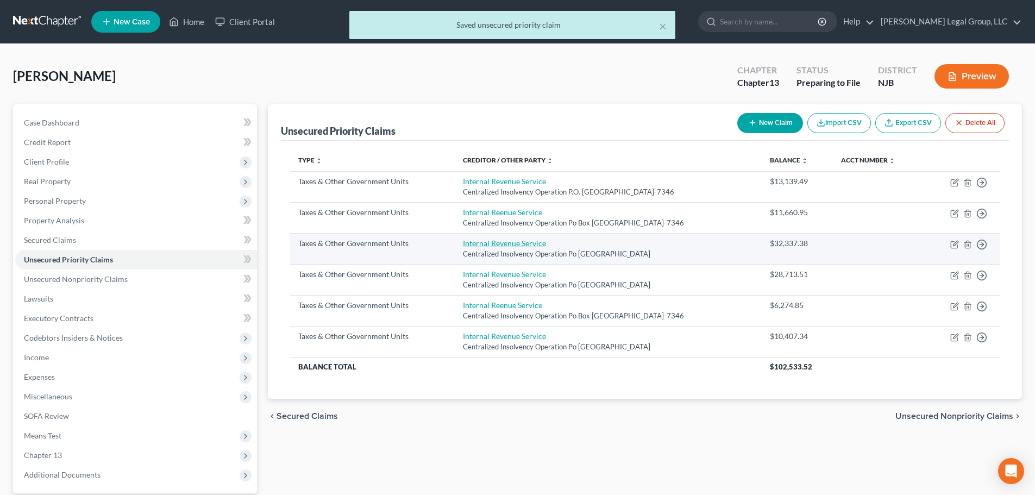
click at [532, 243] on link "Internal Revenue Service" at bounding box center [504, 243] width 83 height 9
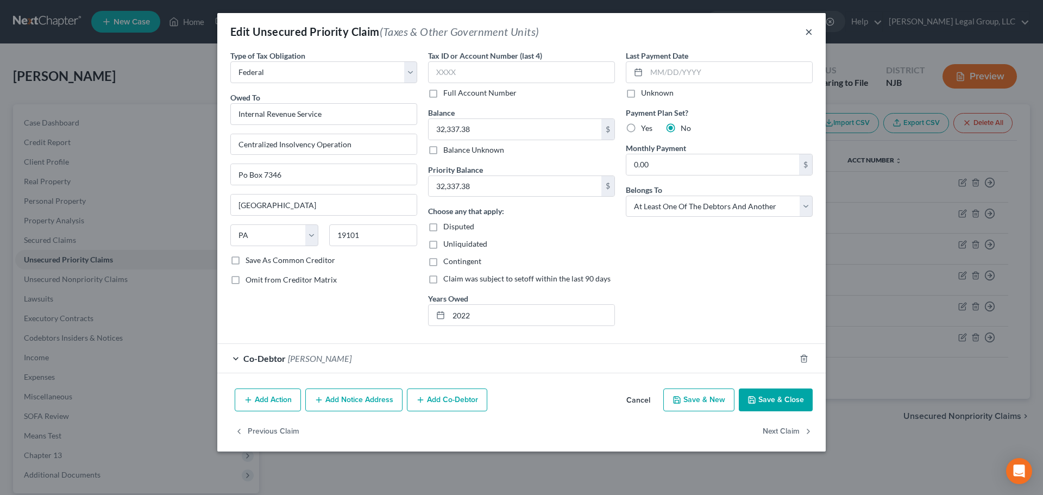
click at [809, 31] on button "×" at bounding box center [809, 31] width 8 height 13
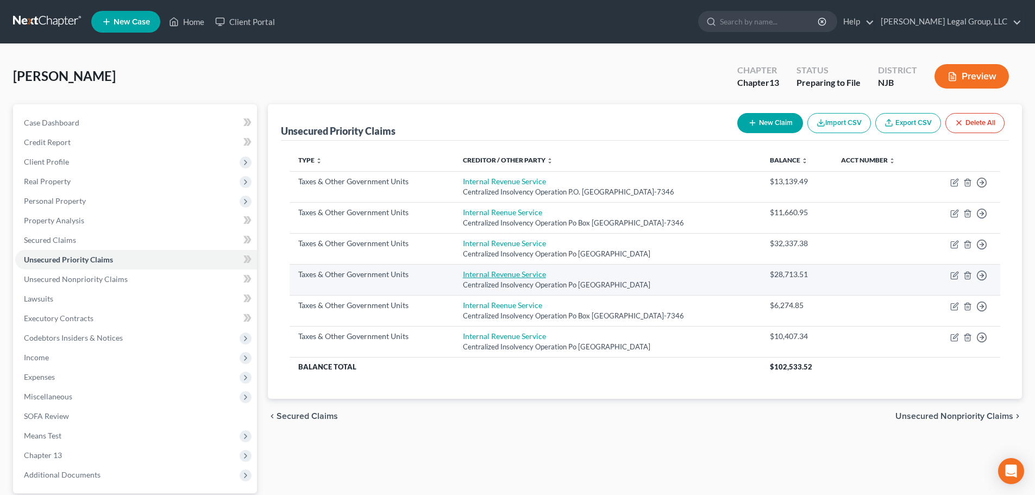
click at [484, 274] on link "Internal Revenue Service" at bounding box center [504, 274] width 83 height 9
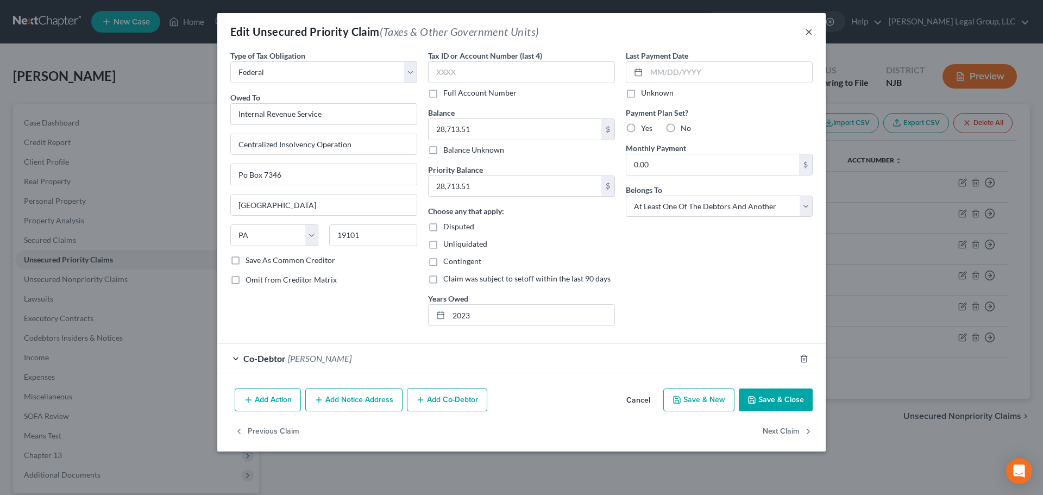
click at [809, 30] on button "×" at bounding box center [809, 31] width 8 height 13
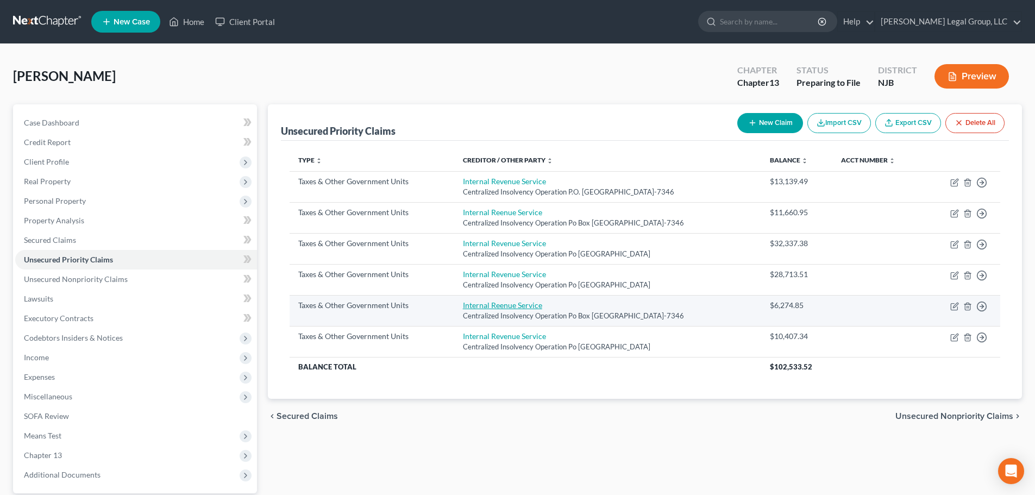
click at [492, 308] on link "Internal Reenue Service" at bounding box center [502, 305] width 79 height 9
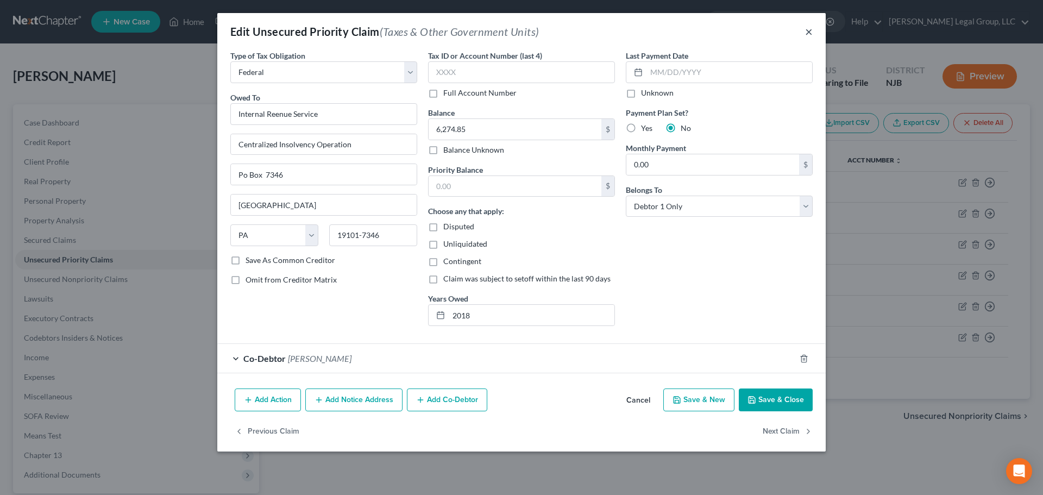
drag, startPoint x: 811, startPoint y: 32, endPoint x: 791, endPoint y: 53, distance: 29.2
click at [811, 32] on button "×" at bounding box center [809, 31] width 8 height 13
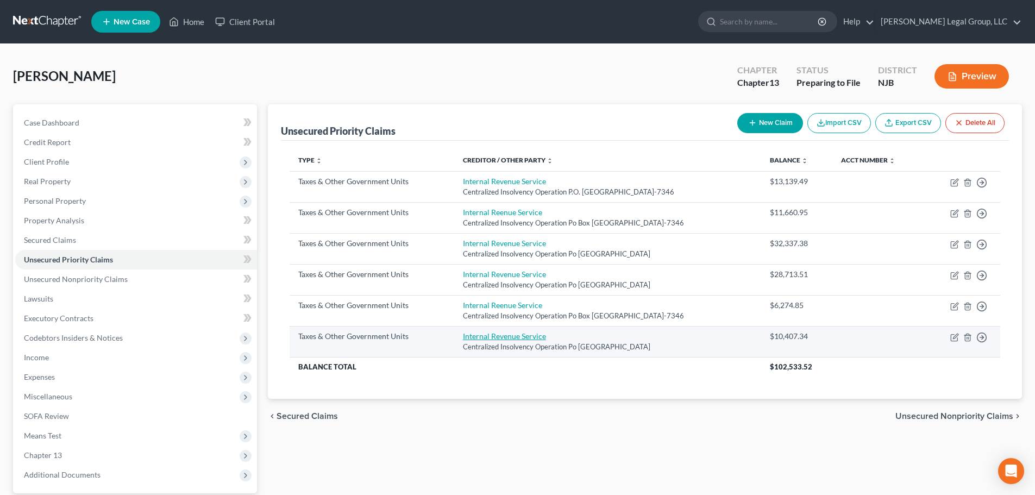
click at [489, 341] on link "Internal Revenue Service" at bounding box center [504, 336] width 83 height 9
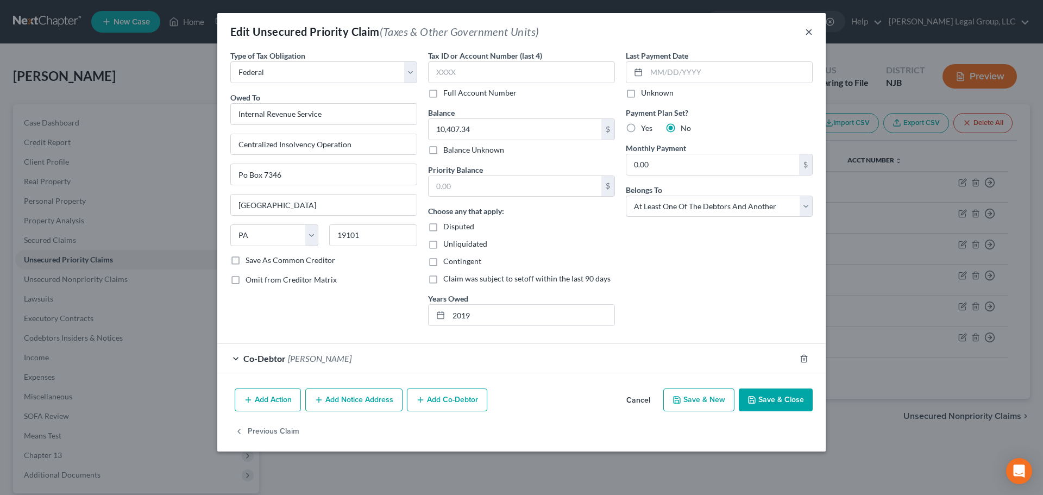
click at [810, 29] on button "×" at bounding box center [809, 31] width 8 height 13
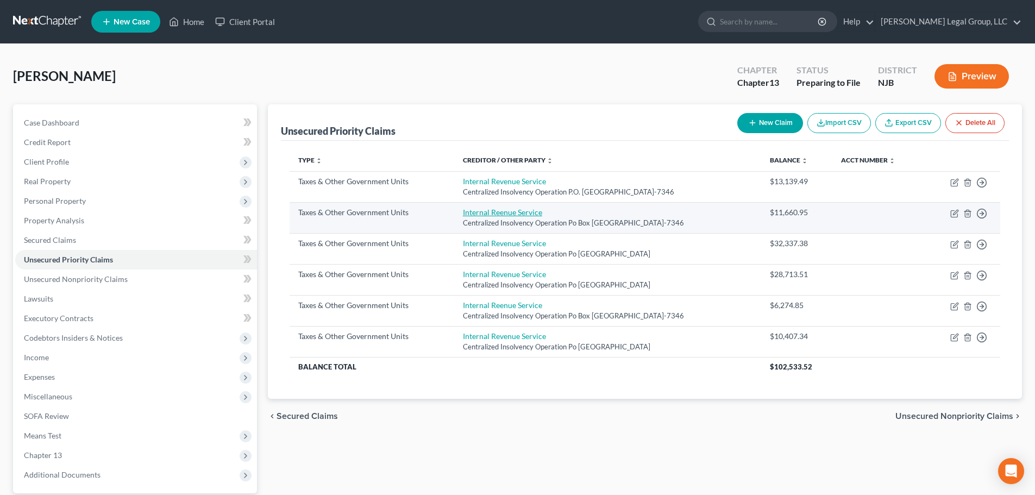
click at [507, 208] on link "Internal Reenue Service" at bounding box center [502, 212] width 79 height 9
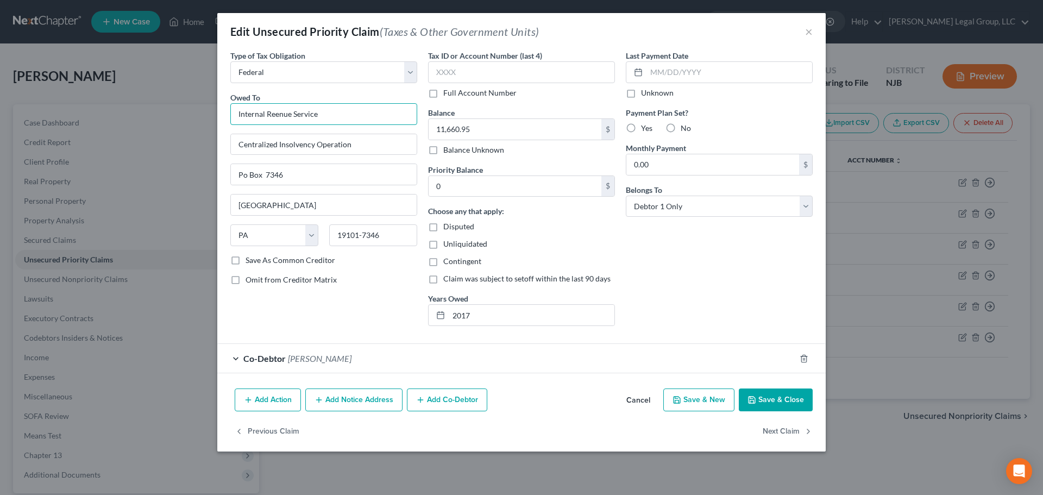
drag, startPoint x: 291, startPoint y: 112, endPoint x: 274, endPoint y: 116, distance: 17.3
click at [274, 116] on input "Internal Reenue Service" at bounding box center [323, 114] width 187 height 22
click at [331, 154] on div "Centralized Insolvency Operation P.O. [GEOGRAPHIC_DATA]-7346" at bounding box center [326, 148] width 175 height 18
click at [783, 401] on button "Save & Close" at bounding box center [776, 400] width 74 height 23
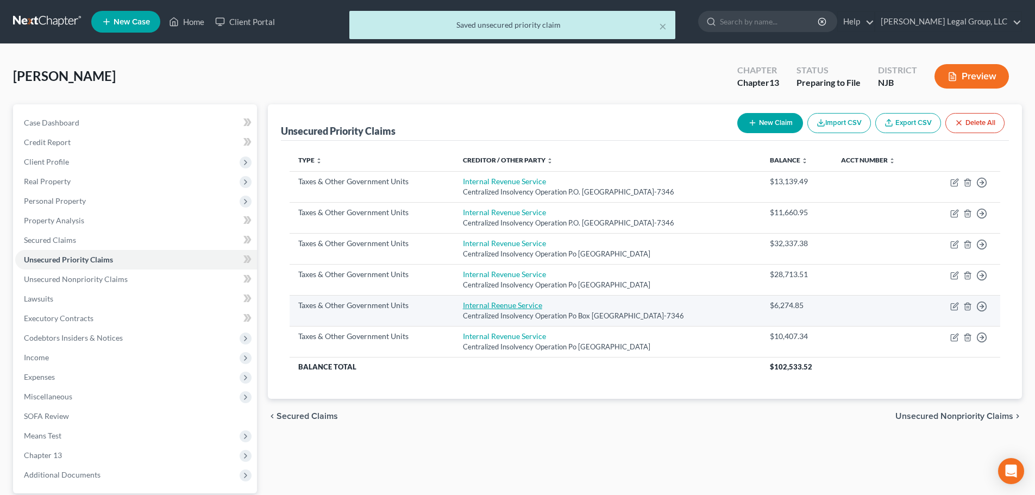
click at [482, 305] on link "Internal Reenue Service" at bounding box center [502, 305] width 79 height 9
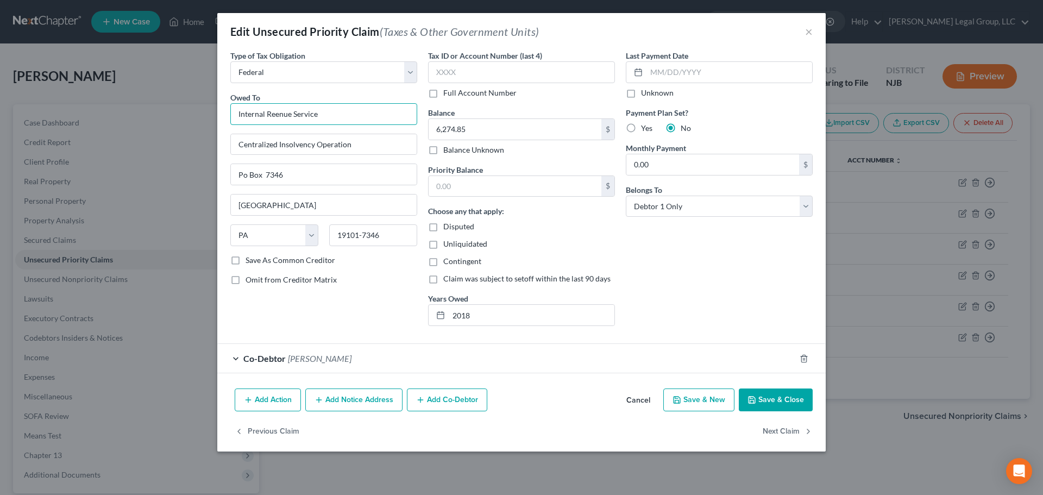
click at [277, 114] on input "Internal Reenue Service" at bounding box center [323, 114] width 187 height 22
click at [339, 133] on div "Internal Revenue Service" at bounding box center [326, 133] width 175 height 11
click at [782, 405] on button "Save & Close" at bounding box center [776, 400] width 74 height 23
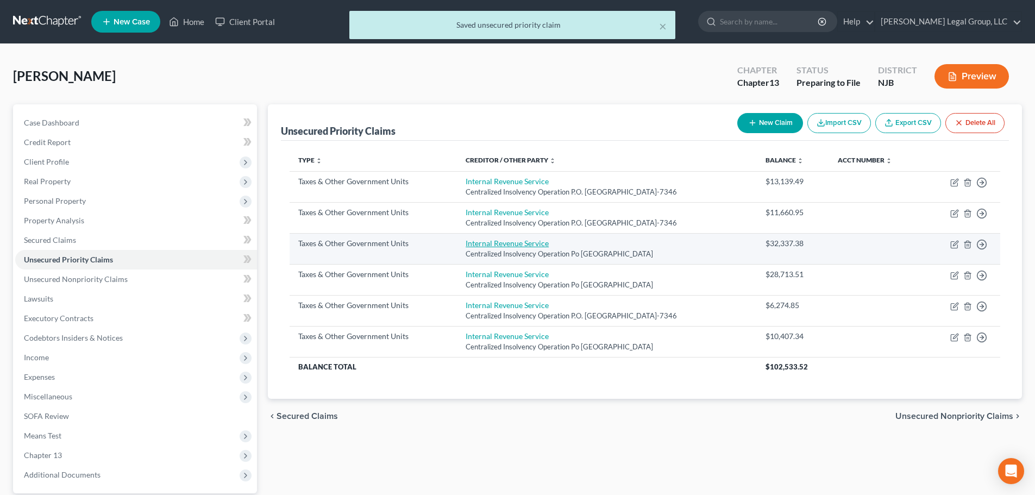
click at [492, 246] on link "Internal Revenue Service" at bounding box center [507, 243] width 83 height 9
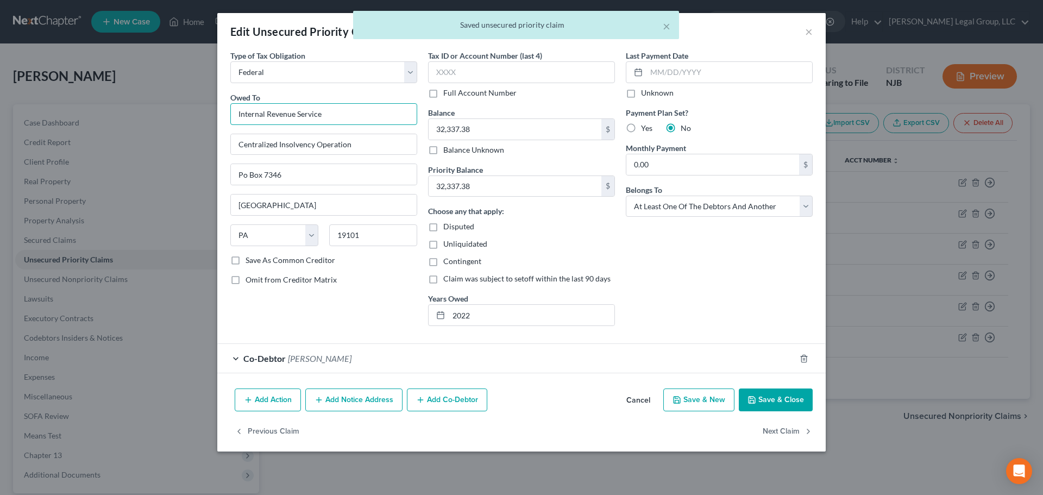
drag, startPoint x: 351, startPoint y: 109, endPoint x: 138, endPoint y: 114, distance: 212.6
click at [138, 114] on div "Edit Unsecured Priority Claim (Taxes & Other Government Units) × Type of Tax Ob…" at bounding box center [521, 247] width 1043 height 495
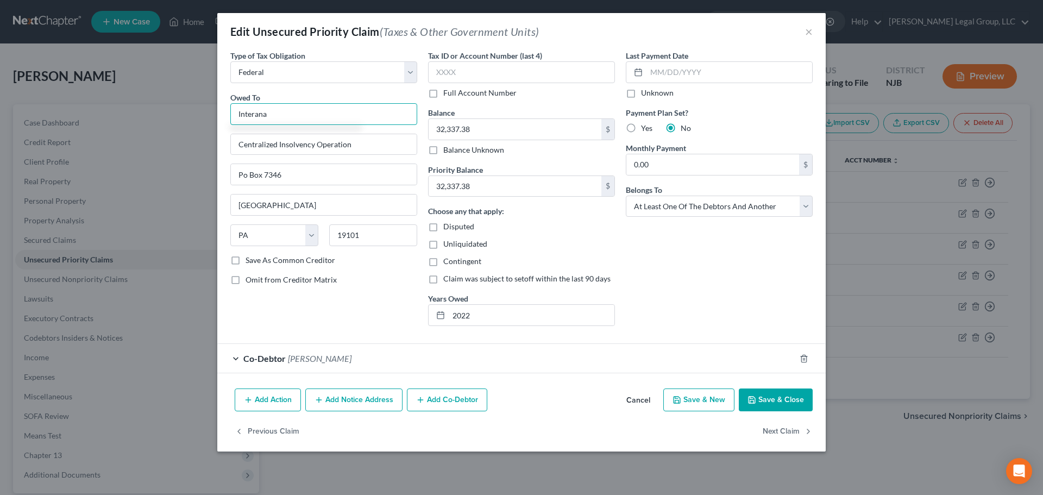
click at [303, 124] on input "Interana" at bounding box center [323, 114] width 187 height 22
drag, startPoint x: 303, startPoint y: 124, endPoint x: 70, endPoint y: 124, distance: 233.1
click at [87, 123] on div "Edit Unsecured Priority Claim (Taxes & Other Government Units) × Type of Tax Ob…" at bounding box center [521, 247] width 1043 height 495
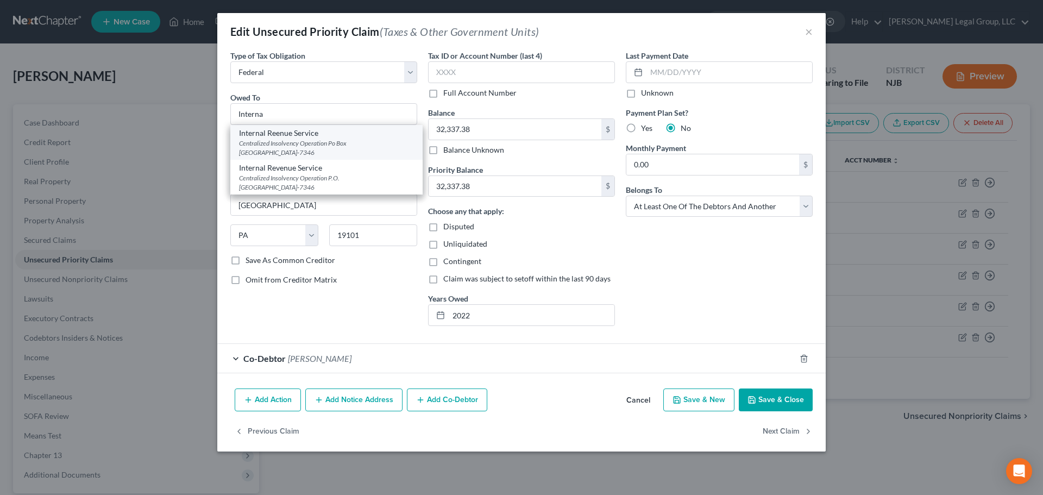
click at [303, 150] on div "Centralized Insolvency Operation Po Box [GEOGRAPHIC_DATA]-7346" at bounding box center [326, 148] width 175 height 18
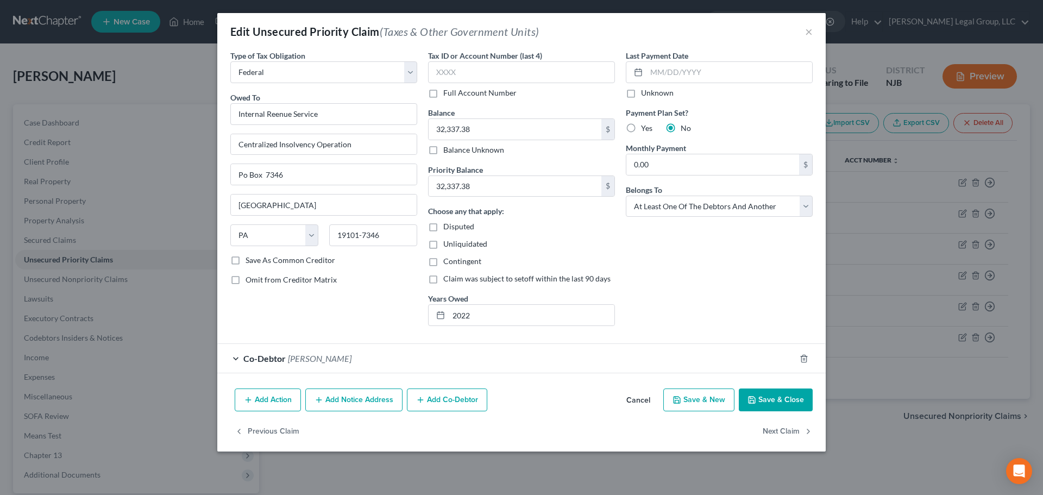
click at [776, 404] on button "Save & Close" at bounding box center [776, 400] width 74 height 23
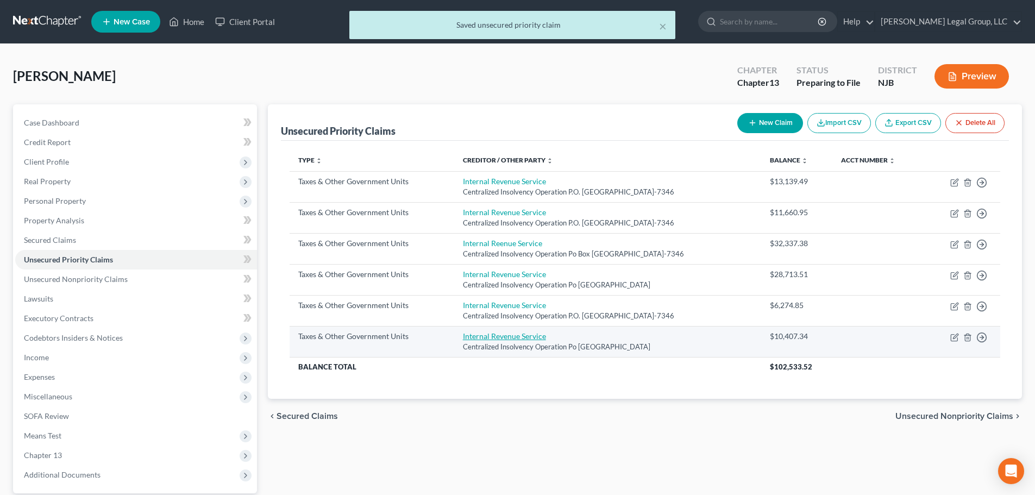
click at [520, 338] on link "Internal Revenue Service" at bounding box center [504, 336] width 83 height 9
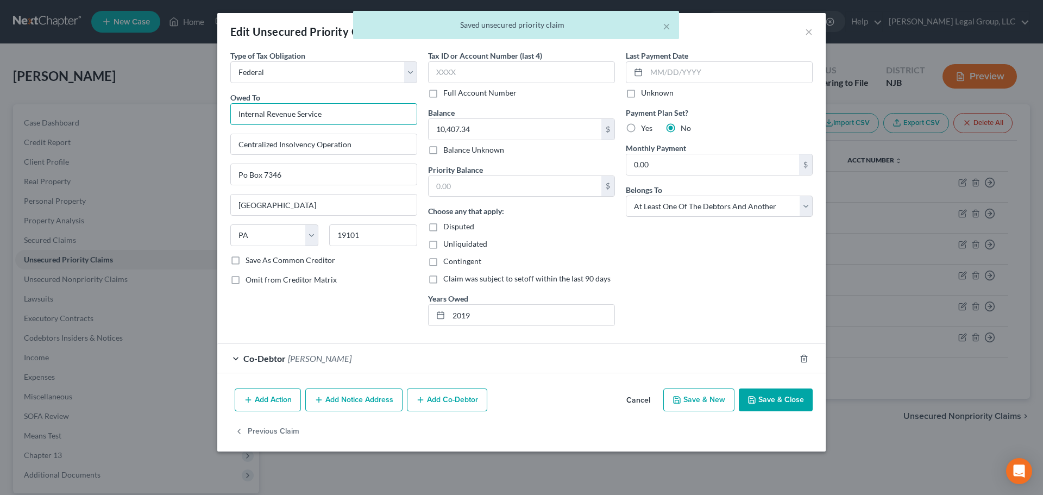
drag, startPoint x: 364, startPoint y: 117, endPoint x: 161, endPoint y: 115, distance: 202.7
click at [171, 115] on div "Edit Unsecured Priority Claim (Taxes & Other Government Units) × Type of Tax Ob…" at bounding box center [521, 247] width 1043 height 495
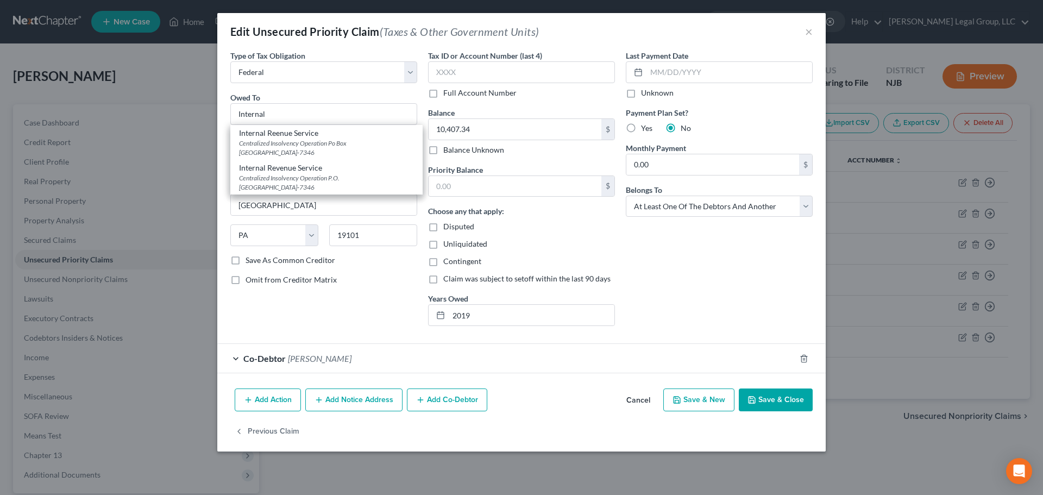
click at [271, 140] on div "Centralized Insolvency Operation Po Box [GEOGRAPHIC_DATA]-7346" at bounding box center [326, 148] width 175 height 18
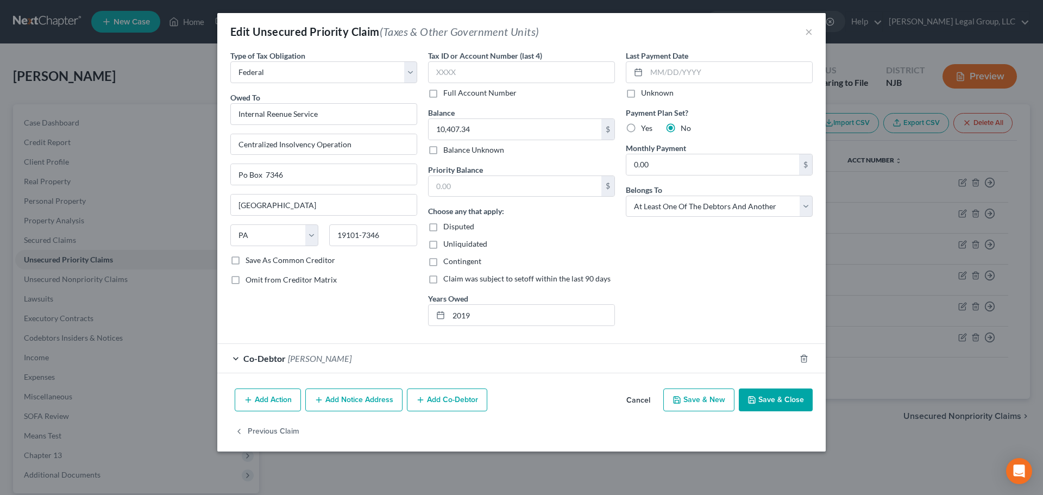
click at [797, 403] on button "Save & Close" at bounding box center [776, 400] width 74 height 23
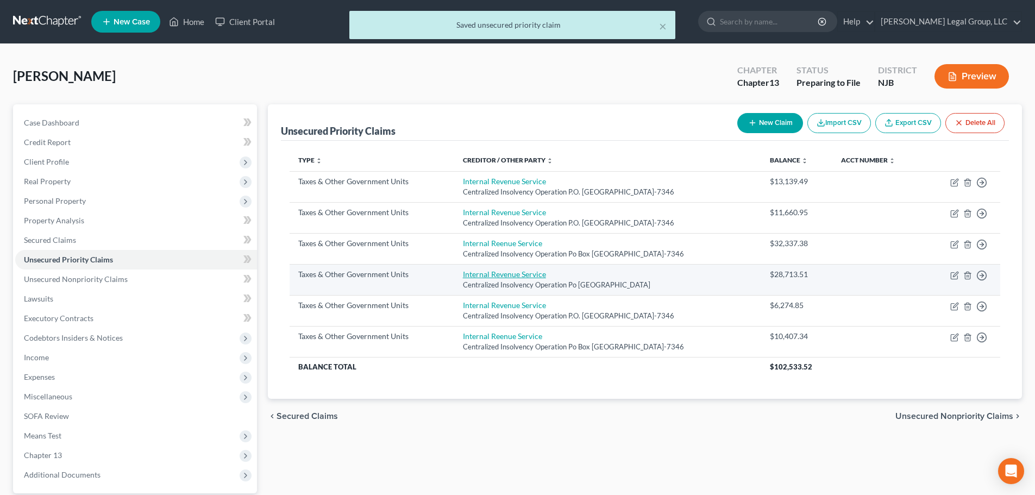
click at [515, 276] on link "Internal Revenue Service" at bounding box center [504, 274] width 83 height 9
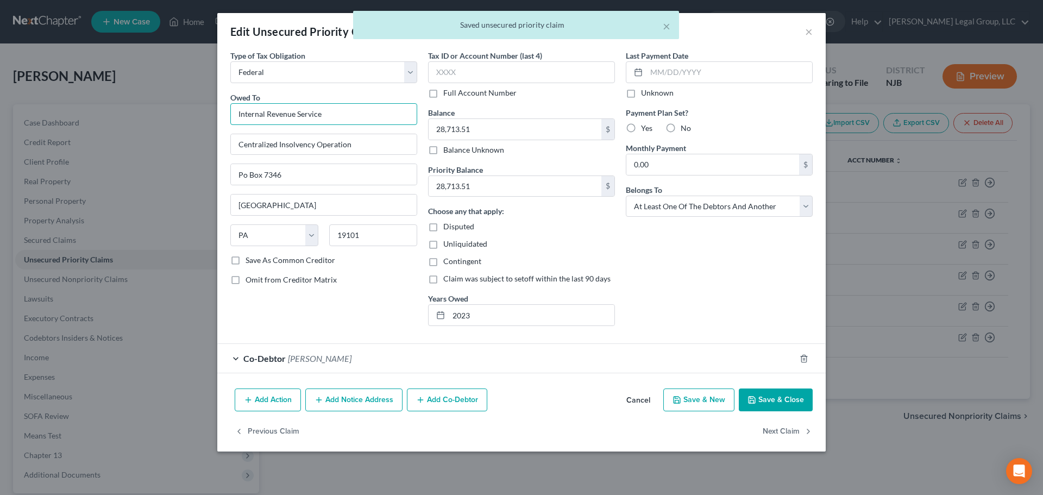
drag, startPoint x: 367, startPoint y: 116, endPoint x: 166, endPoint y: 107, distance: 200.8
click at [166, 107] on div "Edit Unsecured Priority Claim (Taxes & Other Government Units) × Type of Tax Ob…" at bounding box center [521, 247] width 1043 height 495
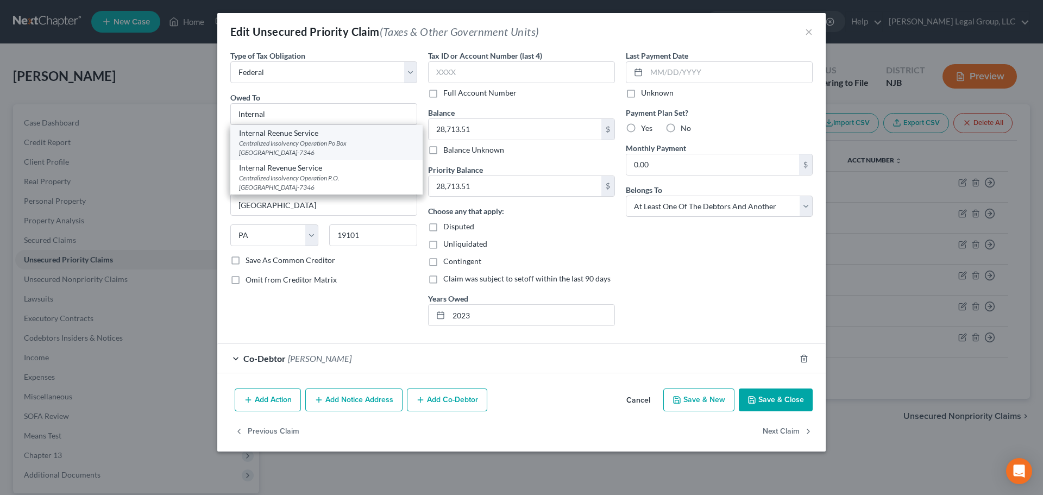
click at [367, 143] on div "Centralized Insolvency Operation Po Box [GEOGRAPHIC_DATA]-7346" at bounding box center [326, 148] width 175 height 18
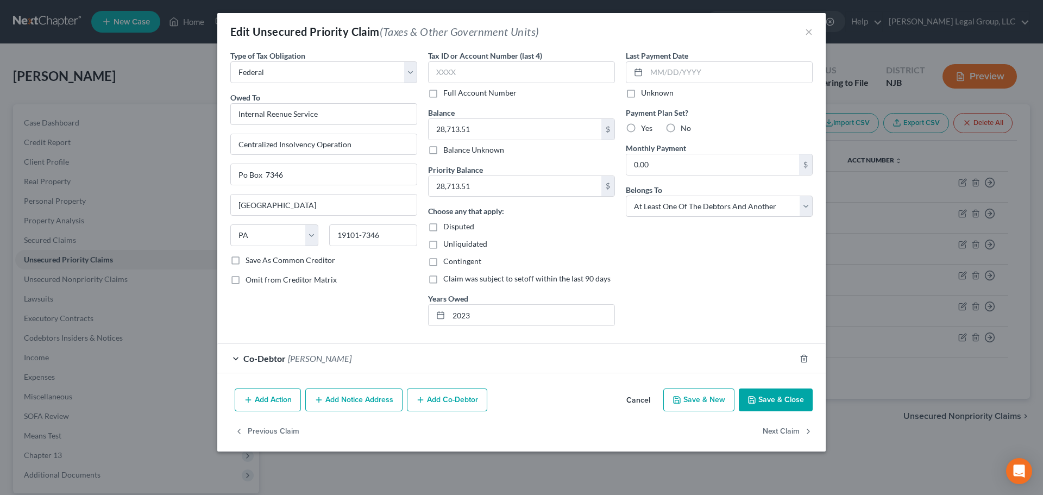
click at [780, 404] on button "Save & Close" at bounding box center [776, 400] width 74 height 23
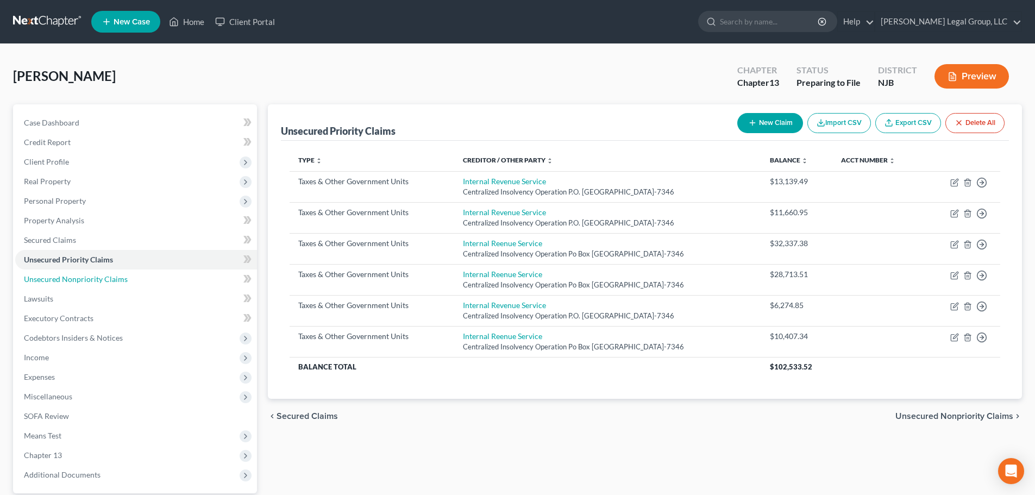
click at [71, 276] on span "Unsecured Nonpriority Claims" at bounding box center [76, 278] width 104 height 9
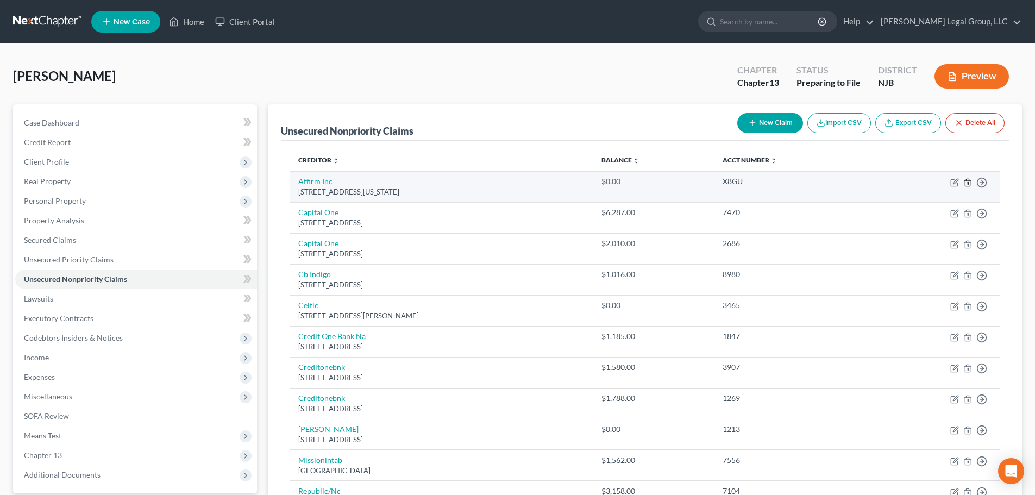
click at [972, 181] on icon "button" at bounding box center [968, 182] width 9 height 9
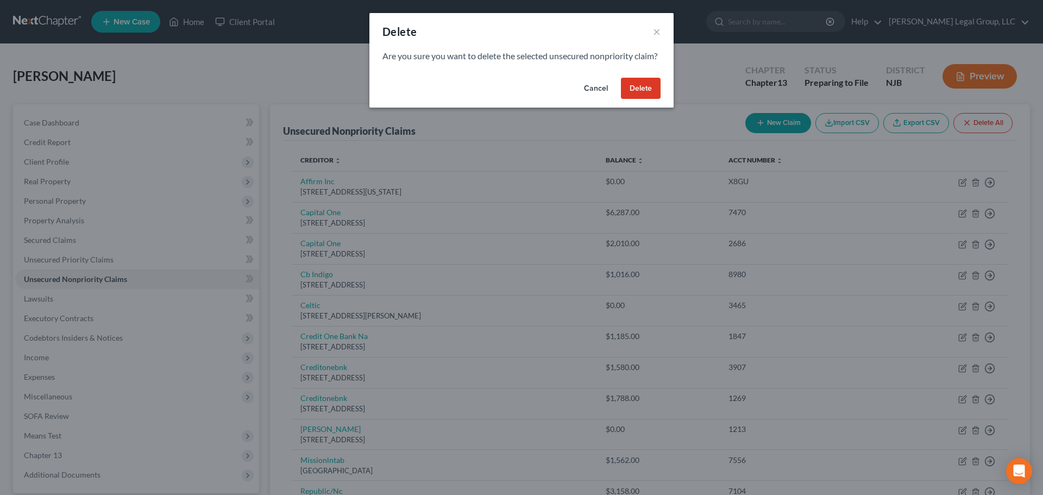
click at [643, 99] on button "Delete" at bounding box center [641, 89] width 40 height 22
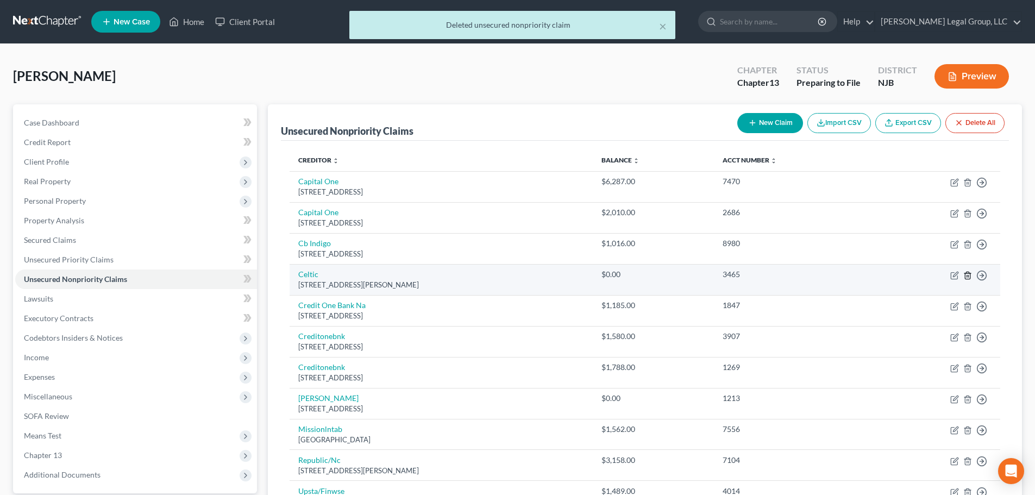
click at [966, 276] on icon "button" at bounding box center [967, 275] width 5 height 7
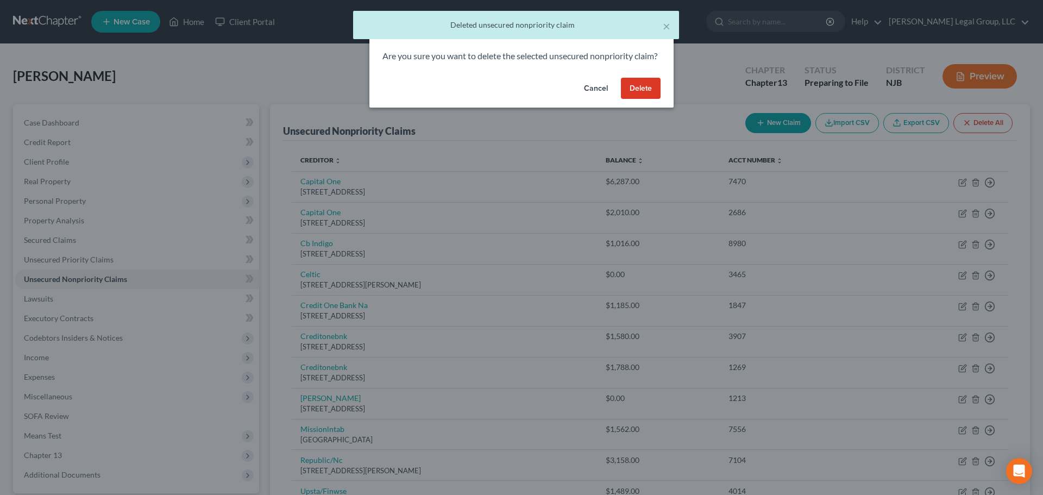
click at [650, 91] on button "Delete" at bounding box center [641, 89] width 40 height 22
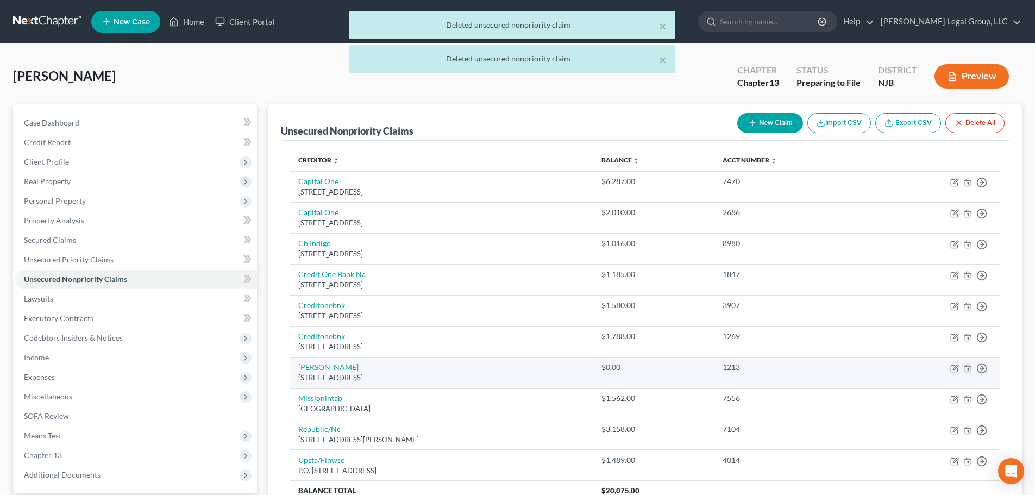
click at [962, 370] on td "Move to D Move to E Move to G Move to Notice Only" at bounding box center [936, 372] width 129 height 31
click at [967, 368] on line "button" at bounding box center [967, 369] width 0 height 2
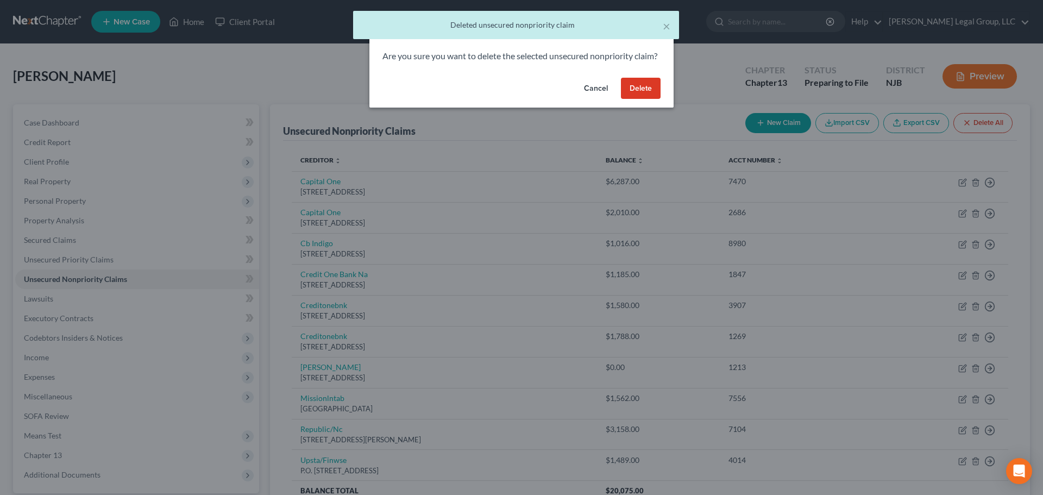
click at [634, 96] on button "Delete" at bounding box center [641, 89] width 40 height 22
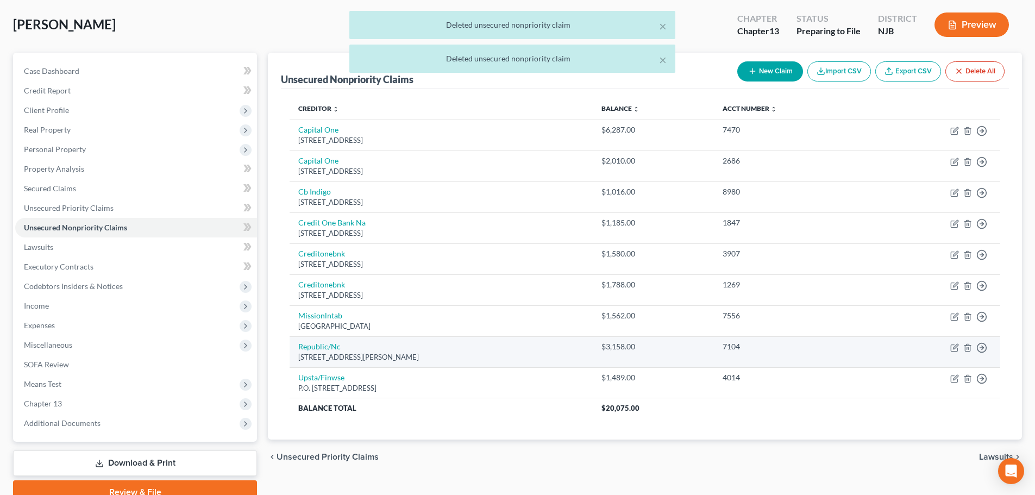
scroll to position [54, 0]
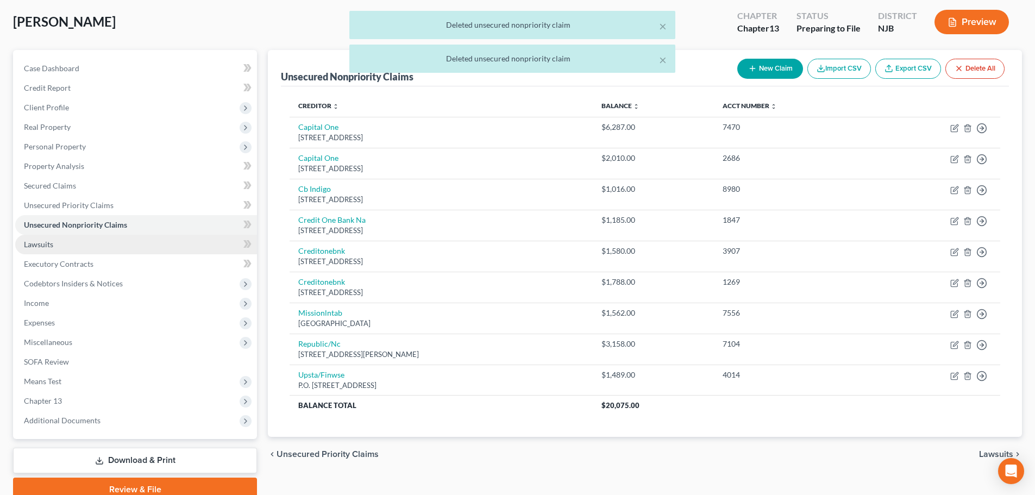
click at [103, 251] on link "Lawsuits" at bounding box center [136, 245] width 242 height 20
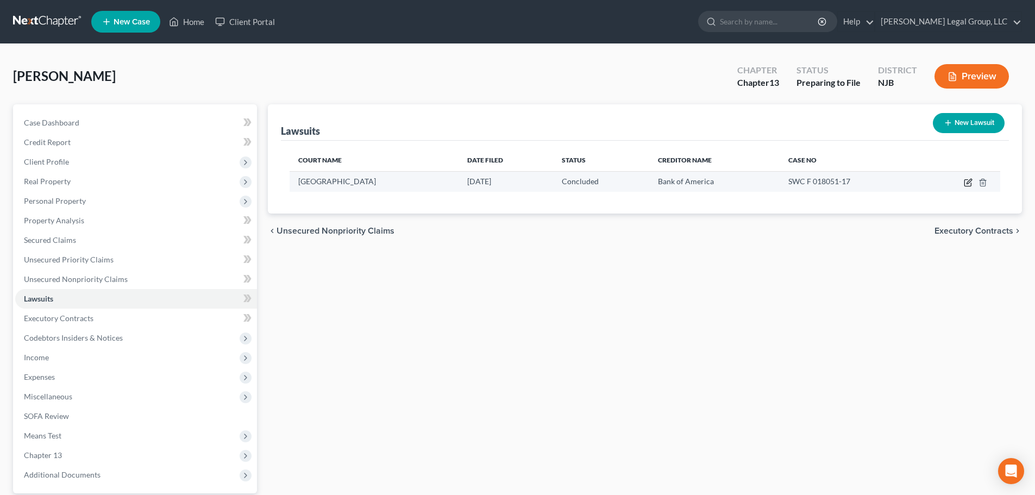
click at [969, 184] on icon "button" at bounding box center [969, 181] width 5 height 5
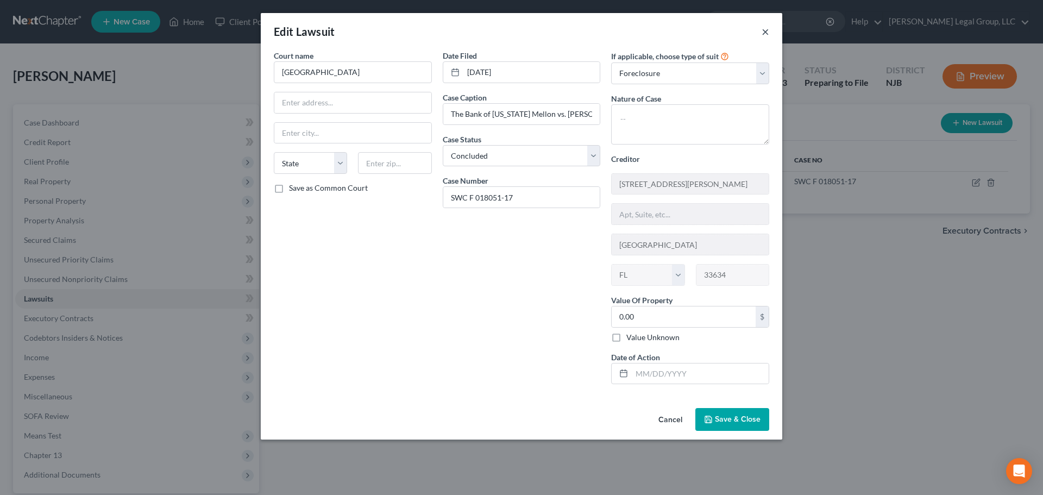
click at [769, 32] on button "×" at bounding box center [766, 31] width 8 height 13
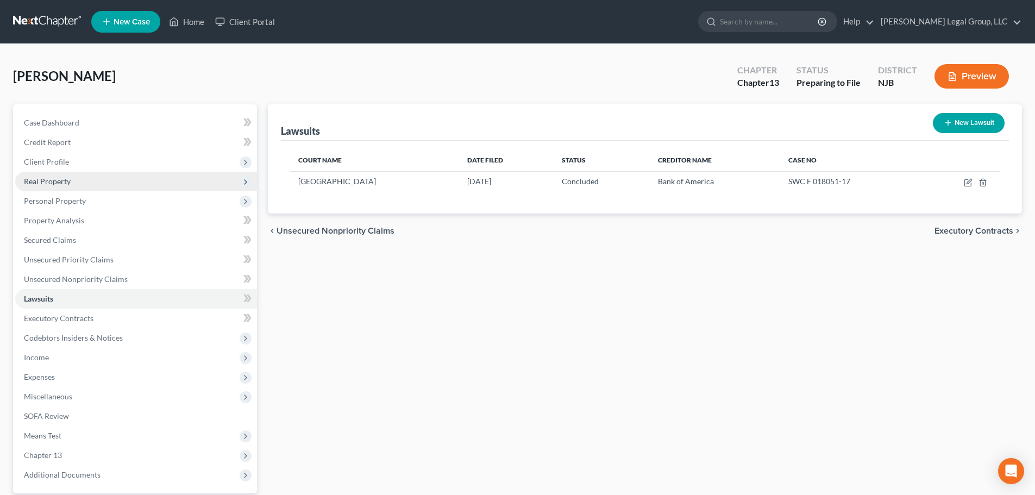
click at [90, 180] on span "Real Property" at bounding box center [136, 182] width 242 height 20
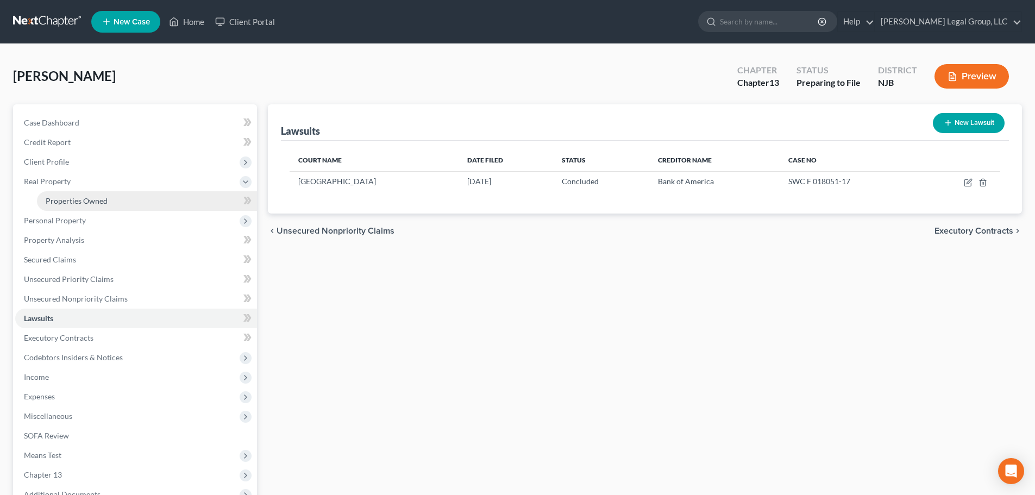
click at [116, 197] on link "Properties Owned" at bounding box center [147, 201] width 220 height 20
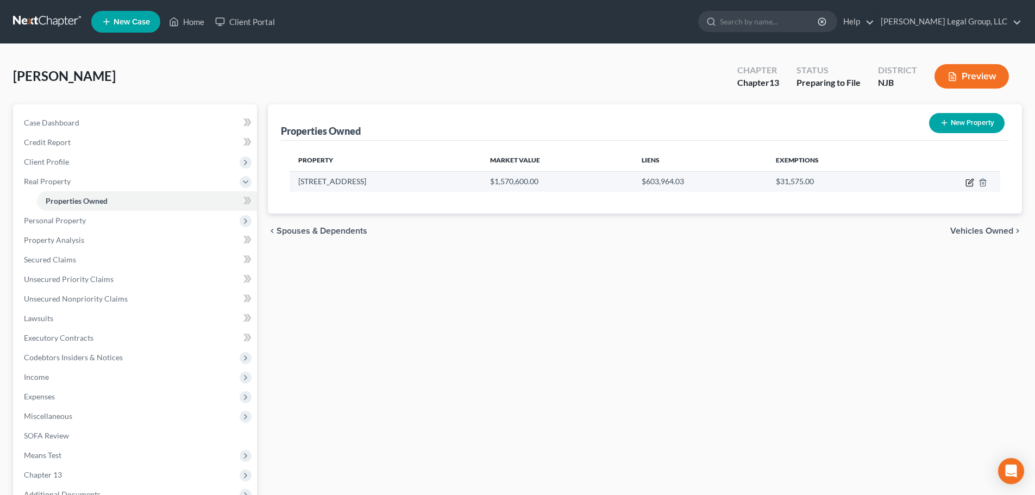
click at [972, 185] on icon "button" at bounding box center [970, 182] width 9 height 9
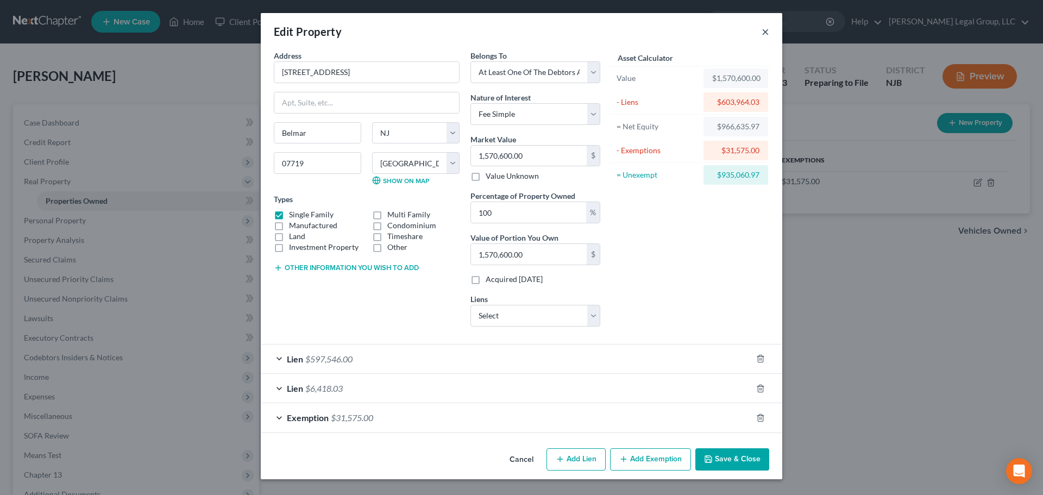
click at [767, 34] on button "×" at bounding box center [766, 31] width 8 height 13
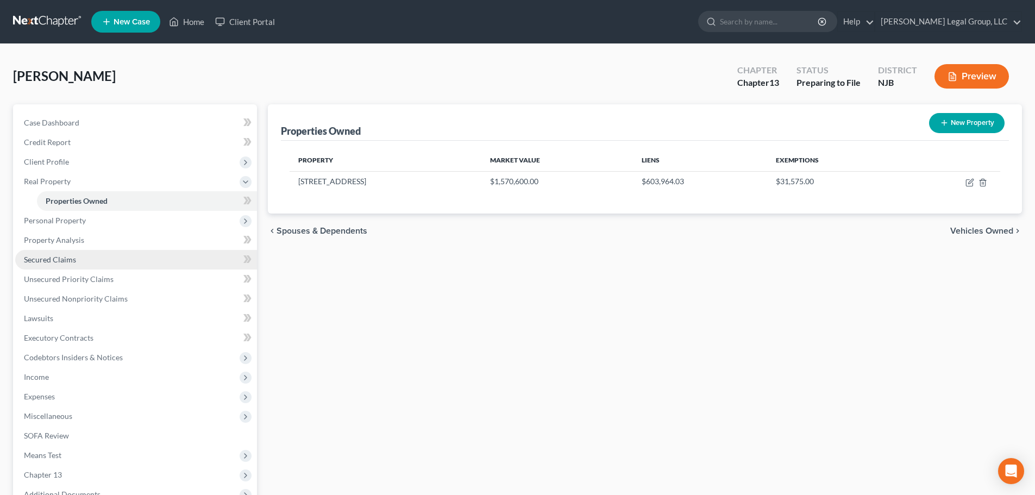
click at [72, 267] on link "Secured Claims" at bounding box center [136, 260] width 242 height 20
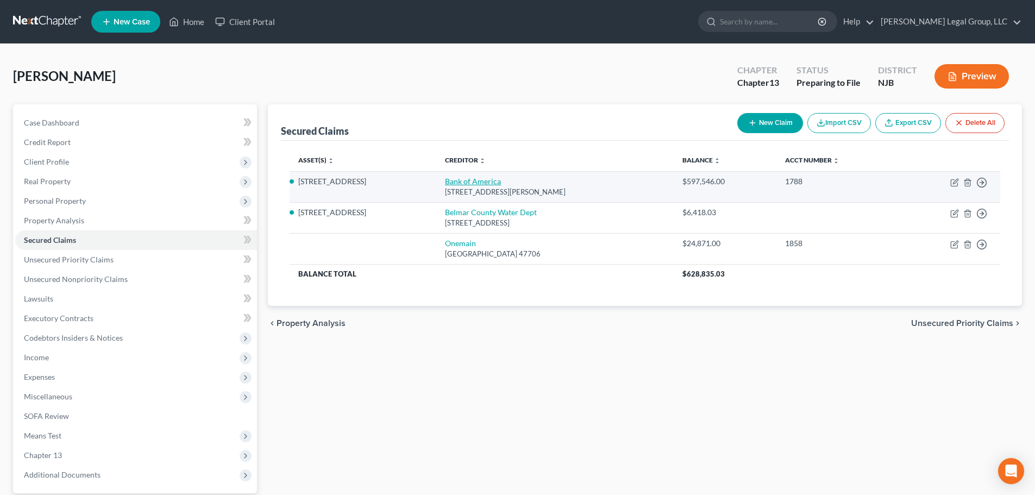
click at [470, 183] on link "Bank of America" at bounding box center [473, 181] width 56 height 9
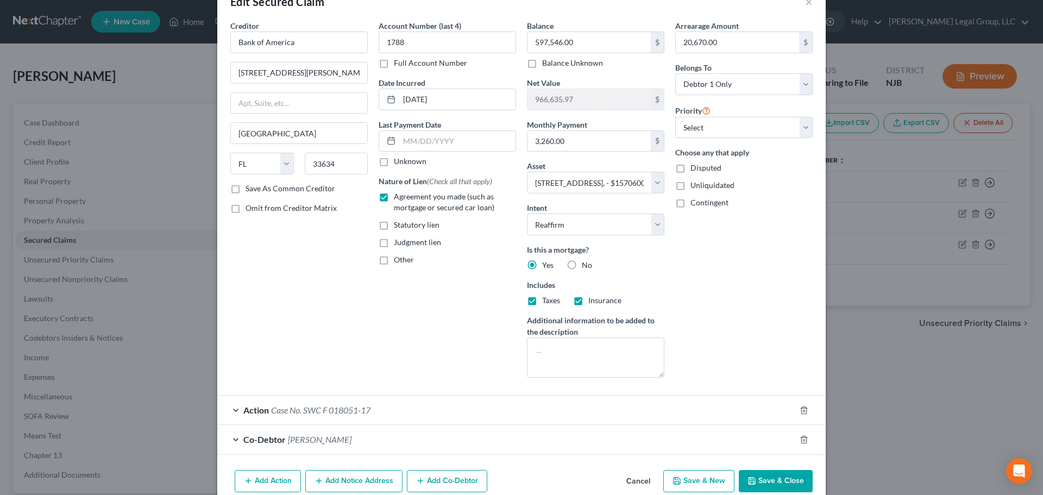
scroll to position [54, 0]
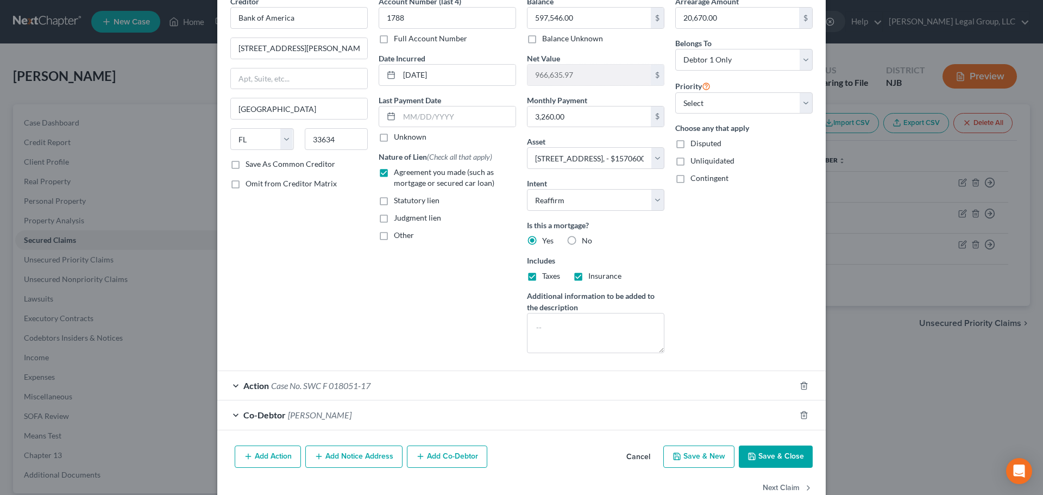
click at [259, 461] on button "Add Action" at bounding box center [268, 457] width 66 height 23
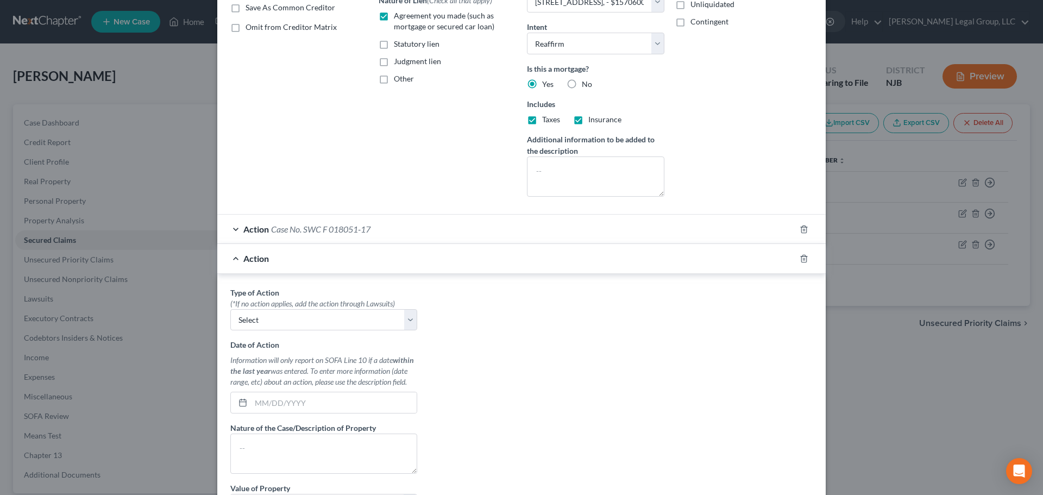
scroll to position [217, 0]
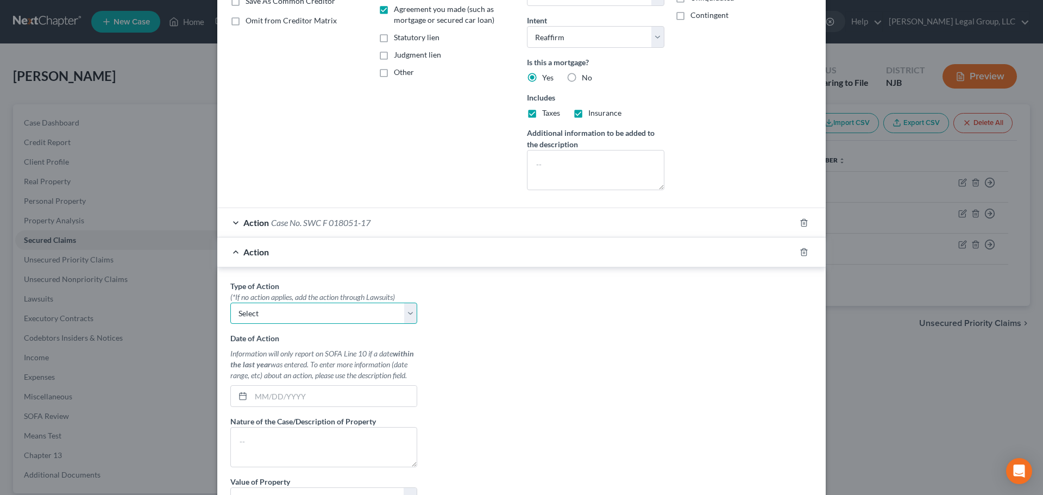
drag, startPoint x: 312, startPoint y: 303, endPoint x: 312, endPoint y: 312, distance: 8.7
click at [312, 303] on select "Select Repossession Garnishment Foreclosure Personal Injury Attached, Seized, O…" at bounding box center [323, 314] width 187 height 22
click at [230, 303] on select "Select Repossession Garnishment Foreclosure Personal Injury Attached, Seized, O…" at bounding box center [323, 314] width 187 height 22
click at [317, 441] on textarea at bounding box center [323, 447] width 187 height 40
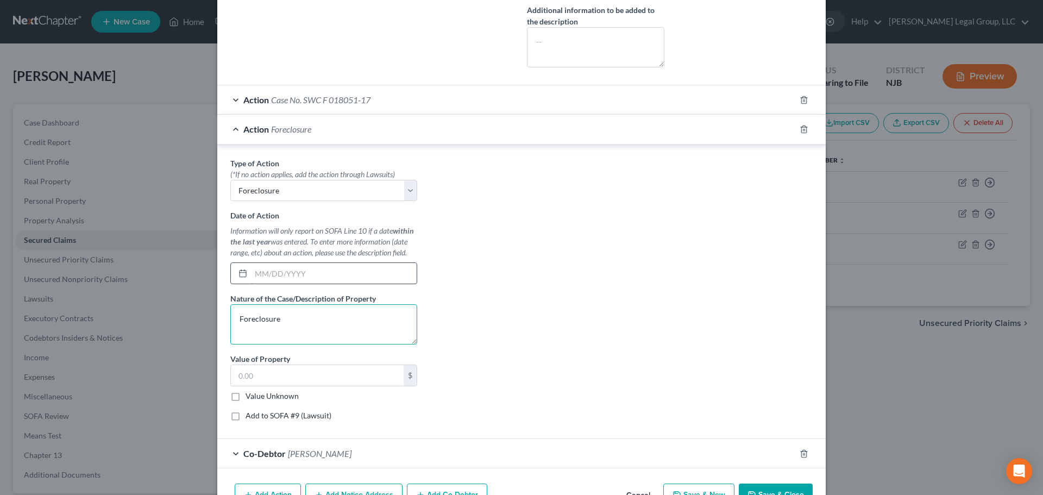
scroll to position [404, 0]
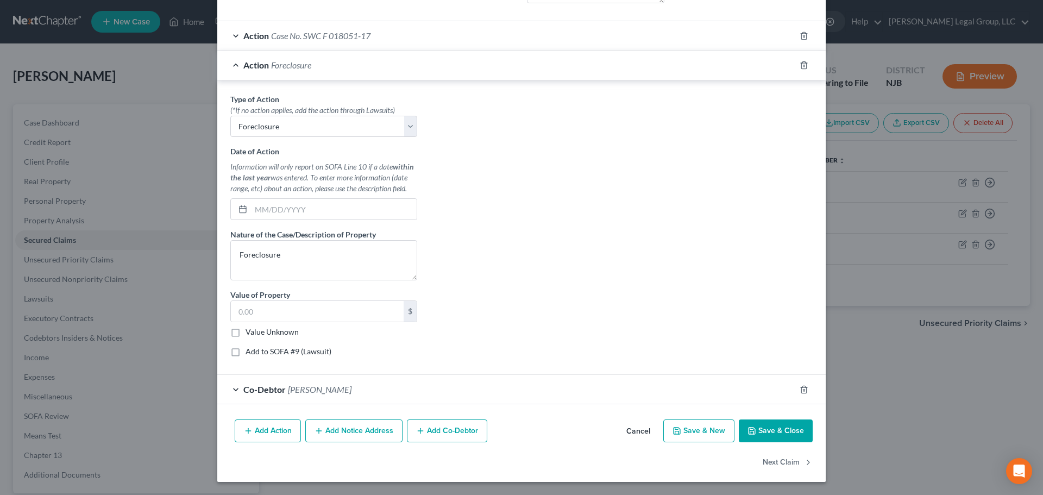
click at [311, 354] on label "Add to SOFA #9 (Lawsuit)" at bounding box center [289, 351] width 86 height 11
click at [257, 353] on input "Add to SOFA #9 (Lawsuit)" at bounding box center [253, 349] width 7 height 7
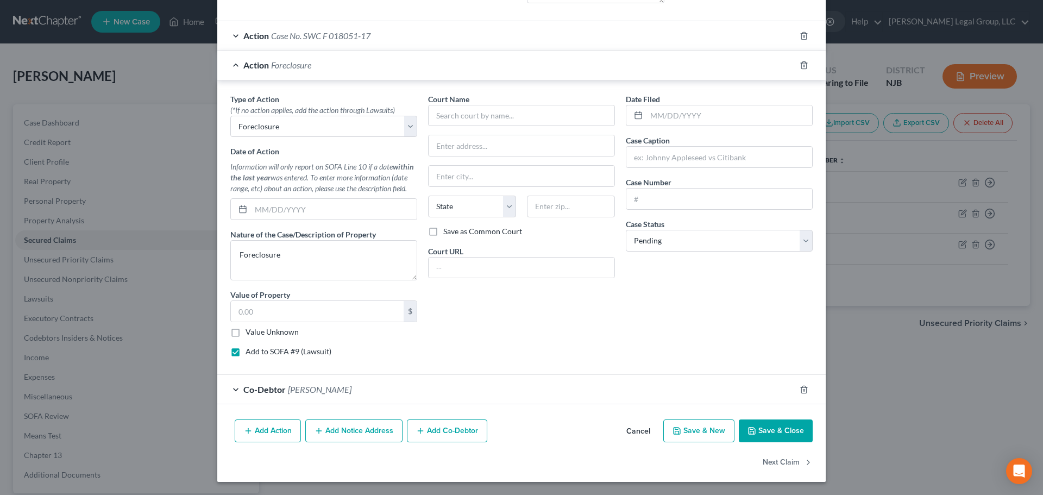
click at [492, 128] on div "Court Name * State [US_STATE] AK AR AZ CA CO CT DE DC [GEOGRAPHIC_DATA] GA GU H…" at bounding box center [522, 229] width 198 height 272
click at [498, 116] on input "text" at bounding box center [521, 116] width 187 height 22
click at [733, 123] on input "text" at bounding box center [730, 115] width 166 height 21
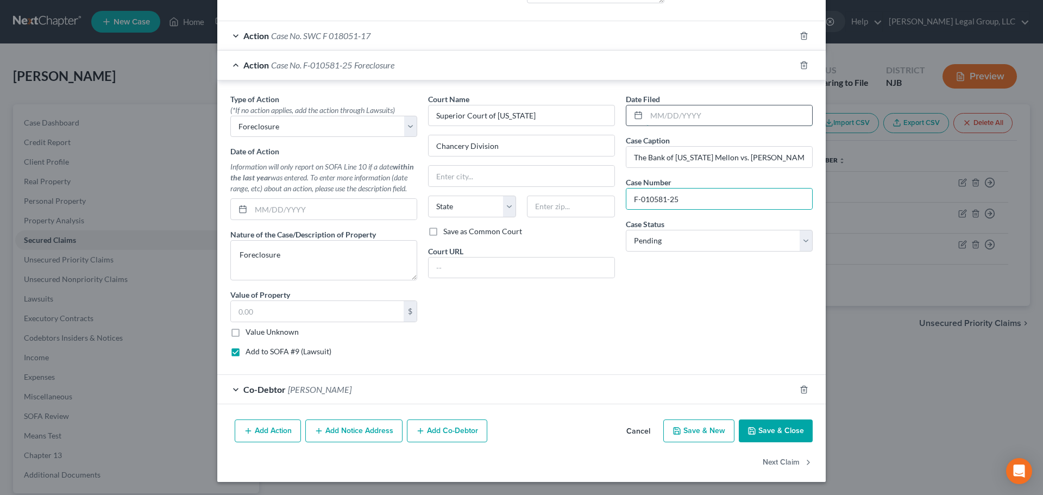
click at [703, 123] on input "text" at bounding box center [730, 115] width 166 height 21
click at [757, 434] on button "Save & Close" at bounding box center [776, 431] width 74 height 23
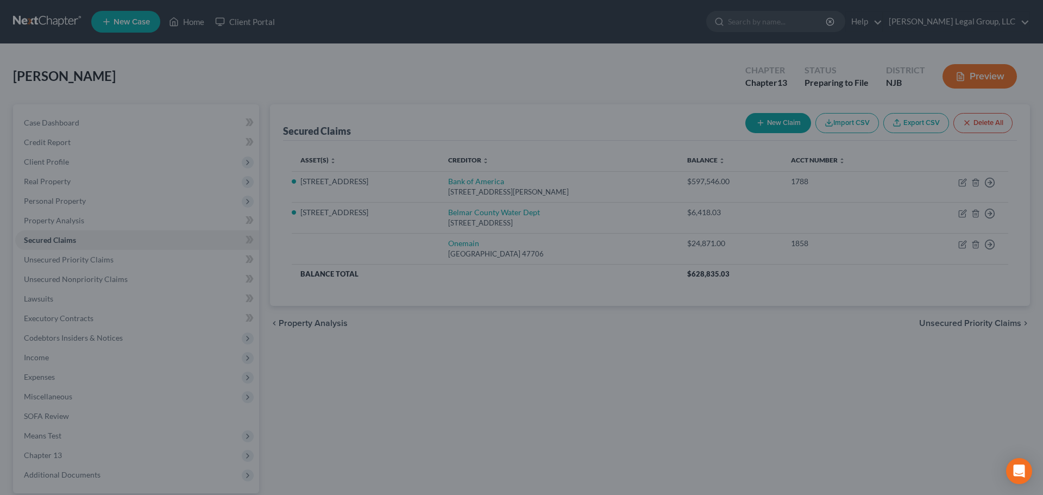
scroll to position [0, 0]
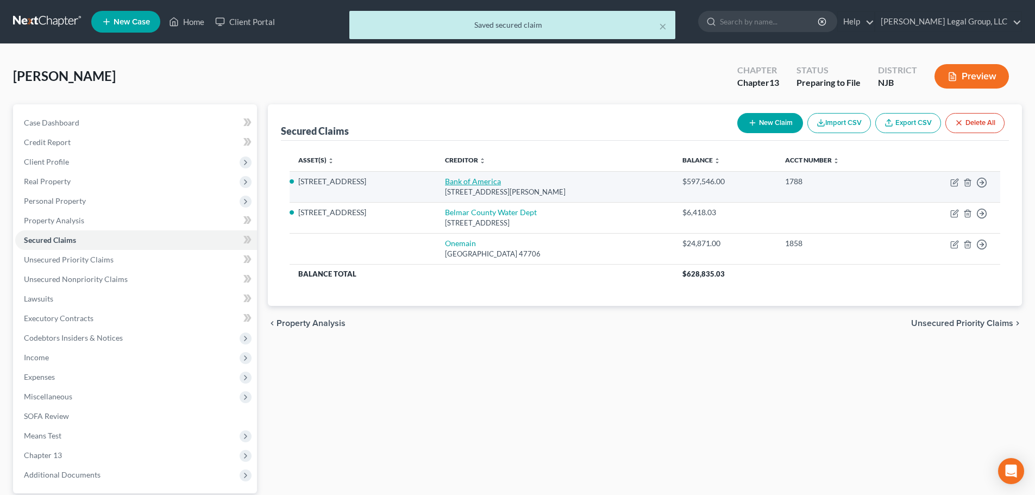
click at [453, 178] on link "Bank of America" at bounding box center [473, 181] width 56 height 9
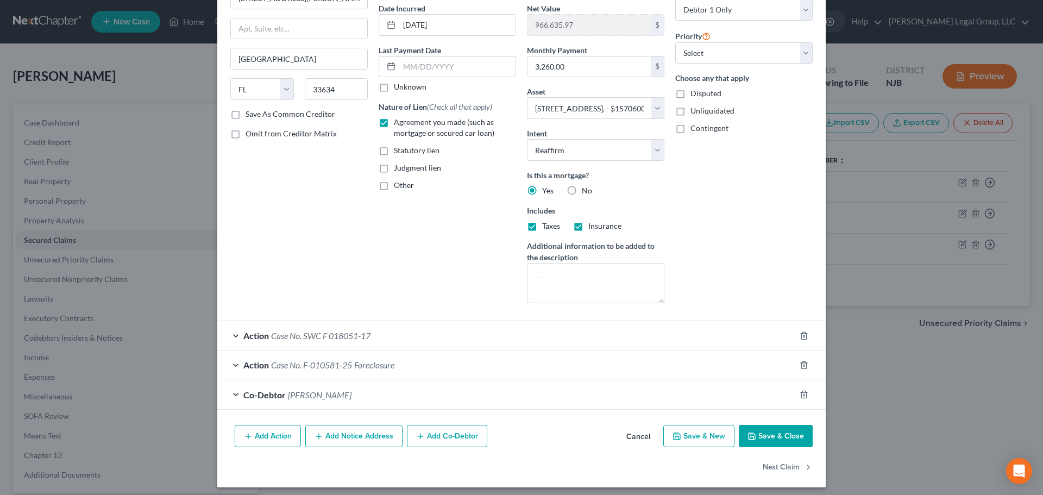
scroll to position [110, 0]
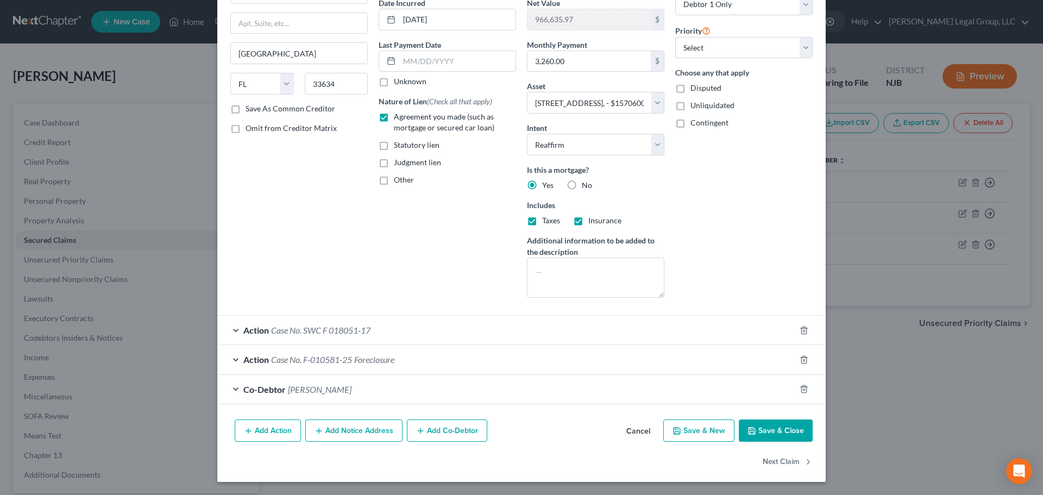
click at [379, 434] on button "Add Notice Address" at bounding box center [353, 431] width 97 height 23
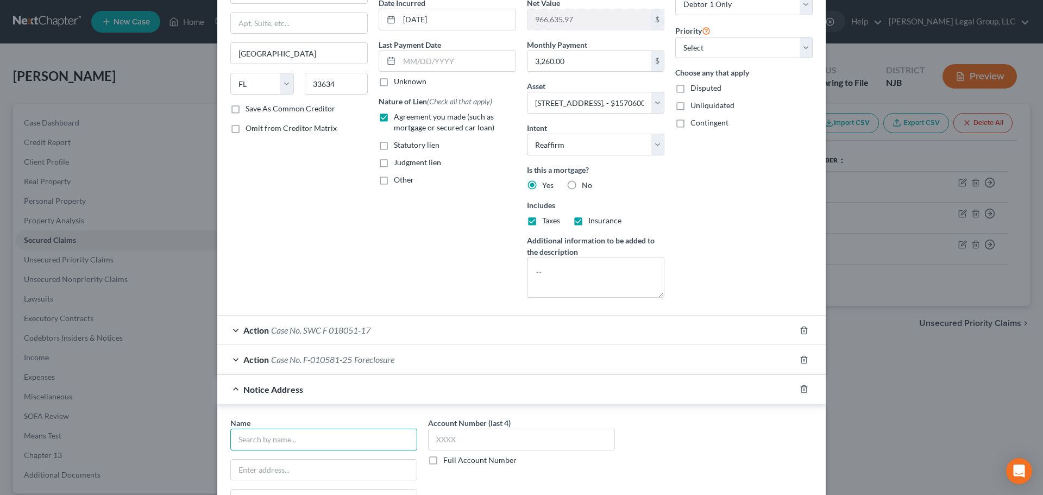
click at [316, 436] on input "text" at bounding box center [323, 440] width 187 height 22
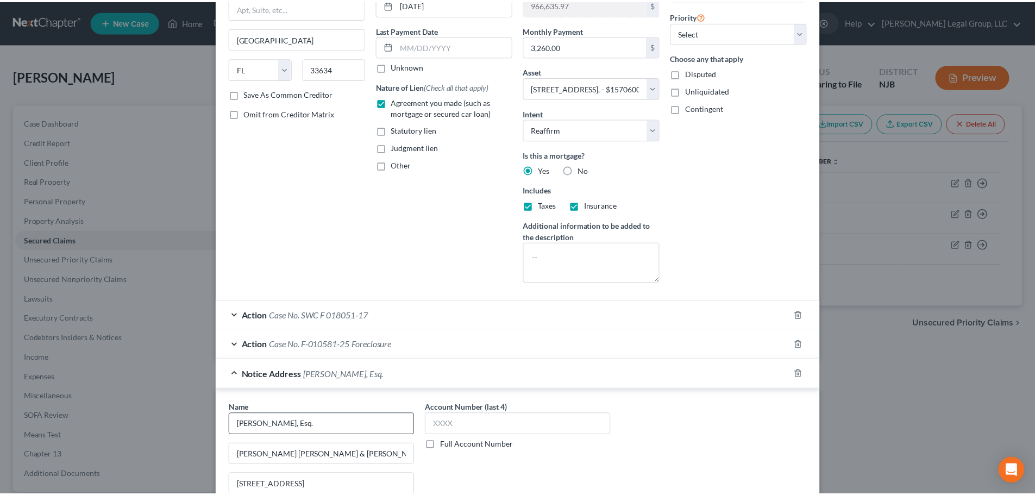
scroll to position [344, 0]
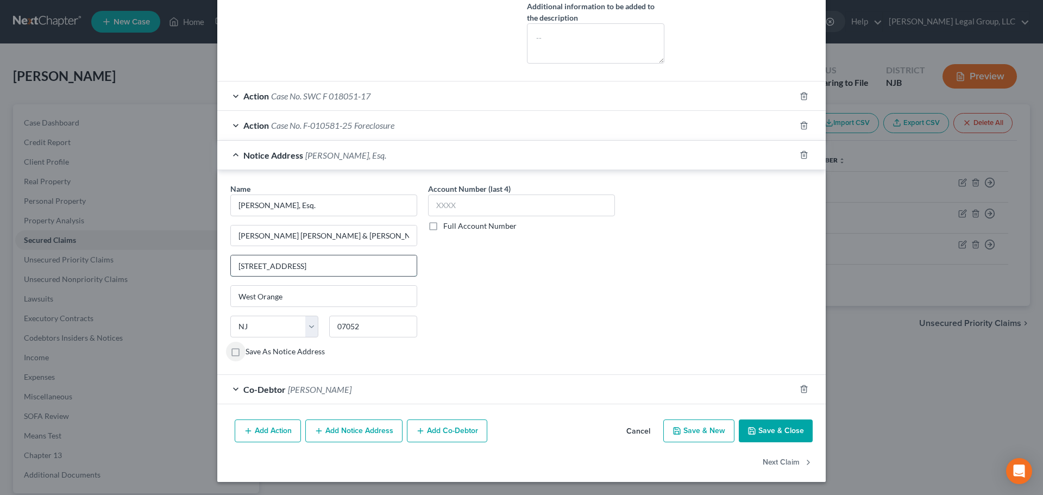
click at [308, 267] on input "[STREET_ADDRESS]" at bounding box center [324, 265] width 186 height 21
click at [774, 435] on button "Save & Close" at bounding box center [776, 431] width 74 height 23
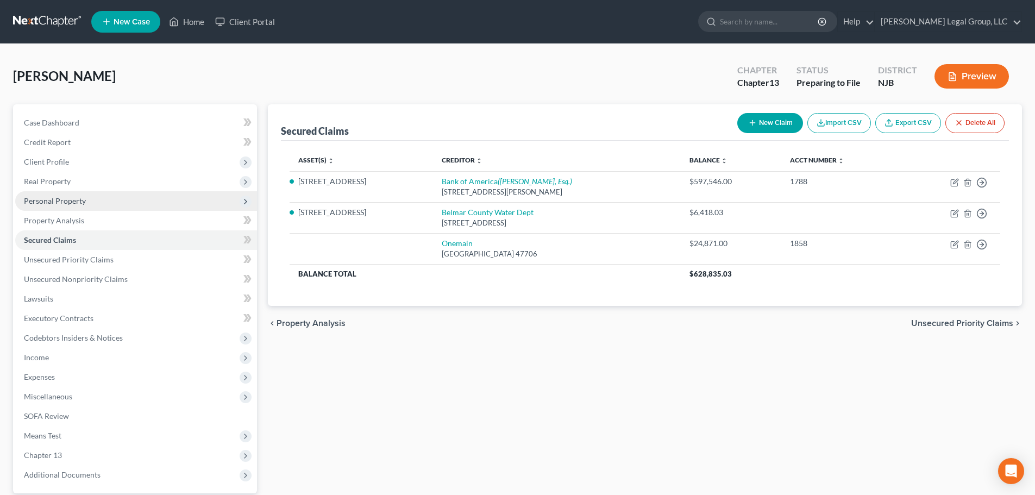
click at [65, 201] on span "Personal Property" at bounding box center [55, 200] width 62 height 9
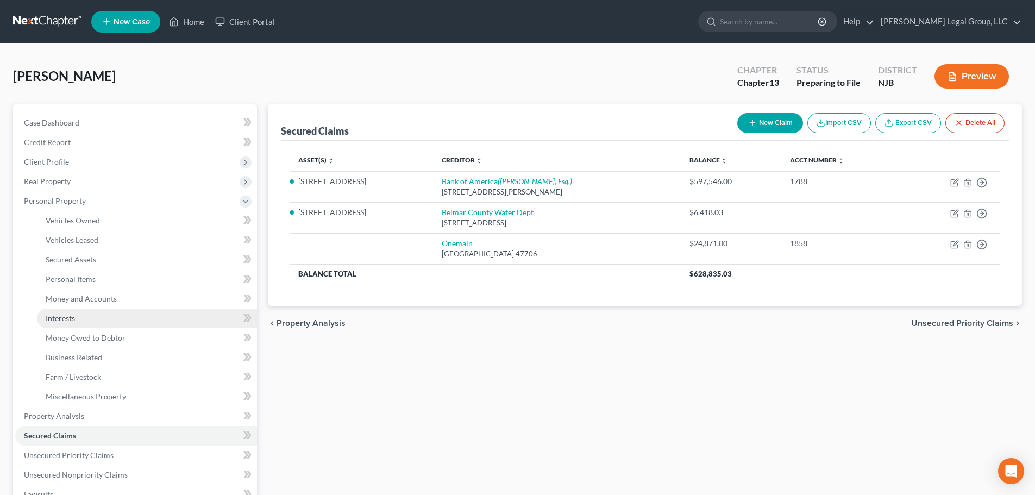
click at [102, 324] on link "Interests" at bounding box center [147, 319] width 220 height 20
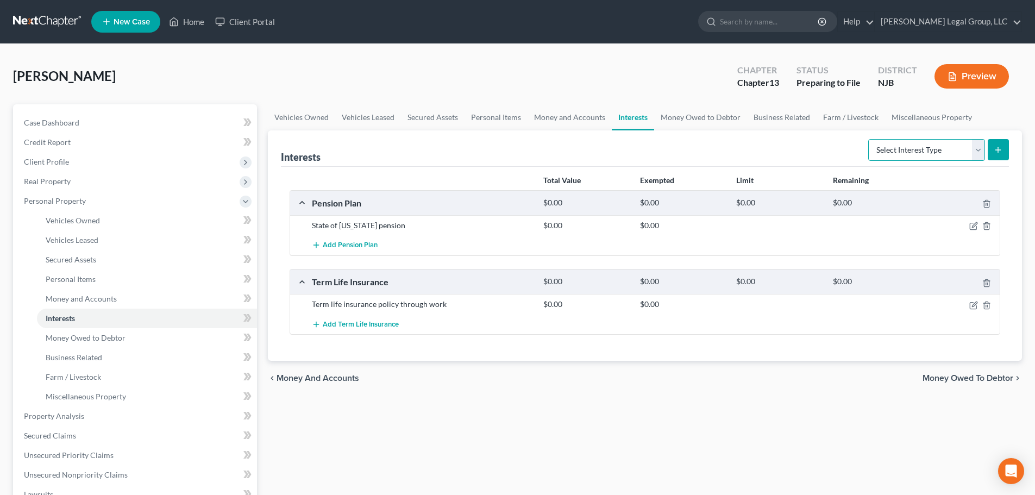
drag, startPoint x: 903, startPoint y: 148, endPoint x: 907, endPoint y: 158, distance: 10.5
click at [903, 148] on select "Select Interest Type 401K Annuity Bond Education IRA Government Bond Government…" at bounding box center [926, 150] width 117 height 22
click at [870, 139] on select "Select Interest Type 401K Annuity Bond Education IRA Government Bond Government…" at bounding box center [926, 150] width 117 height 22
click at [991, 152] on button "submit" at bounding box center [998, 149] width 21 height 21
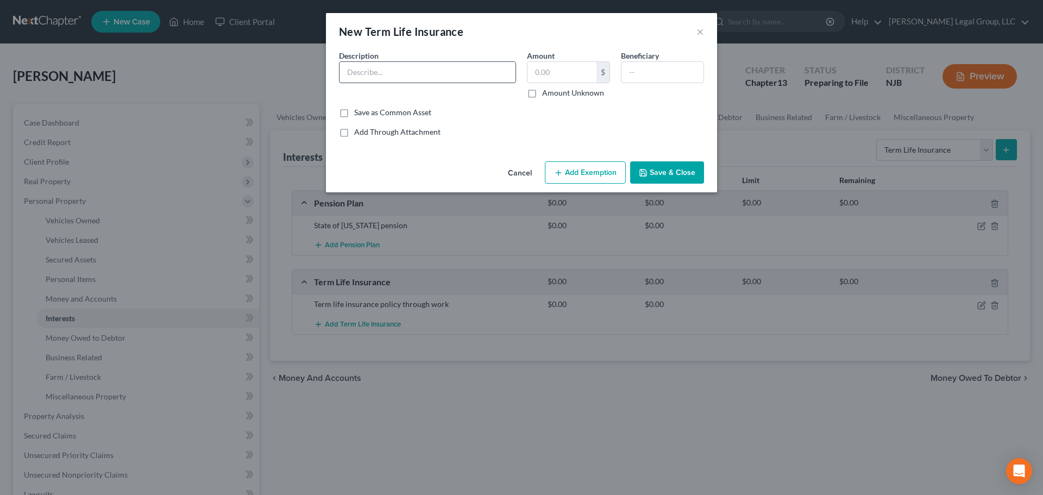
click at [400, 68] on input "text" at bounding box center [428, 72] width 176 height 21
click at [686, 169] on button "Save & Close" at bounding box center [667, 172] width 74 height 23
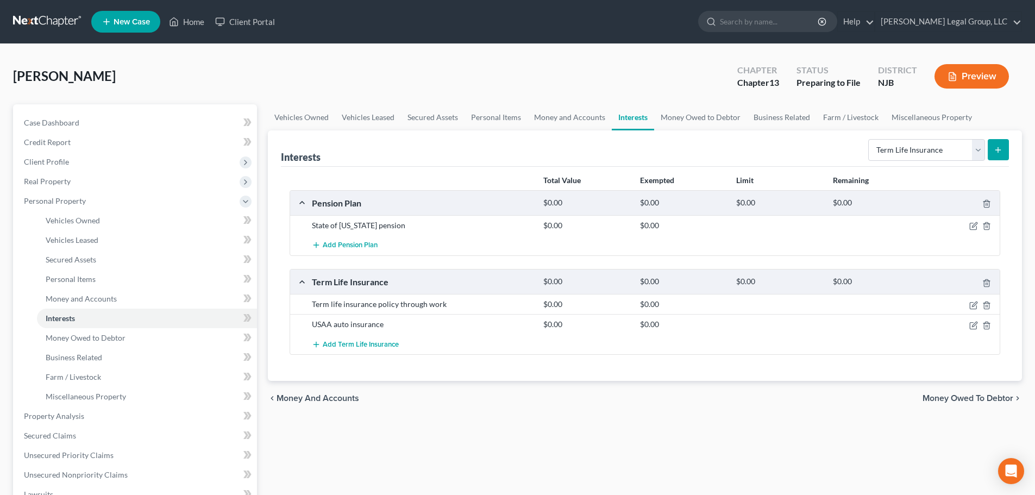
click at [686, 169] on div "Total Value Exempted Limit Remaining Pension Plan $0.00 $0.00 $0.00 $0.00 State…" at bounding box center [645, 274] width 728 height 215
click at [690, 167] on div "Total Value Exempted Limit Remaining Pension Plan $0.00 $0.00 $0.00 $0.00 State…" at bounding box center [645, 274] width 728 height 215
click at [535, 99] on div "[PERSON_NAME] Upgraded Chapter Chapter 13 Status Preparing to [GEOGRAPHIC_DATA]…" at bounding box center [517, 80] width 1009 height 47
drag, startPoint x: 78, startPoint y: 123, endPoint x: 101, endPoint y: 136, distance: 25.8
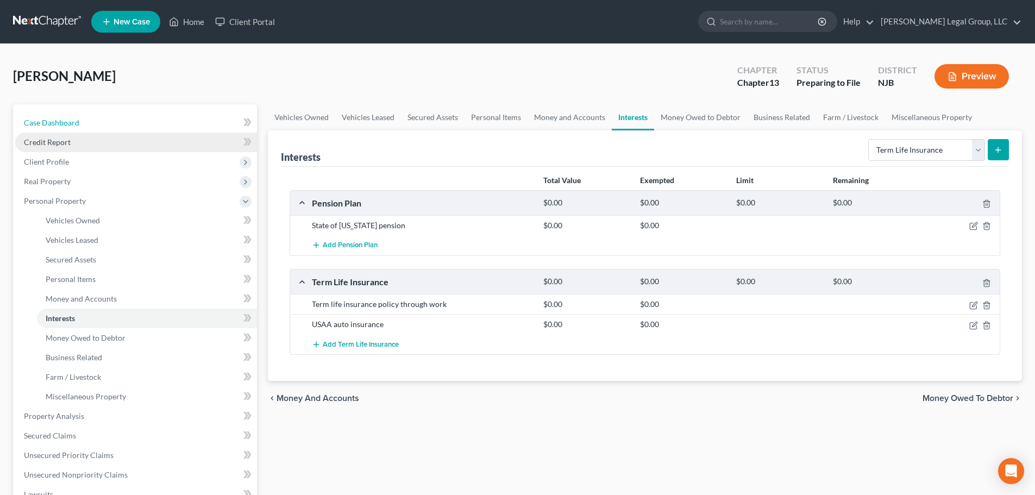
click at [78, 123] on span "Case Dashboard" at bounding box center [51, 122] width 55 height 9
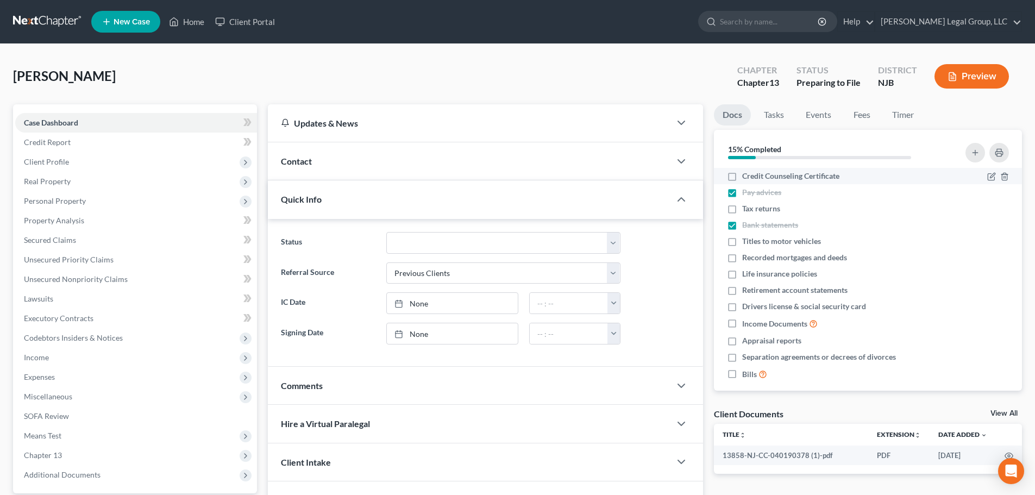
click at [742, 177] on label "Credit Counseling Certificate" at bounding box center [790, 176] width 97 height 11
click at [747, 177] on input "Credit Counseling Certificate" at bounding box center [750, 174] width 7 height 7
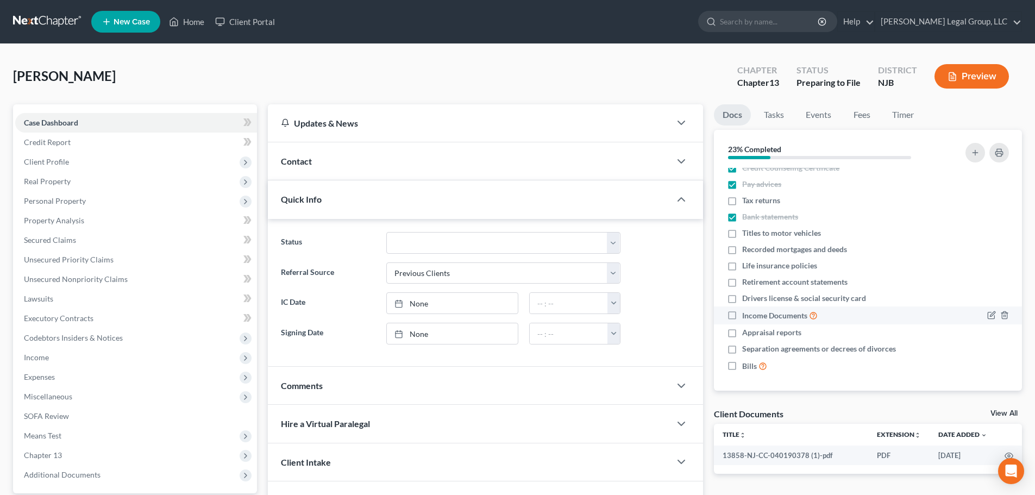
scroll to position [10, 0]
drag, startPoint x: 895, startPoint y: 116, endPoint x: 823, endPoint y: 151, distance: 79.7
click at [895, 116] on link "Timer" at bounding box center [903, 114] width 39 height 21
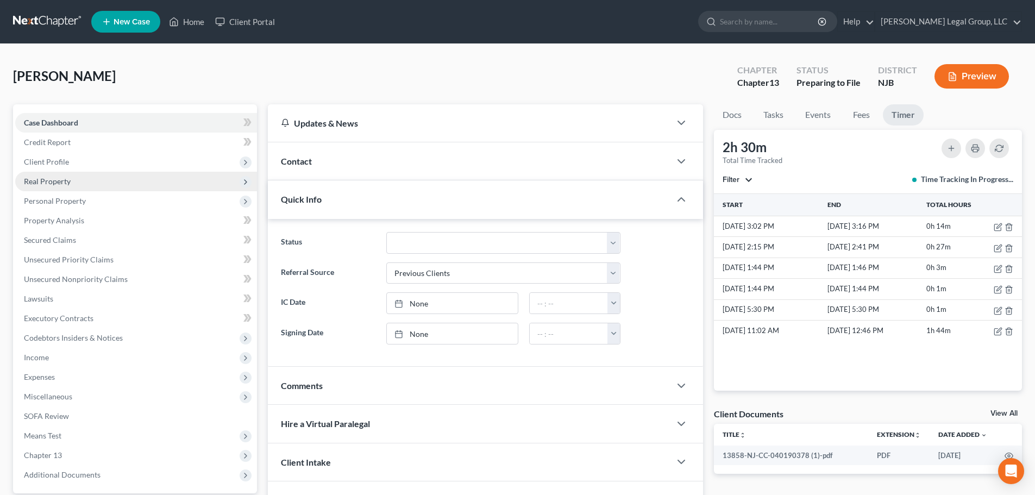
drag, startPoint x: 108, startPoint y: 126, endPoint x: 132, endPoint y: 173, distance: 52.7
click at [108, 126] on link "Case Dashboard" at bounding box center [136, 123] width 242 height 20
click at [199, 24] on link "Home" at bounding box center [187, 22] width 46 height 20
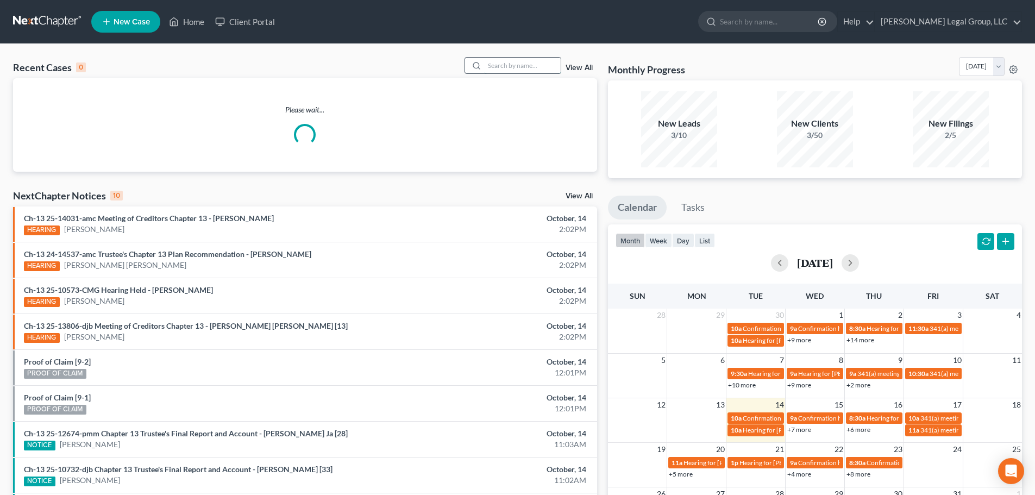
click at [547, 70] on input "search" at bounding box center [523, 66] width 76 height 16
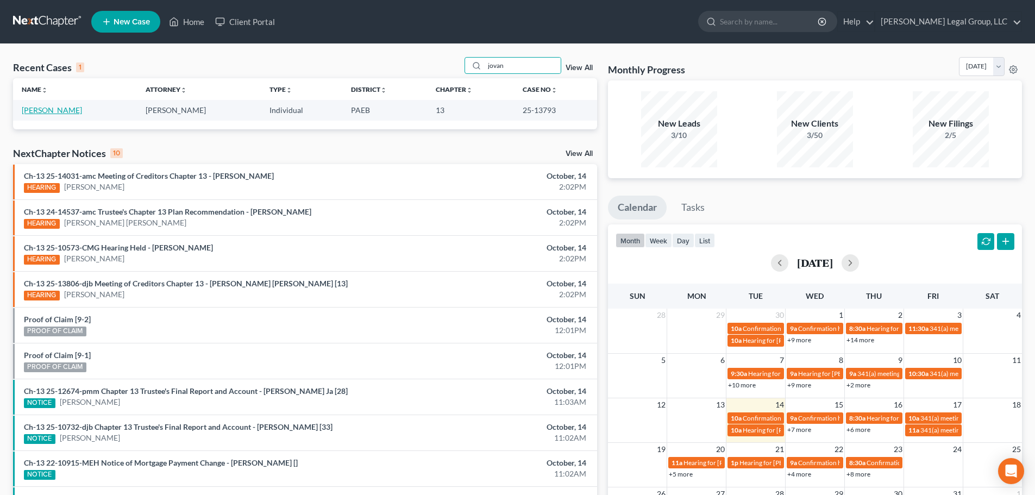
click at [43, 106] on link "[PERSON_NAME]" at bounding box center [52, 109] width 60 height 9
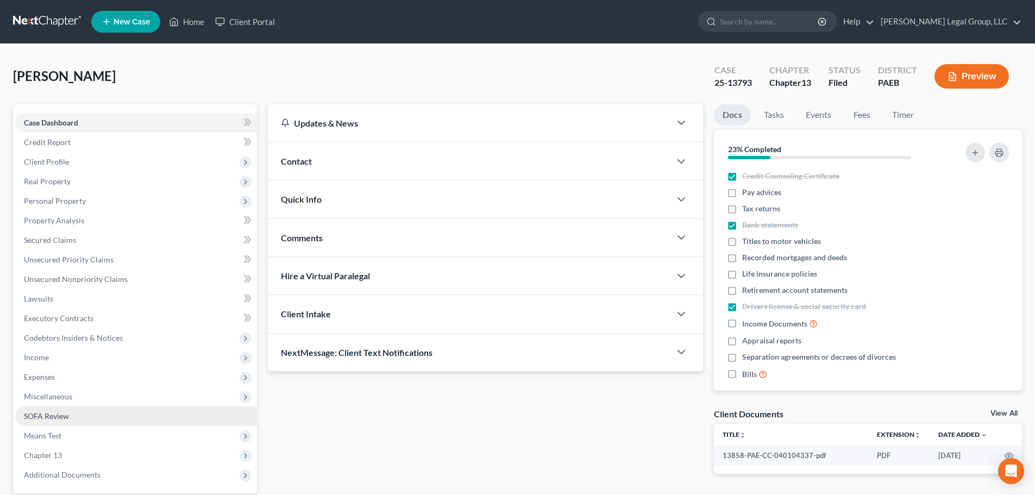
drag, startPoint x: 42, startPoint y: 357, endPoint x: 81, endPoint y: 420, distance: 73.7
click at [42, 357] on span "Income" at bounding box center [36, 357] width 25 height 9
click at [89, 436] on span "Gross Yearly Income" at bounding box center [80, 435] width 69 height 9
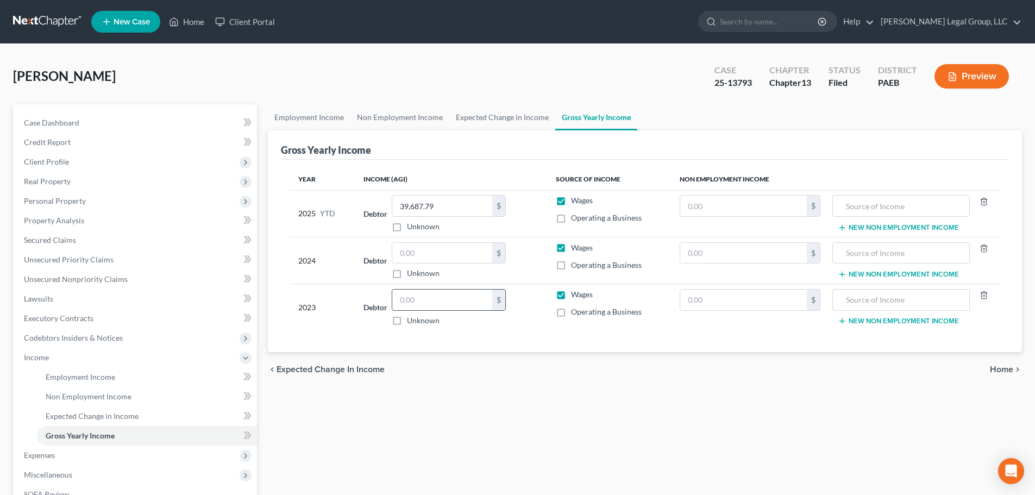
click at [453, 299] on input "text" at bounding box center [442, 300] width 100 height 21
click at [447, 297] on input "text" at bounding box center [442, 300] width 100 height 21
